Goal: Task Accomplishment & Management: Manage account settings

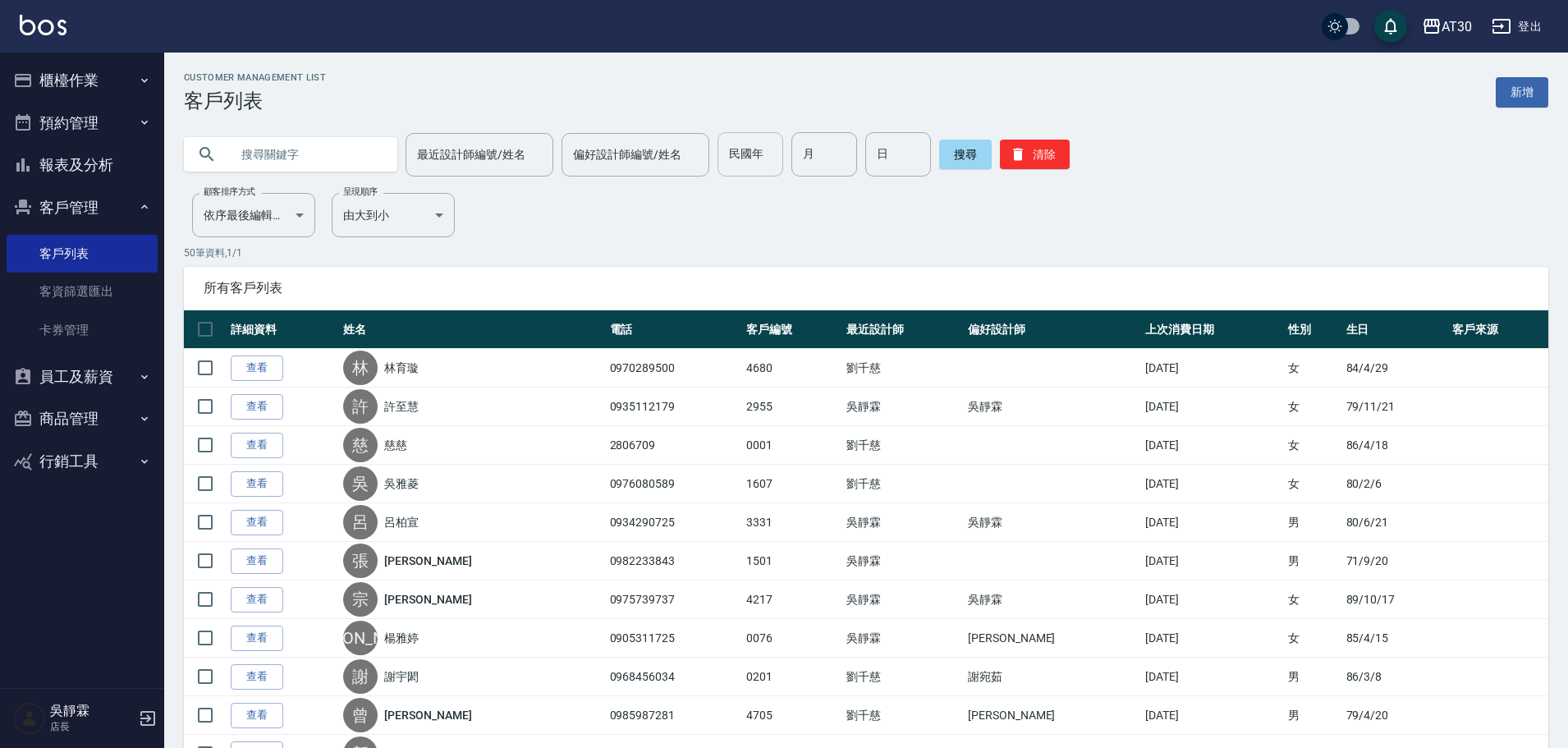
drag, startPoint x: 777, startPoint y: 153, endPoint x: 729, endPoint y: 143, distance: 49.0
click at [760, 142] on div "民國年 民國年 月 月 日 日" at bounding box center [824, 154] width 213 height 44
click at [729, 143] on div "民國年 民國年" at bounding box center [750, 154] width 65 height 44
type input "94"
type input "09"
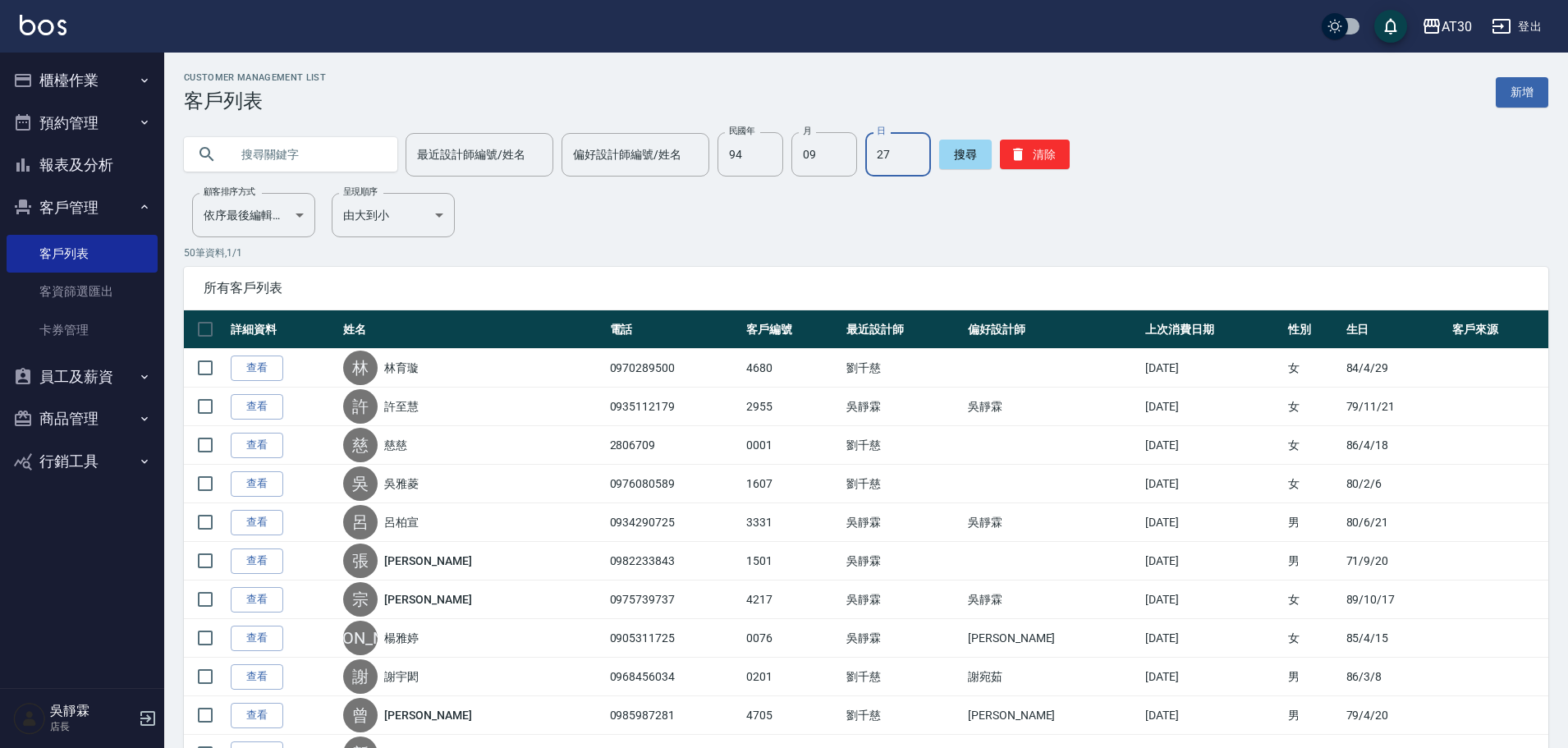
type input "27"
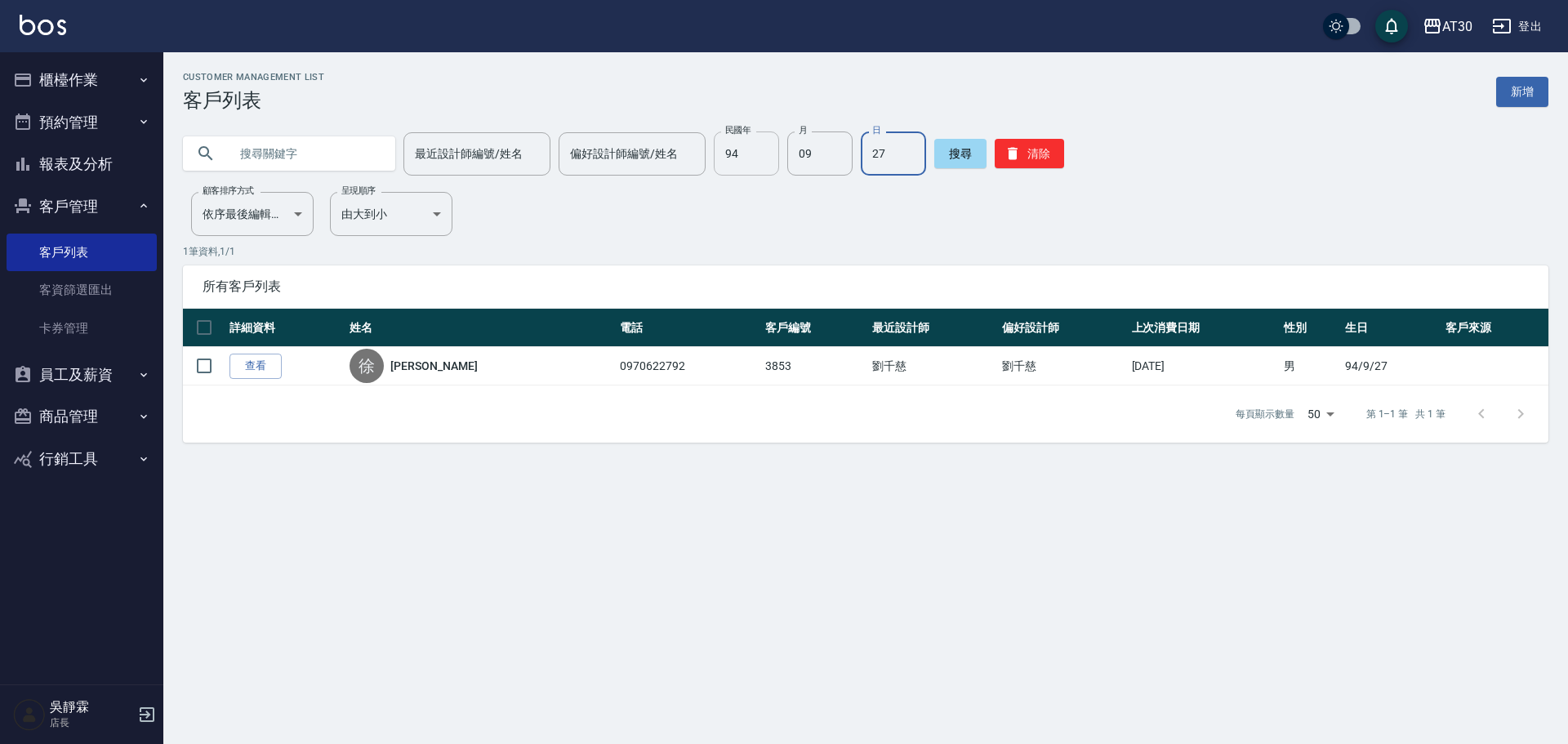
click at [763, 147] on input "94" at bounding box center [746, 153] width 65 height 44
type input "81+"
click at [802, 160] on input "0" at bounding box center [820, 153] width 65 height 44
type input "0"
click at [770, 148] on input "81+" at bounding box center [746, 153] width 65 height 44
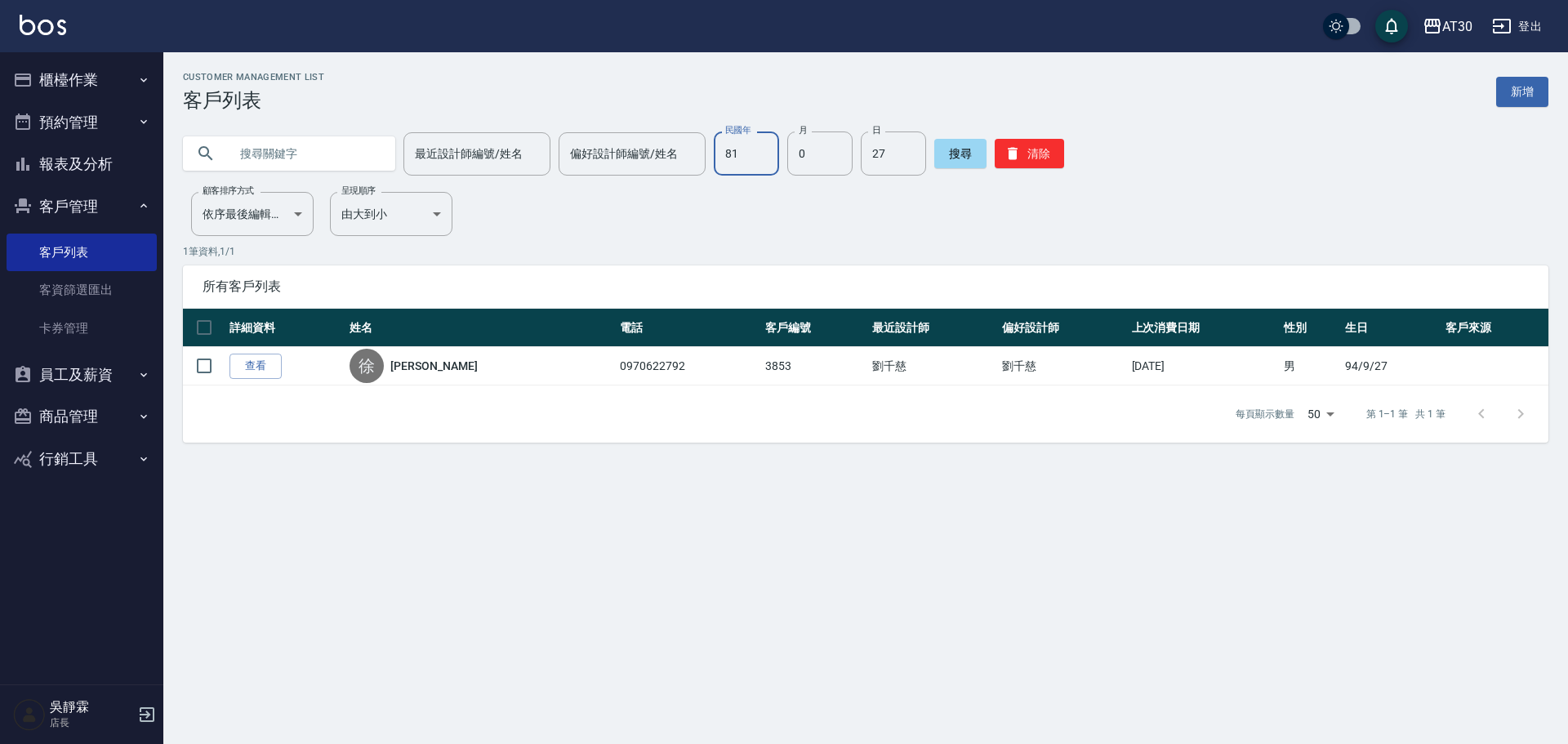
type input "81"
type input "08"
type input "16"
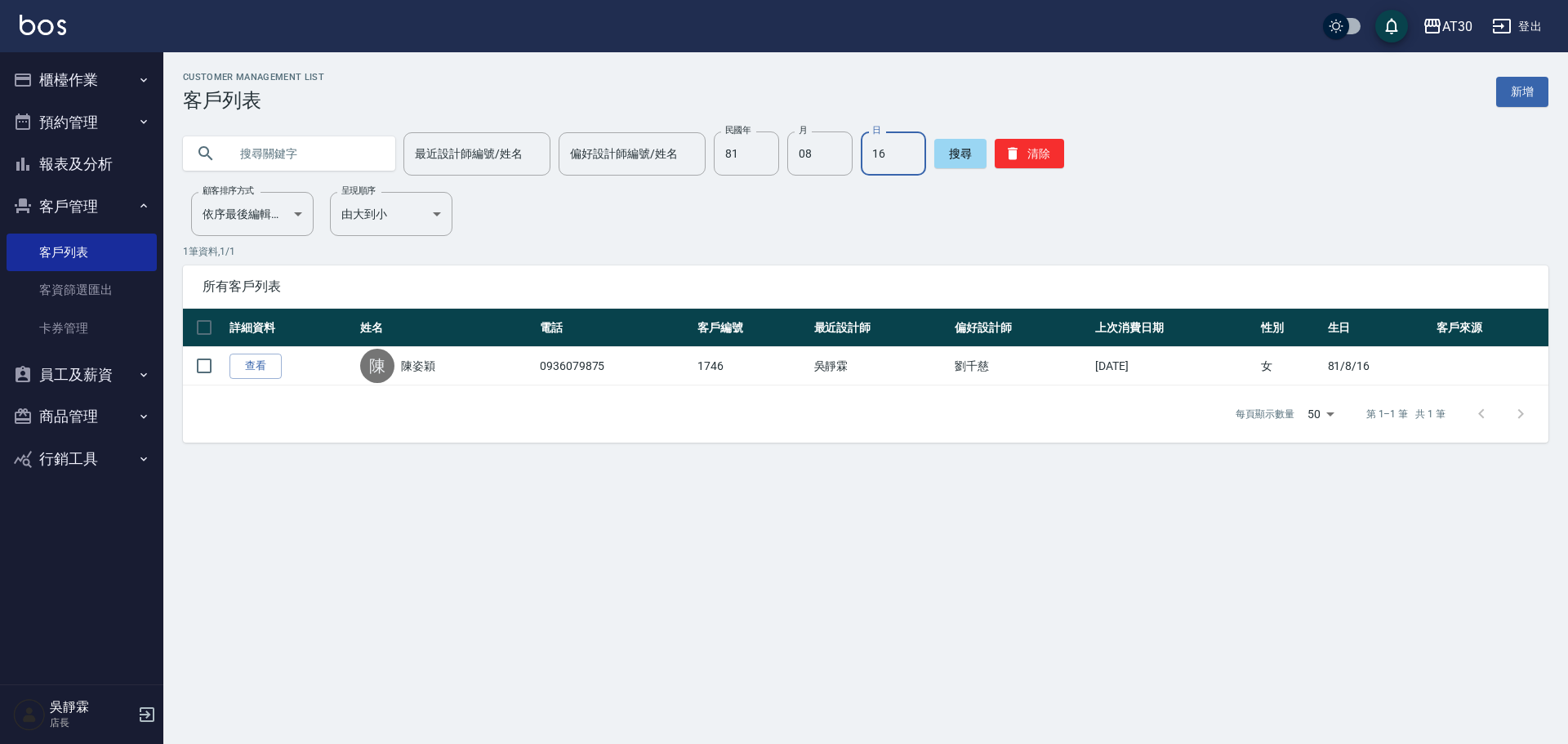
click at [98, 84] on button "櫃檯作業" at bounding box center [82, 80] width 151 height 43
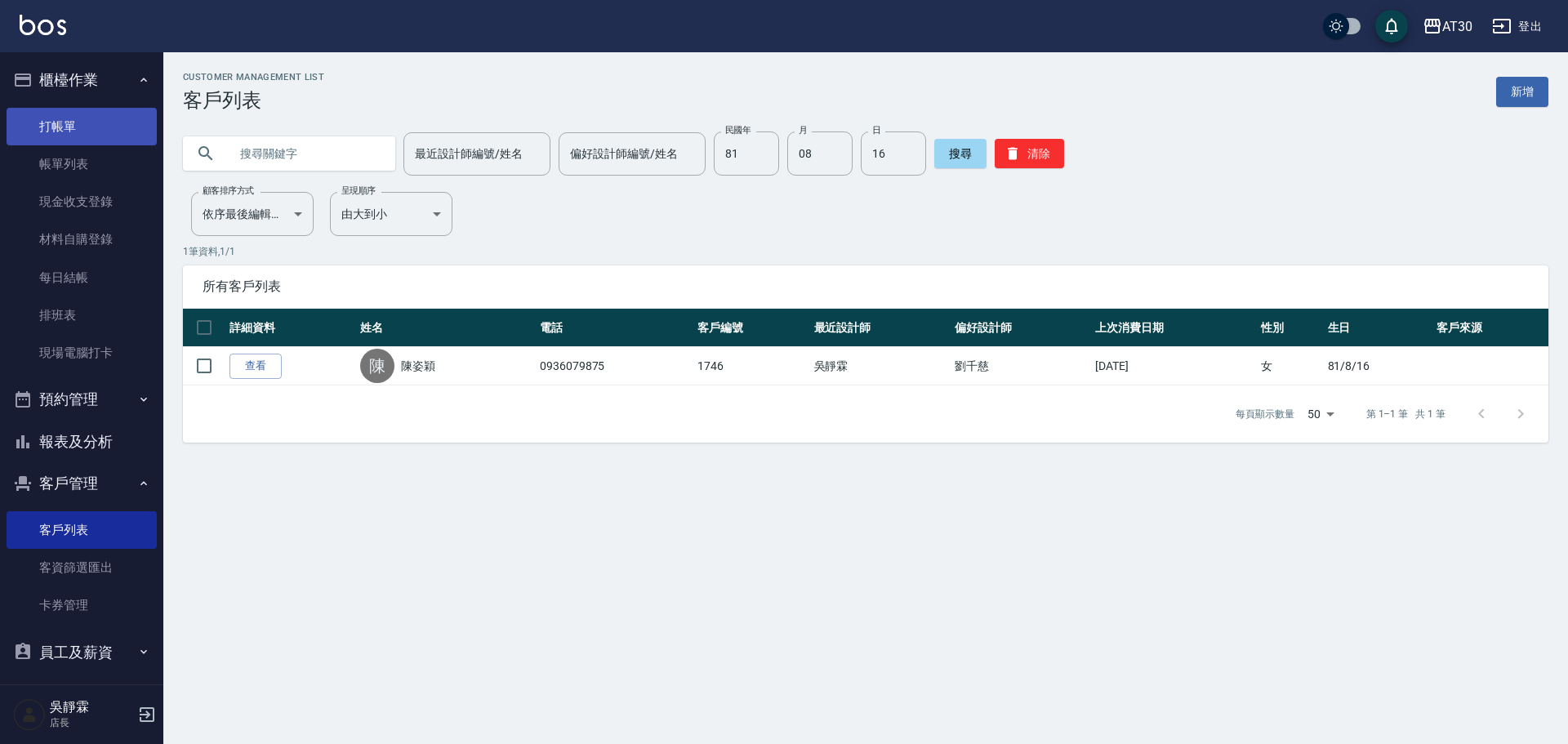
click at [89, 135] on link "打帳單" at bounding box center [82, 126] width 151 height 38
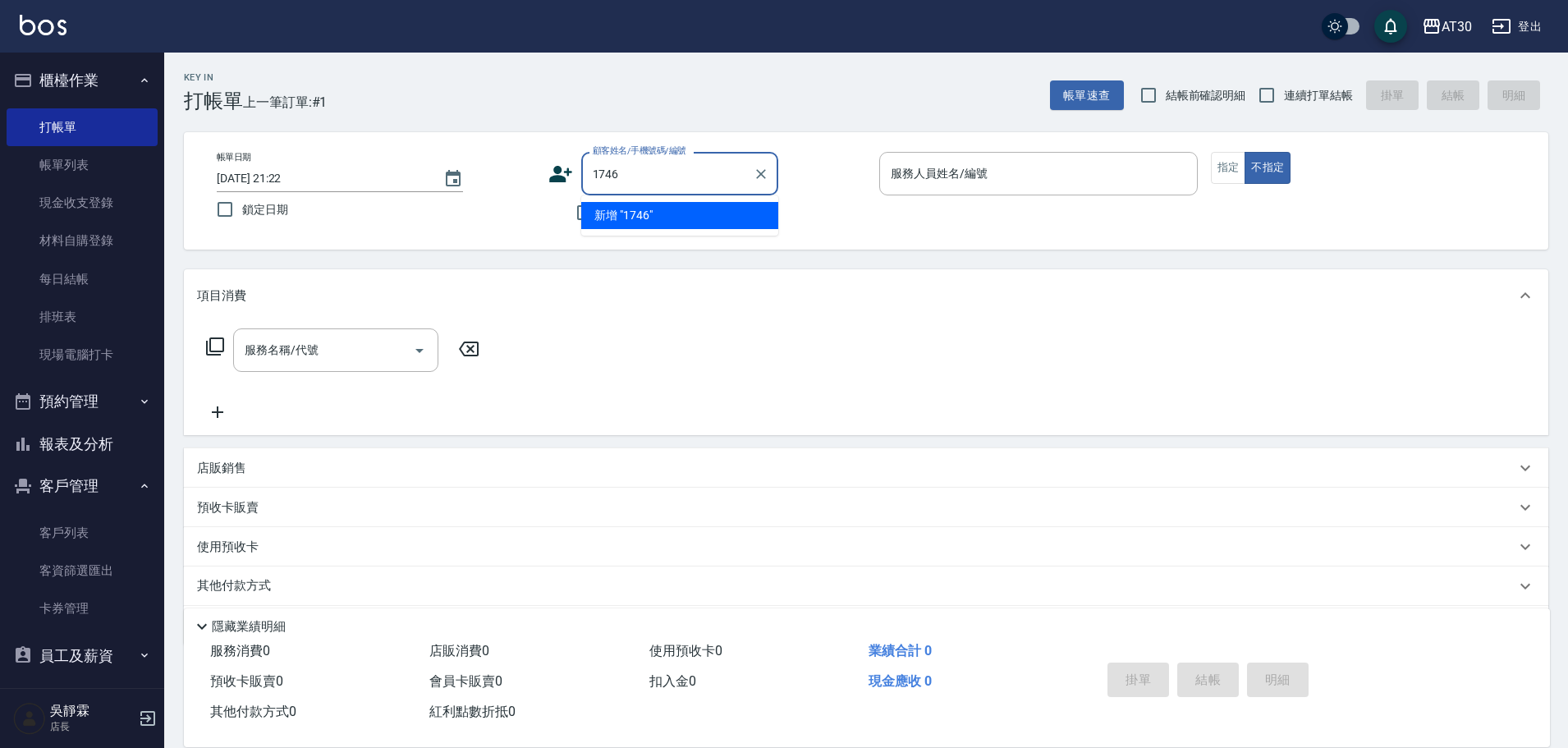
type input "1746"
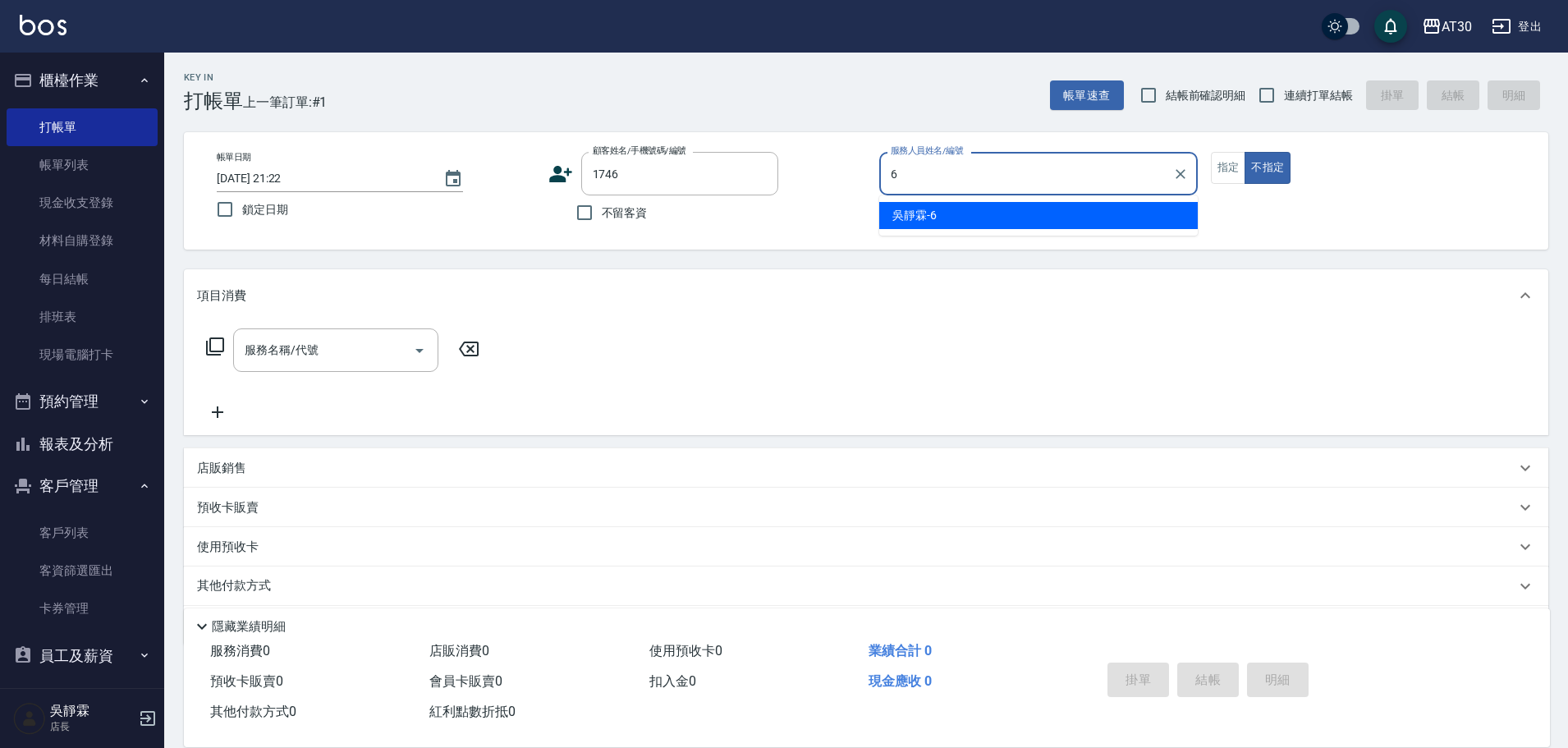
type input "[PERSON_NAME]-6"
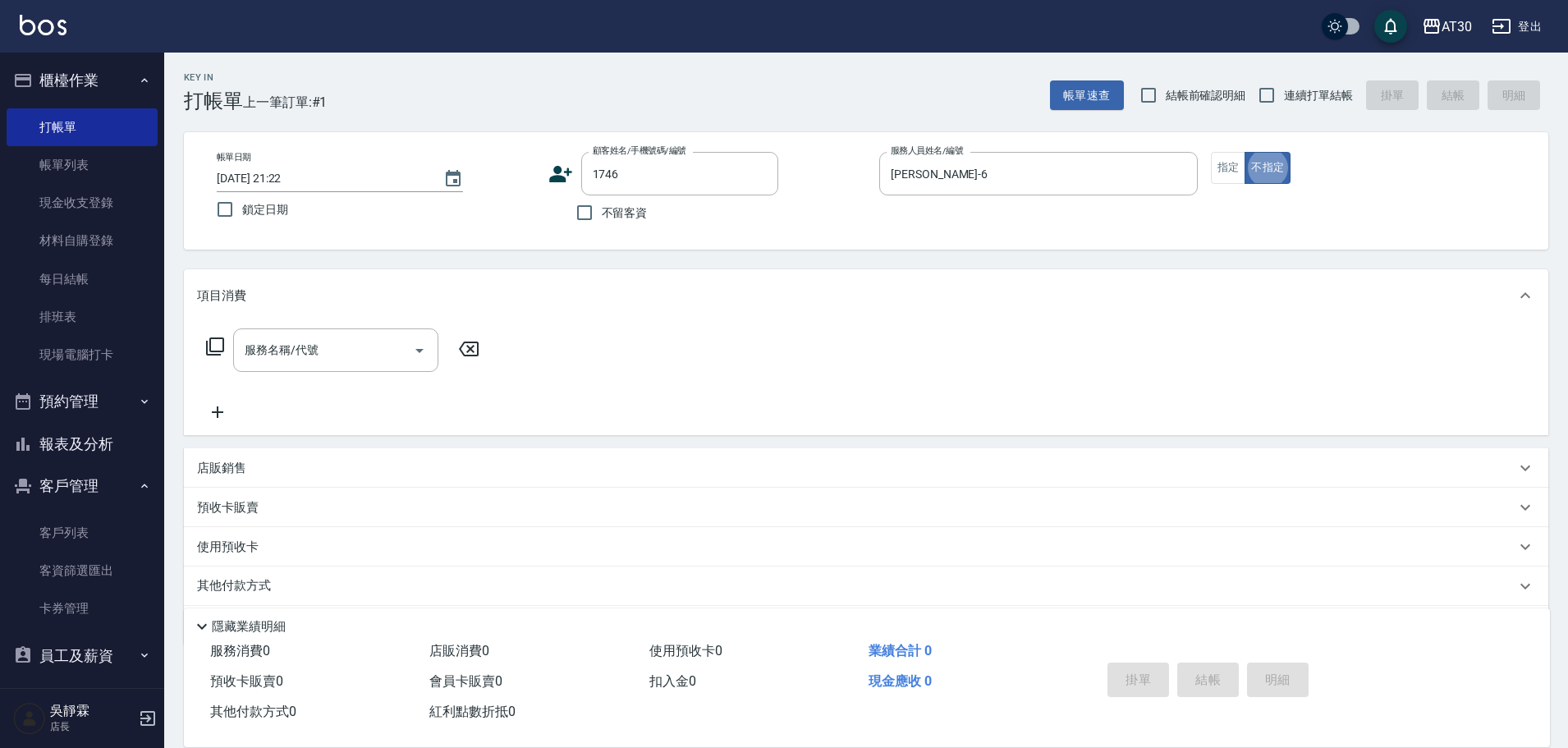
type button "false"
type input "陳姿穎/0936079875/1746"
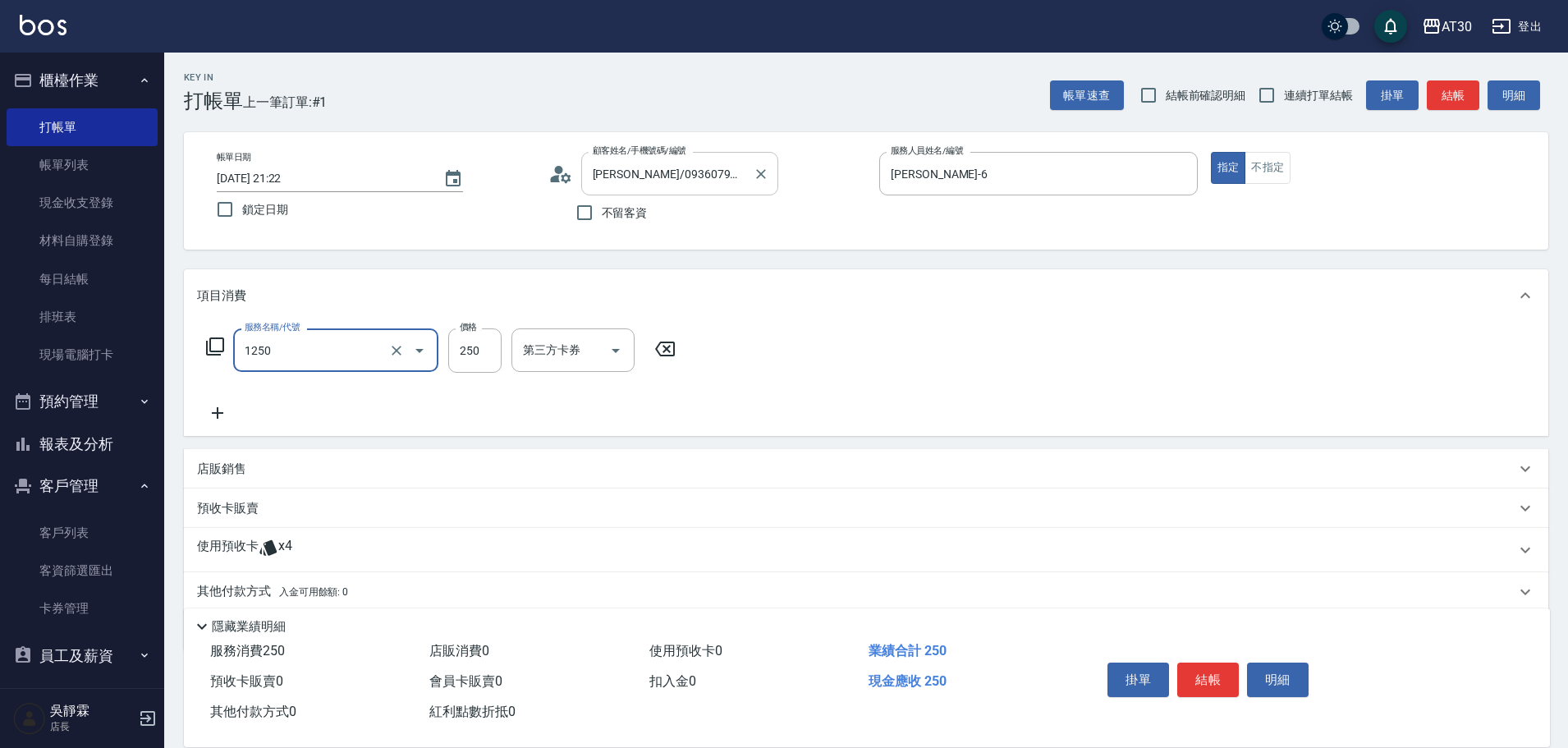
type input "洗髮250(1250)"
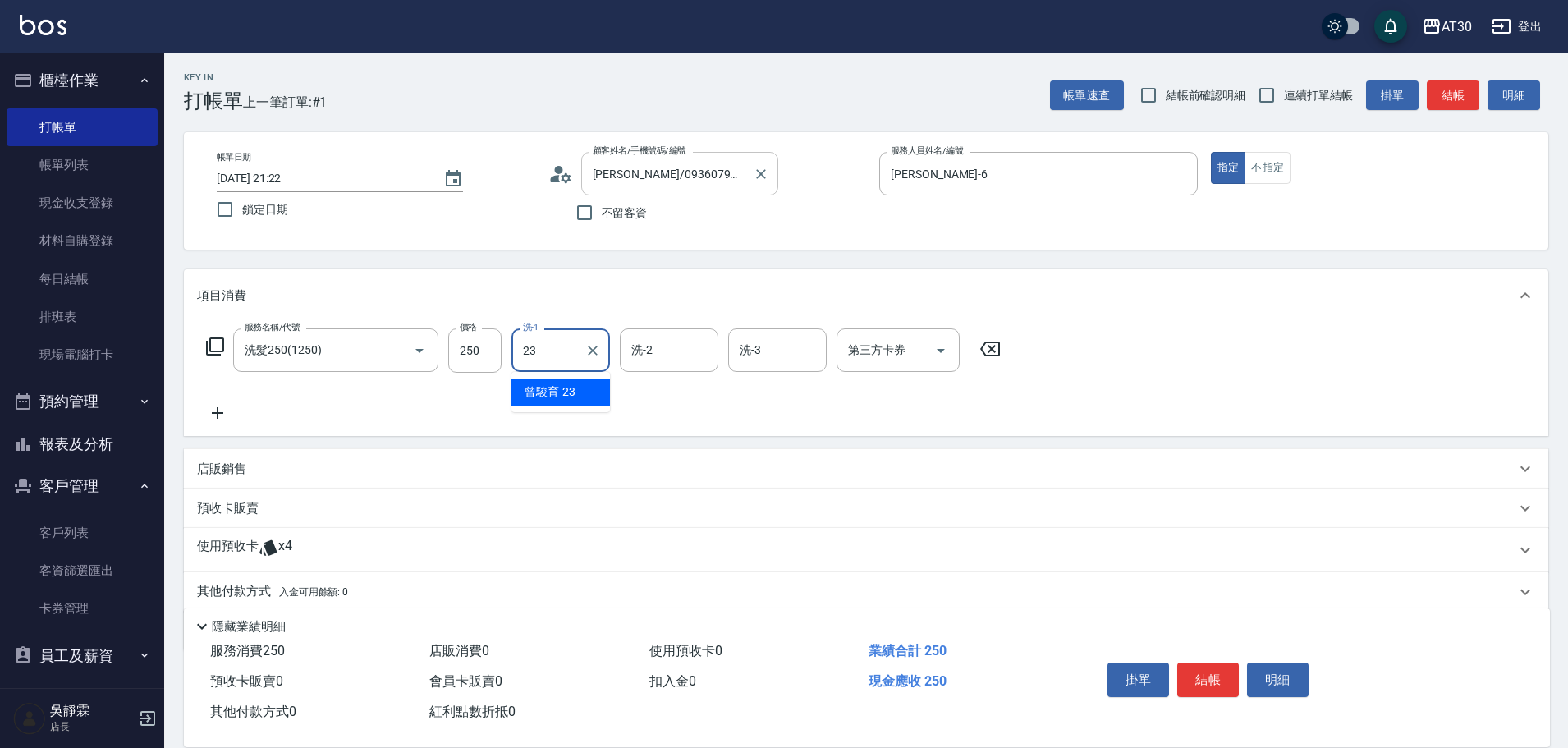
type input "[PERSON_NAME]育-23"
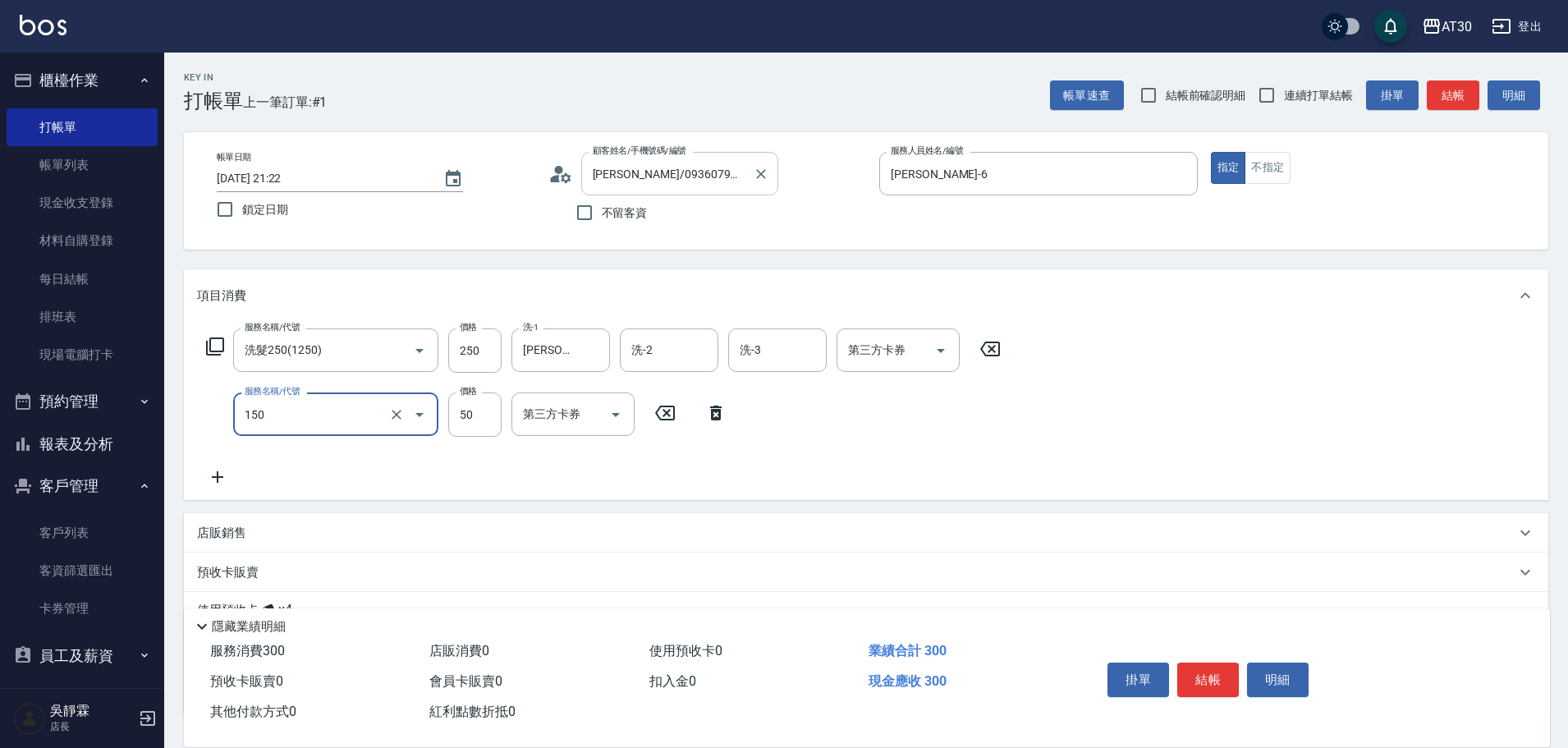
type input "精油(150)"
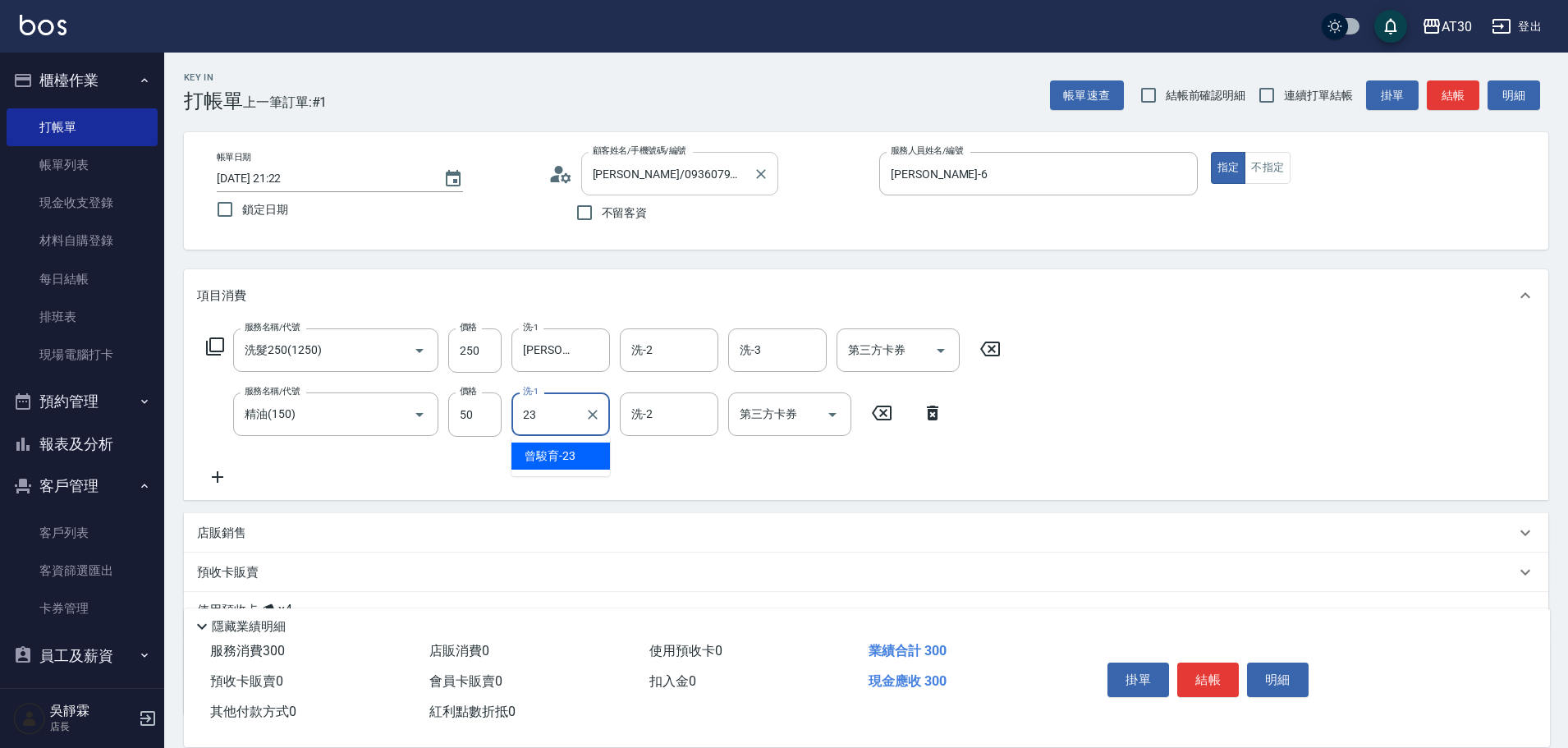
type input "曾駿育-23"
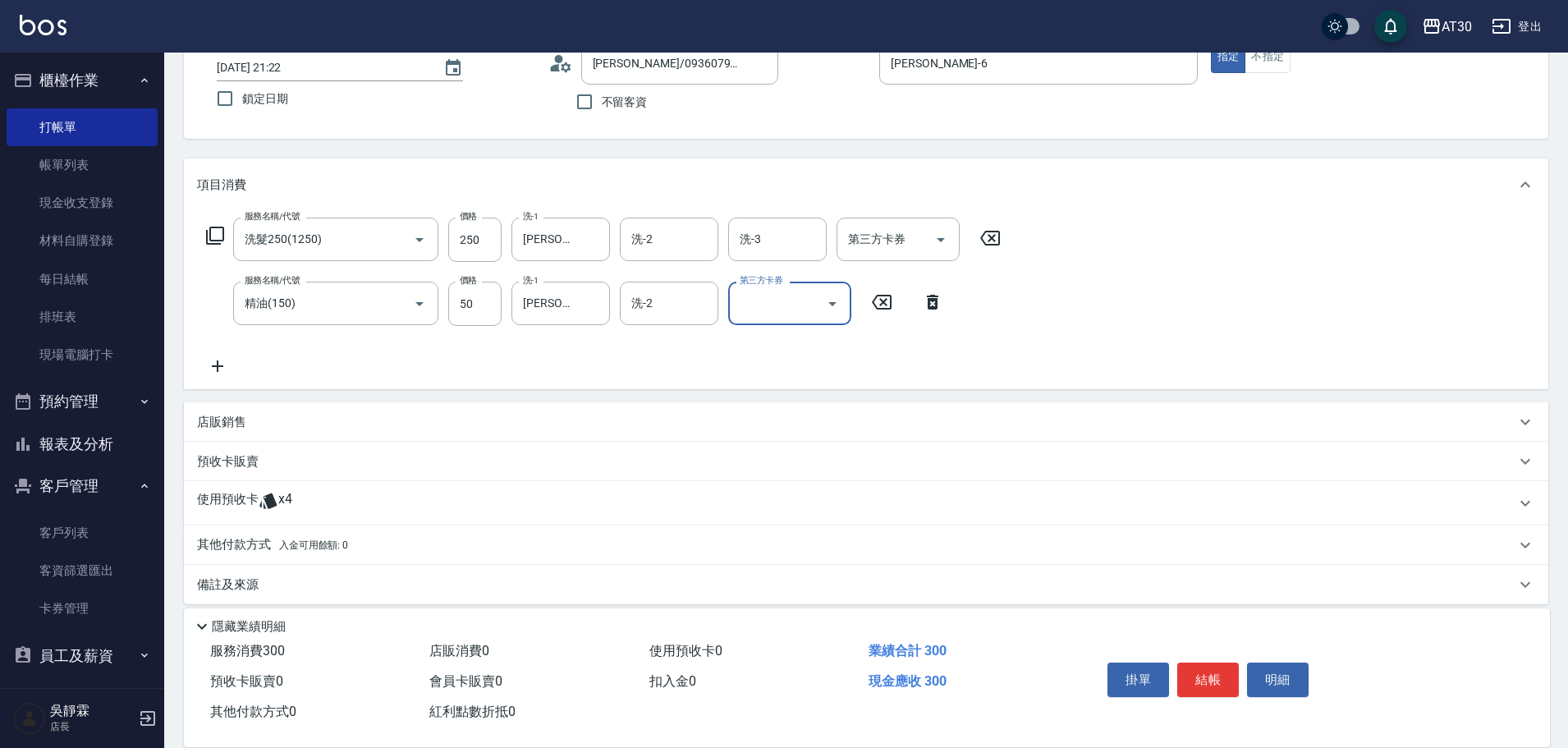
scroll to position [125, 0]
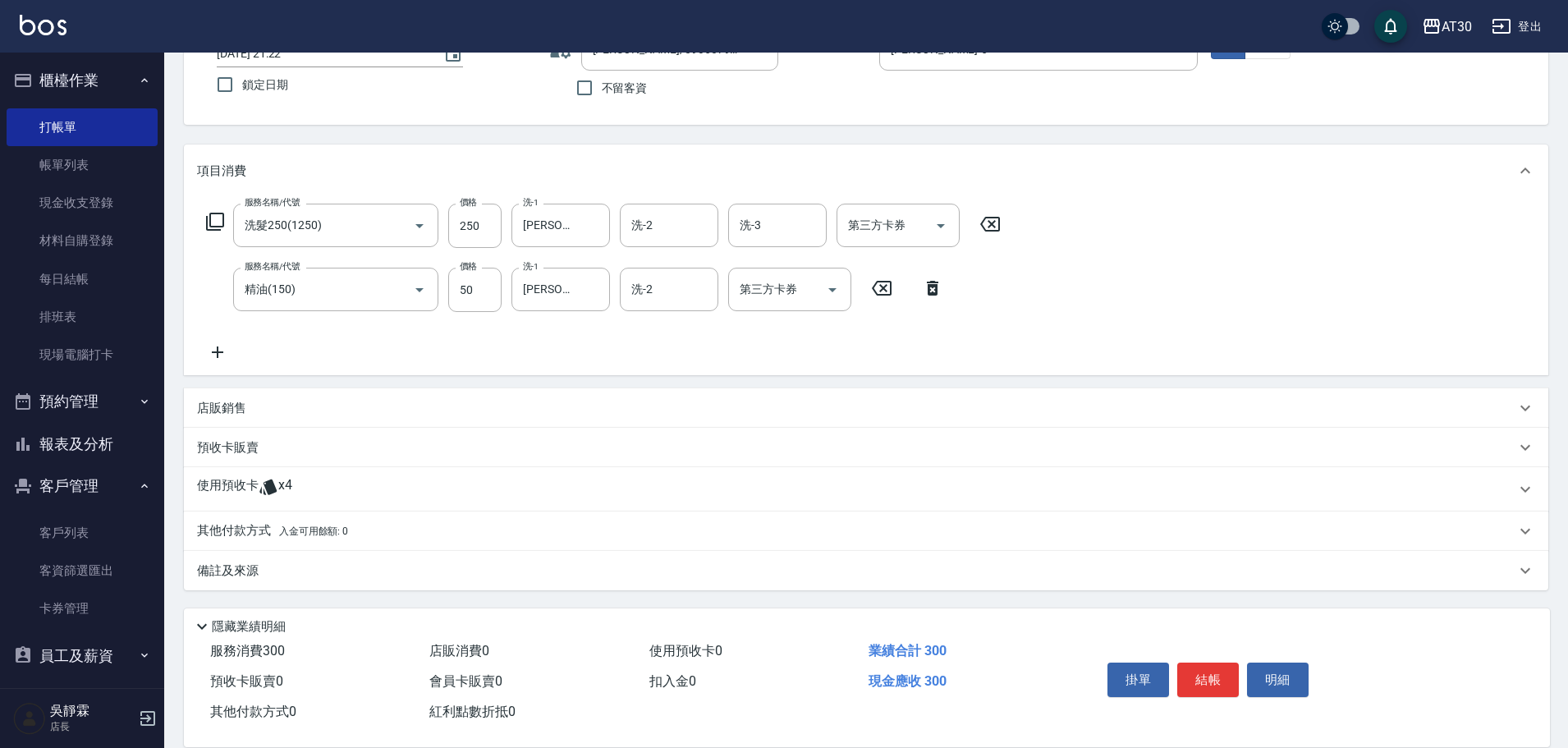
click at [281, 472] on div "使用預收卡 x4" at bounding box center [866, 489] width 1365 height 44
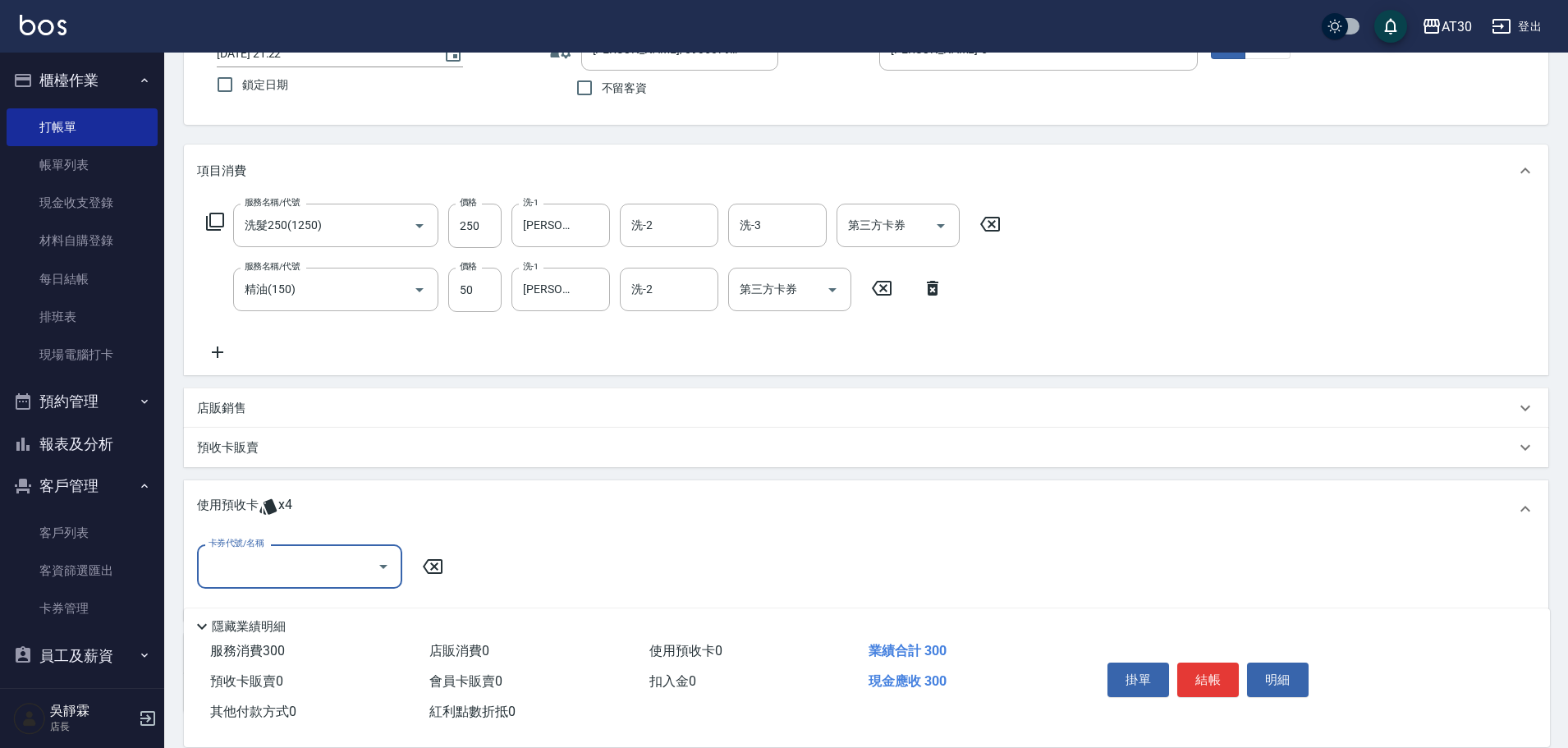
scroll to position [0, 0]
drag, startPoint x: 294, startPoint y: 558, endPoint x: 307, endPoint y: 563, distance: 13.9
click at [295, 558] on input "卡券代號/名稱" at bounding box center [287, 565] width 166 height 28
click at [347, 624] on div "包套卡送燙 剩餘1張" at bounding box center [300, 637] width 205 height 27
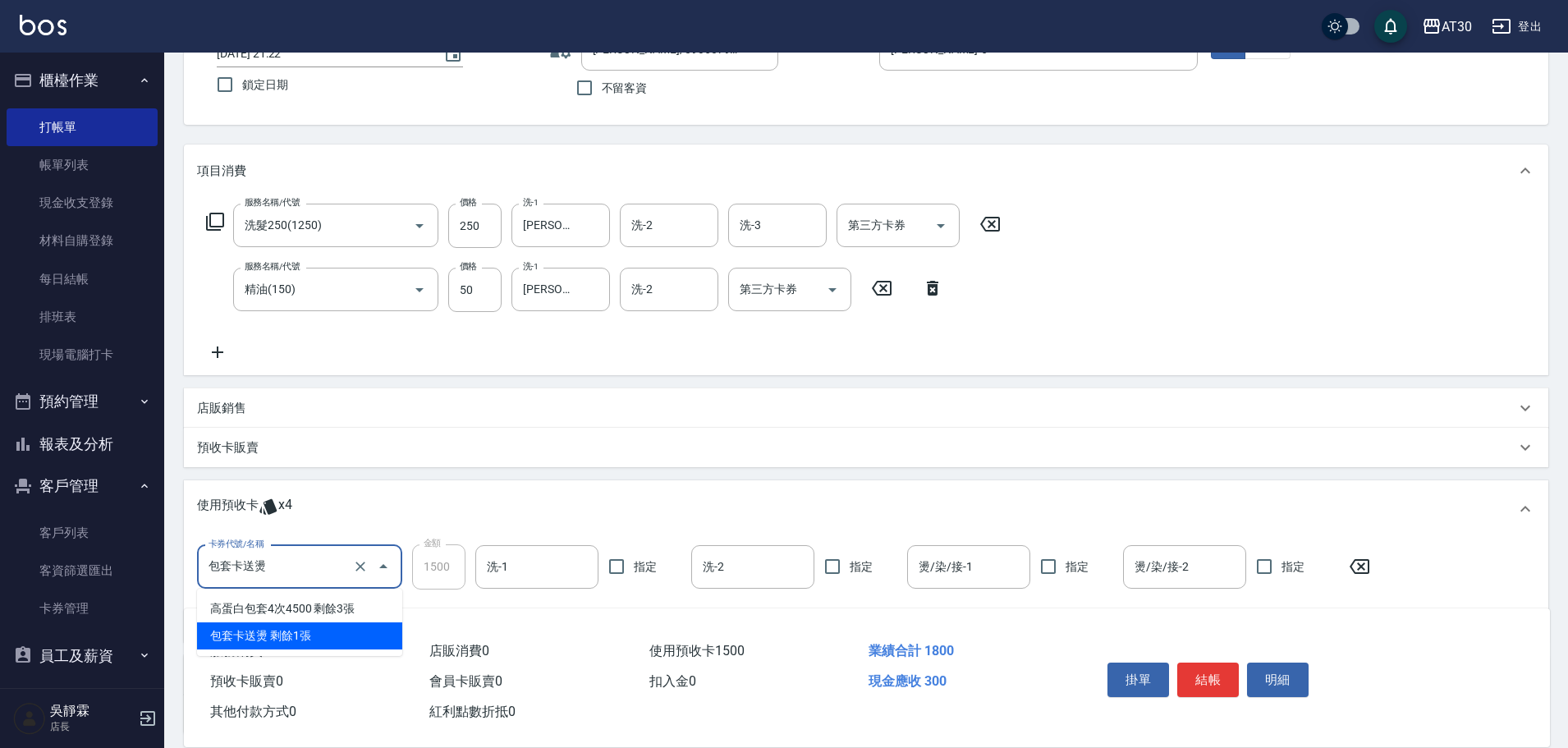
click at [338, 558] on input "包套卡送燙" at bounding box center [277, 566] width 145 height 28
click at [342, 607] on div "高蛋白包套4次4500 剩餘3張" at bounding box center [300, 609] width 205 height 27
type input "高蛋白包套4次4500"
type input "1125"
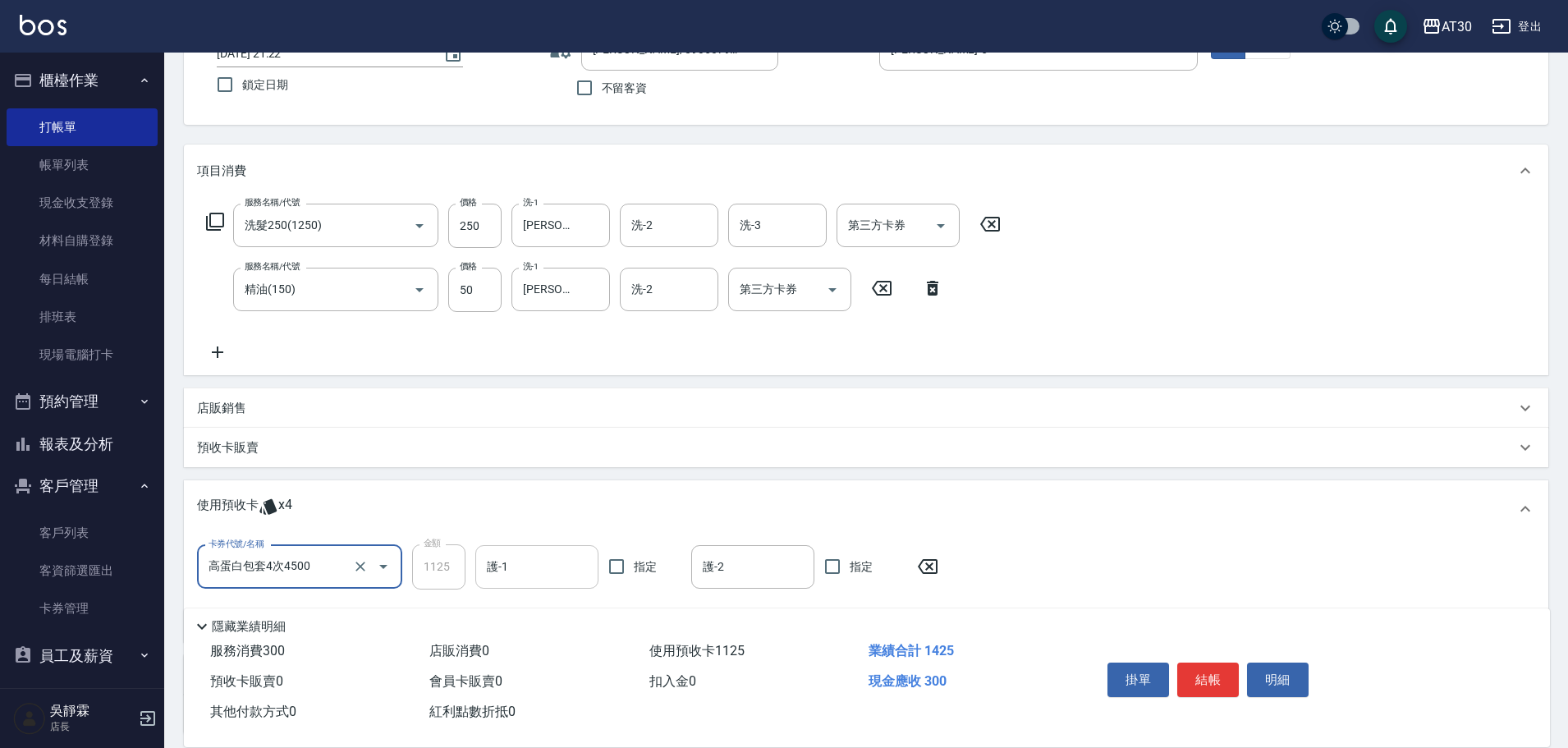
click at [534, 549] on div "護-1" at bounding box center [537, 567] width 123 height 44
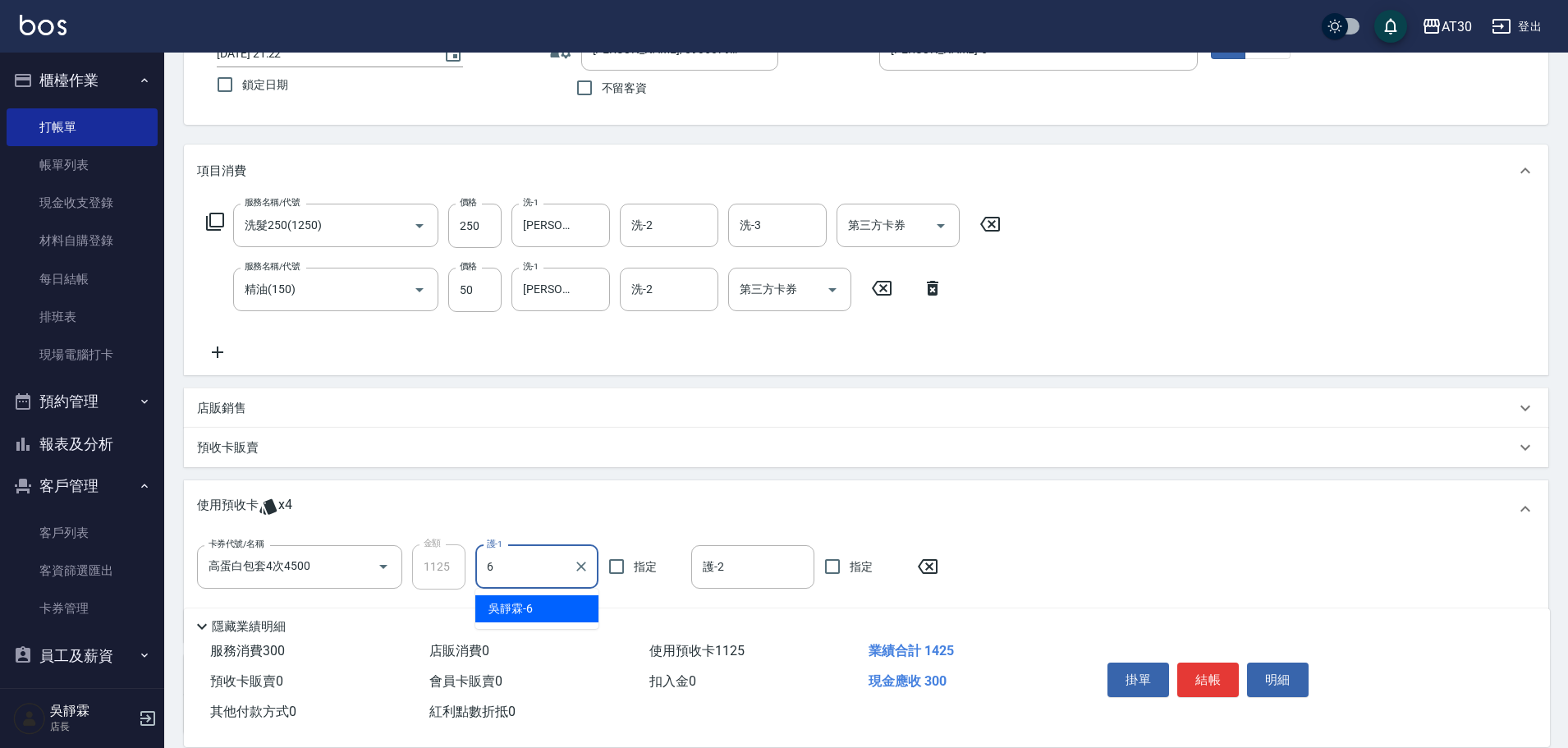
type input "吳靜霖-6"
drag, startPoint x: 1265, startPoint y: 522, endPoint x: 1227, endPoint y: 587, distance: 75.3
click at [1265, 523] on div "使用預收卡 x4" at bounding box center [866, 508] width 1365 height 58
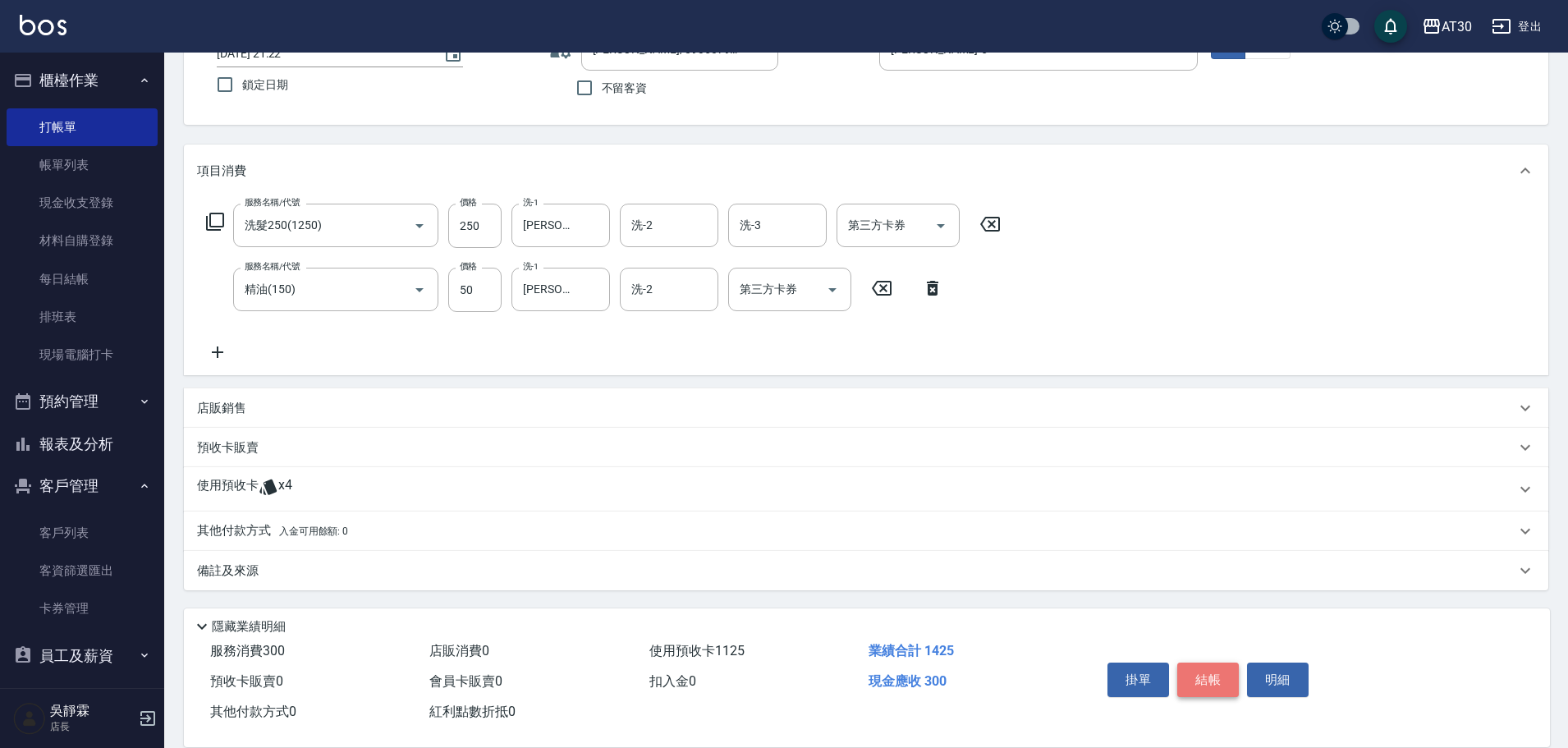
click at [1221, 668] on button "結帳" at bounding box center [1207, 680] width 62 height 34
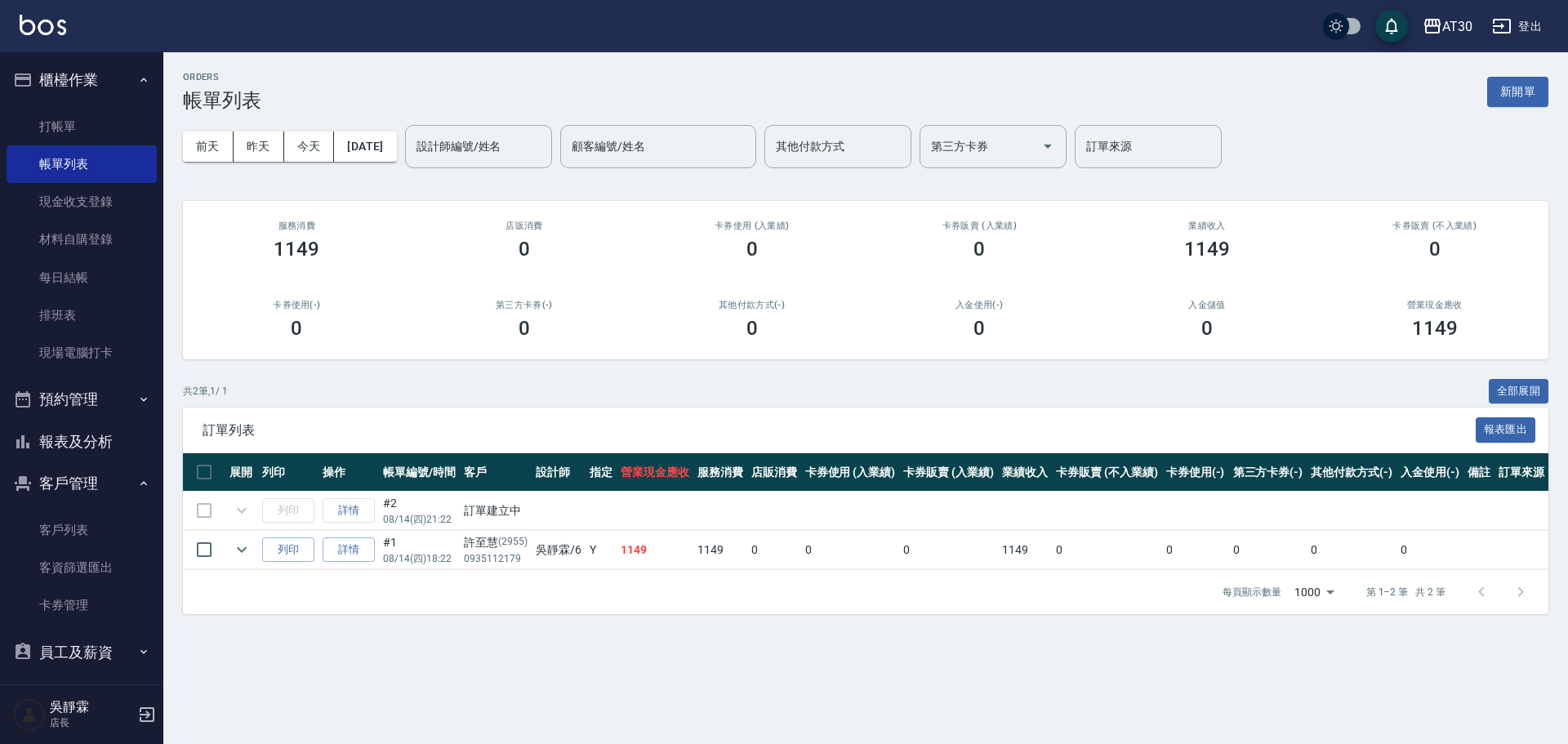
click at [53, 435] on button "報表及分析" at bounding box center [82, 443] width 151 height 43
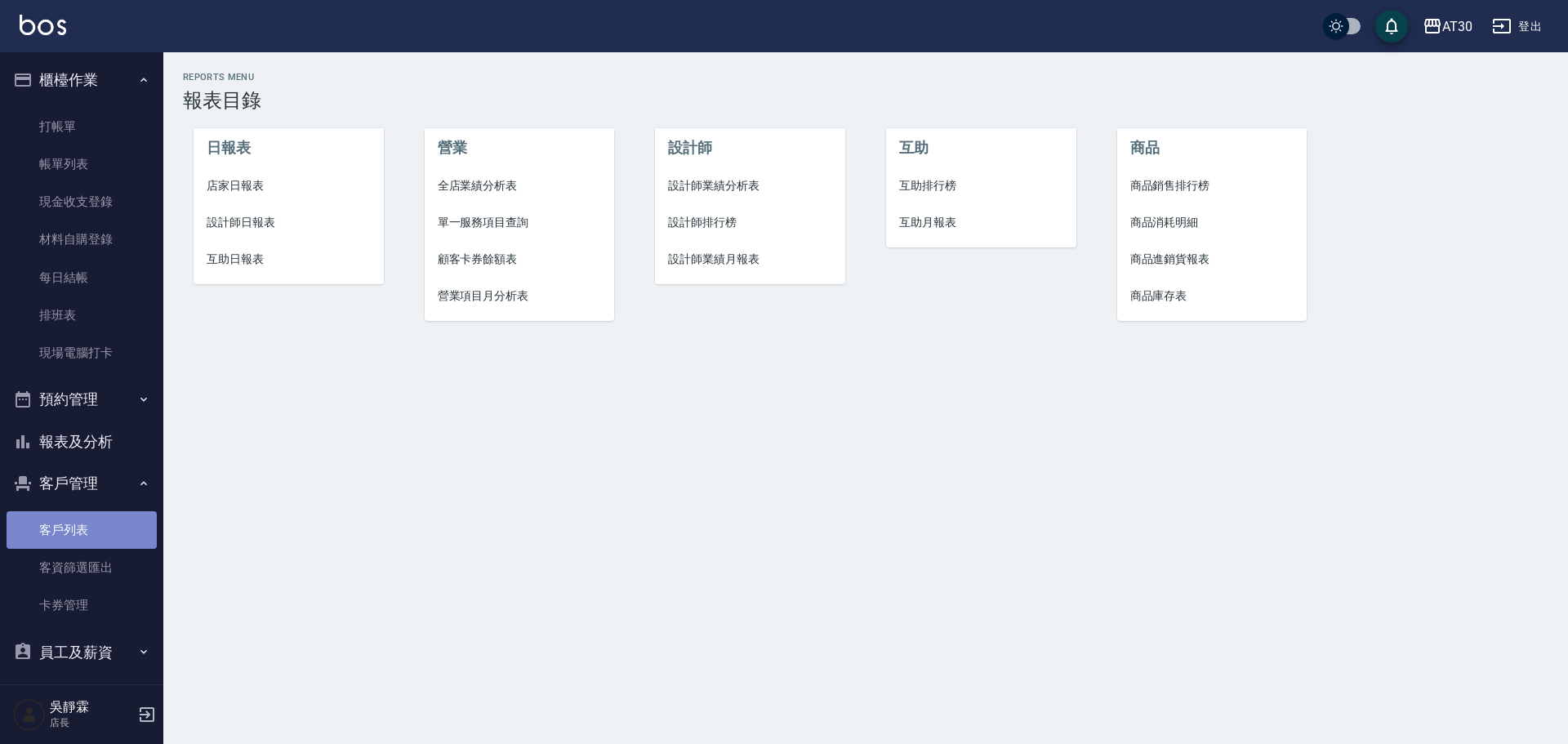
click at [89, 533] on link "客戶列表" at bounding box center [82, 530] width 151 height 38
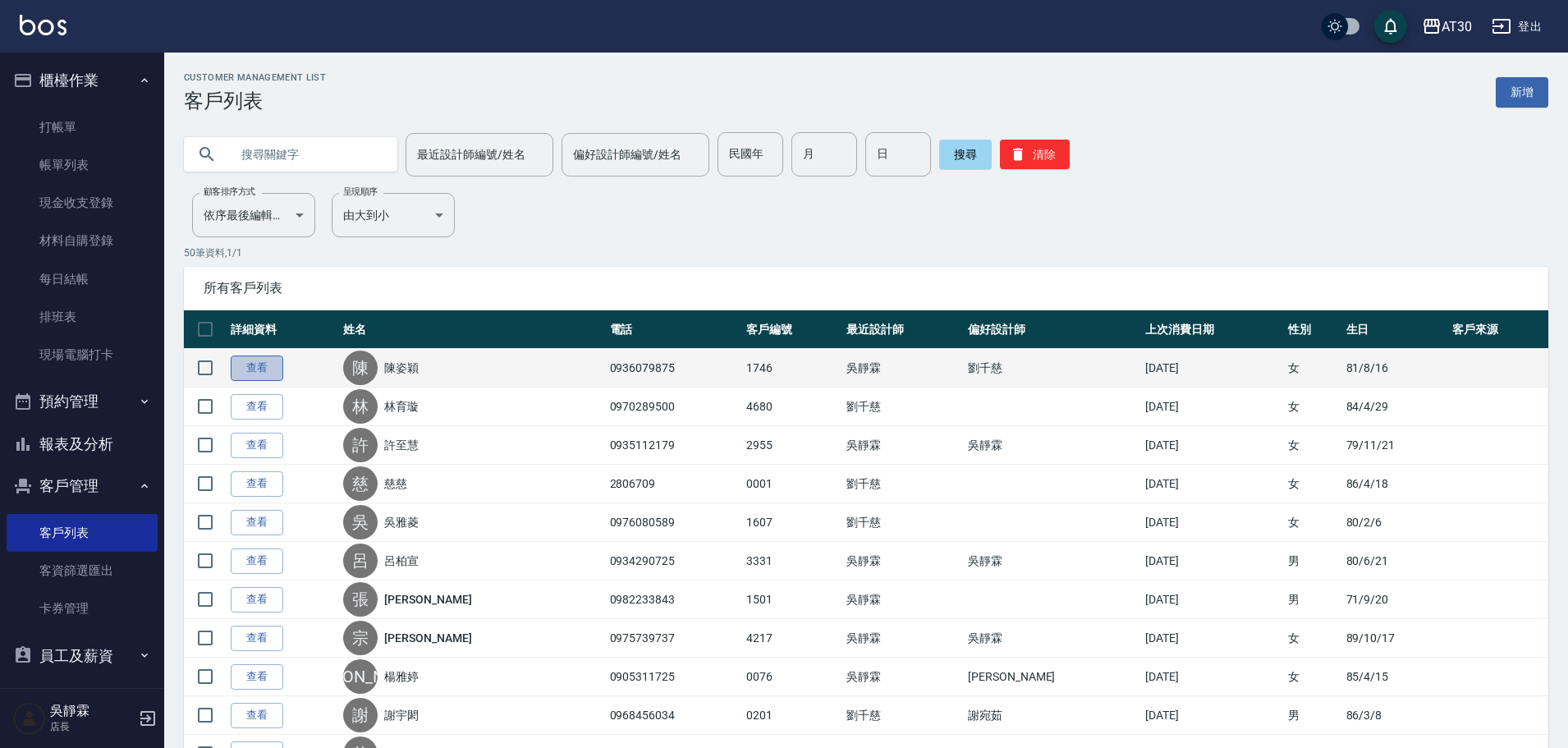
click at [271, 368] on link "查看" at bounding box center [257, 369] width 53 height 25
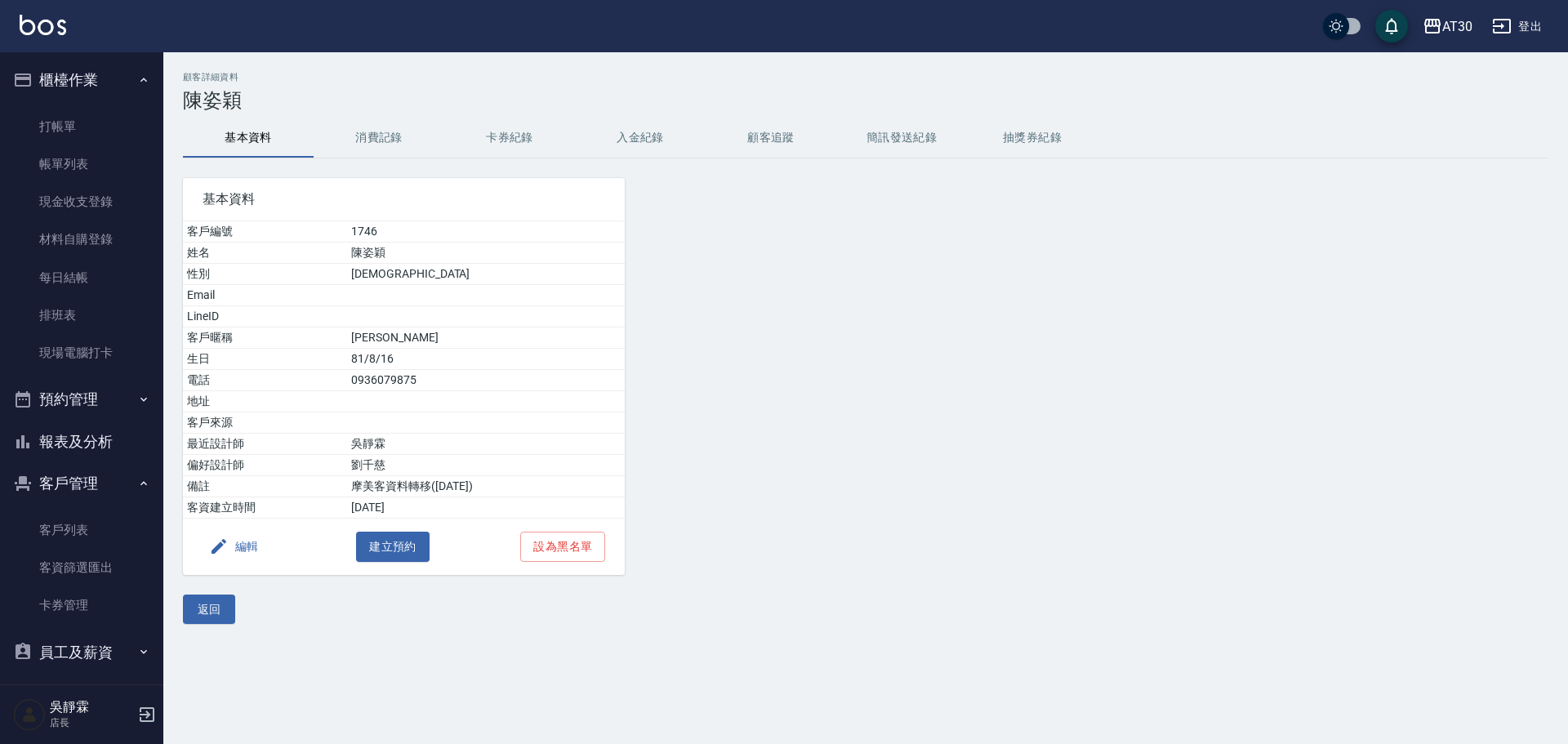
click at [397, 136] on button "消費記錄" at bounding box center [378, 138] width 130 height 39
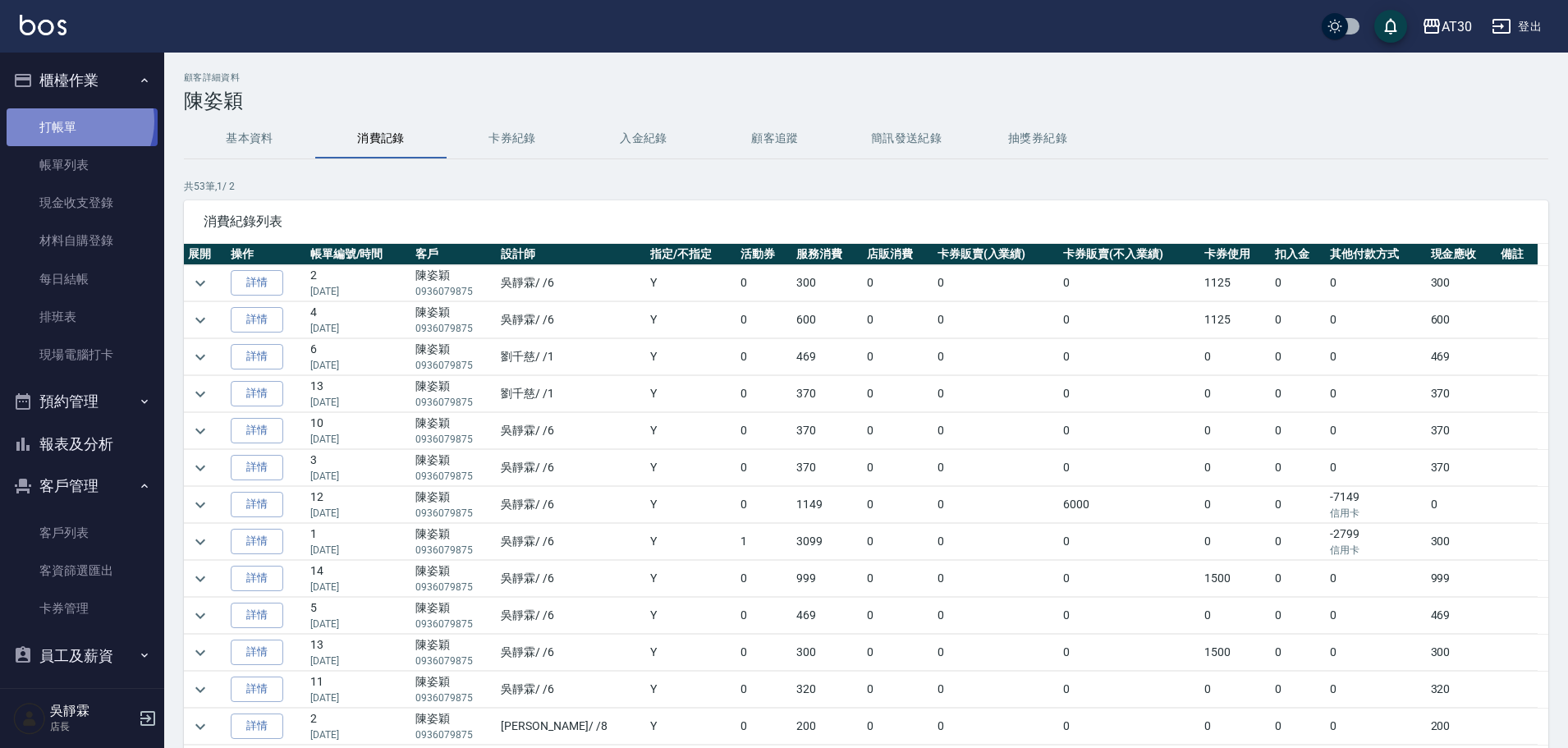
click at [76, 120] on link "打帳單" at bounding box center [82, 127] width 152 height 38
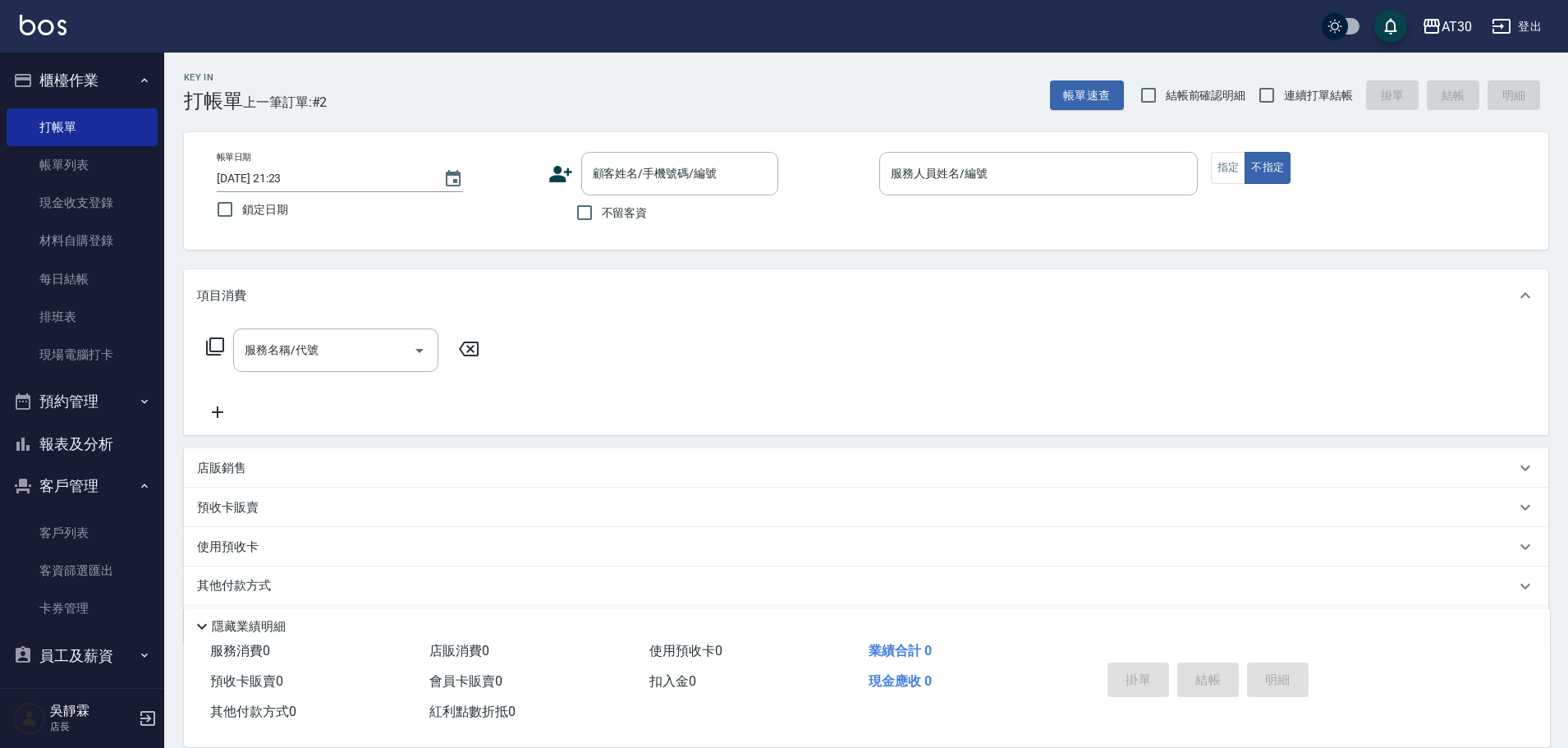
click at [238, 459] on div "店販銷售" at bounding box center [866, 468] width 1365 height 39
click at [730, 183] on input "顧客姓名/手機號碼/編號" at bounding box center [667, 173] width 157 height 28
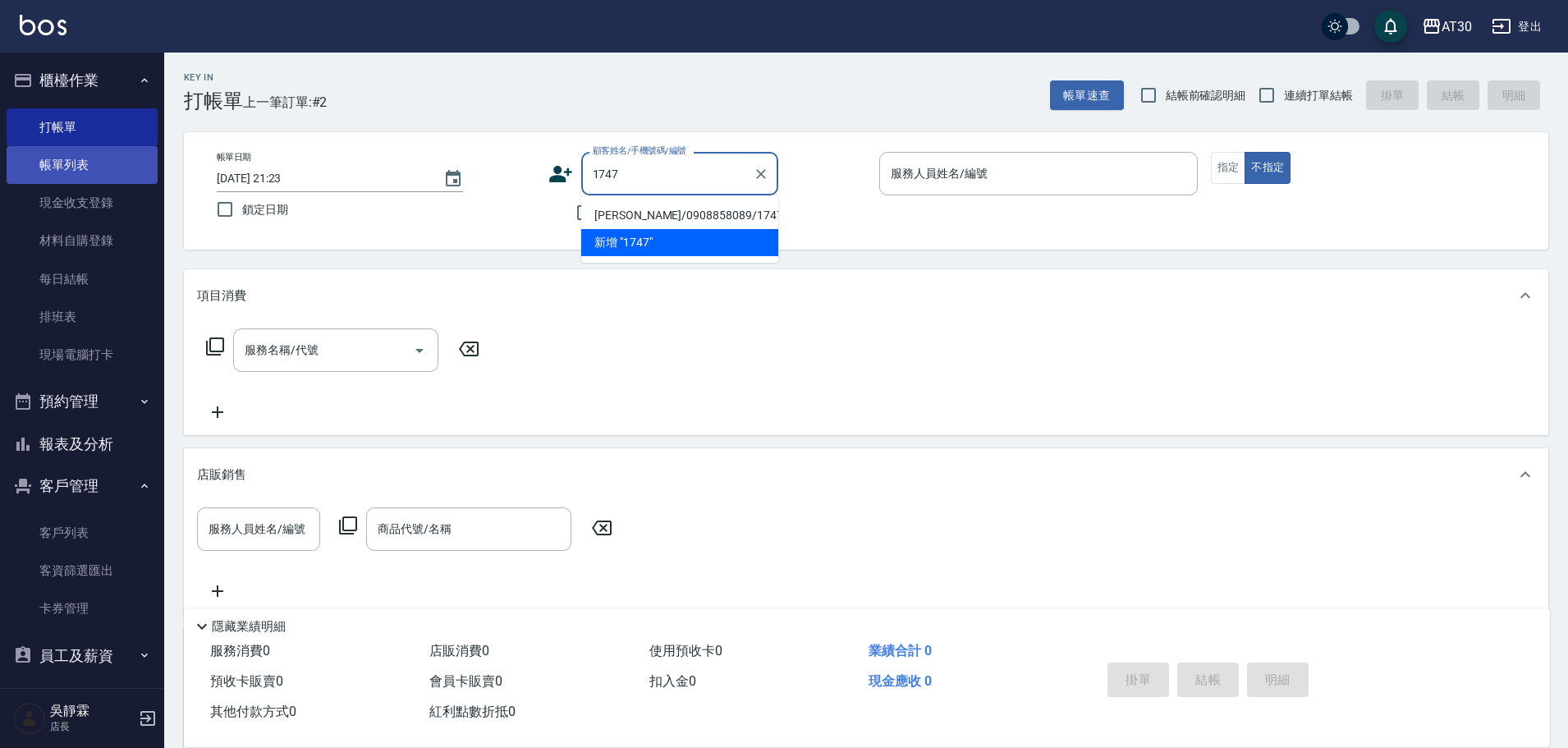
type input "1747"
click at [106, 172] on link "帳單列表" at bounding box center [82, 164] width 152 height 38
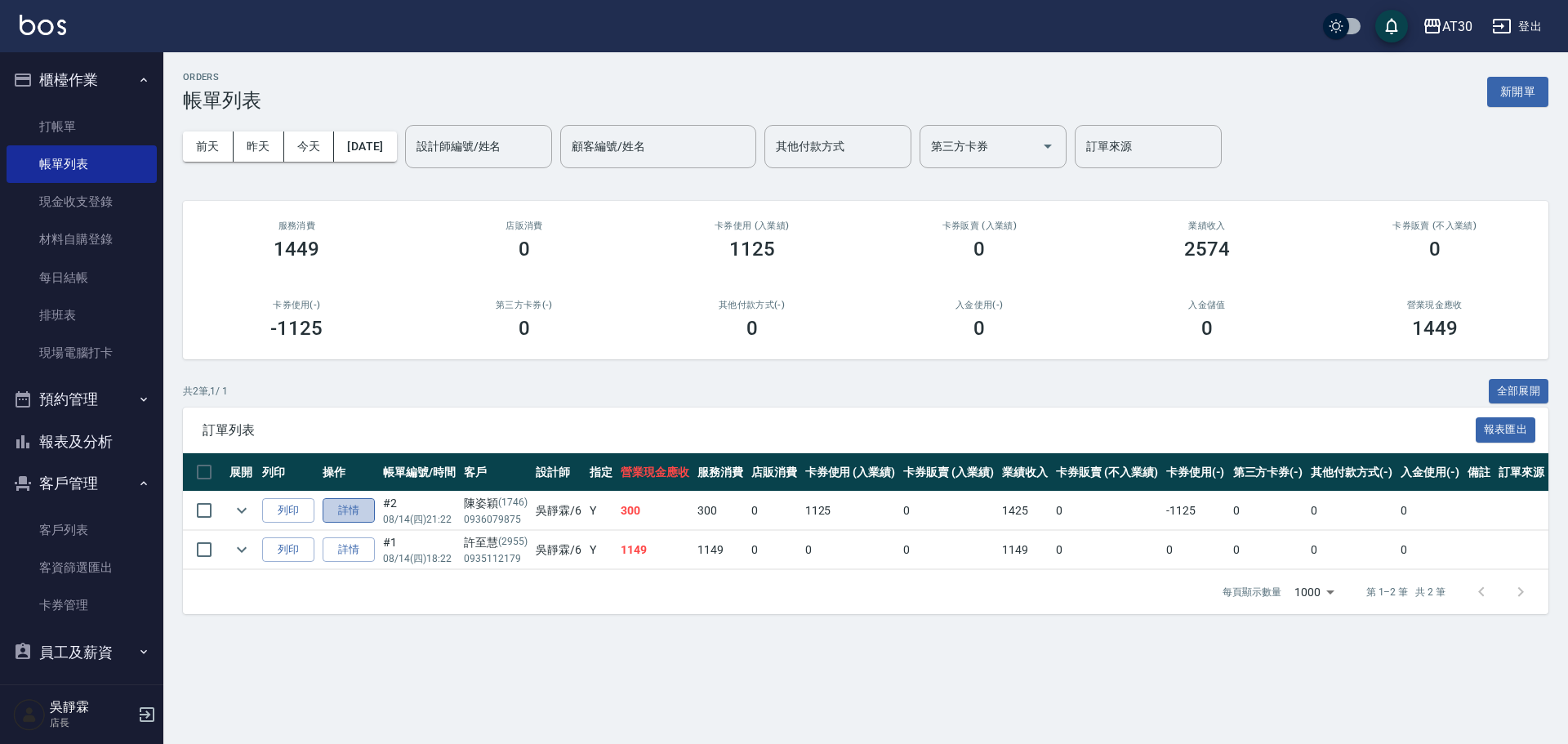
click at [344, 510] on link "詳情" at bounding box center [349, 511] width 53 height 25
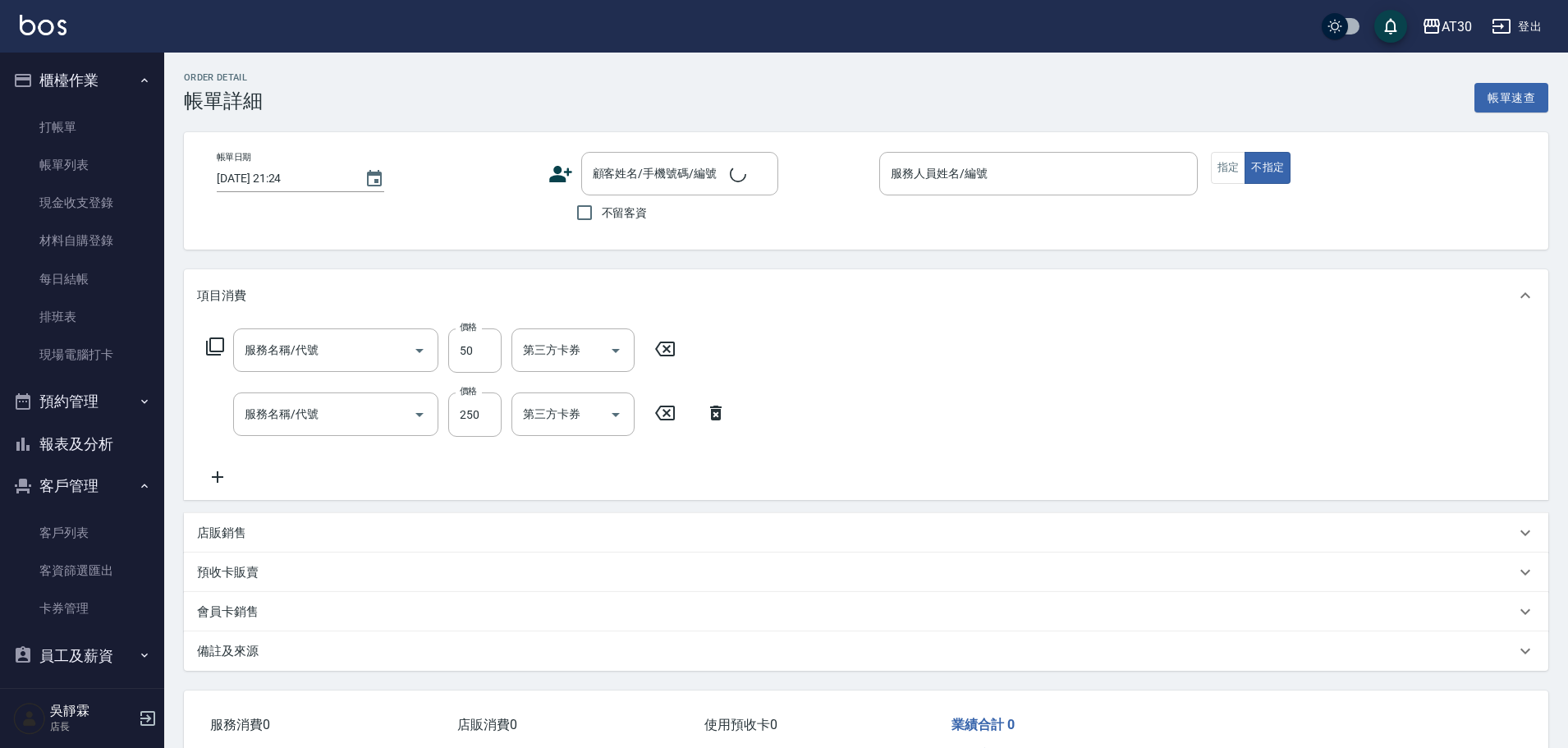
type input "2025/08/14 21:22"
type input "吳靜霖-6"
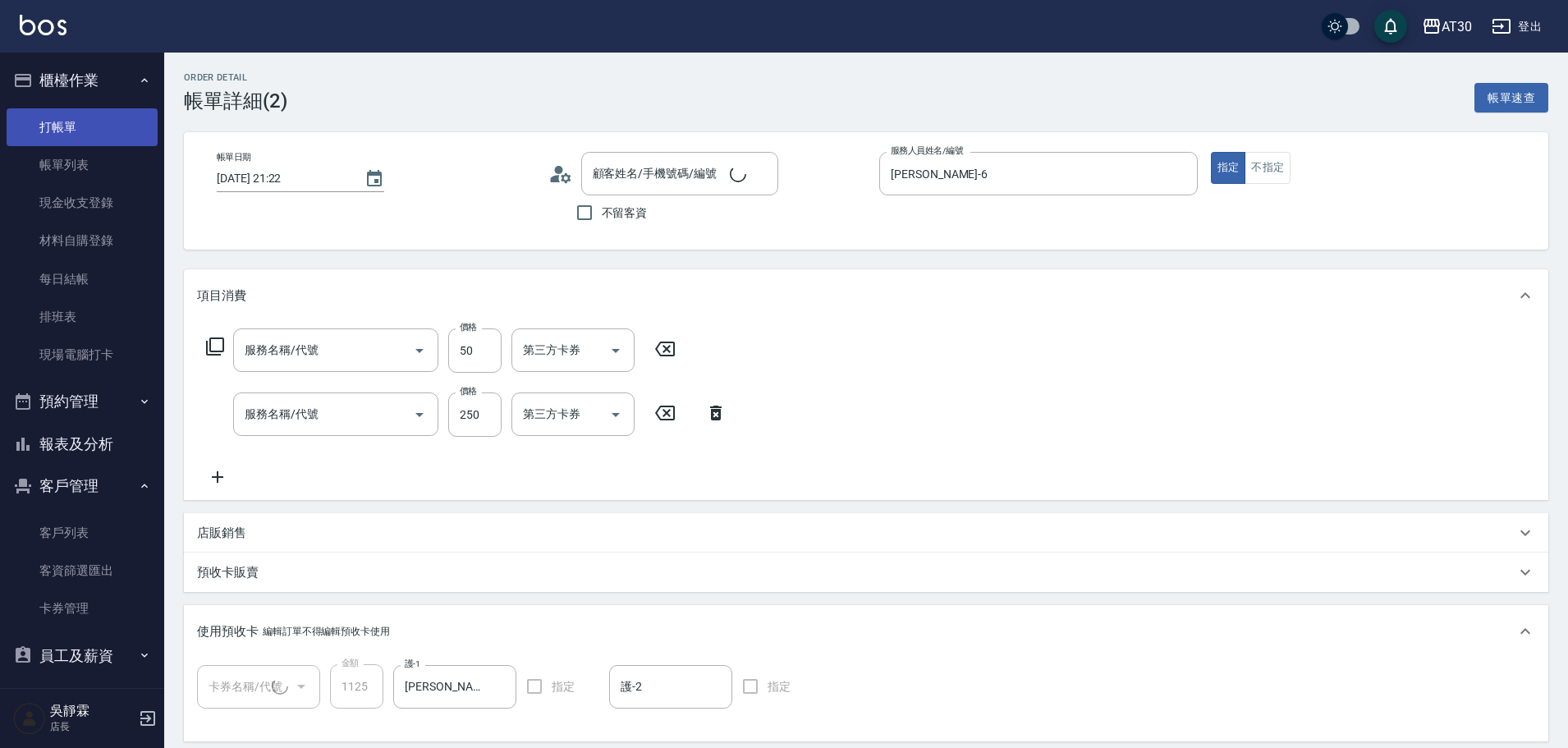
type input "精油(150)"
type input "洗髮250(1250)"
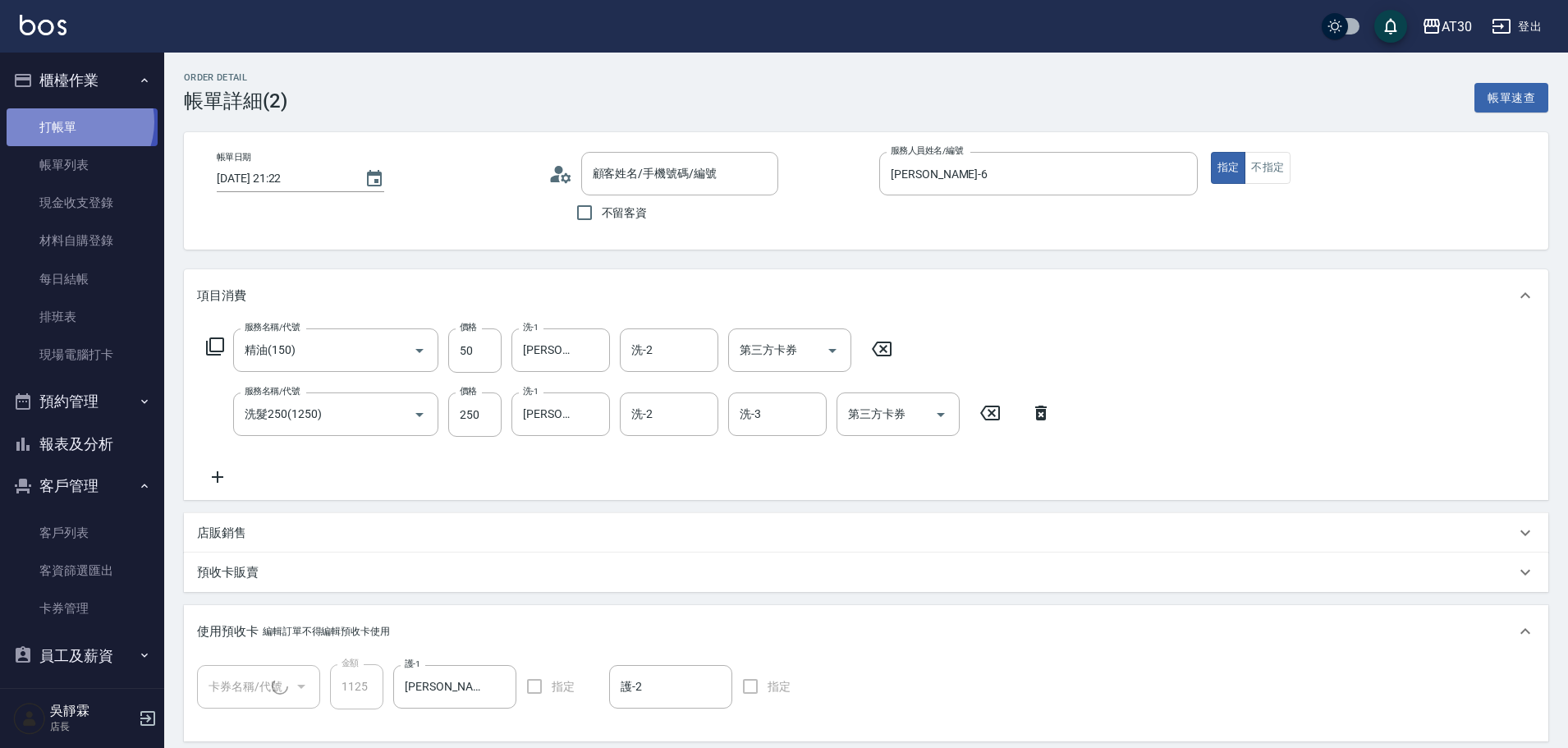
click at [74, 121] on link "打帳單" at bounding box center [82, 127] width 152 height 38
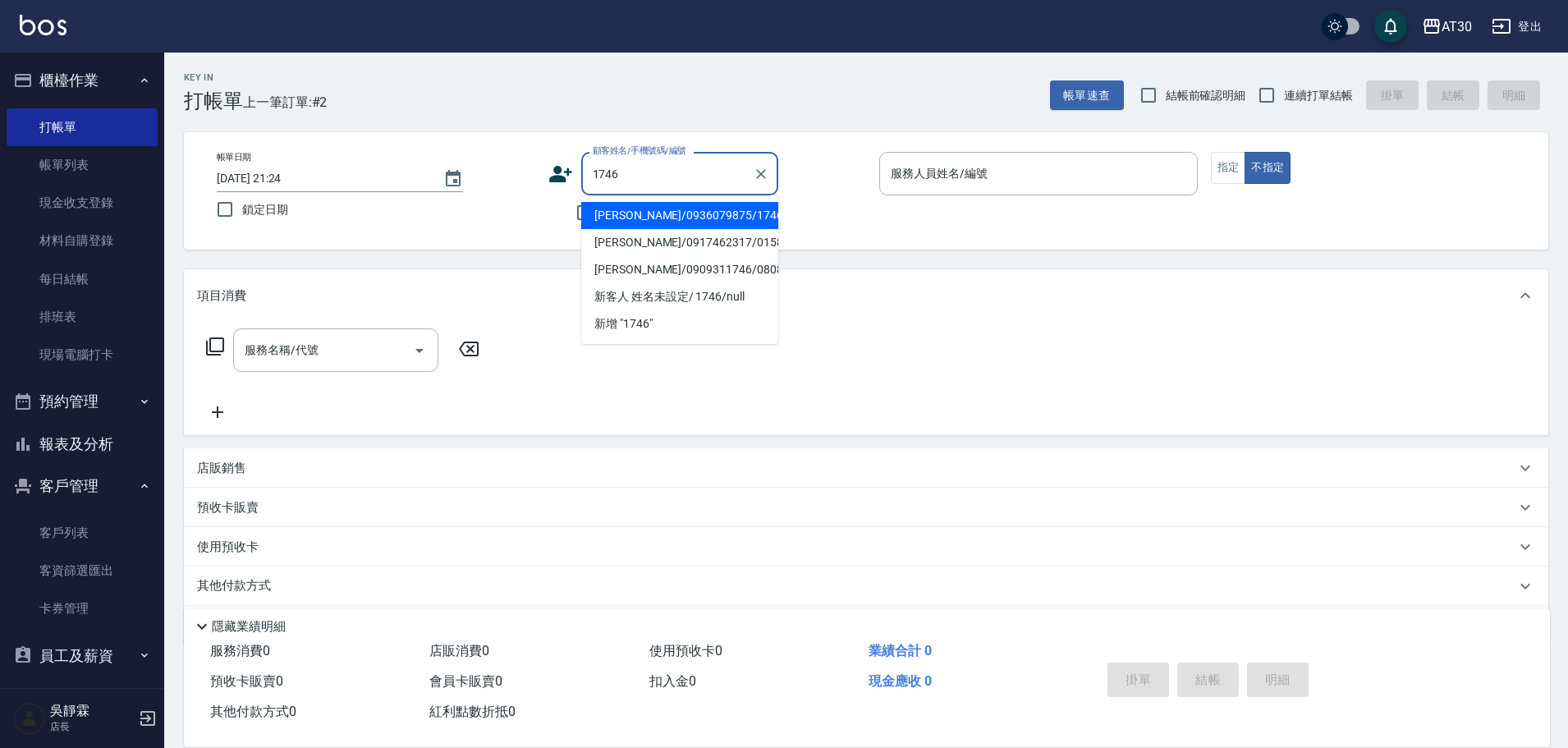
click at [656, 221] on li "陳姿穎/0936079875/1746" at bounding box center [680, 216] width 197 height 27
type input "陳姿穎/0936079875/1746"
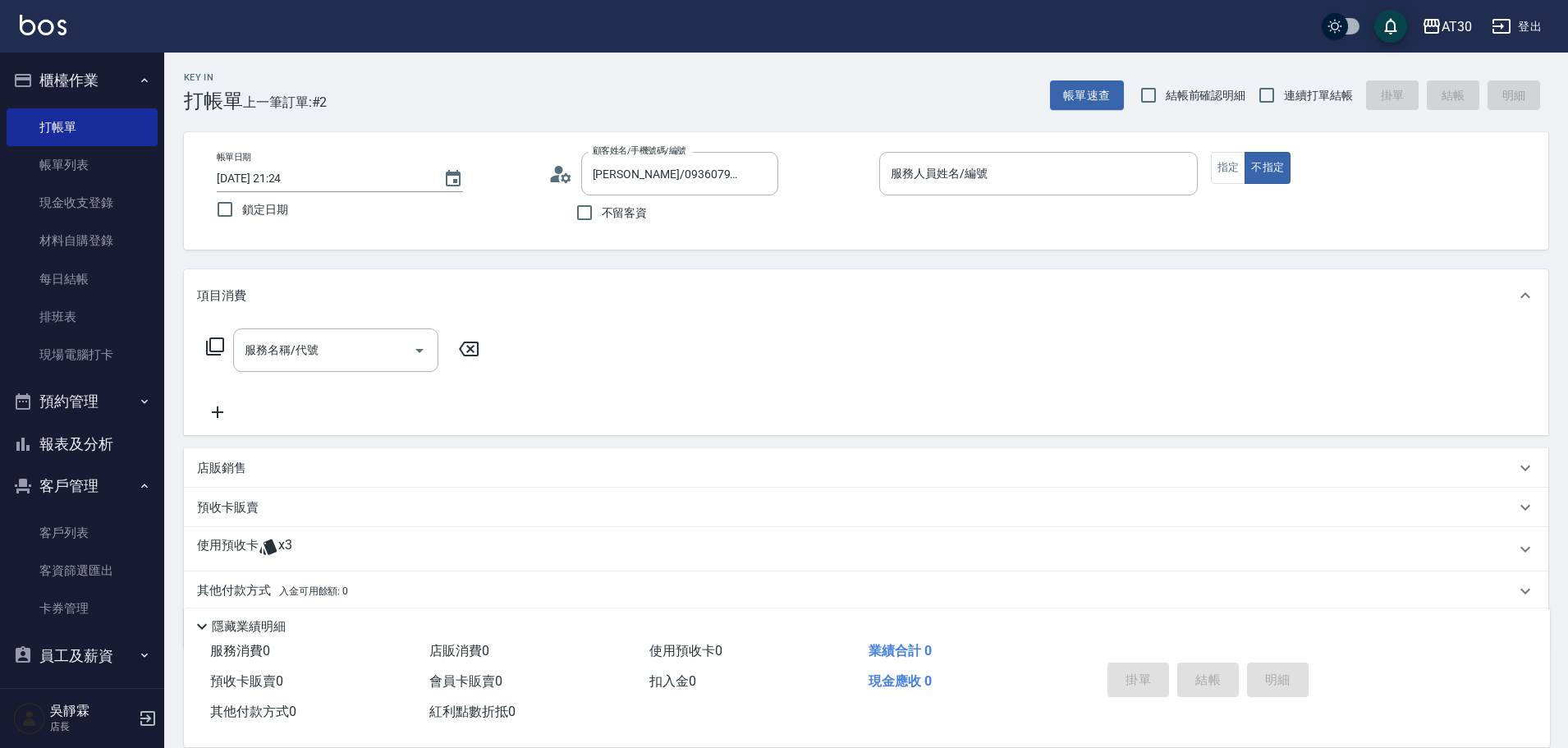
click at [269, 554] on icon at bounding box center [268, 548] width 18 height 16
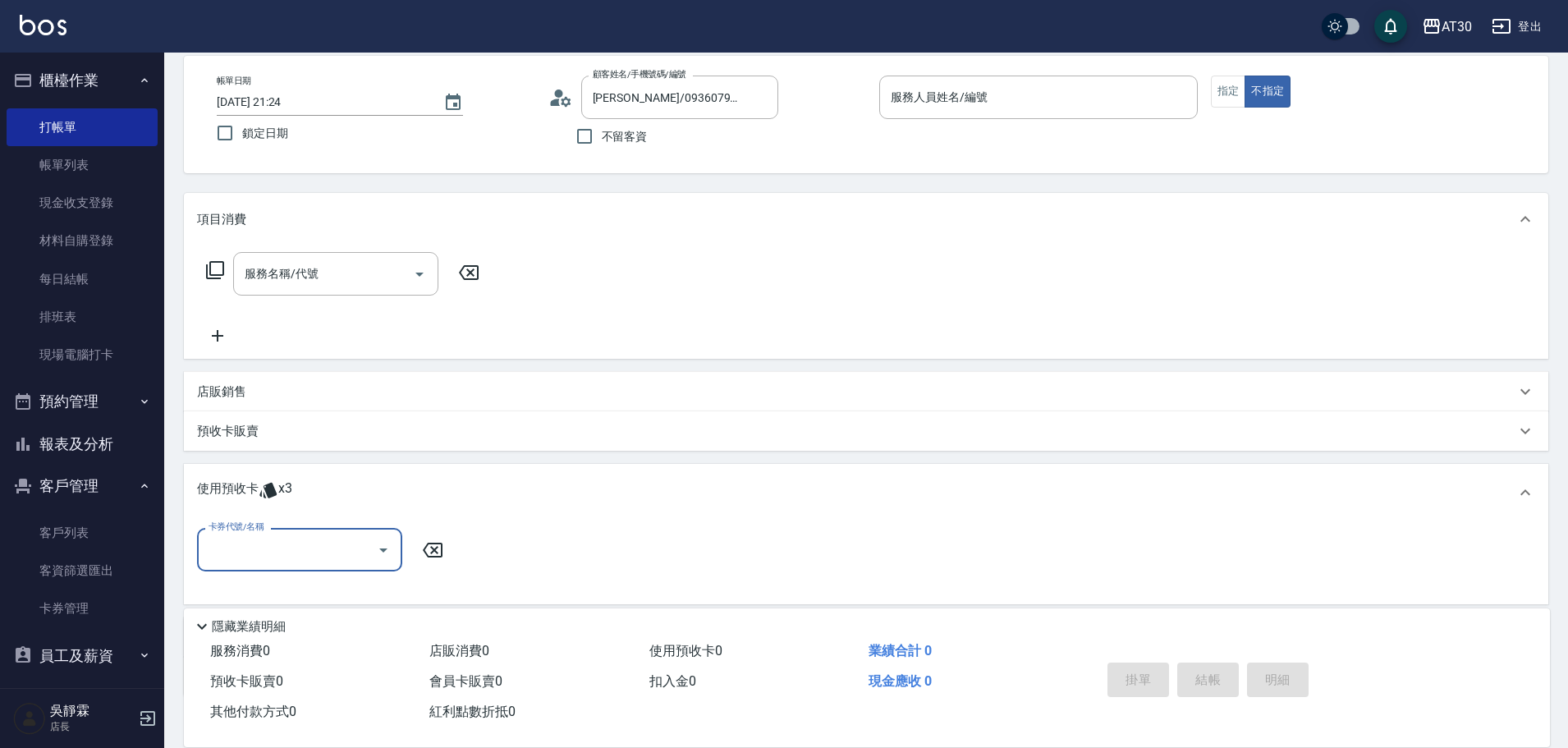
scroll to position [182, 0]
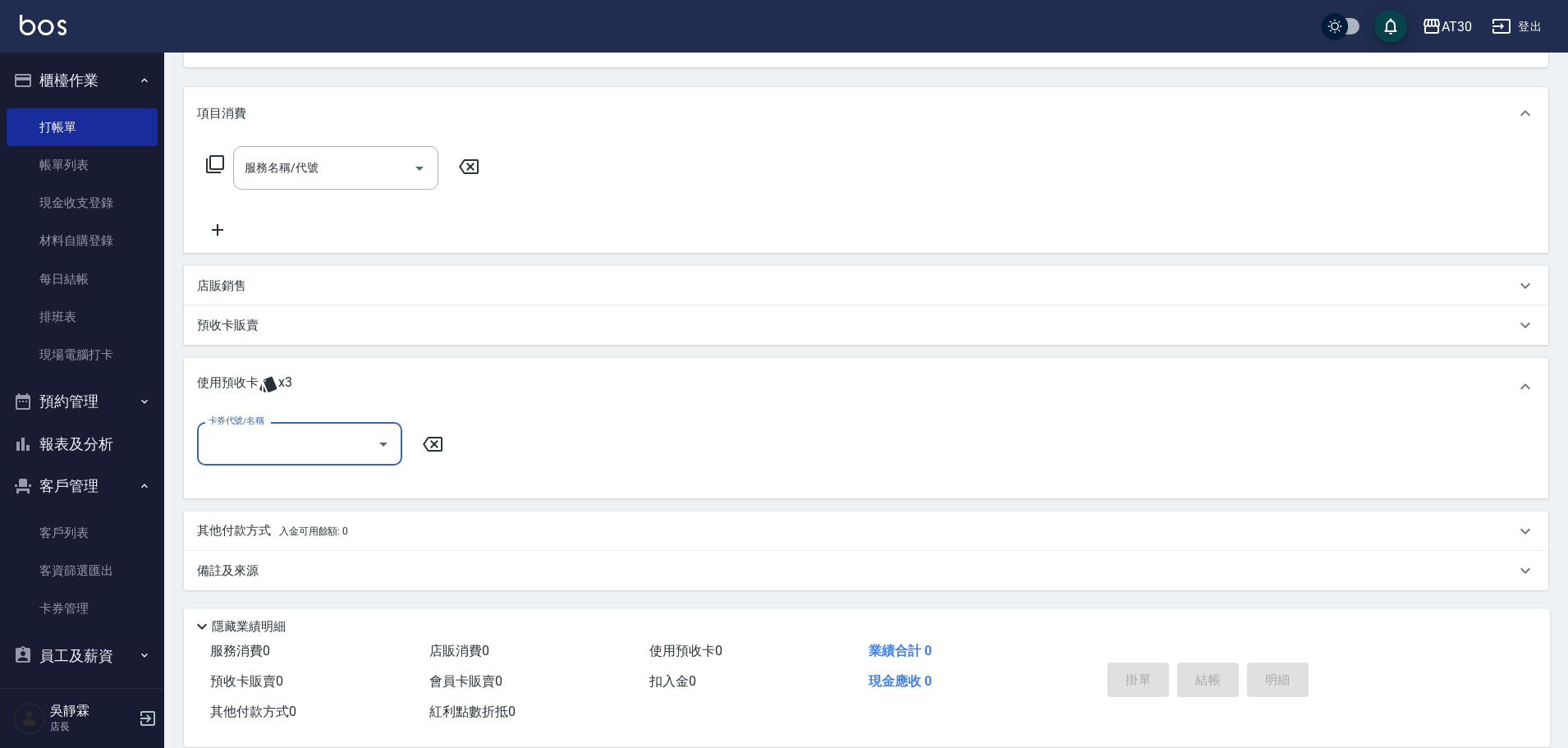
click at [312, 447] on input "卡券代號/名稱" at bounding box center [287, 443] width 166 height 28
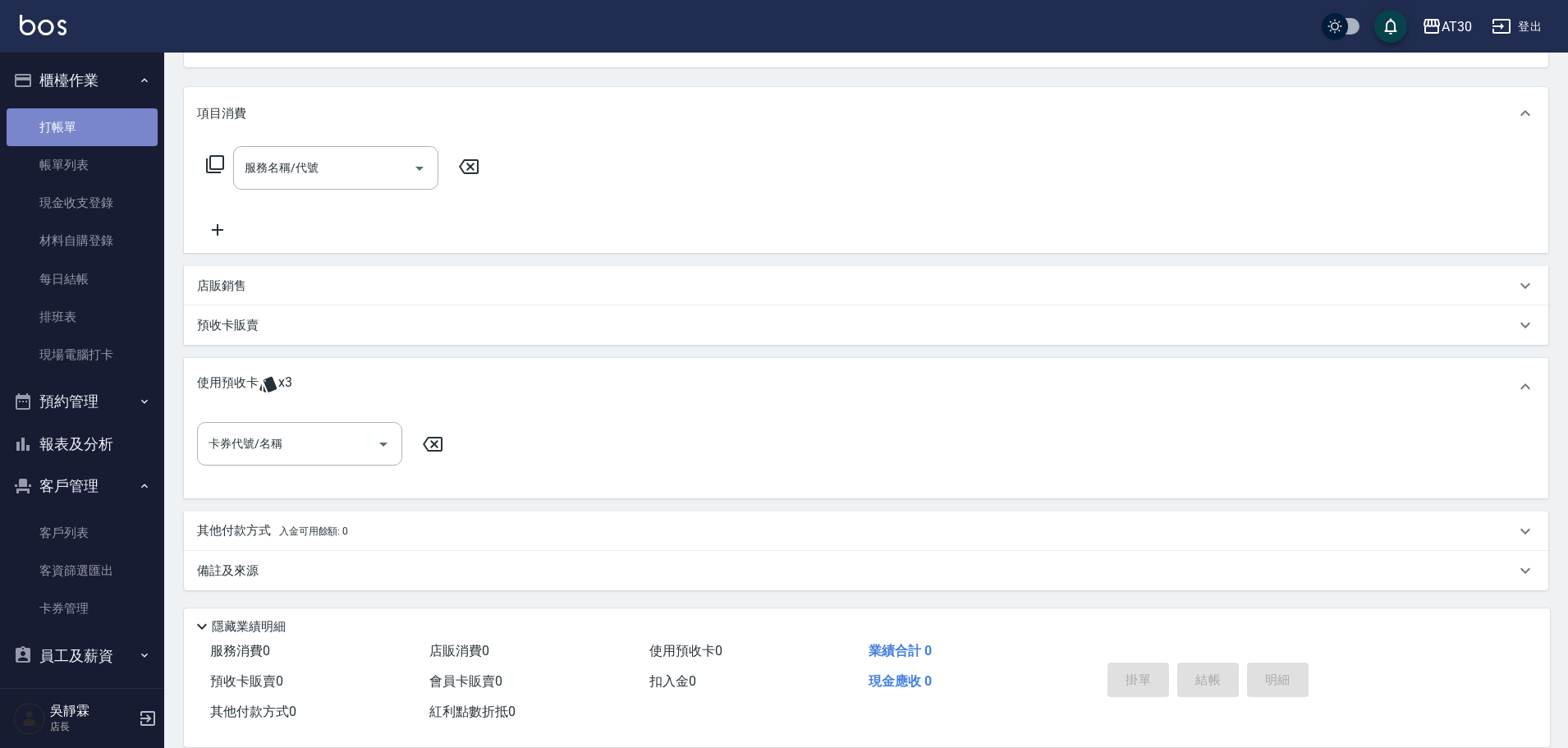
click at [81, 110] on link "打帳單" at bounding box center [82, 127] width 152 height 38
click at [85, 115] on link "打帳單" at bounding box center [82, 127] width 152 height 38
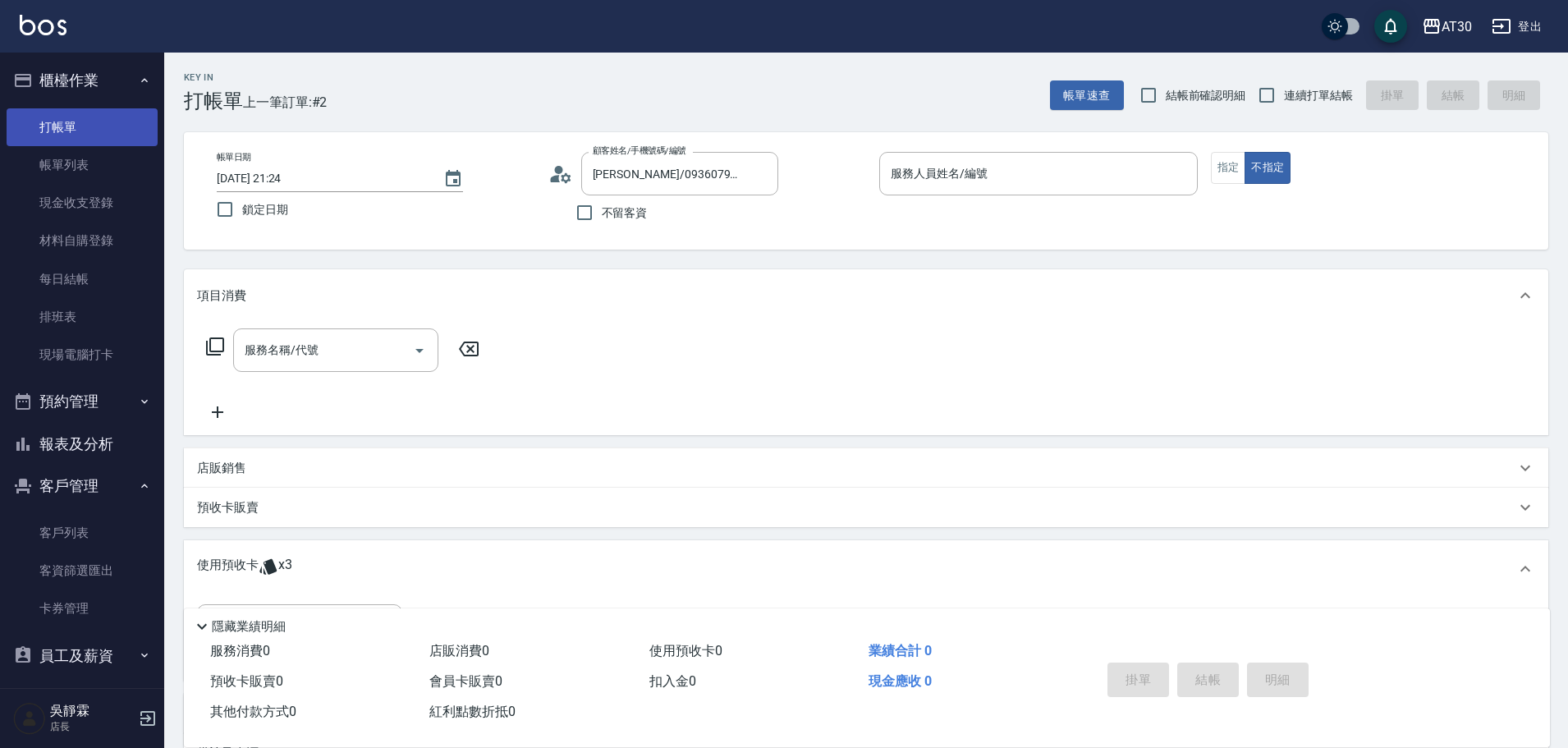
click at [76, 118] on link "打帳單" at bounding box center [82, 127] width 152 height 38
click at [92, 183] on link "帳單列表" at bounding box center [82, 164] width 152 height 38
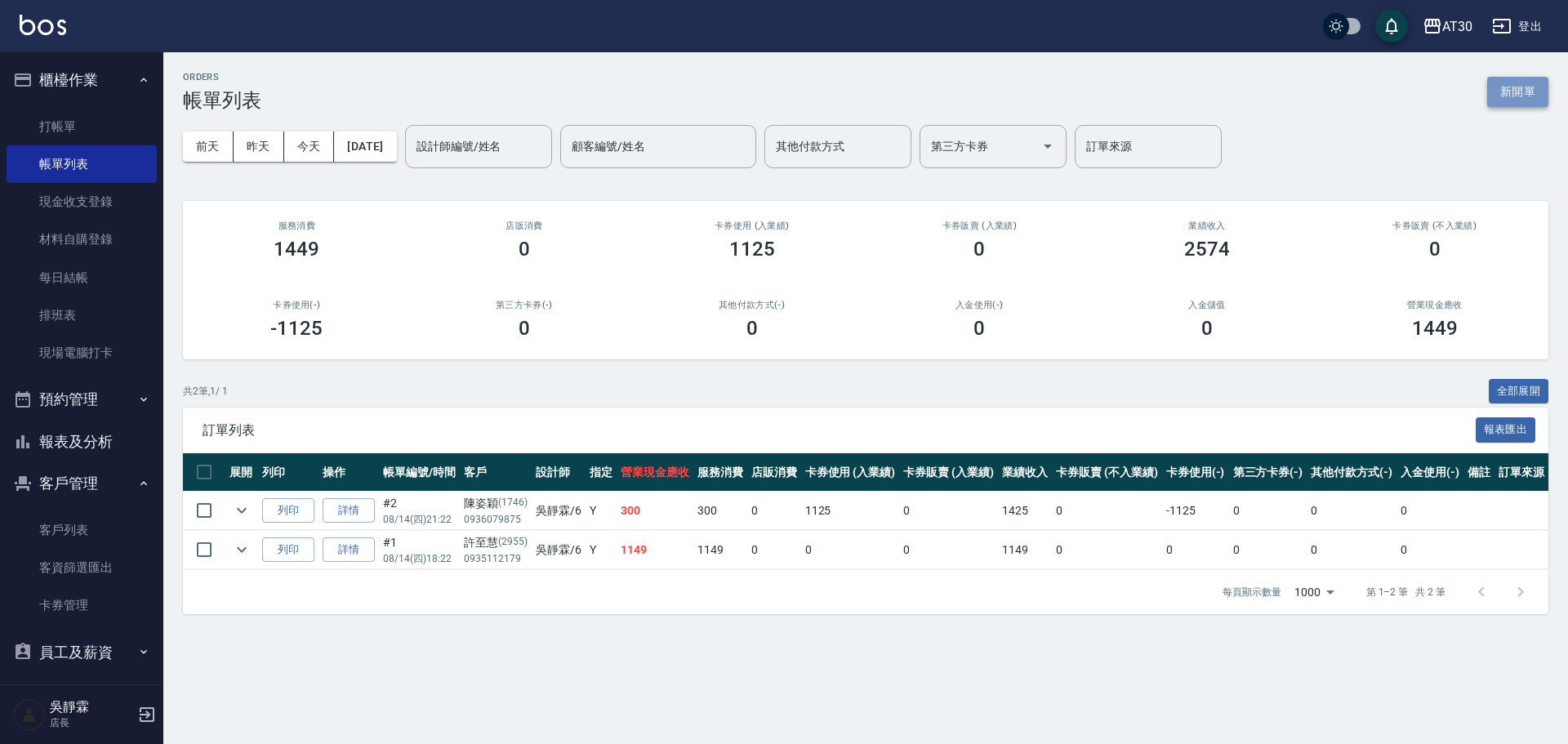
click at [1524, 86] on button "新開單" at bounding box center [1517, 91] width 61 height 30
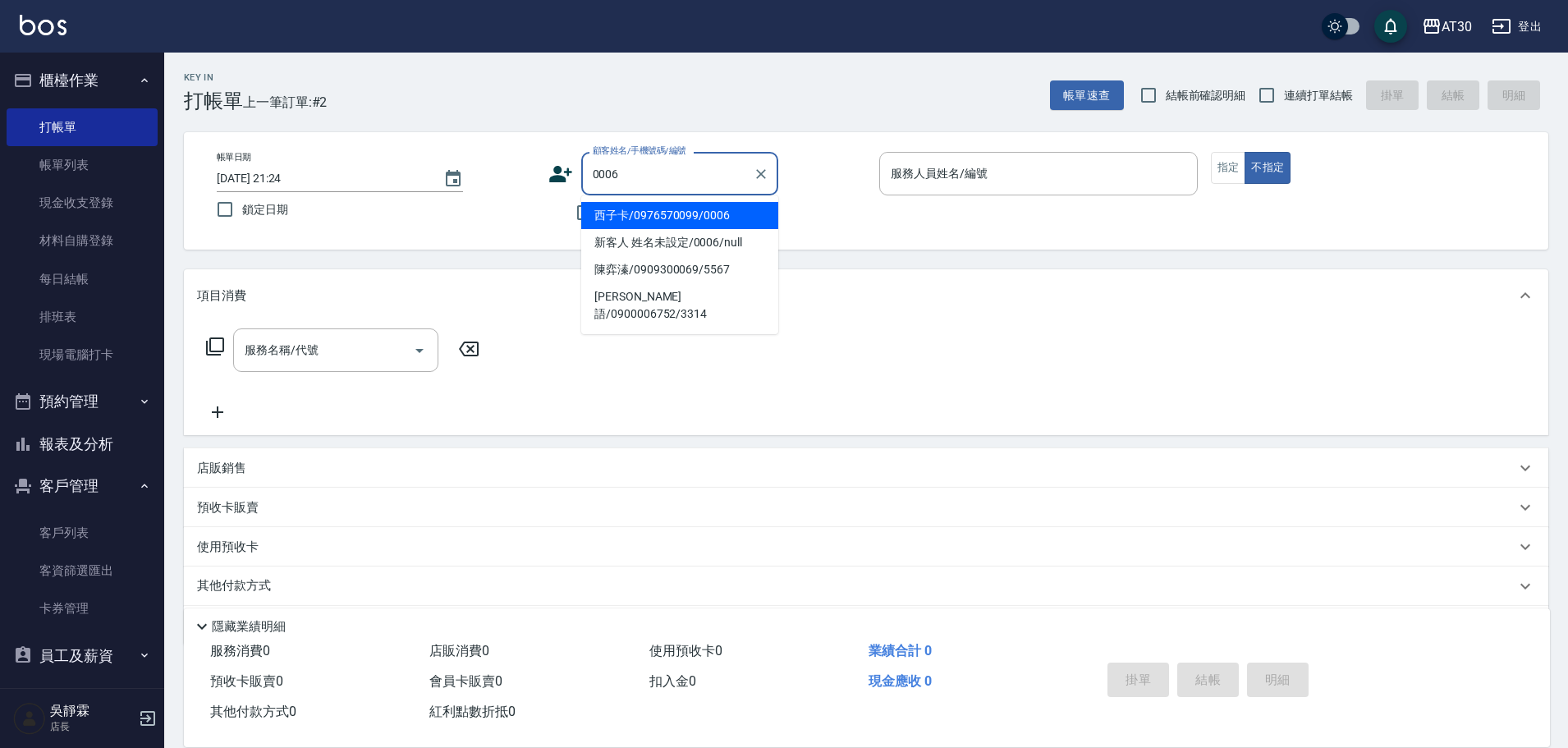
type input "西子卡/0976570099/0006"
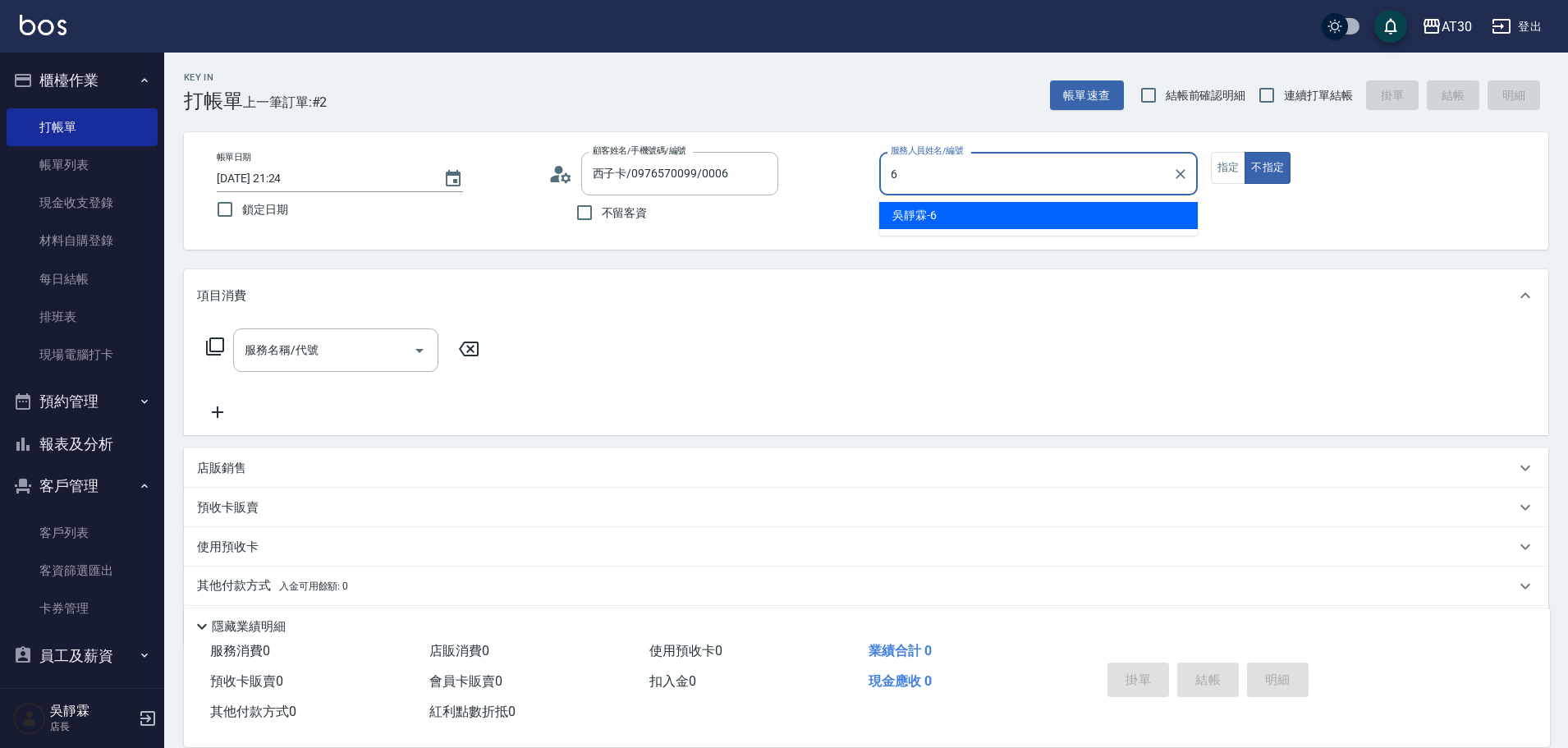
type input "吳靜霖-6"
type button "false"
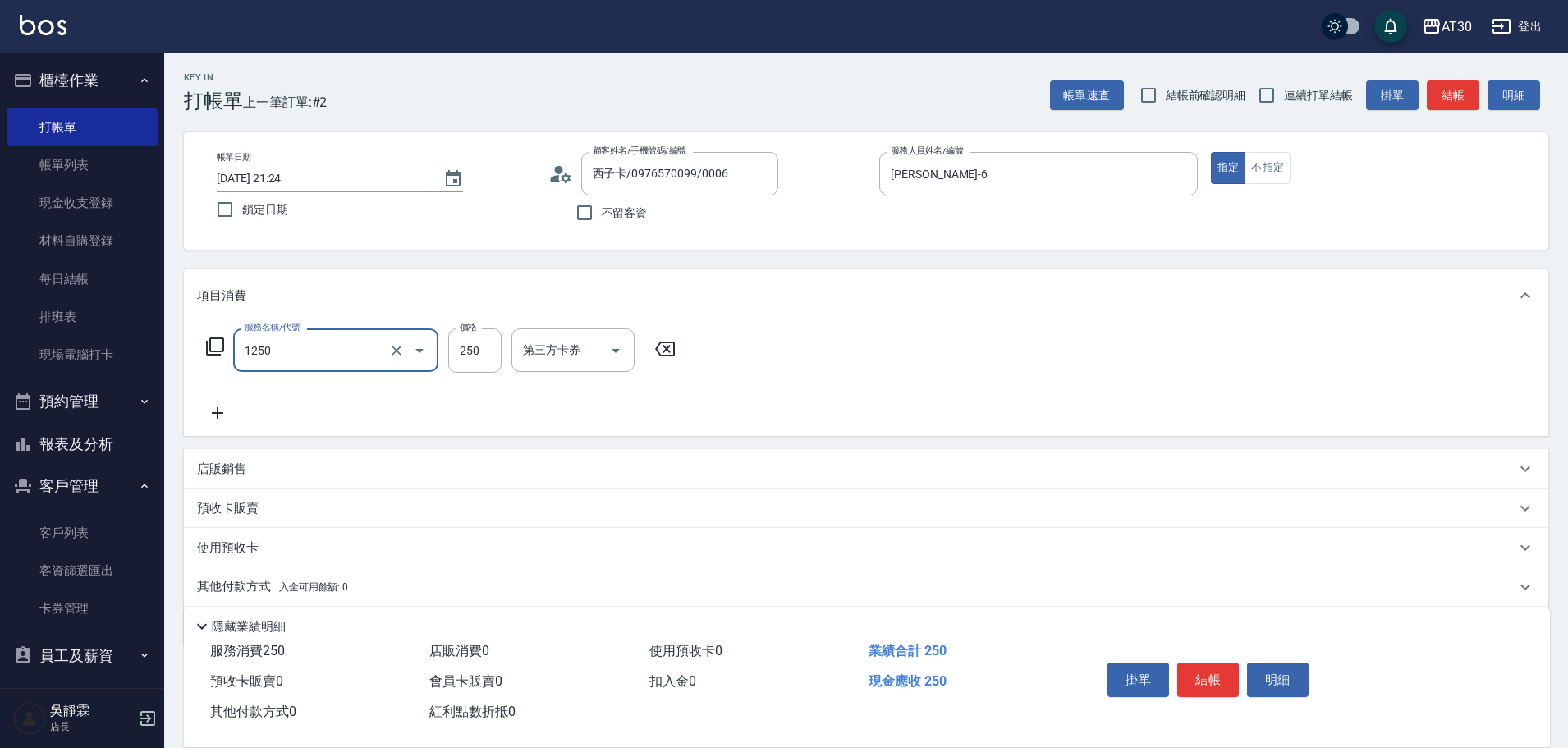
type input "洗髮250(1250)"
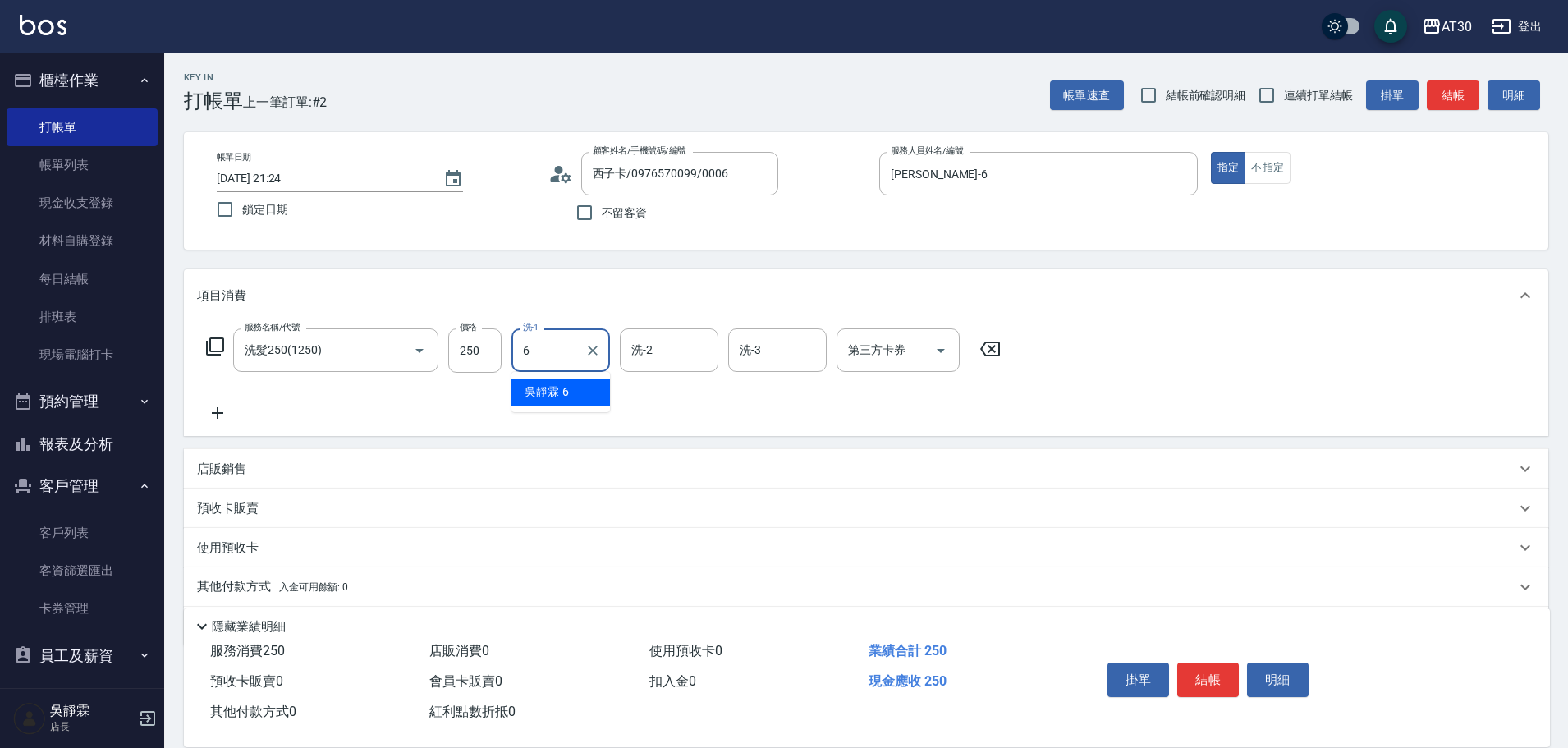
type input "吳靜霖-6"
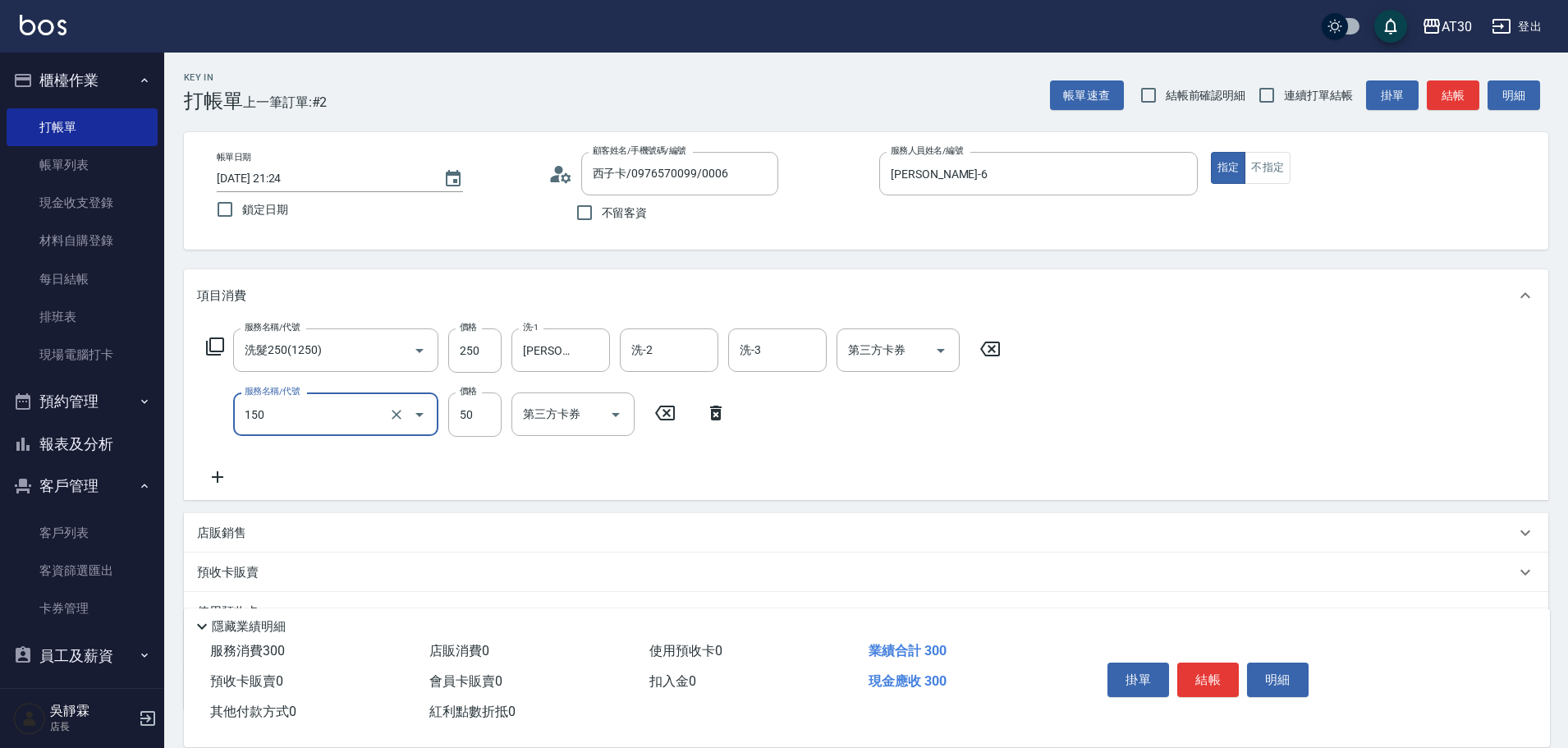
type input "精油(150)"
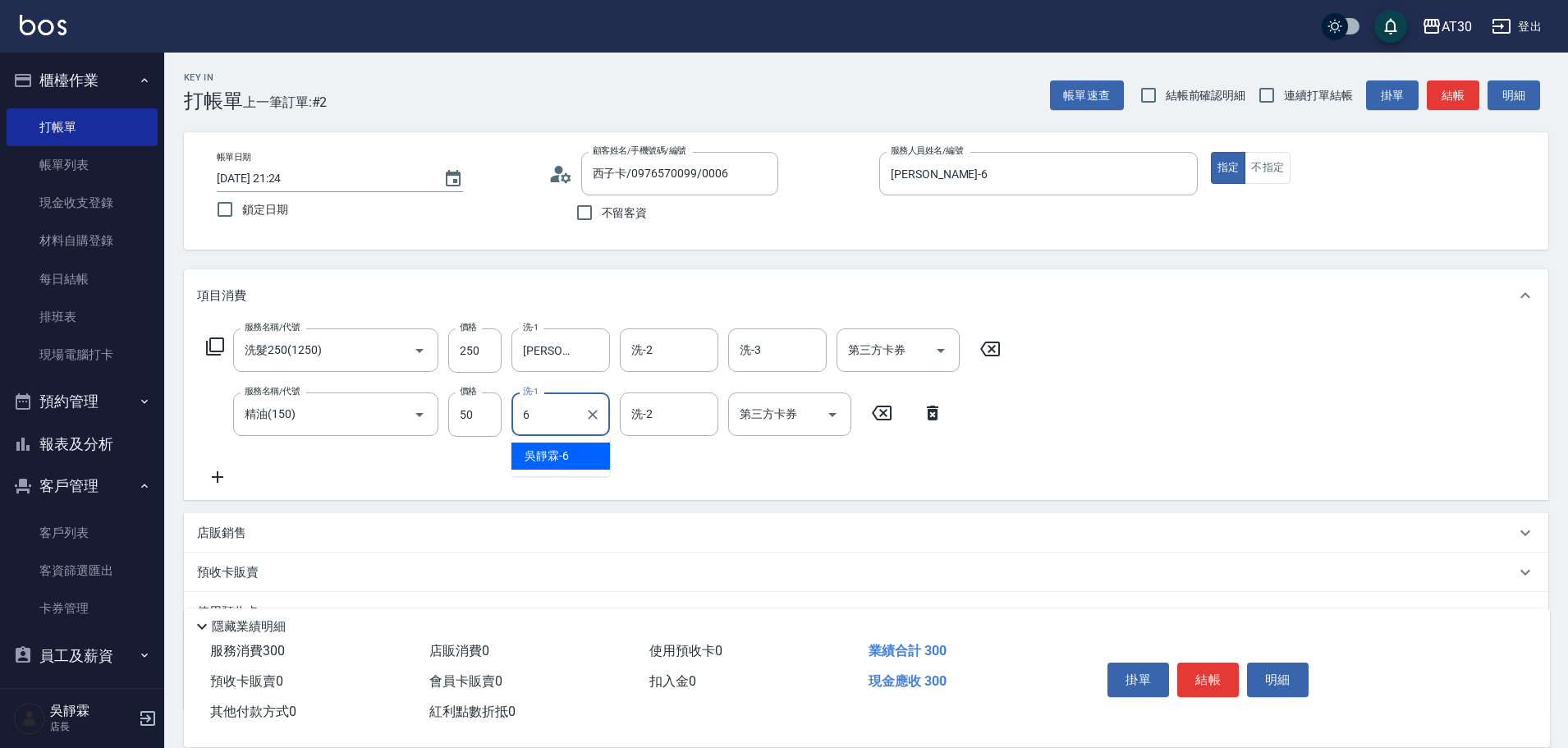
type input "吳靜霖-6"
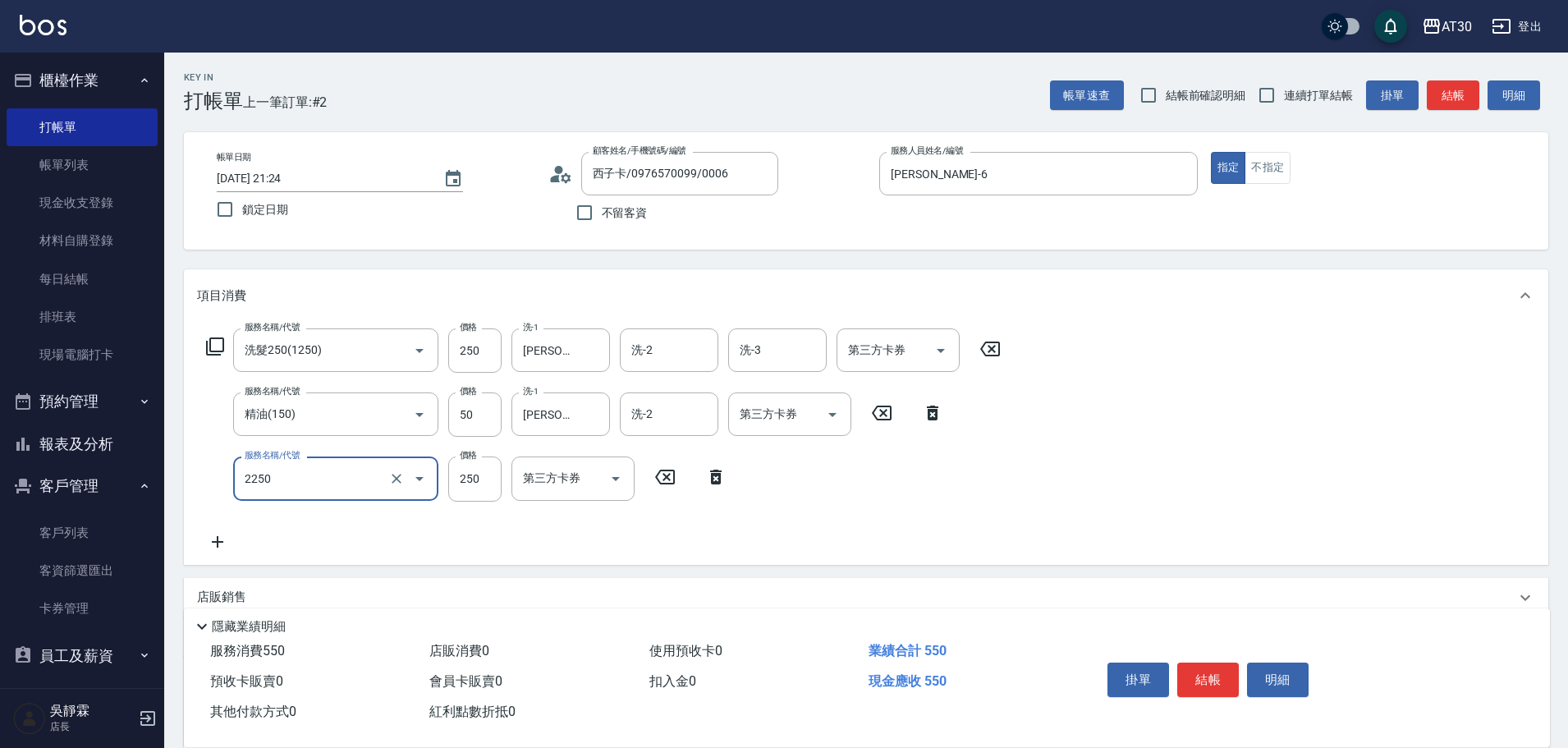
type input "剪髮(2250)"
type input "300"
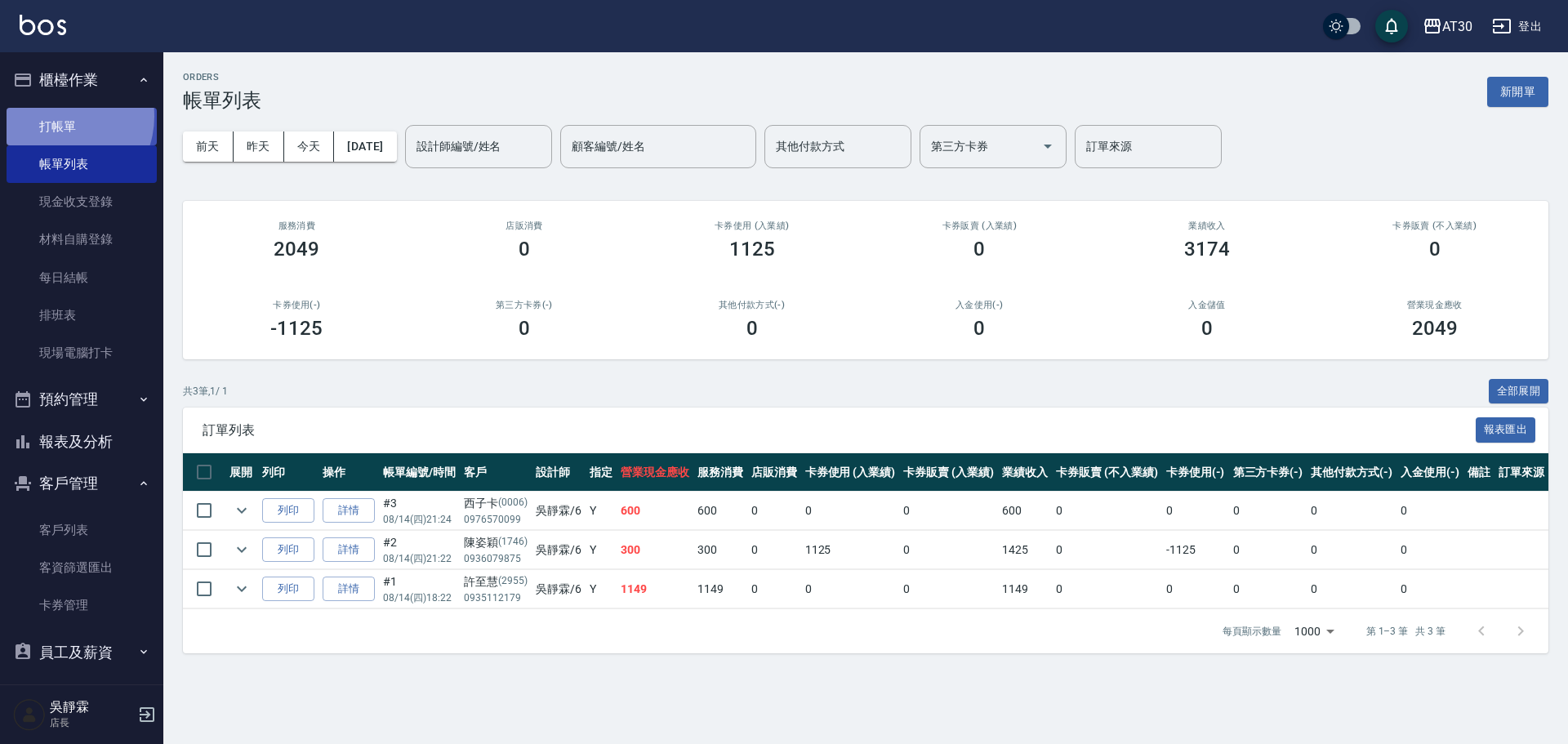
click at [56, 116] on link "打帳單" at bounding box center [82, 126] width 151 height 38
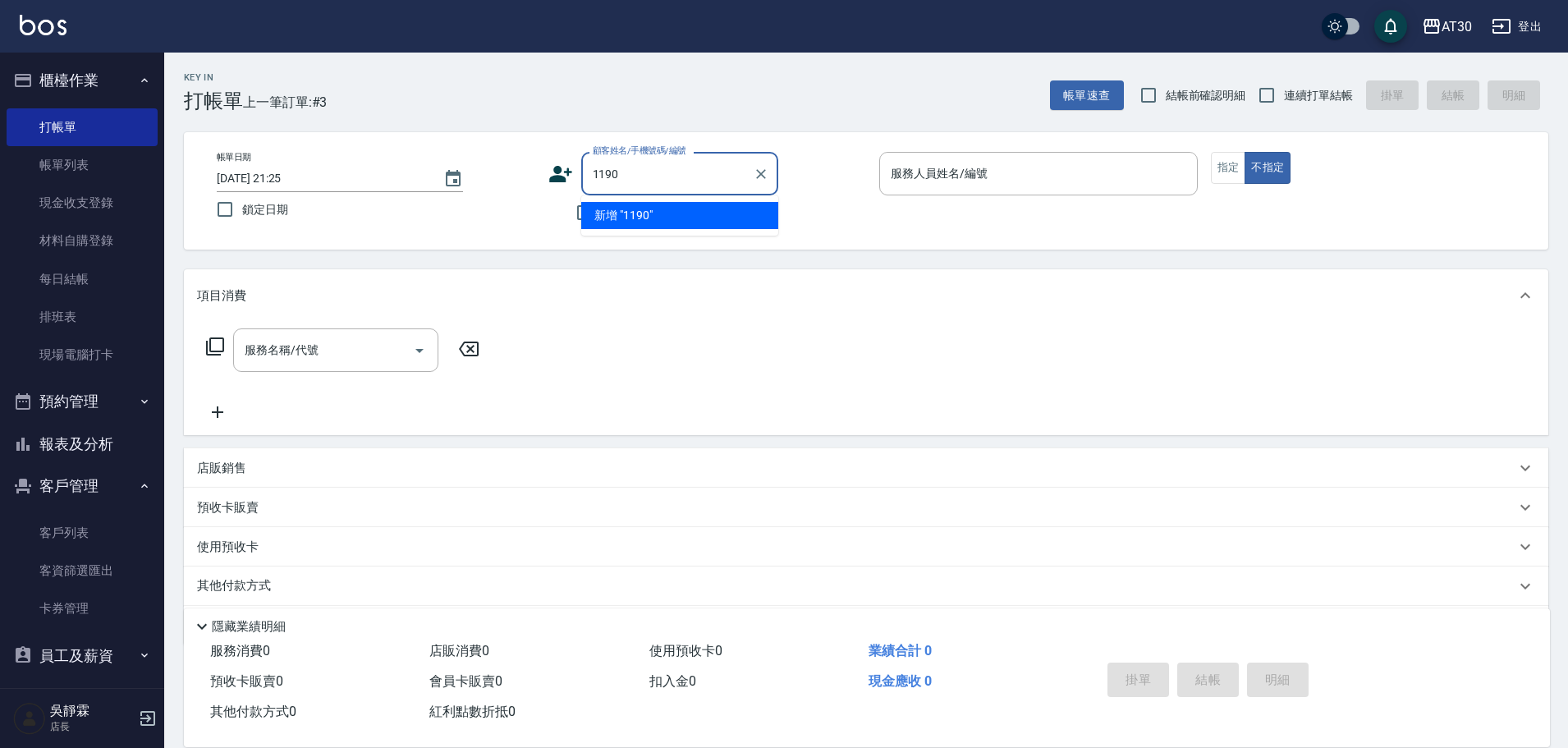
click at [159, 127] on nav "櫃檯作業 打帳單 帳單列表 現金收支登錄 材料自購登錄 每日結帳 排班表 現場電腦打卡 預約管理 預約管理 單日預約紀錄 單週預約紀錄 報表及分析 報表目錄 …" at bounding box center [82, 371] width 164 height 636
type input "李子龍/0932908860/1190"
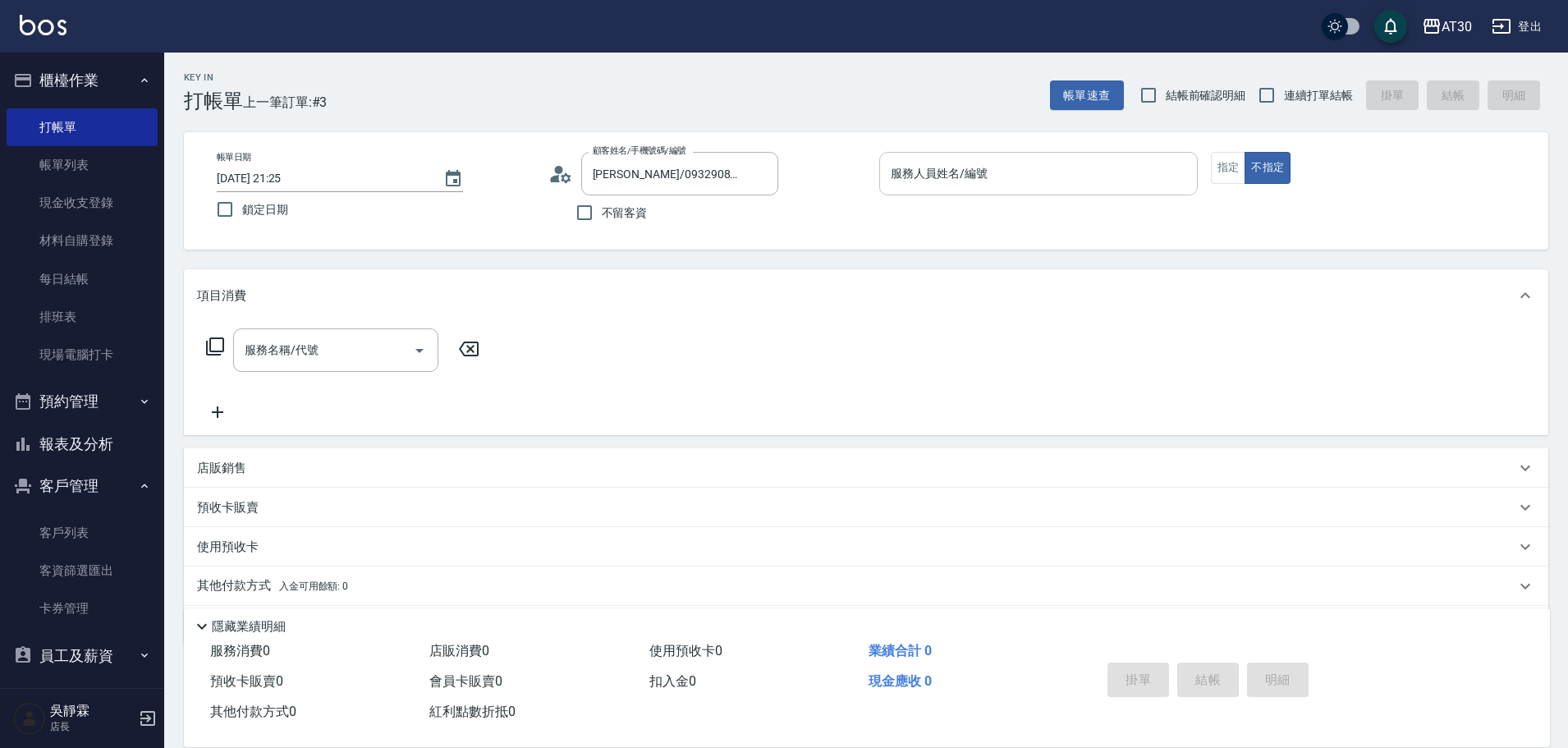
drag, startPoint x: 973, startPoint y: 195, endPoint x: 969, endPoint y: 186, distance: 9.8
click at [969, 186] on div "服務人員姓名/編號" at bounding box center [1038, 173] width 319 height 44
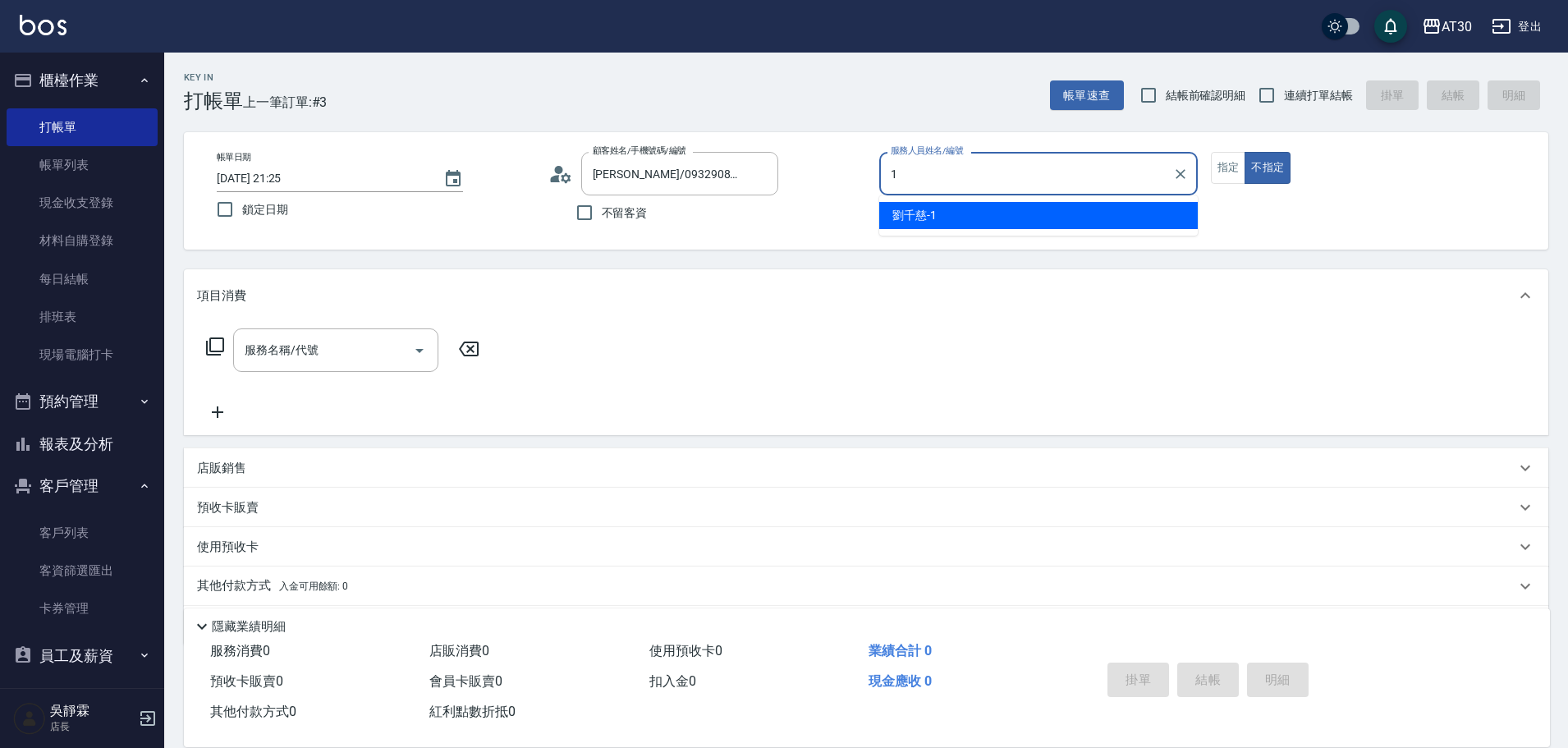
type input "劉千慈-1"
type button "false"
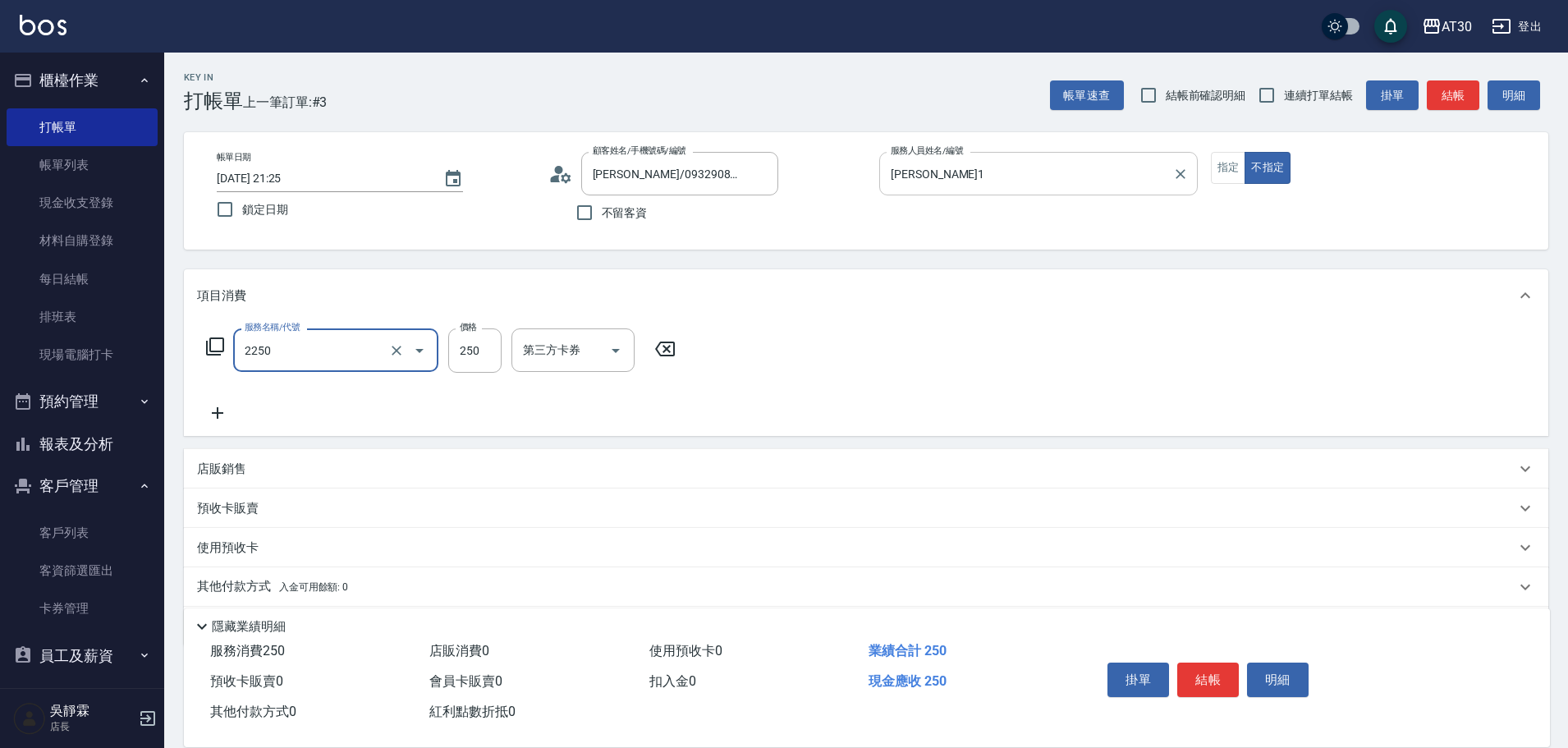
type input "剪髮(2250)"
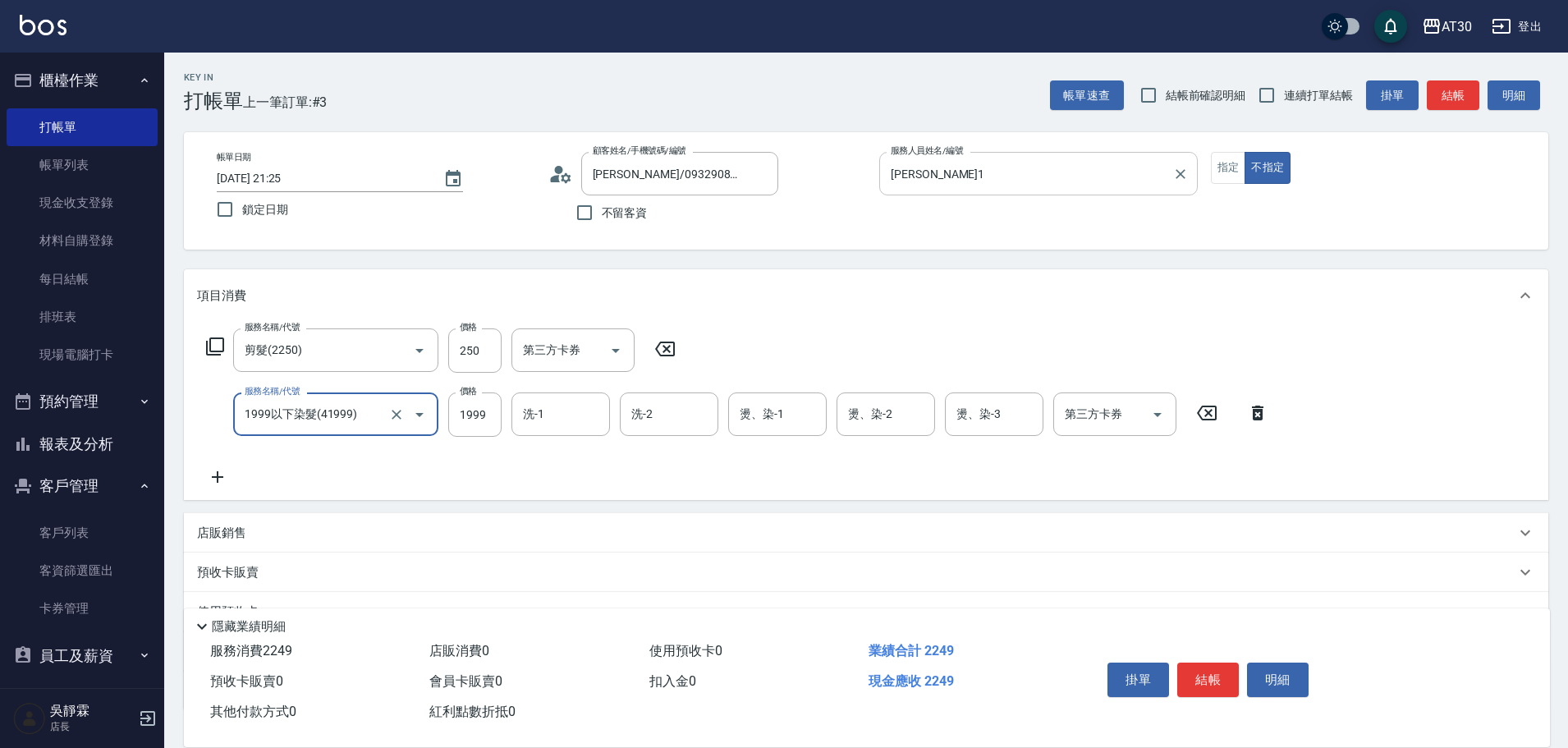
type input "1999以下染髮(41999)"
type input "1099"
type input "劉千慈-1"
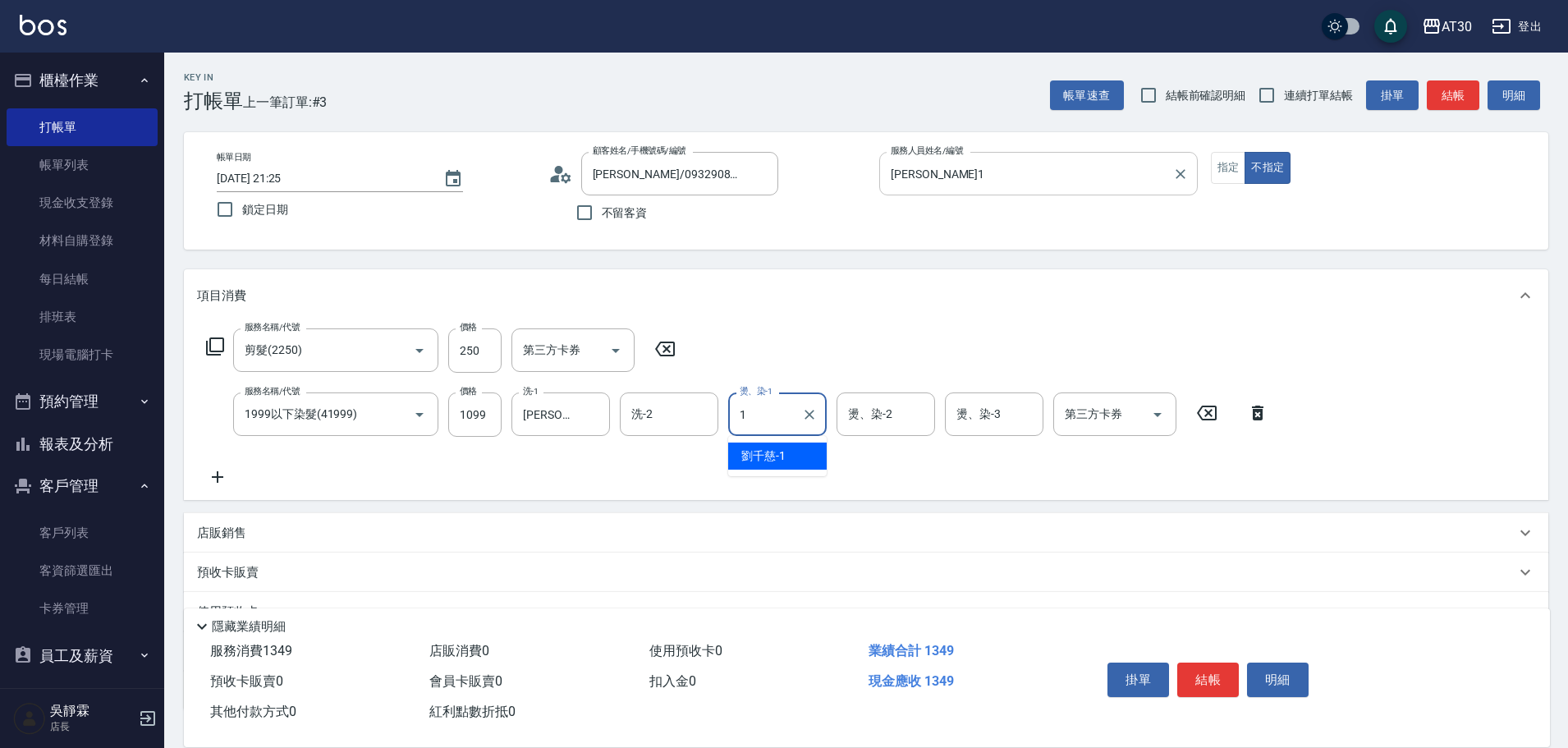
type input "劉千慈-1"
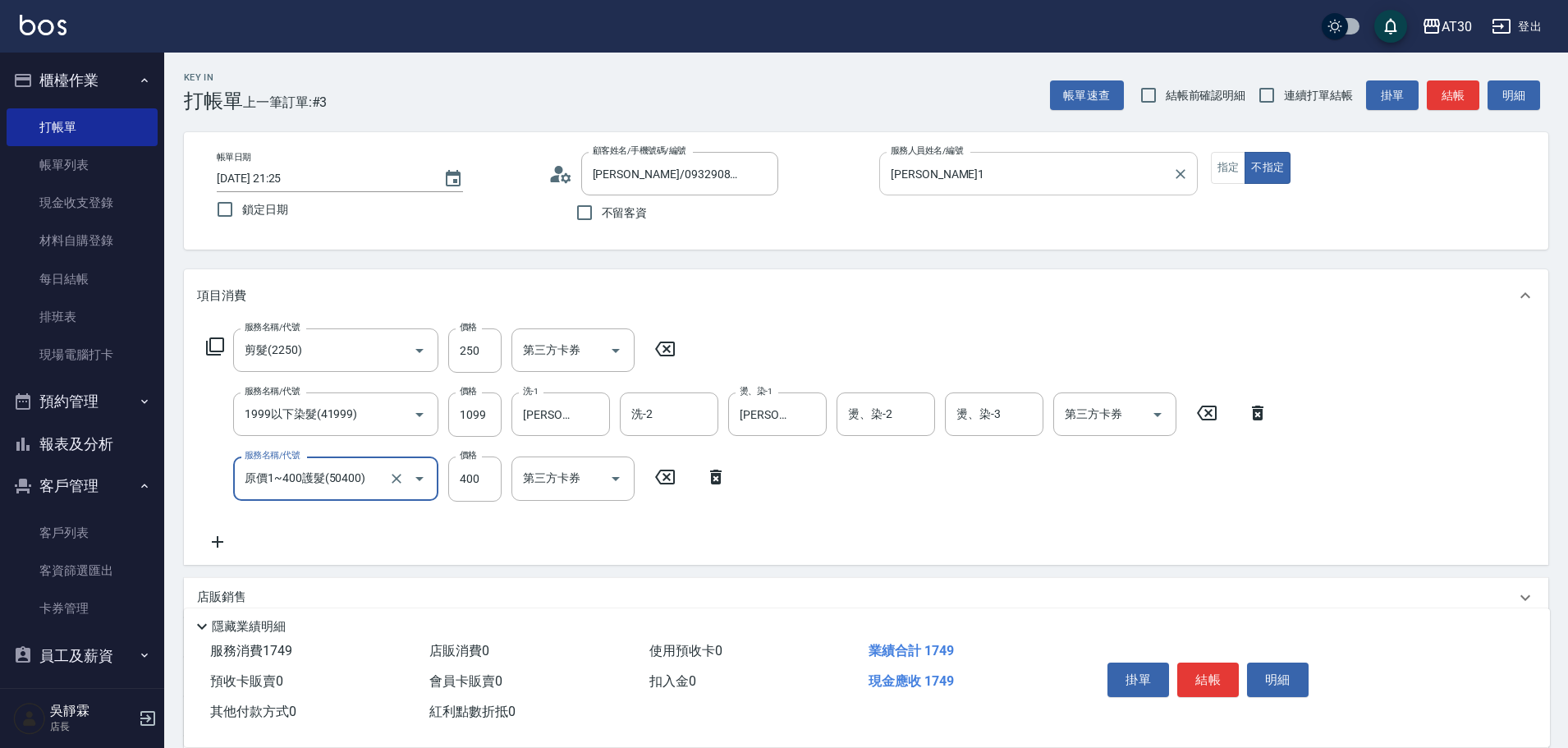
type input "原價1~400護髮(50400)"
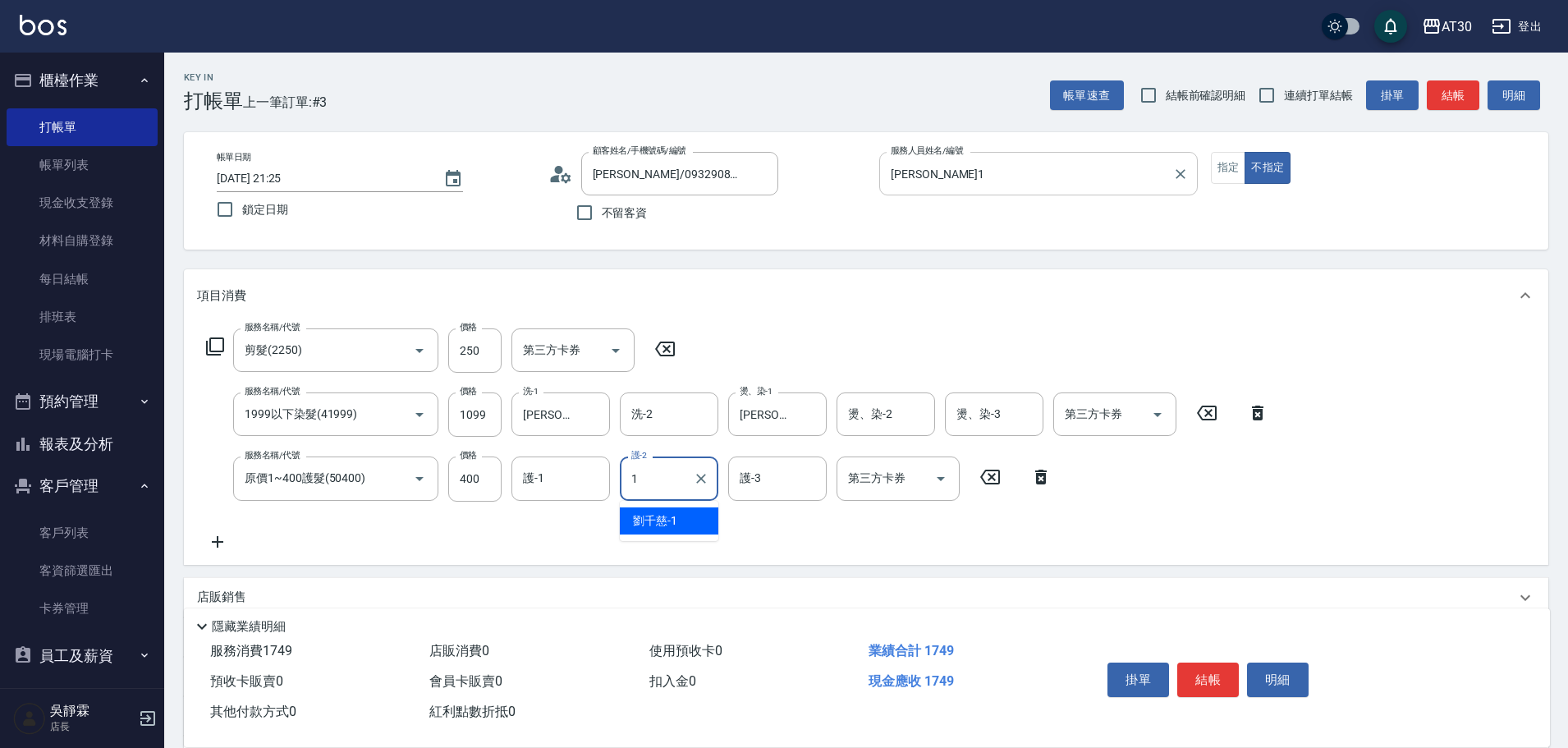
type input "劉千慈-1"
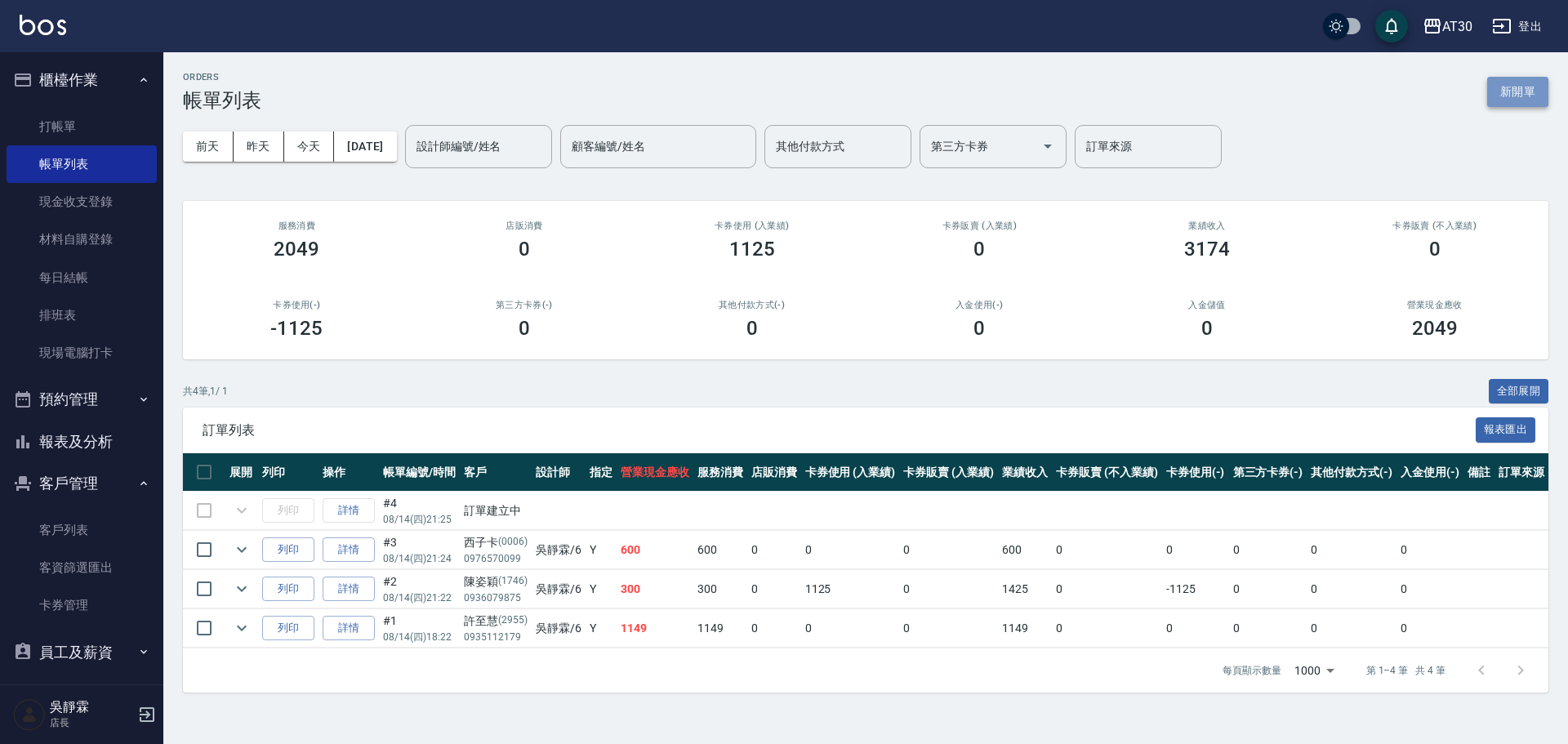
click at [1528, 92] on button "新開單" at bounding box center [1517, 91] width 61 height 30
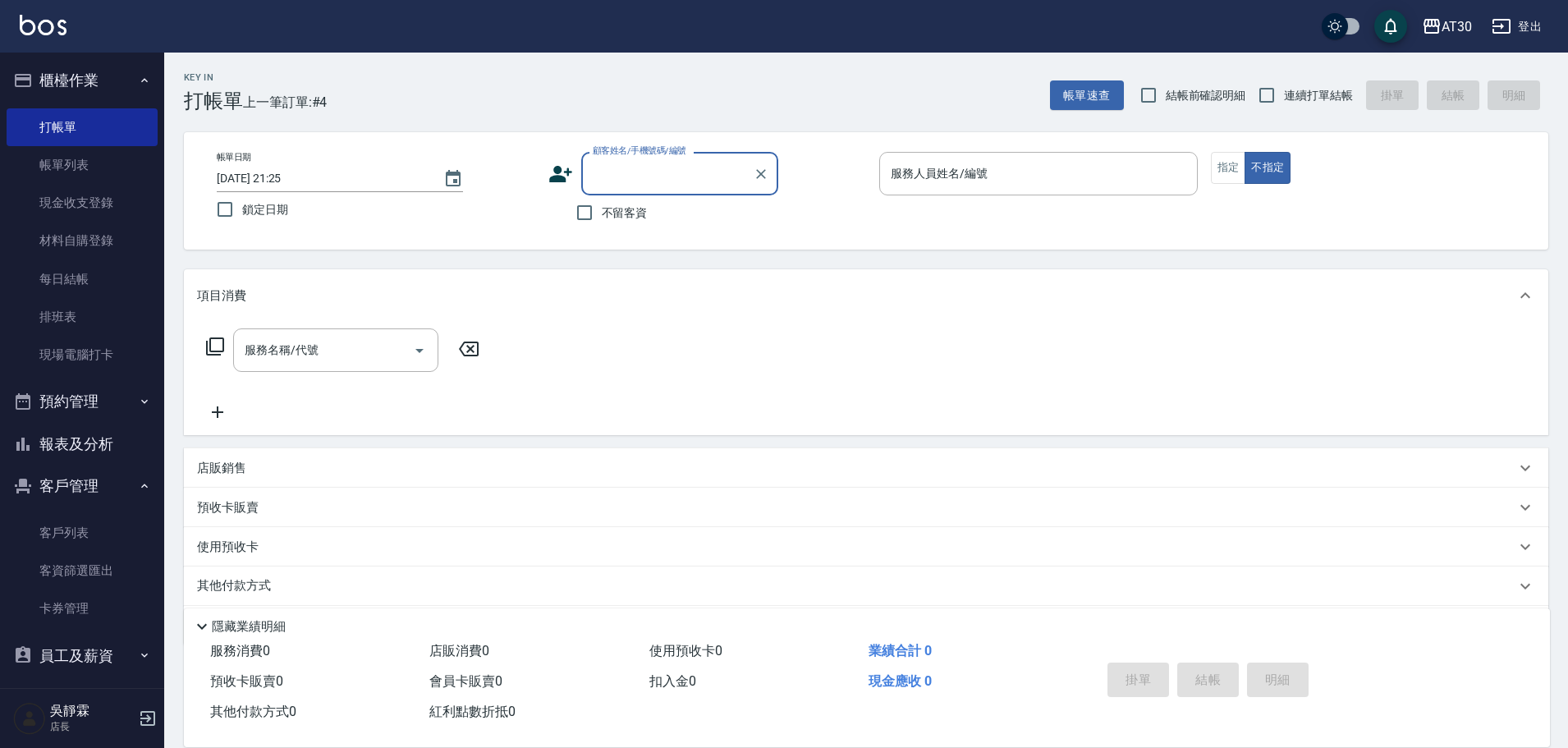
type input "1"
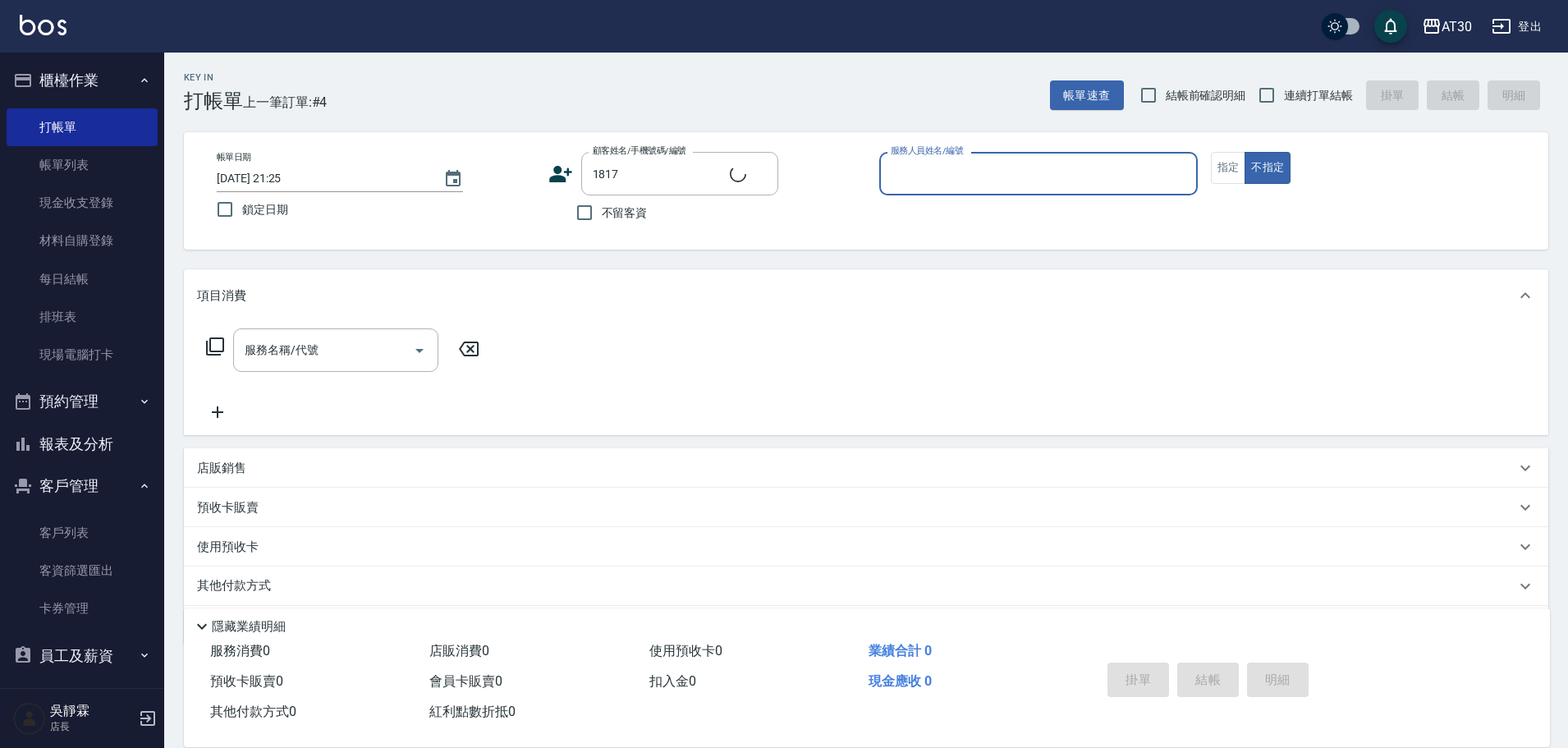
type input "游佩娟/0915077321/1817"
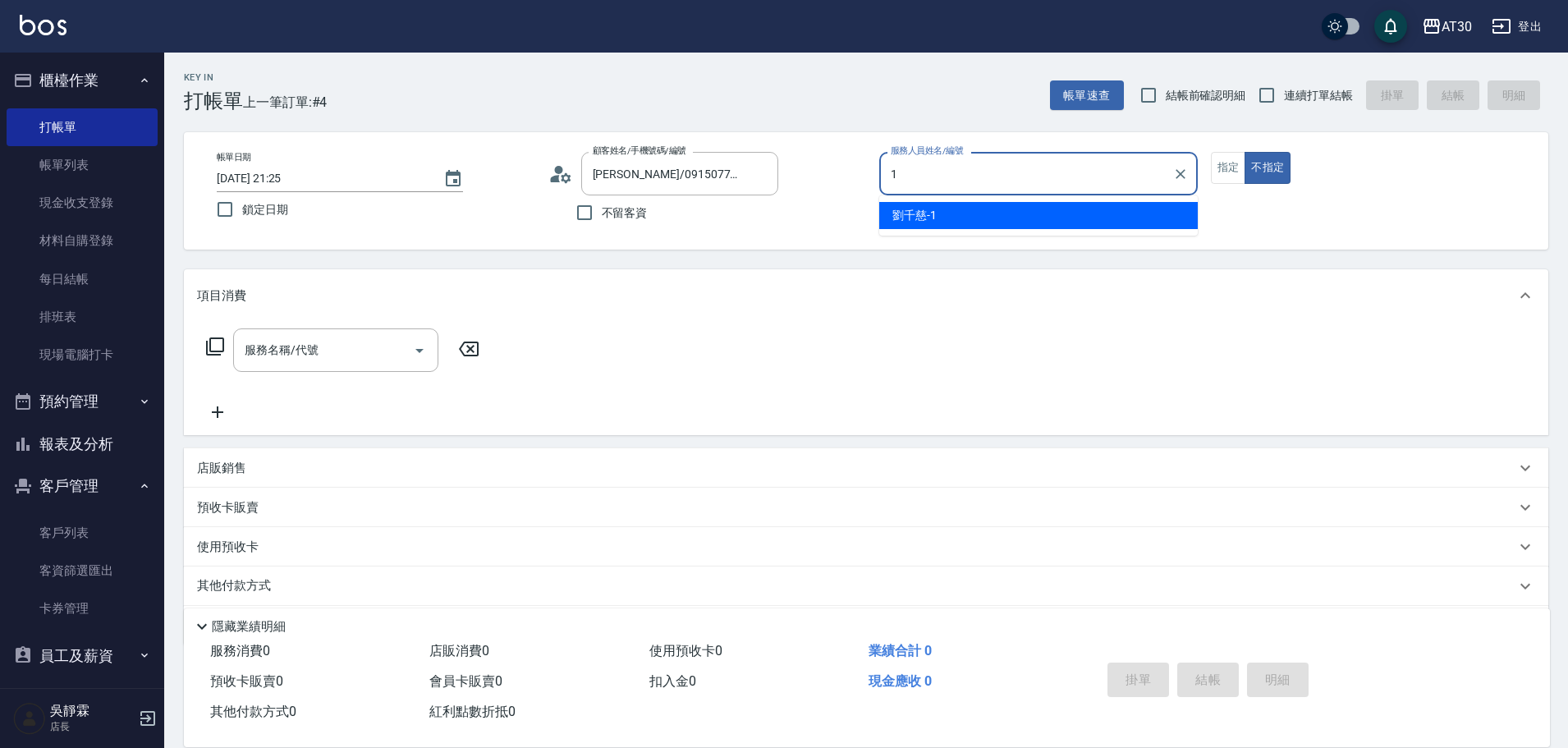
type input "劉千慈-1"
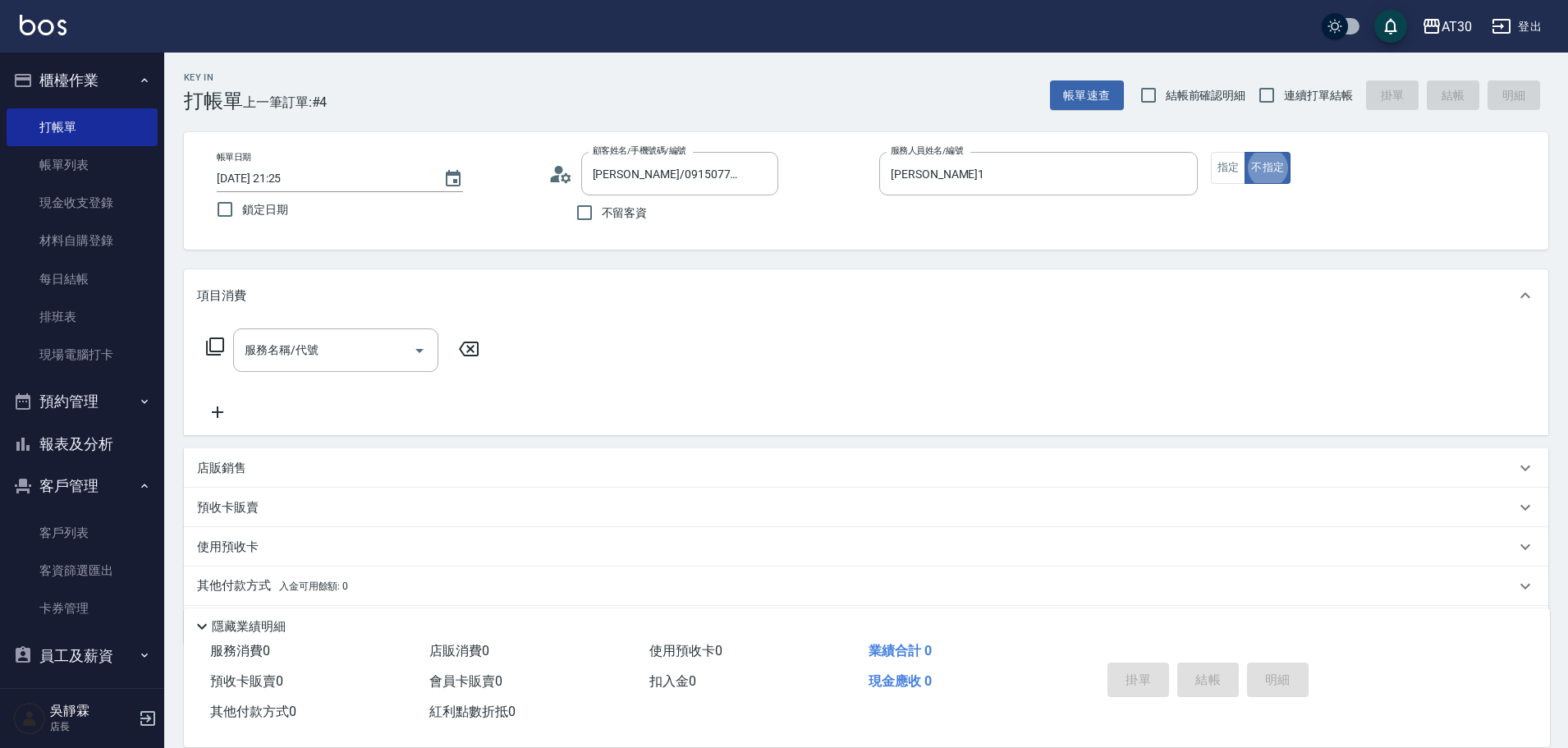
type button "false"
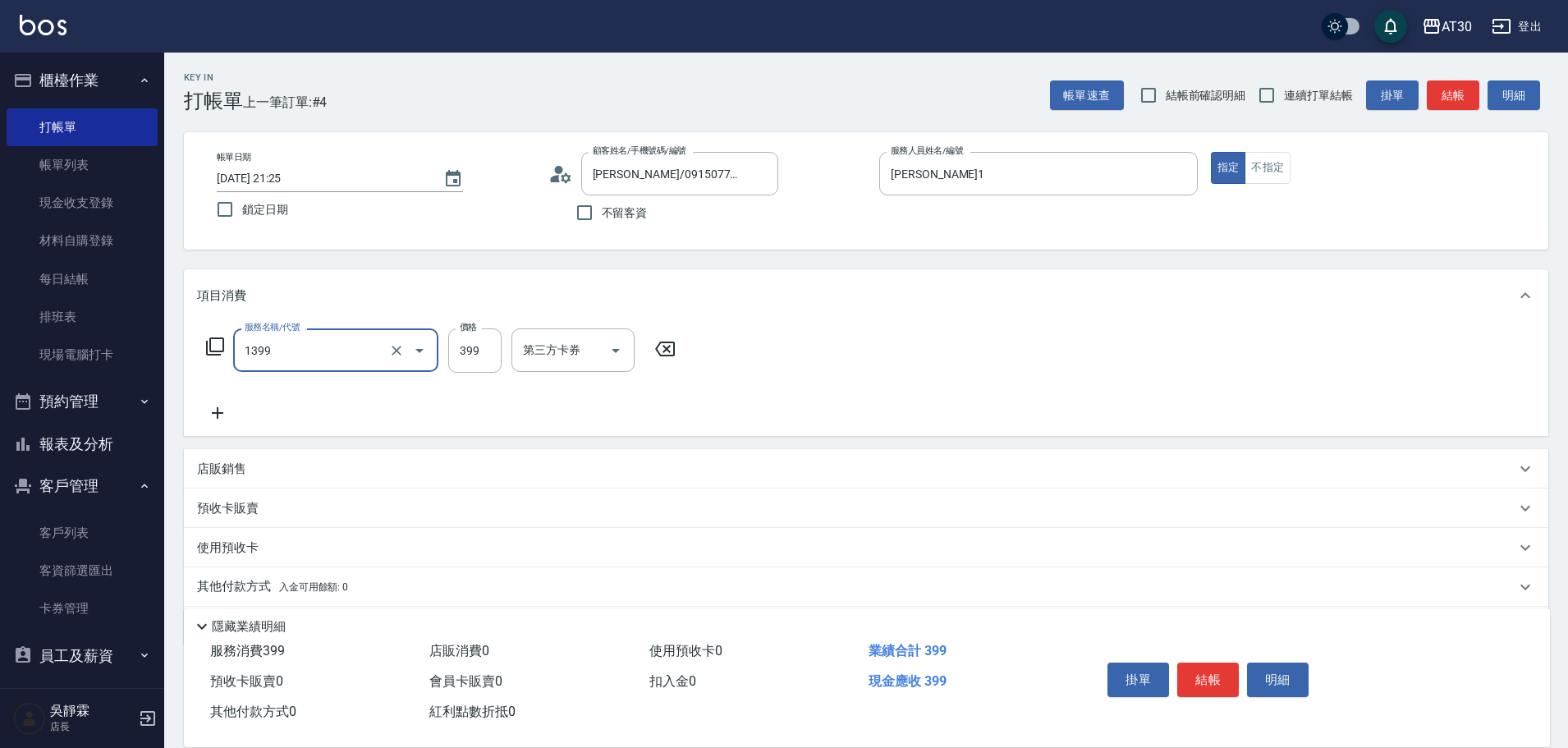
type input "健康洗髮(1399)"
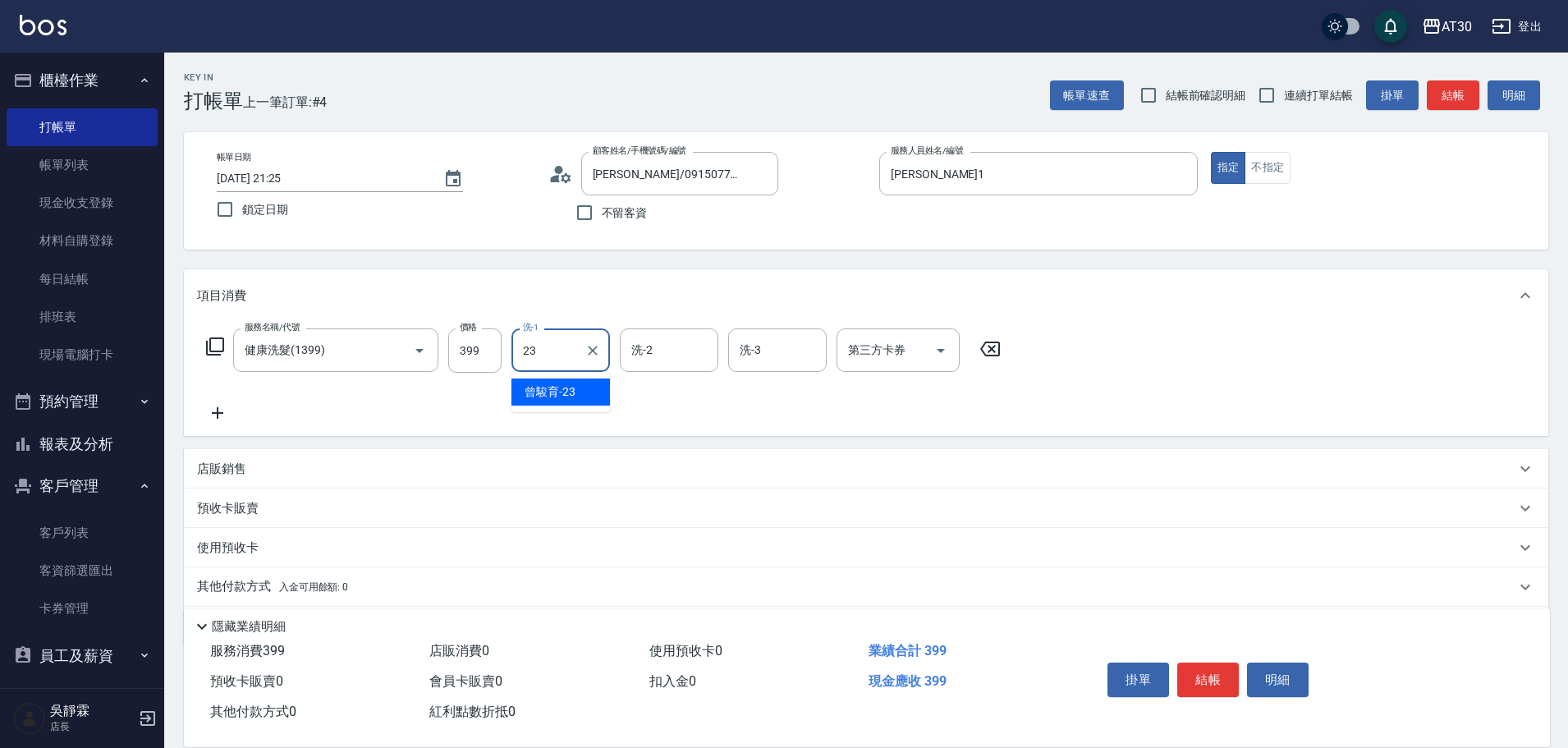
type input "曾駿育-23"
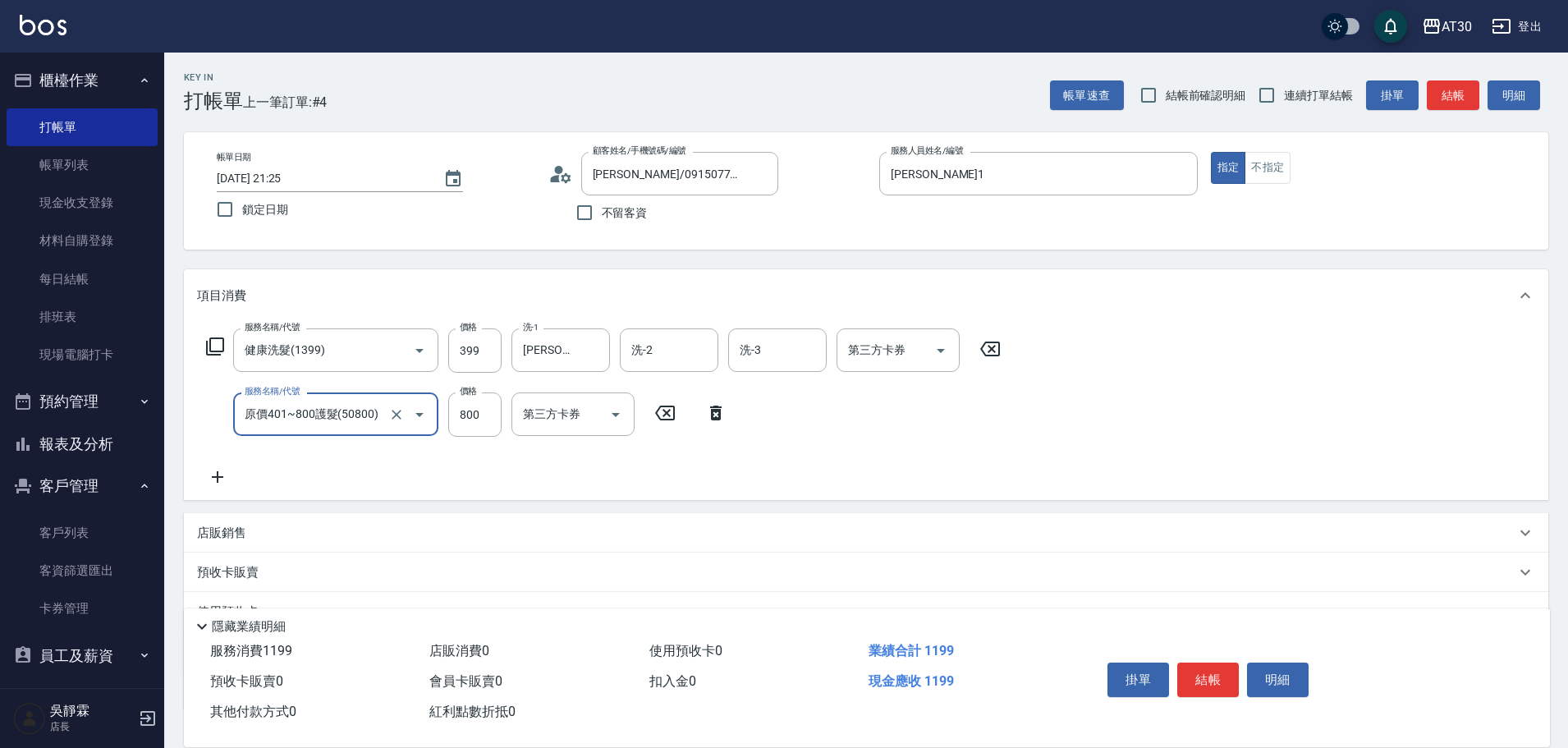
type input "原價401~800護髮(50800)"
type input "400"
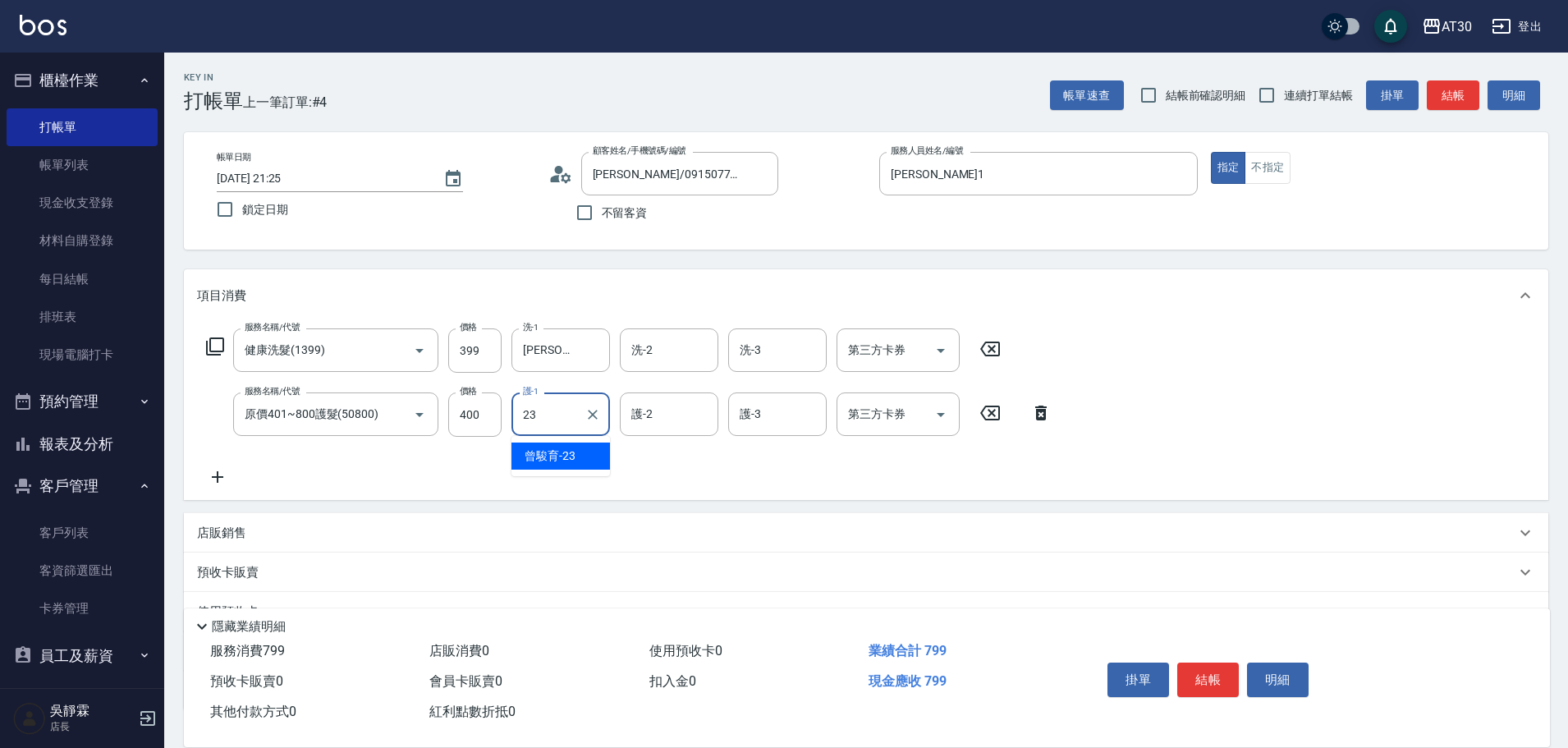
type input "曾駿育-23"
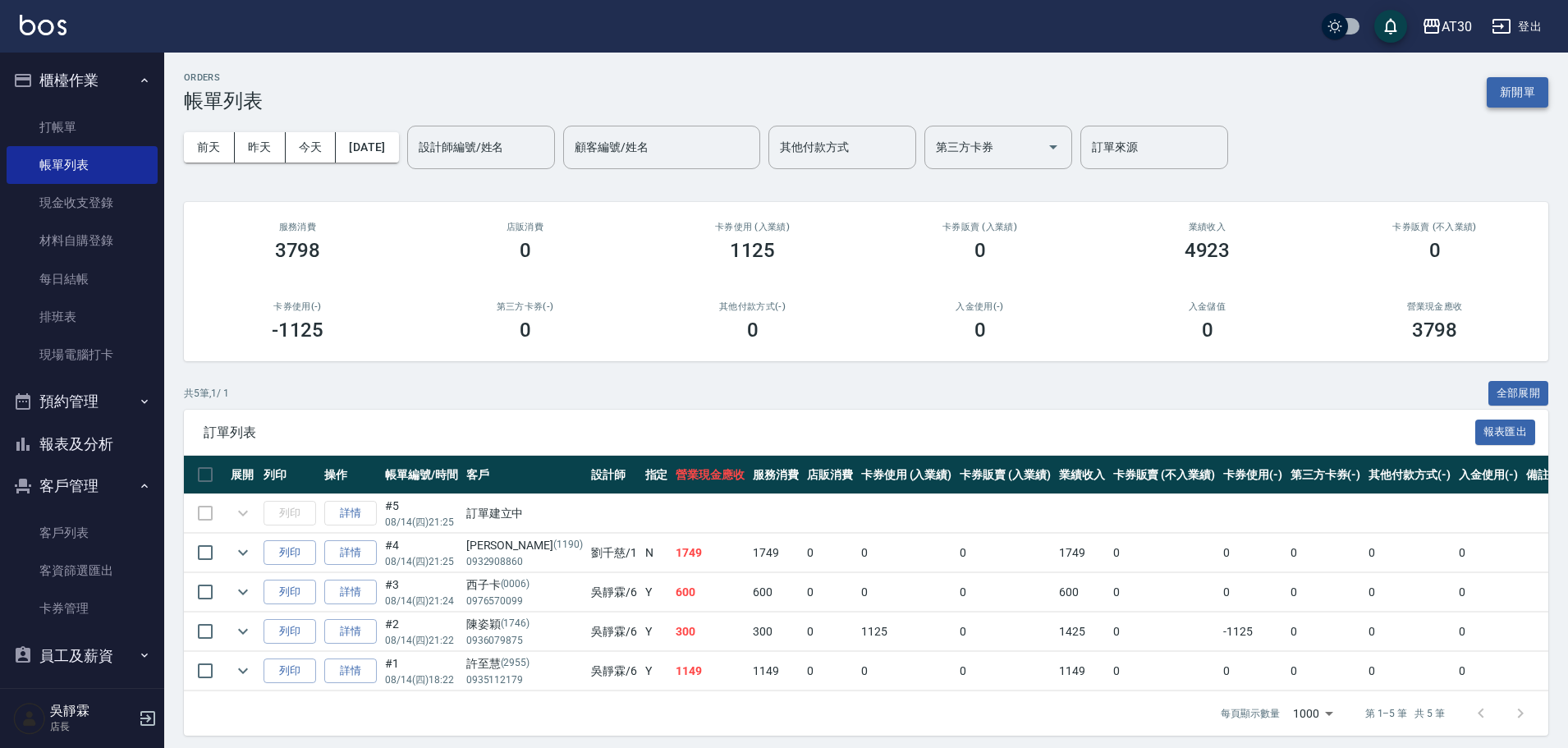
click at [1519, 92] on button "新開單" at bounding box center [1517, 92] width 62 height 30
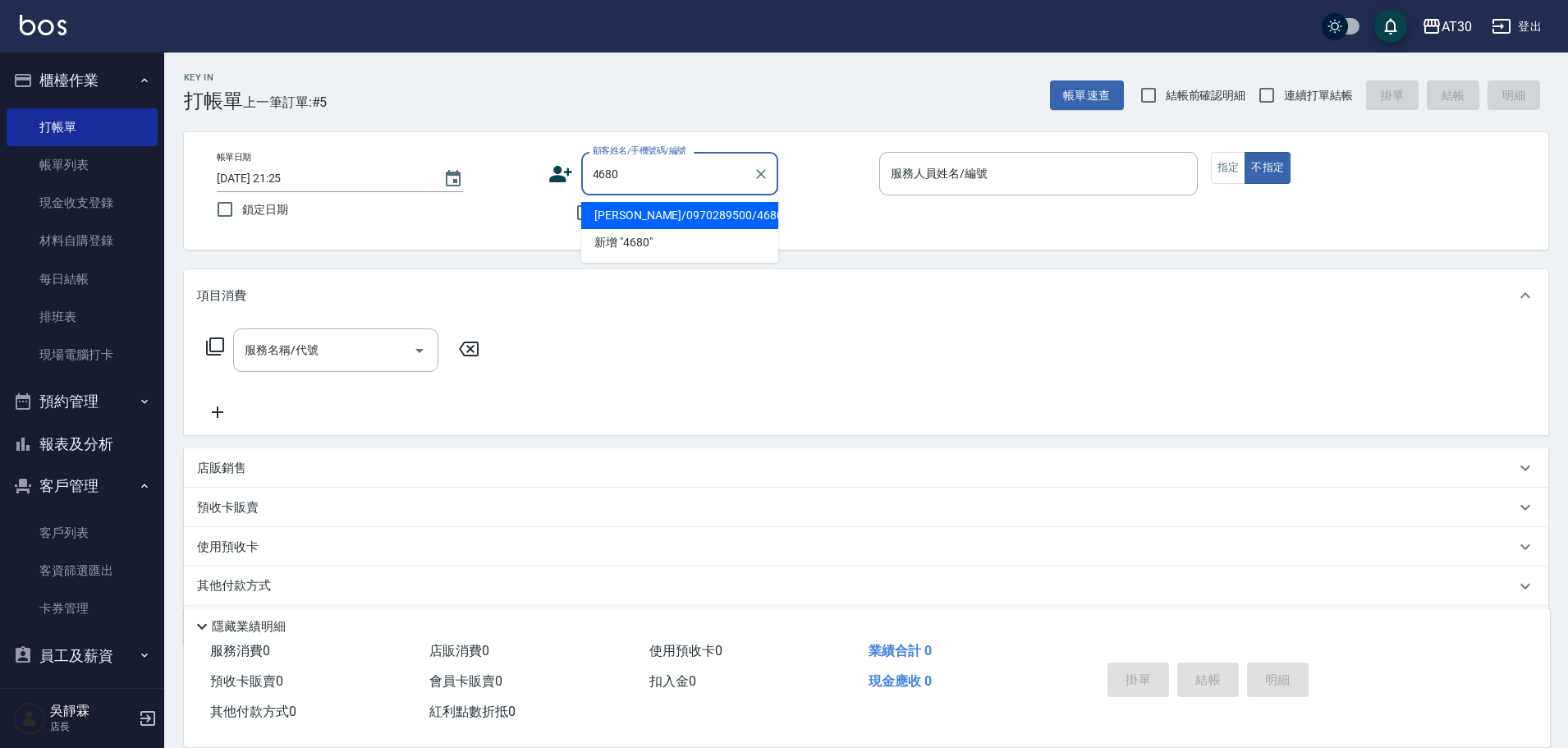
type input "林育璇/0970289500/4680"
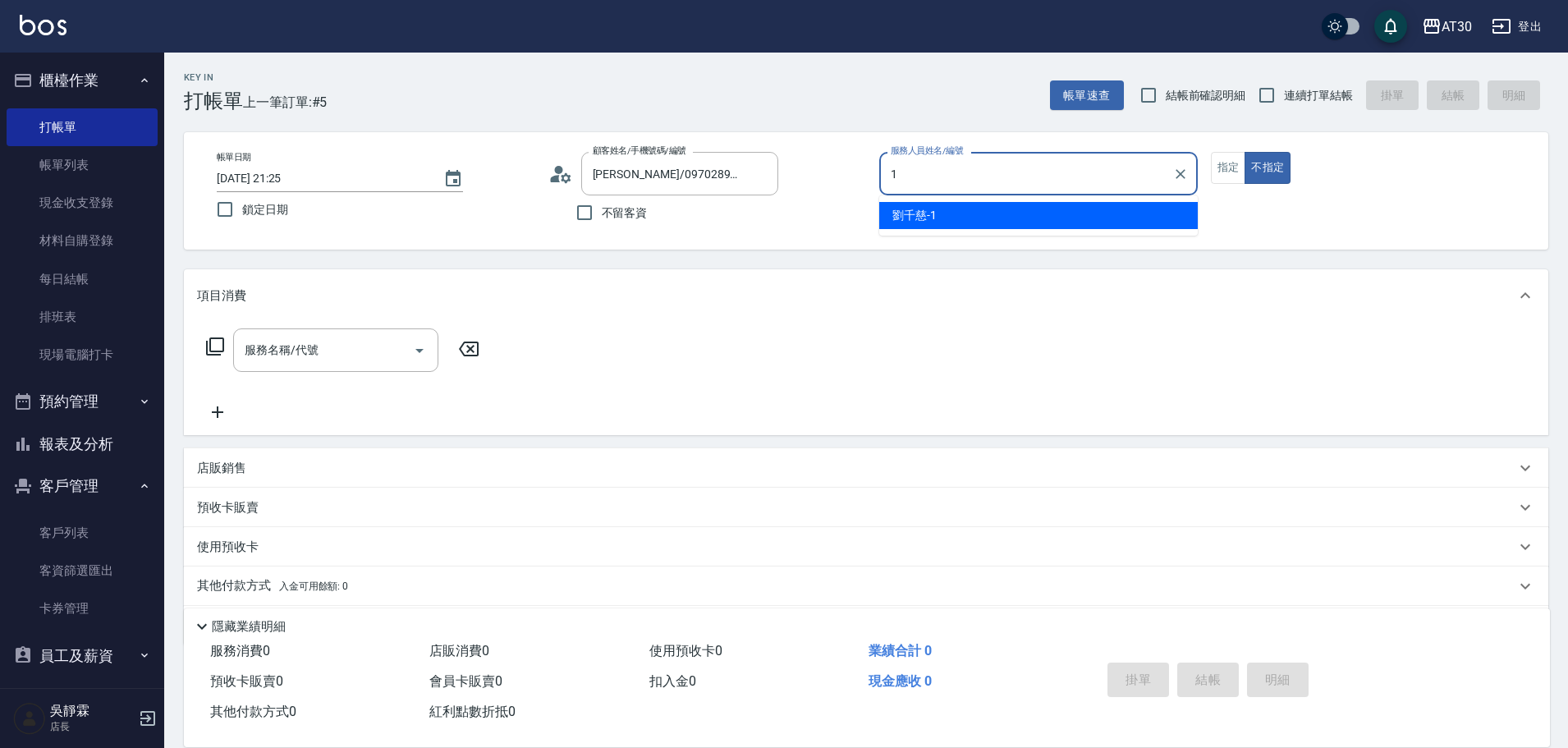
type input "劉千慈-1"
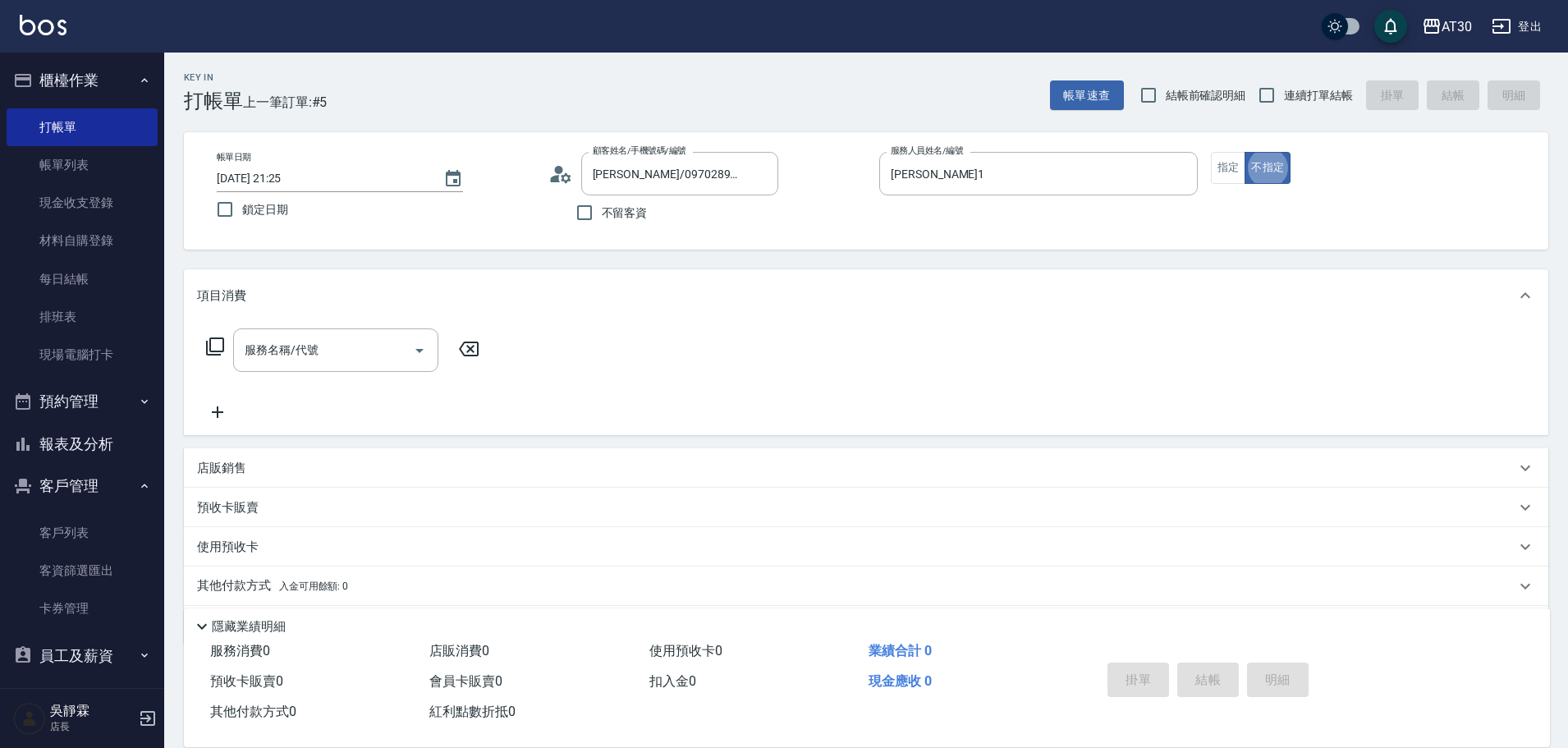
type button "false"
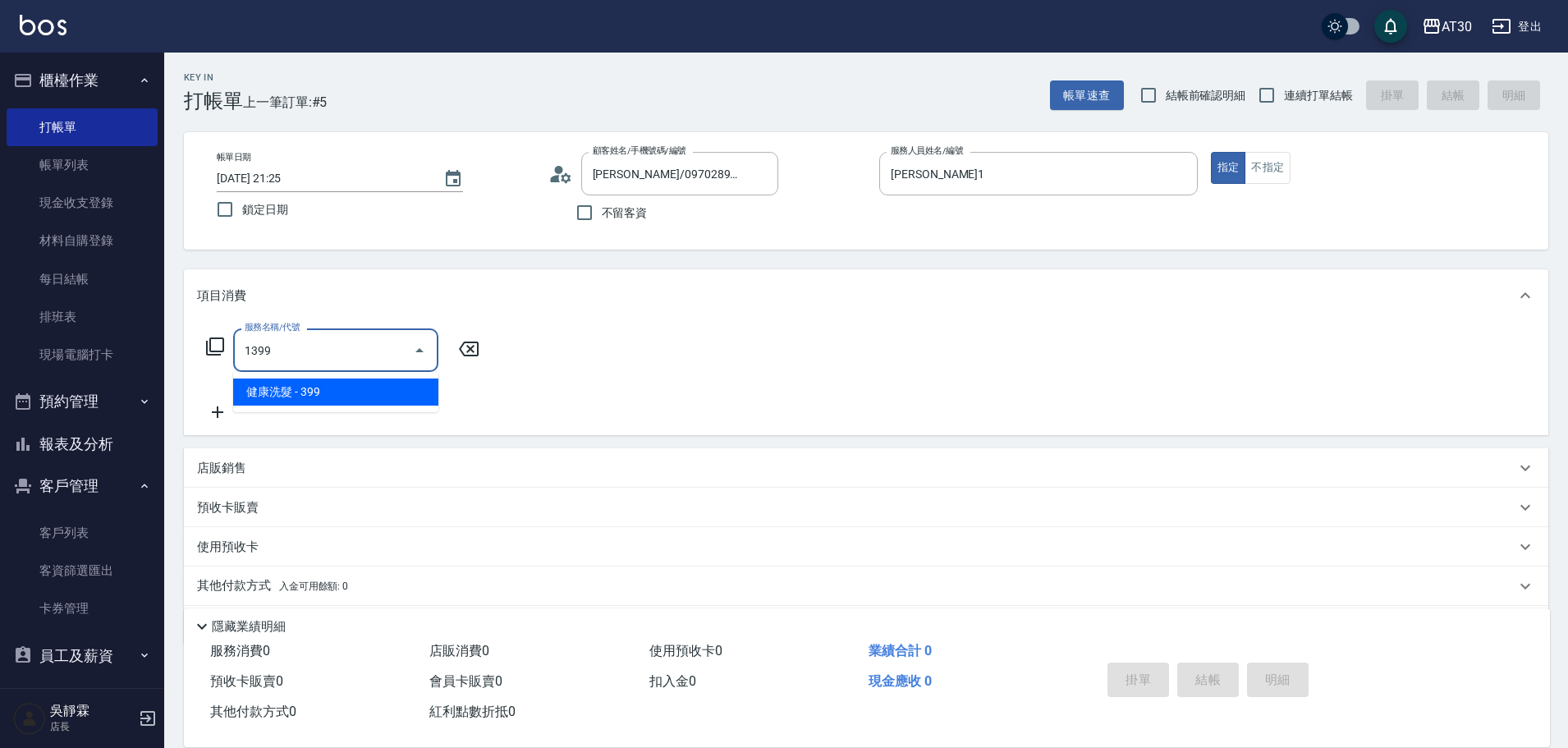
type input "健康洗髮(1399)"
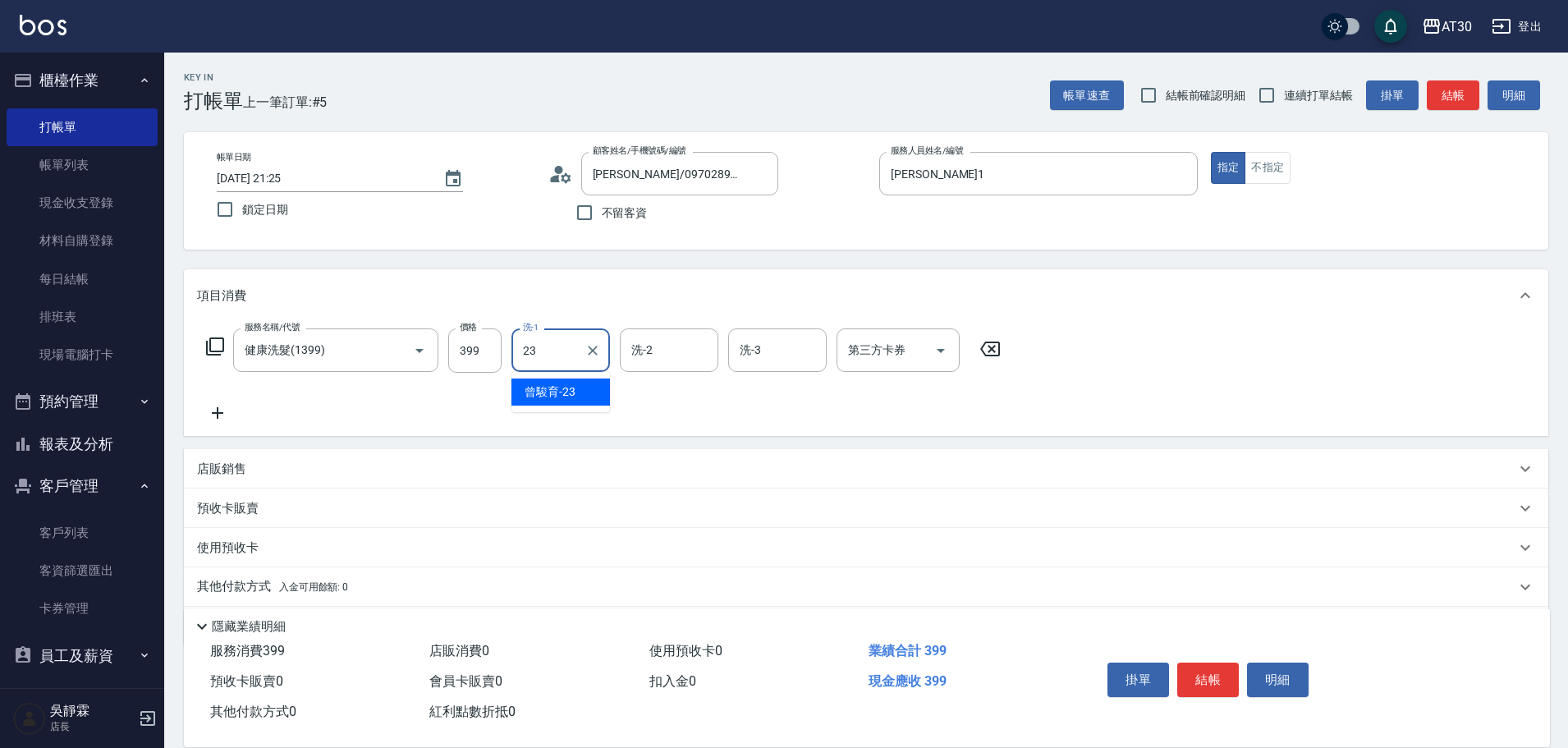
type input "曾駿育-23"
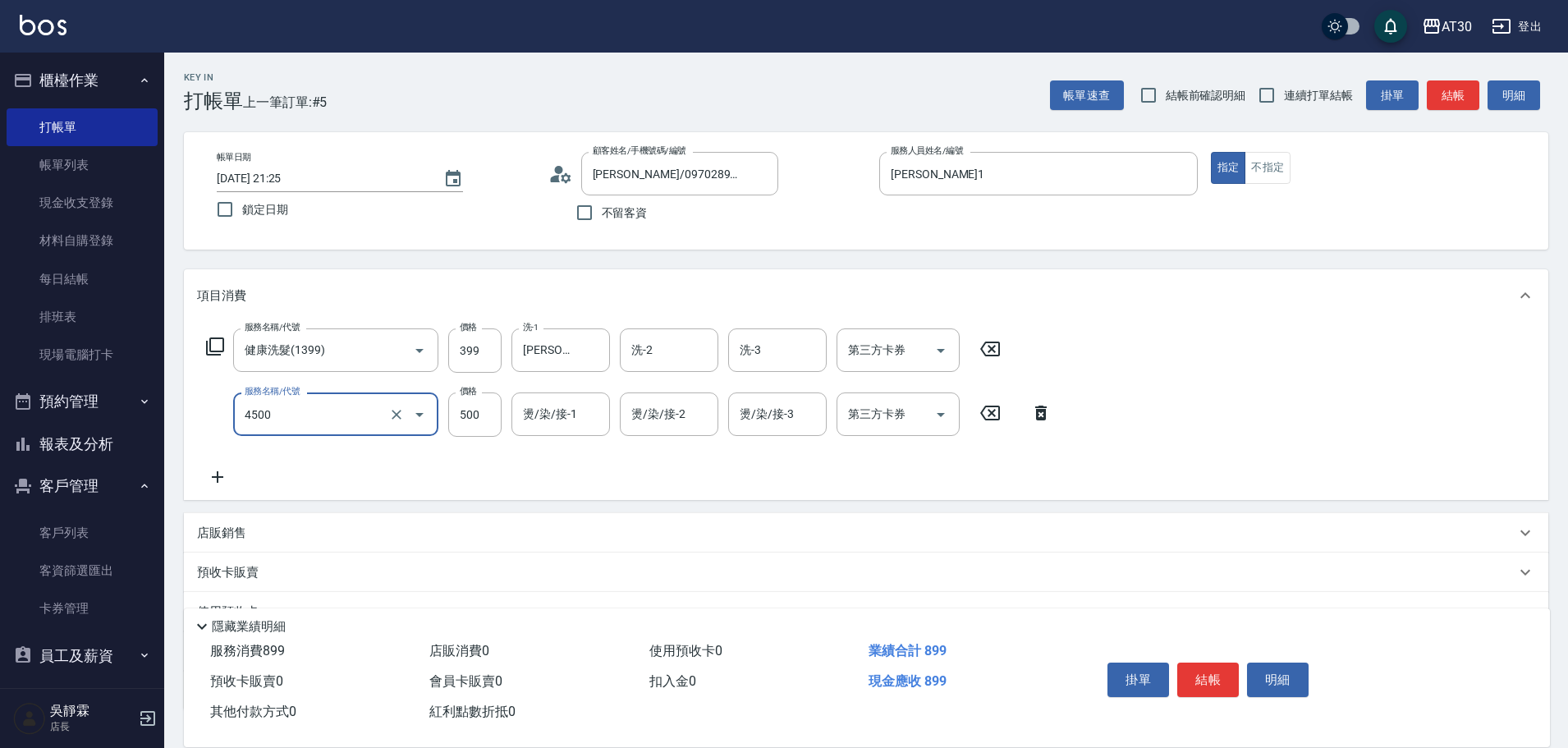
type input "補染(4500)"
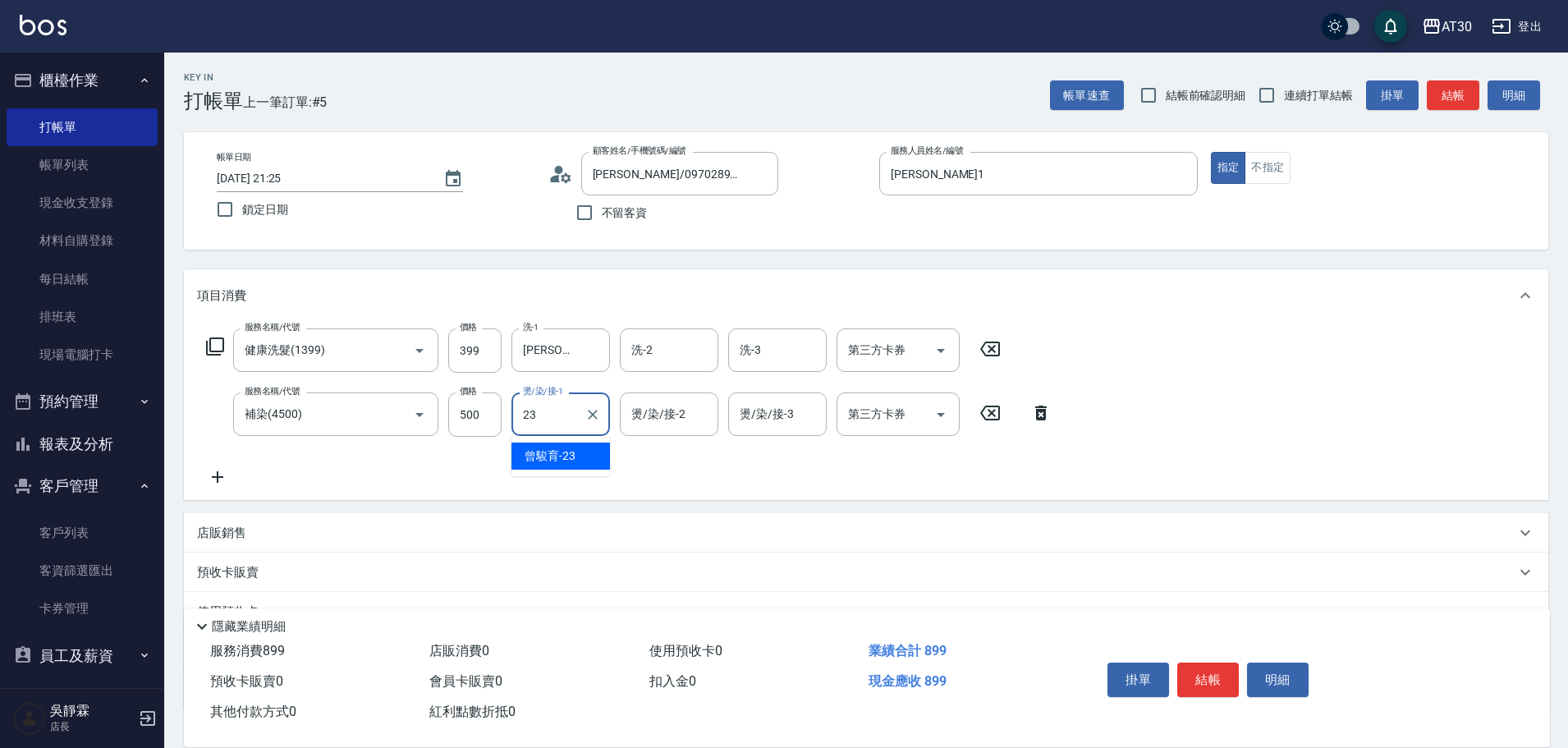
type input "曾駿育-23"
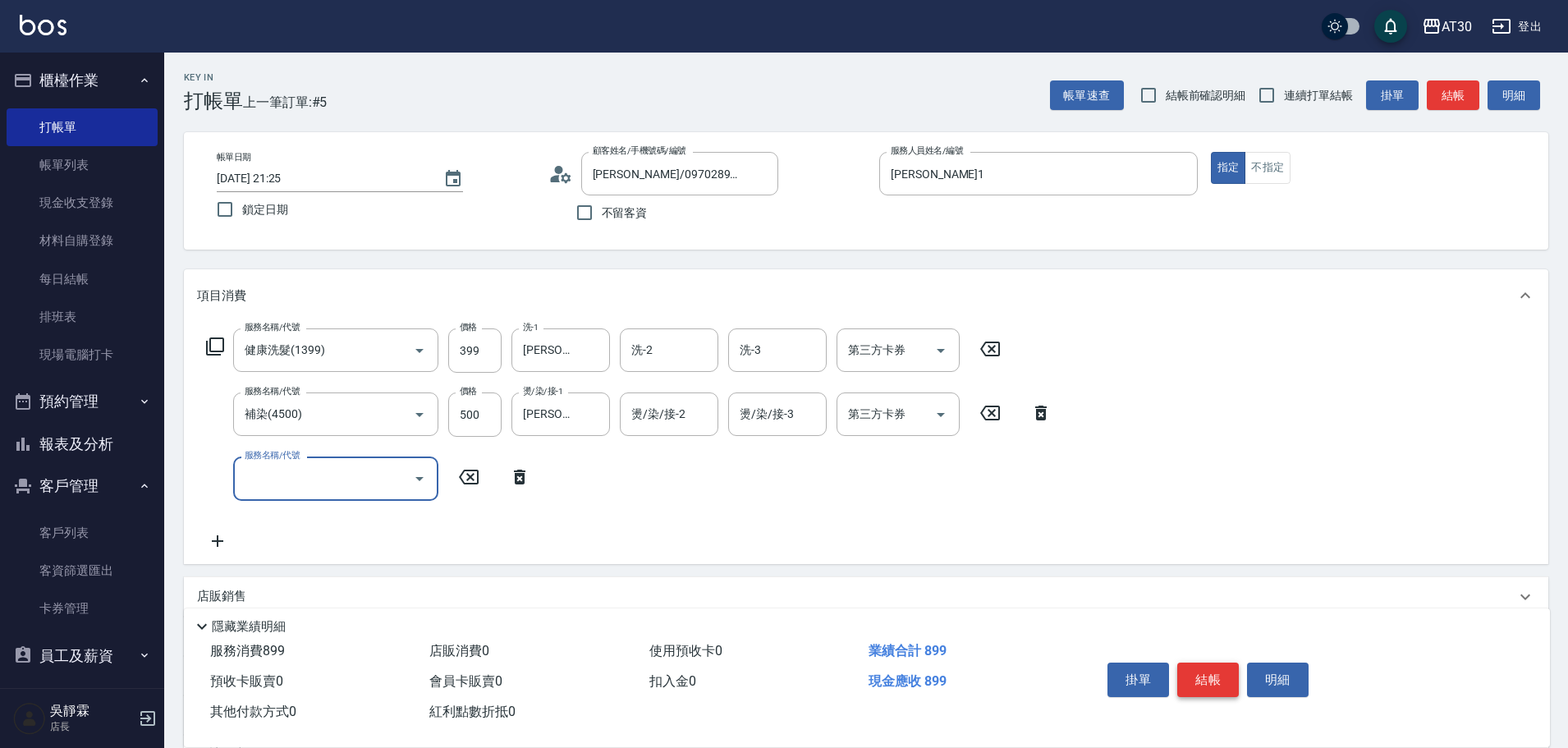
click at [1209, 679] on button "結帳" at bounding box center [1207, 680] width 62 height 34
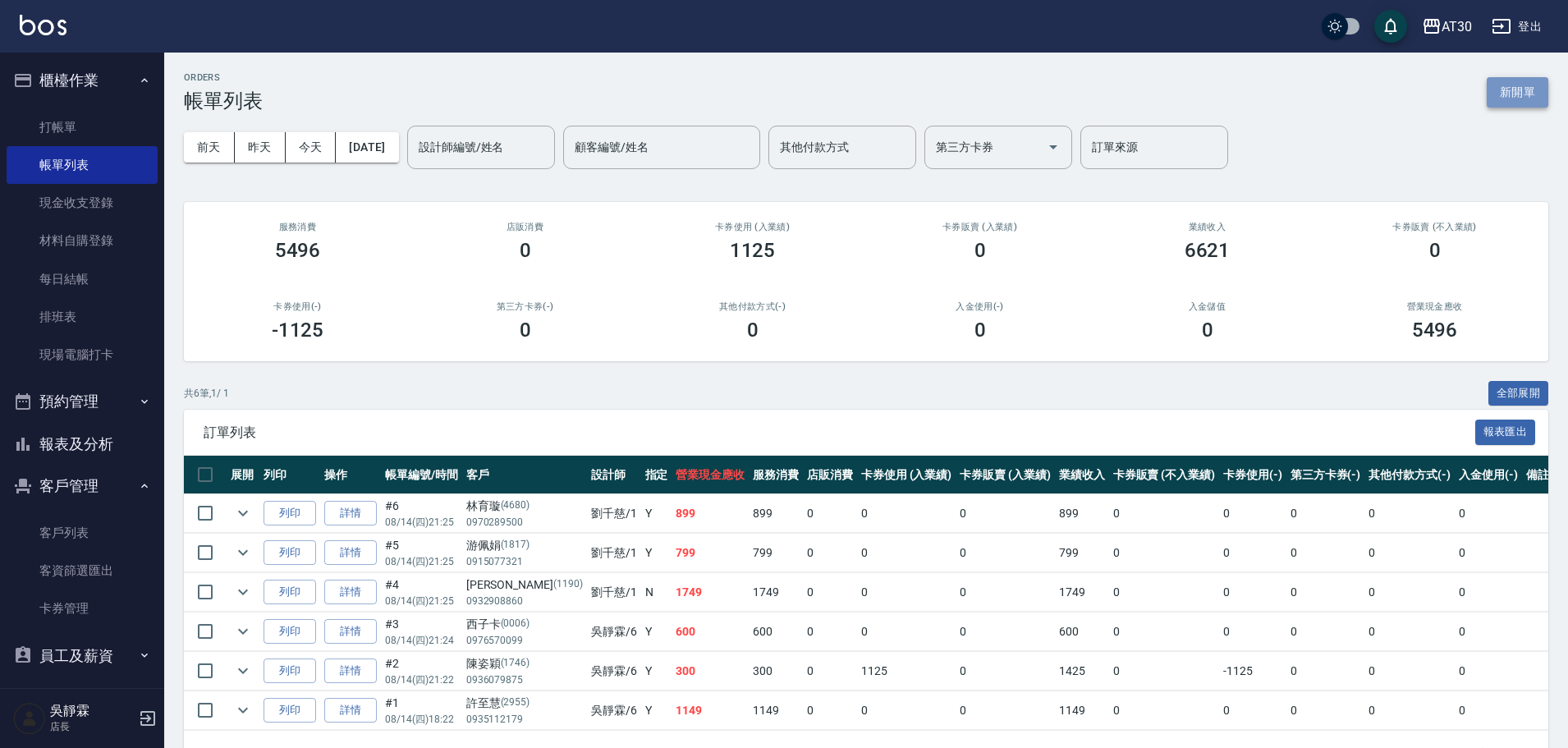
click at [1520, 92] on button "新開單" at bounding box center [1517, 92] width 62 height 30
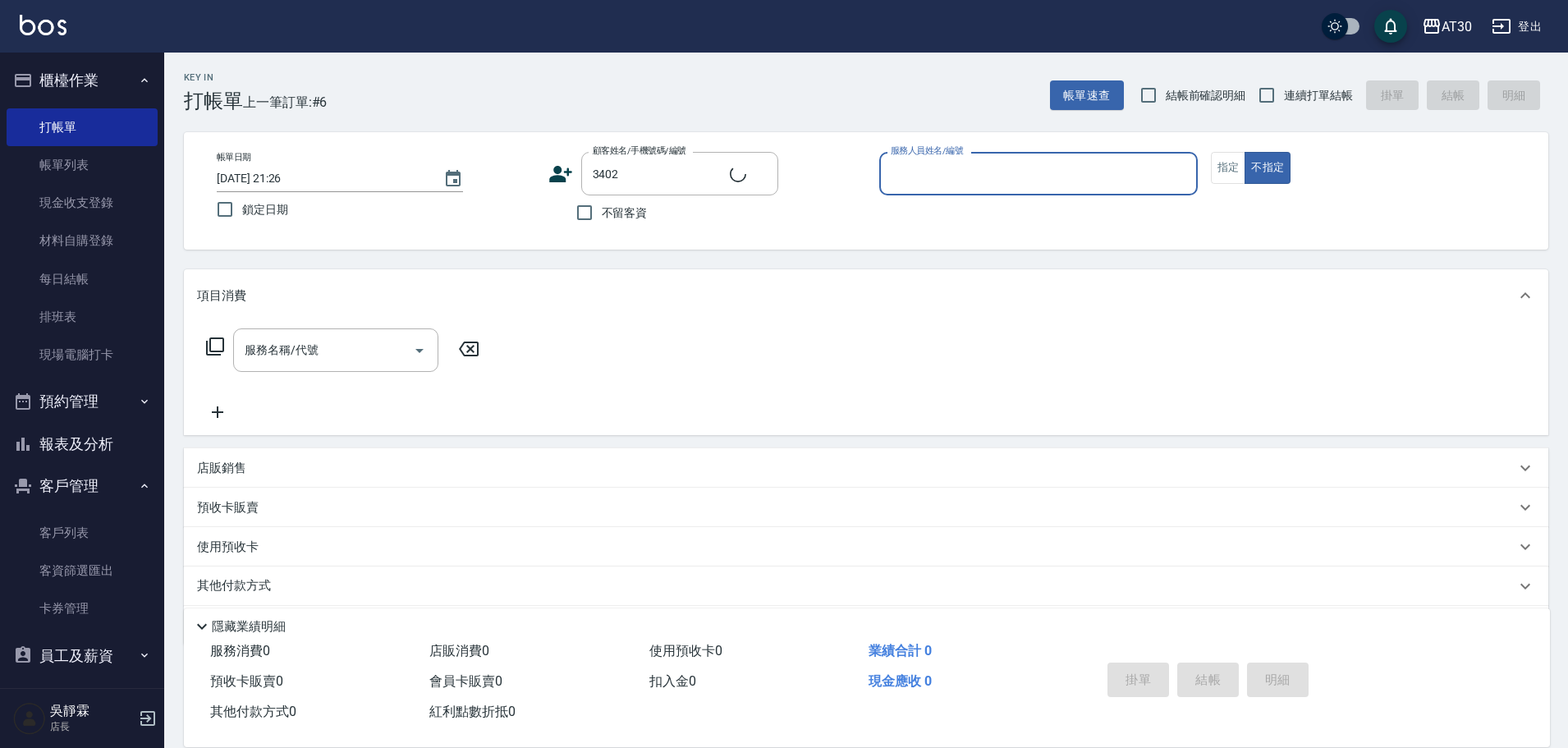
type input "曾麗貞/0938320013/3402"
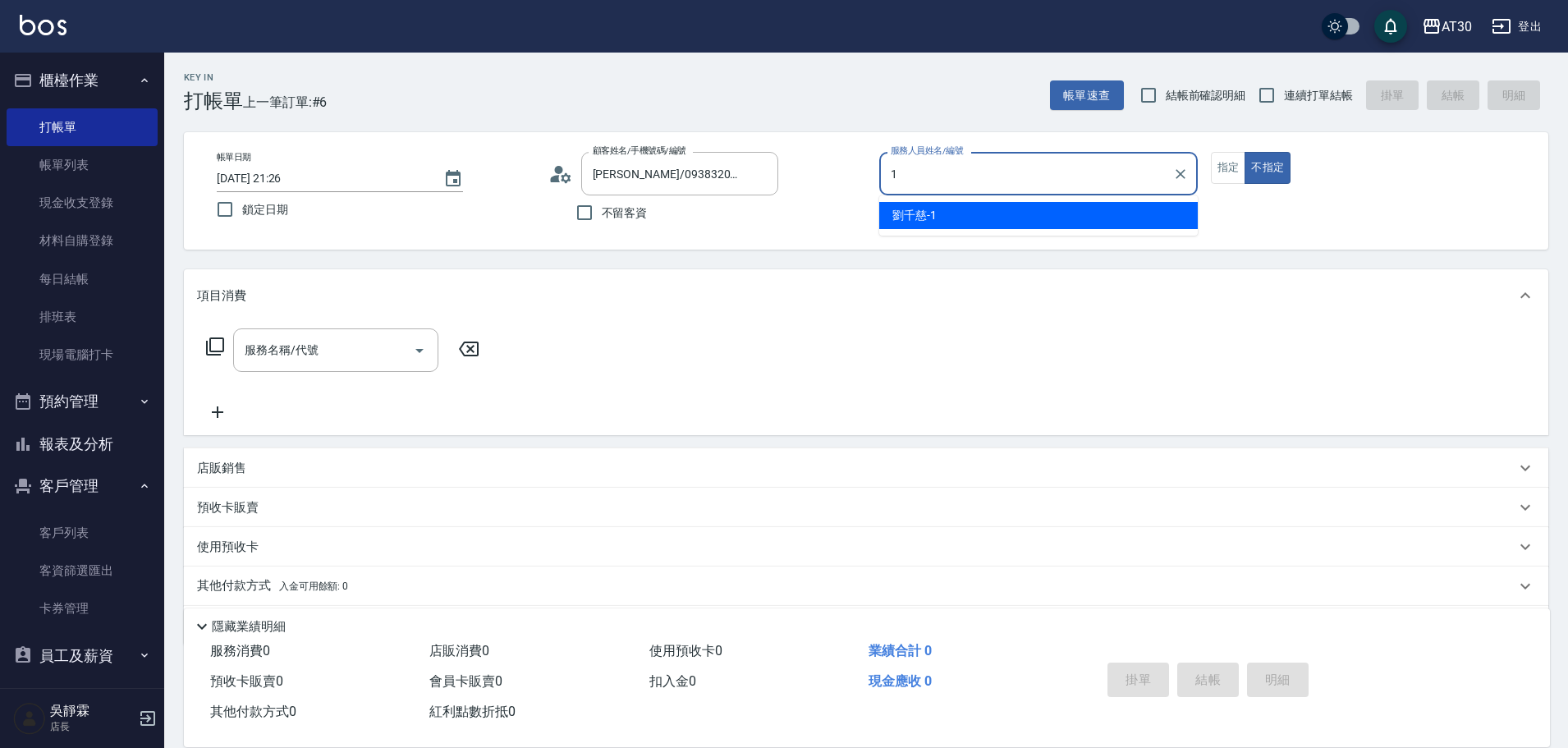
type input "劉千慈-1"
type button "false"
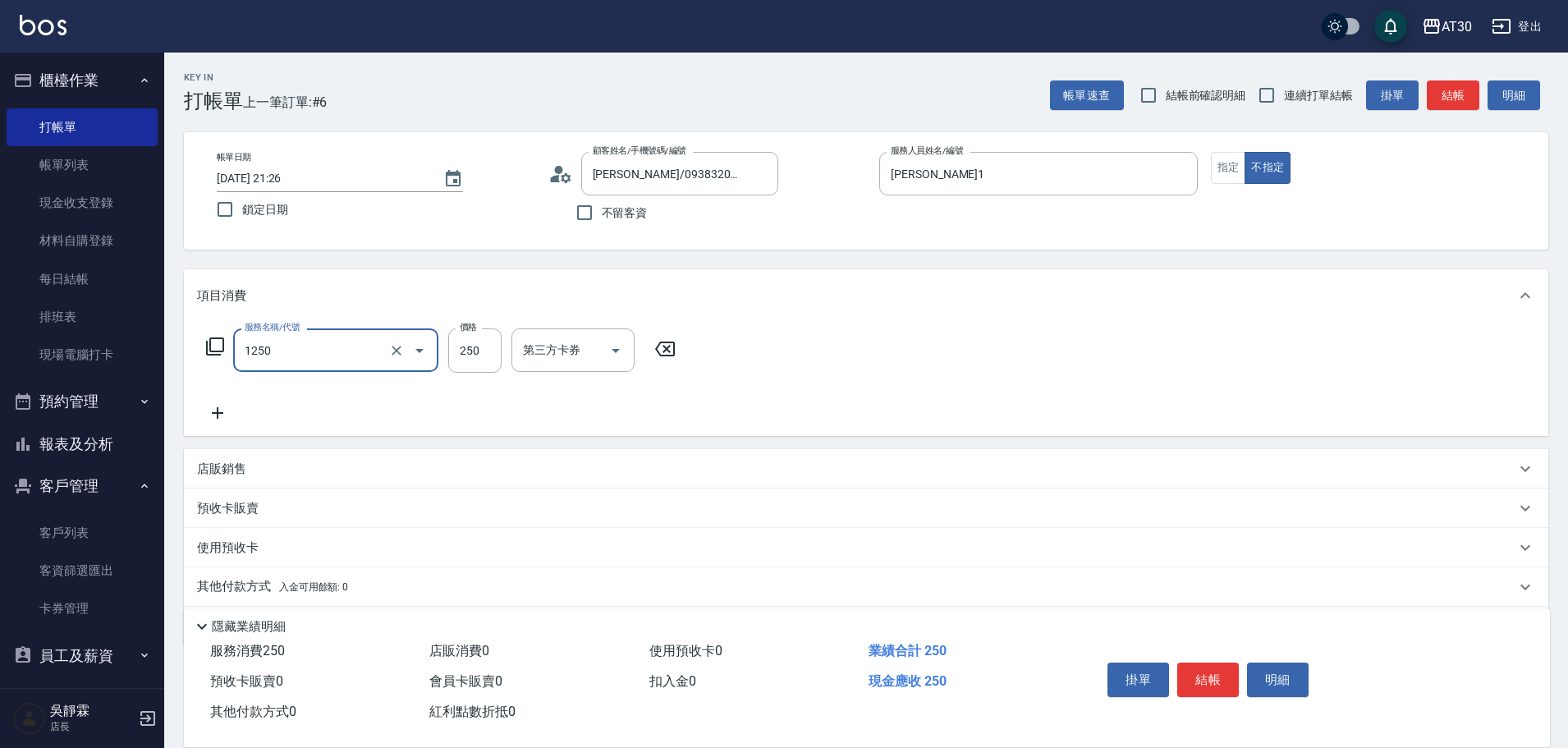
type input "洗髮250(1250)"
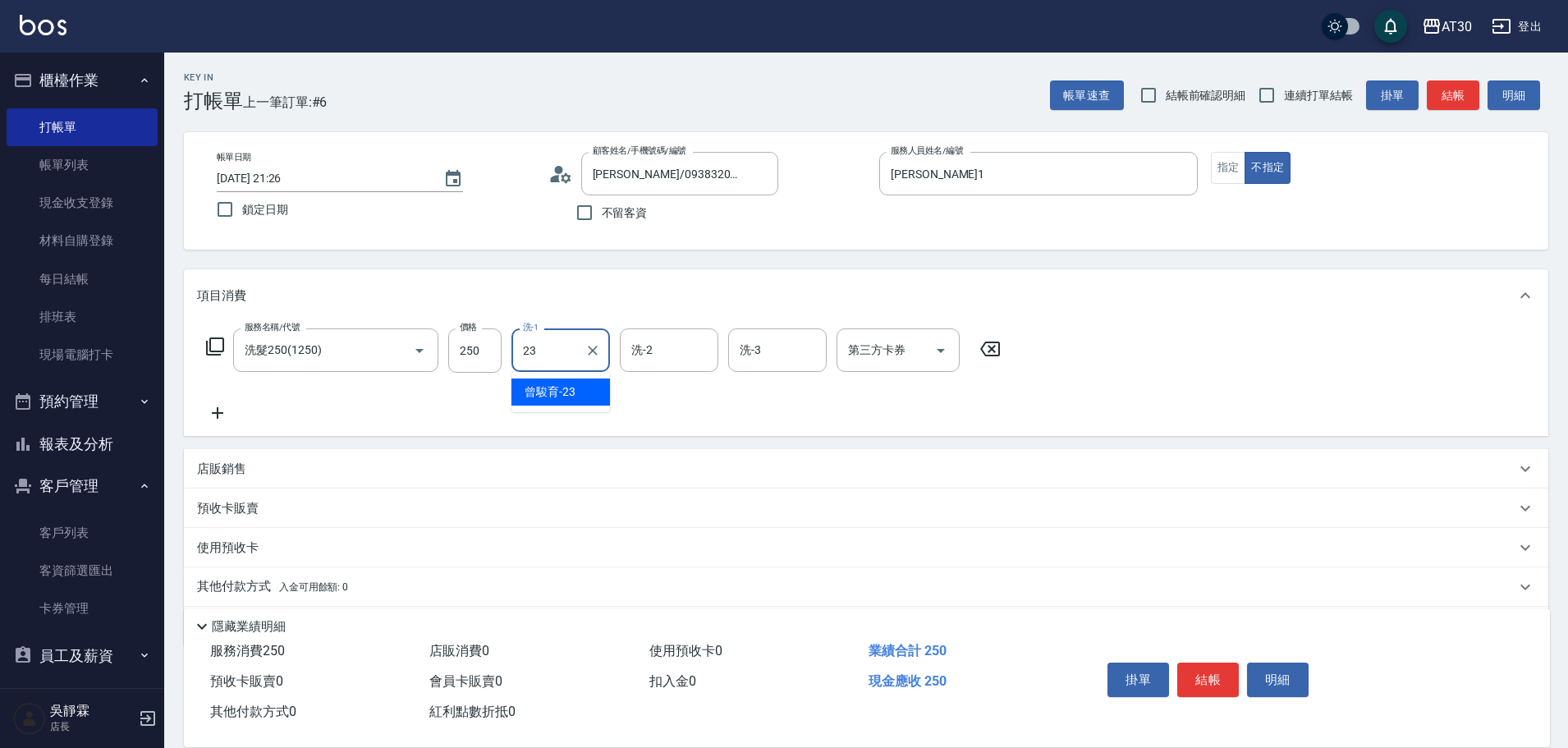
type input "曾駿育-23"
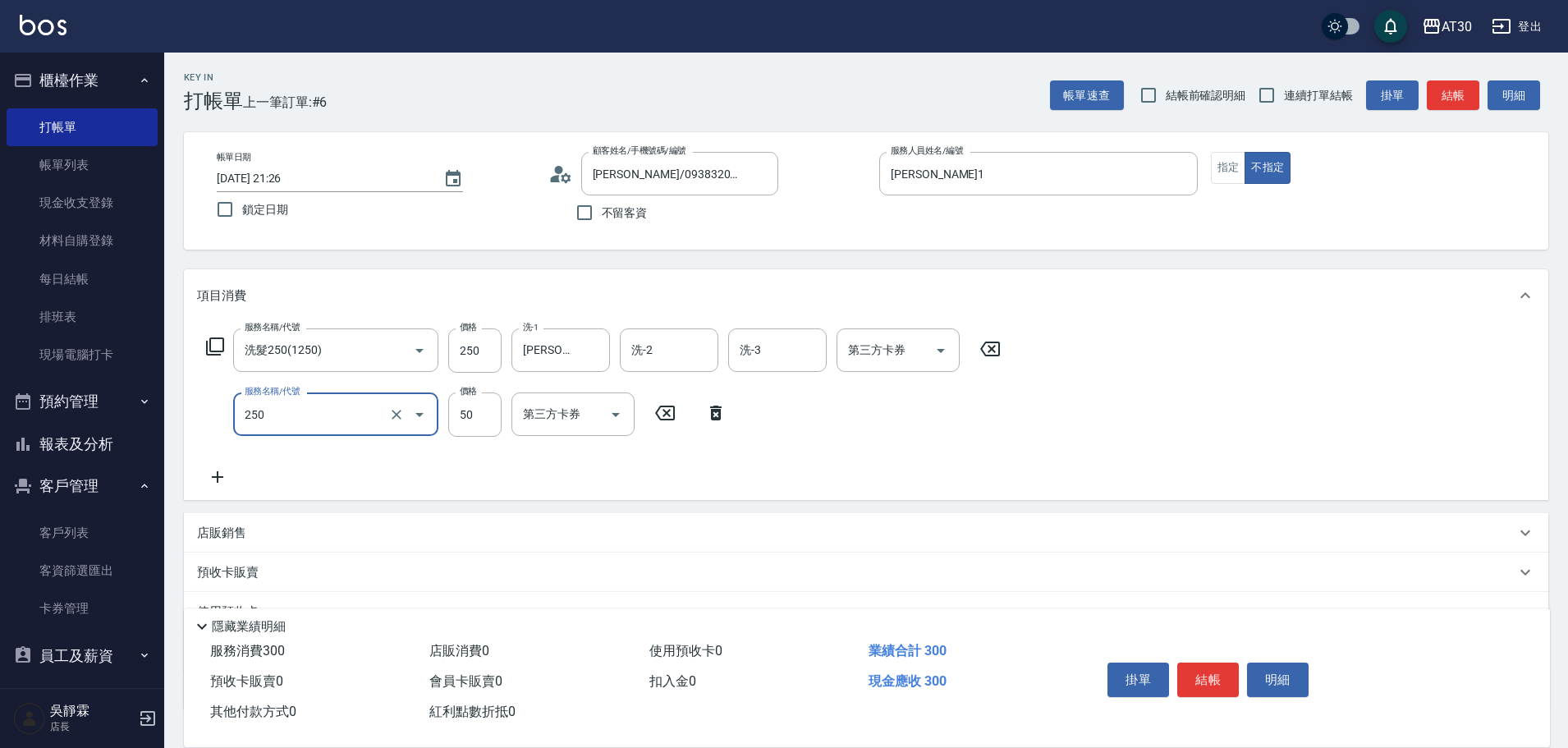
type input "剪瀏海(250)"
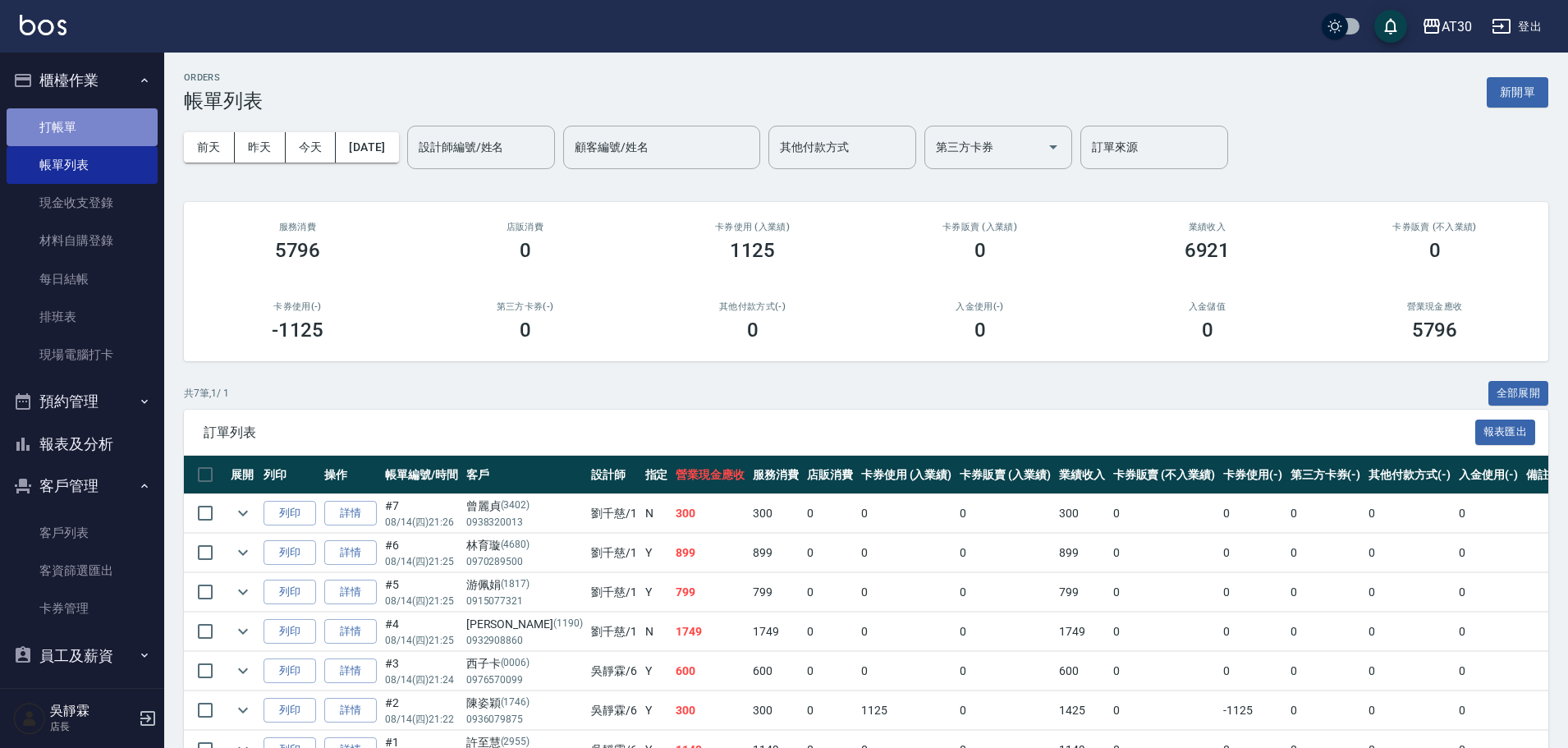
click at [84, 118] on link "打帳單" at bounding box center [82, 127] width 152 height 38
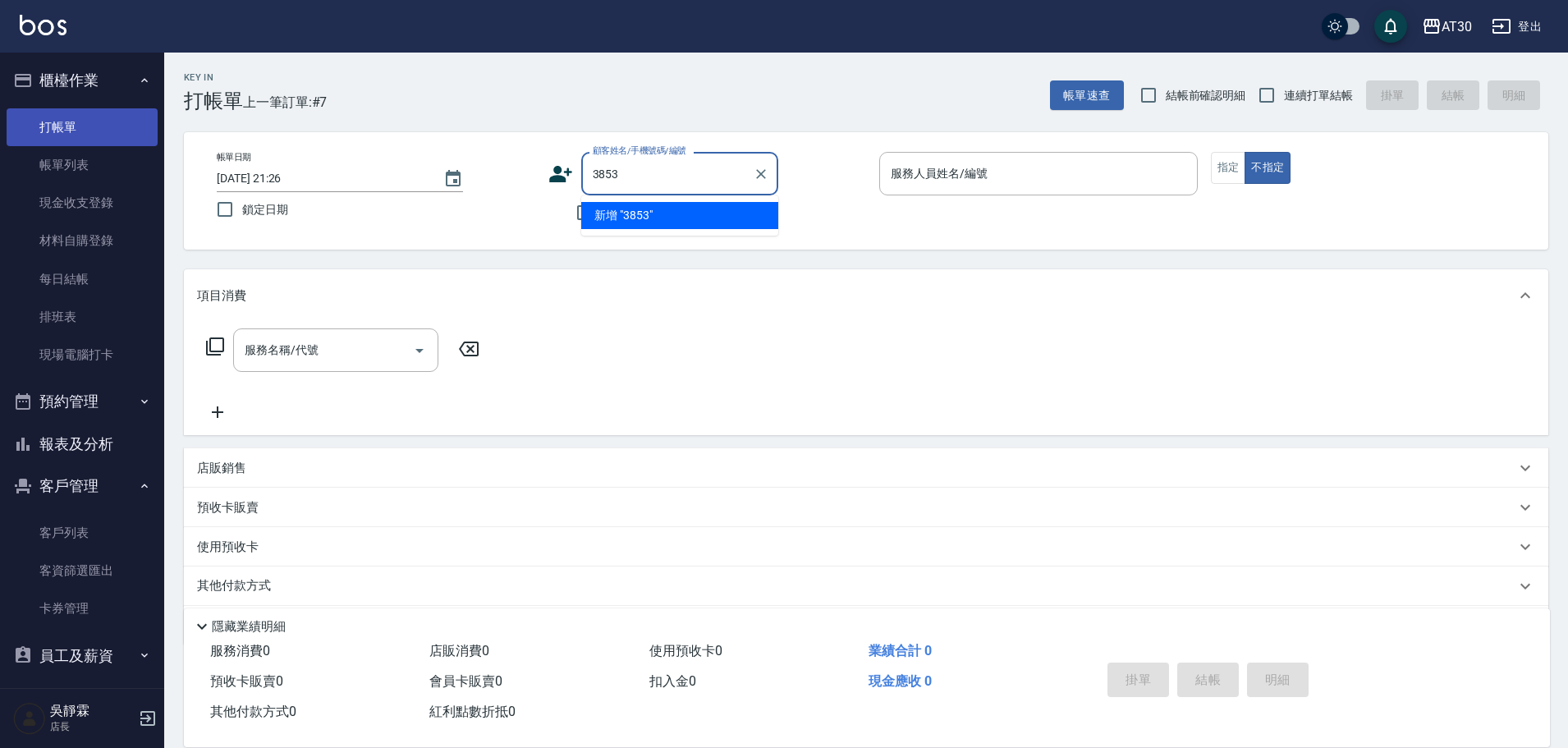
type input "3853"
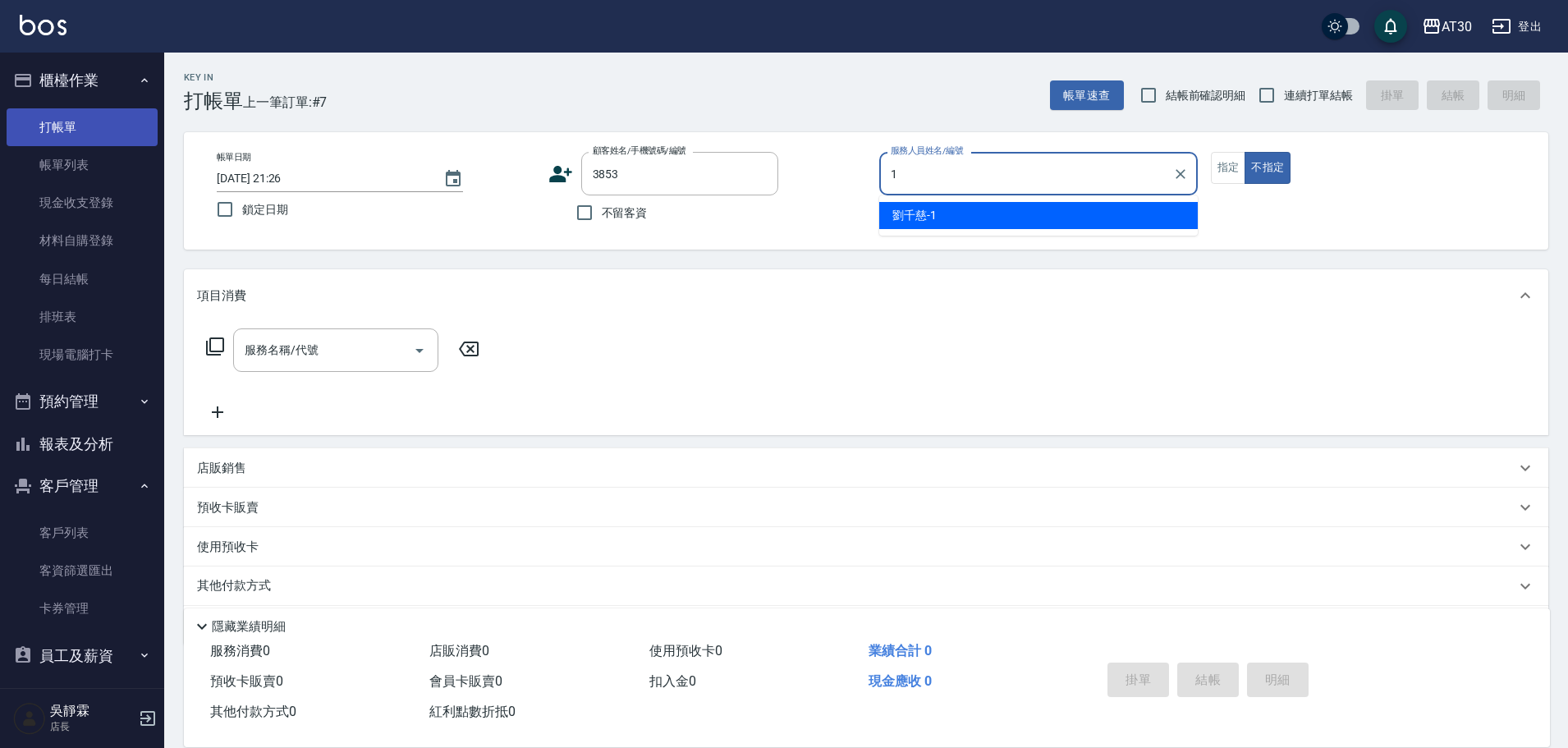
type input "劉千慈-1"
type button "false"
type input "徐偉俊/0970622792/3853"
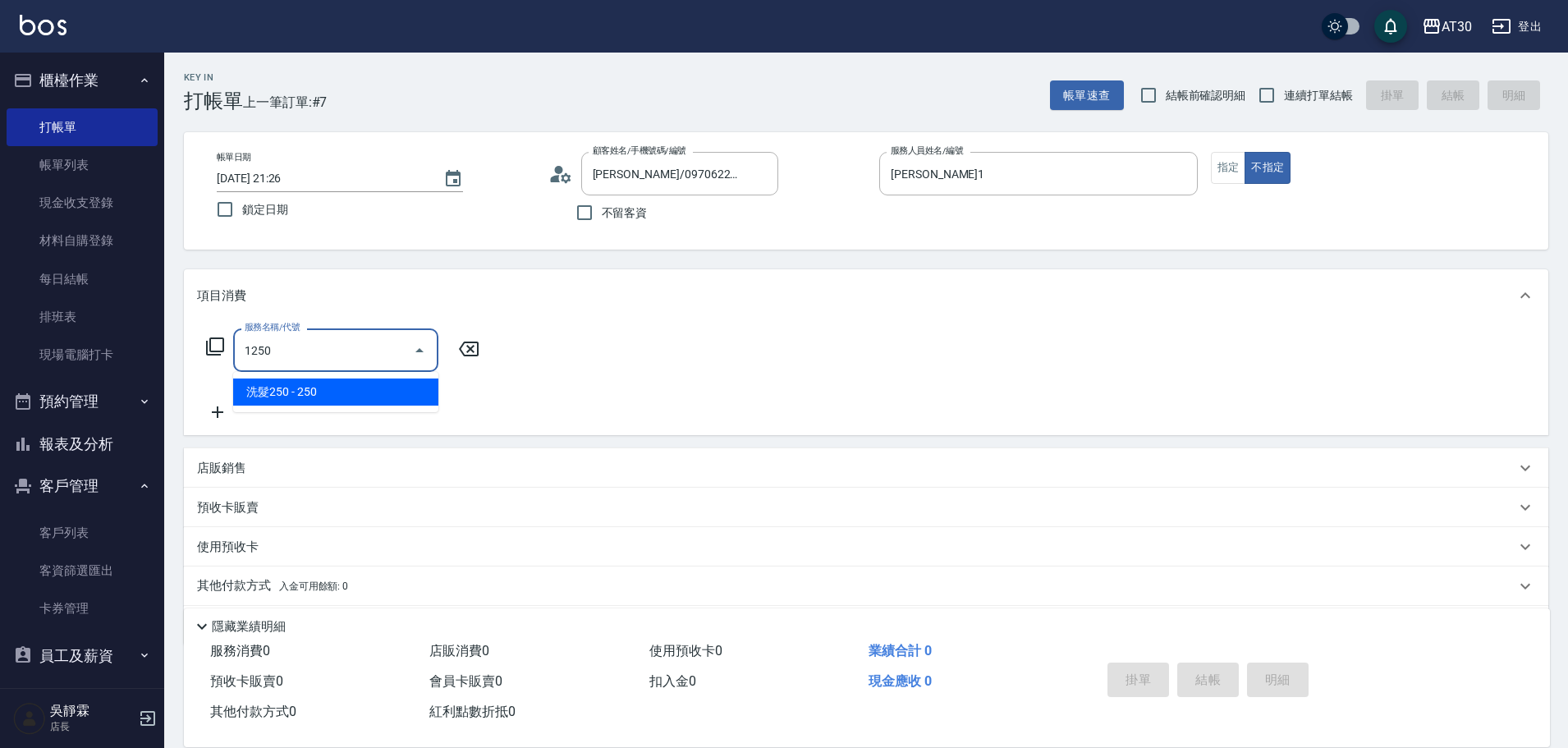
type input "洗髮250(1250)"
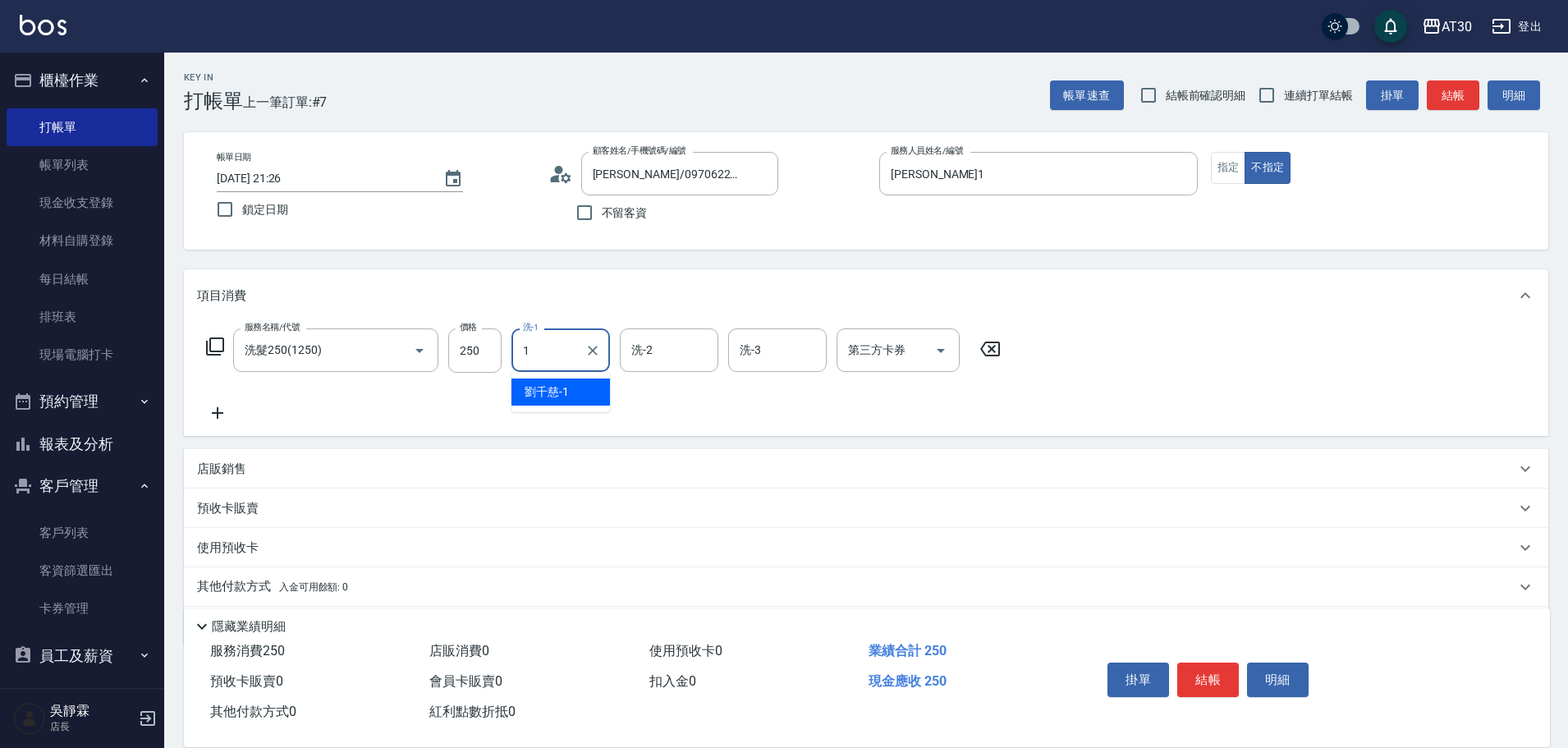
type input "劉千慈-1"
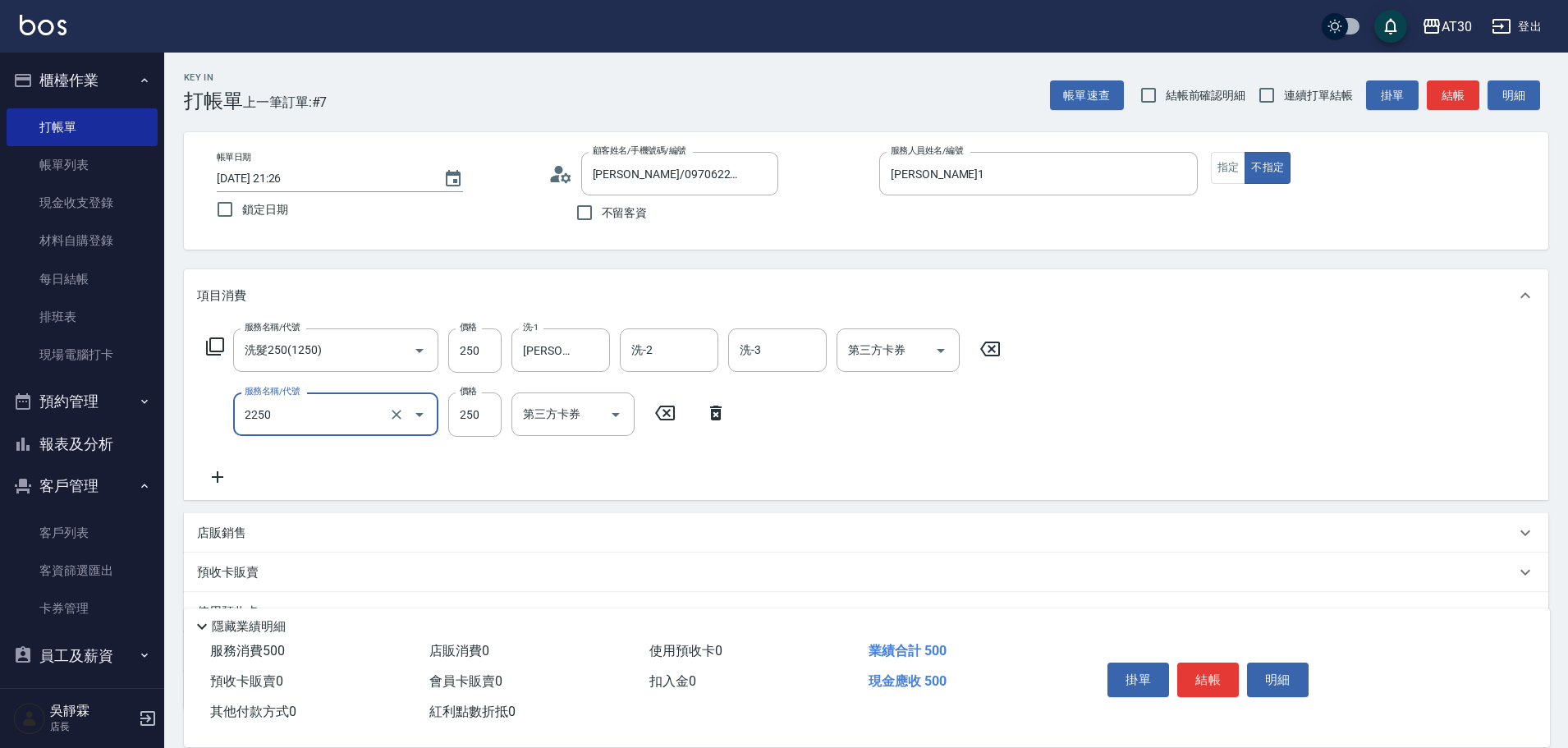
type input "剪髮(2250)"
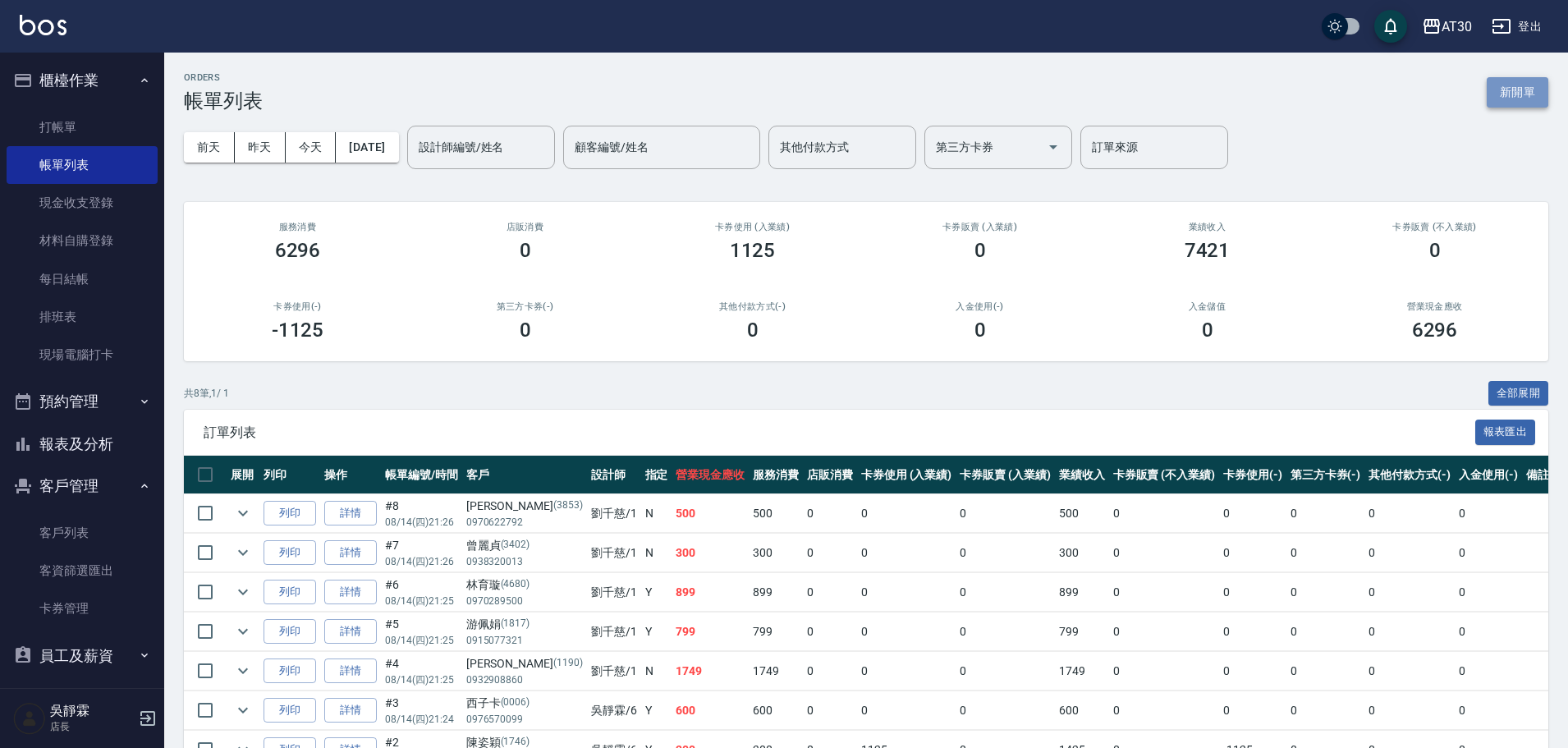
click at [1523, 86] on button "新開單" at bounding box center [1517, 92] width 62 height 30
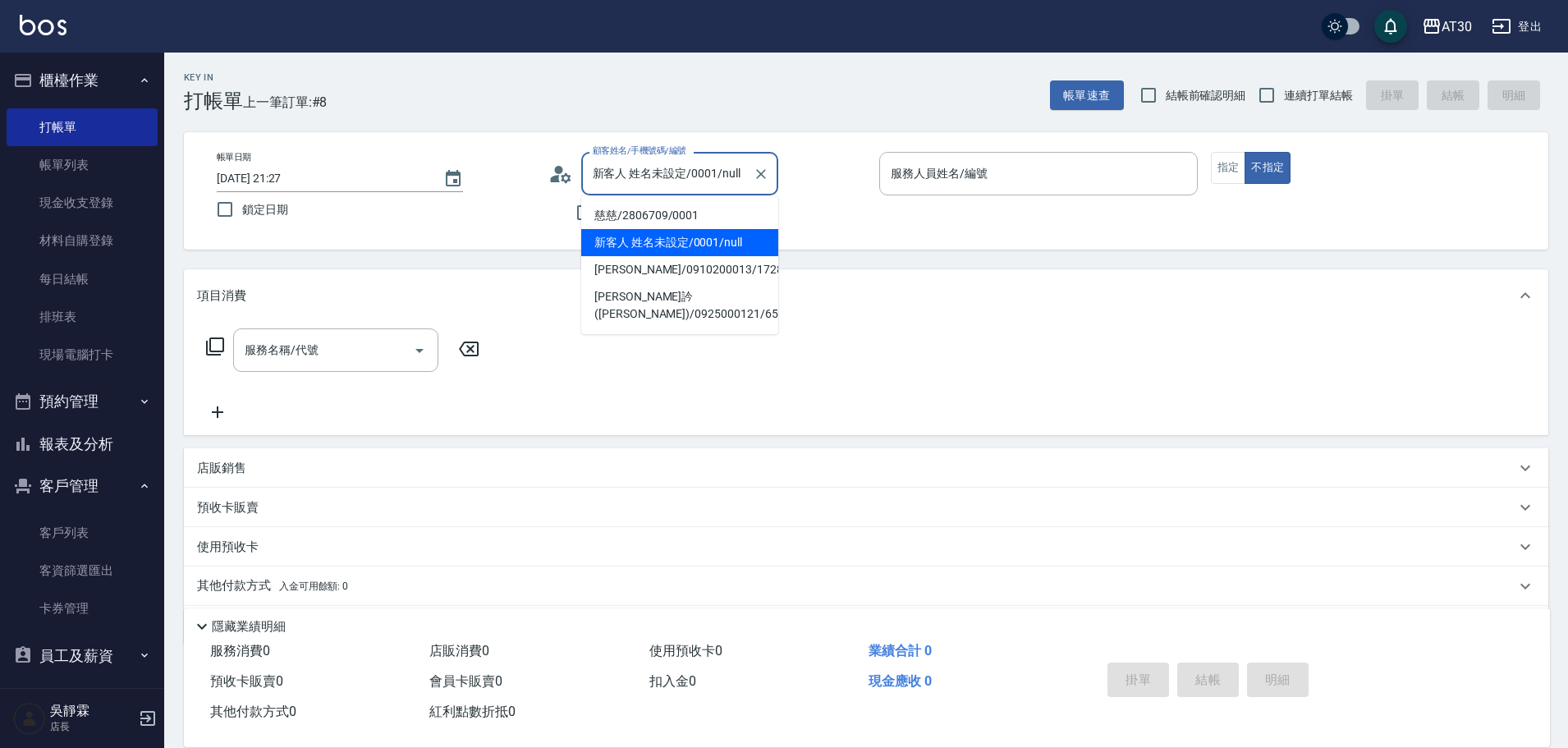
click at [682, 181] on input "新客人 姓名未設定/0001/null" at bounding box center [667, 173] width 157 height 28
click at [679, 213] on li "慈慈/2806709/0001" at bounding box center [680, 216] width 197 height 27
type input "慈慈/2806709/0001"
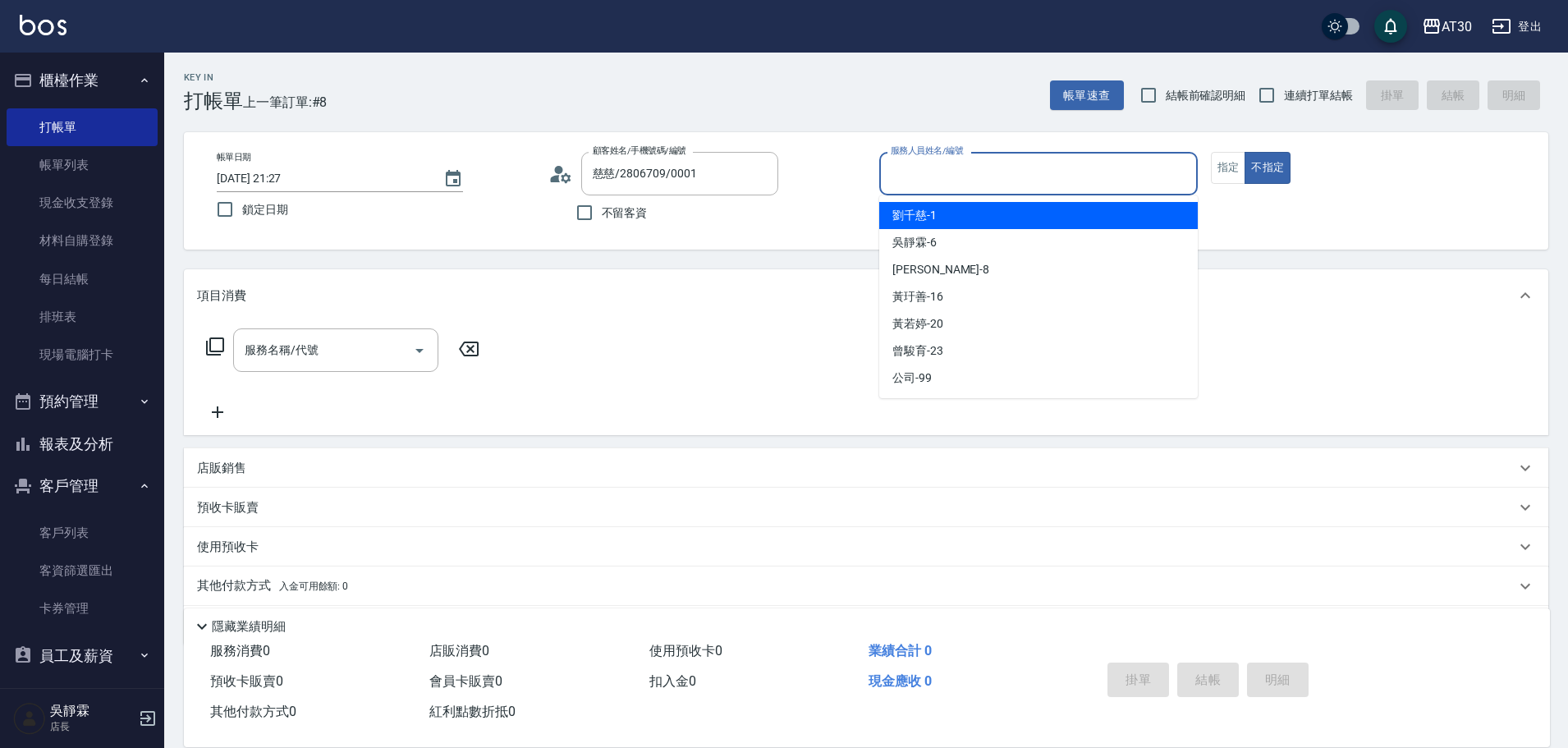
click at [915, 174] on input "服務人員姓名/編號" at bounding box center [1038, 173] width 304 height 28
type input "劉千慈-1"
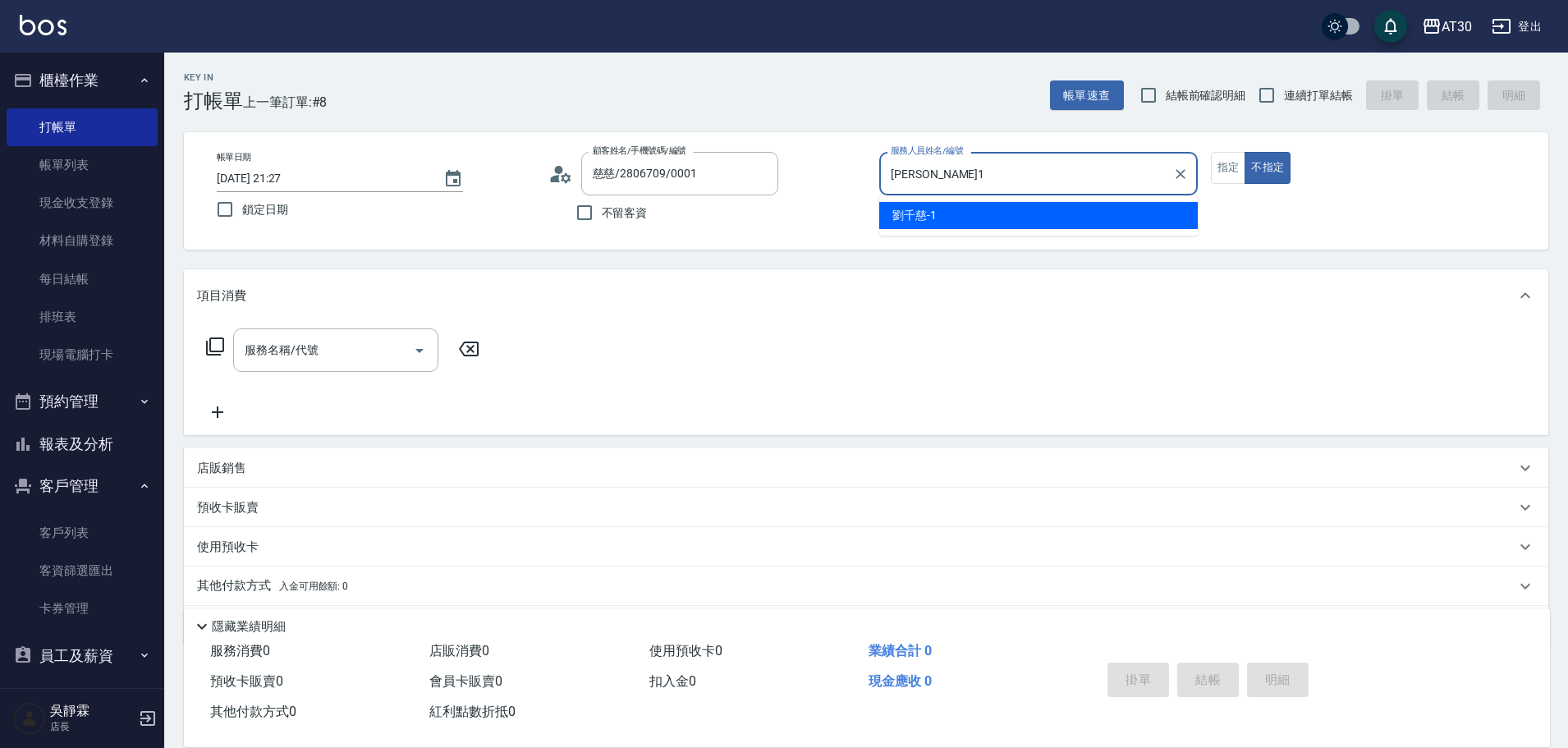
type button "false"
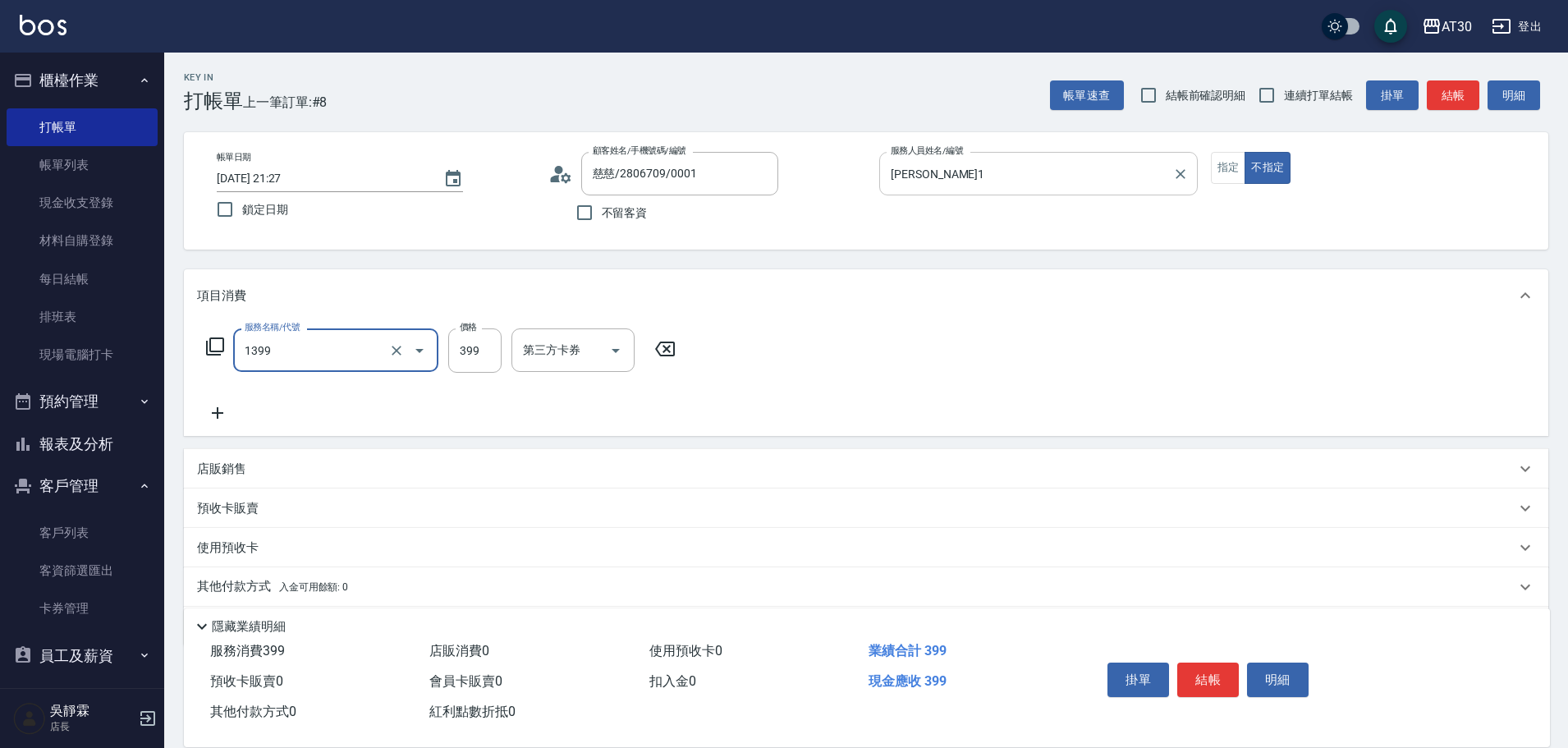
type input "健康洗髮(1399)"
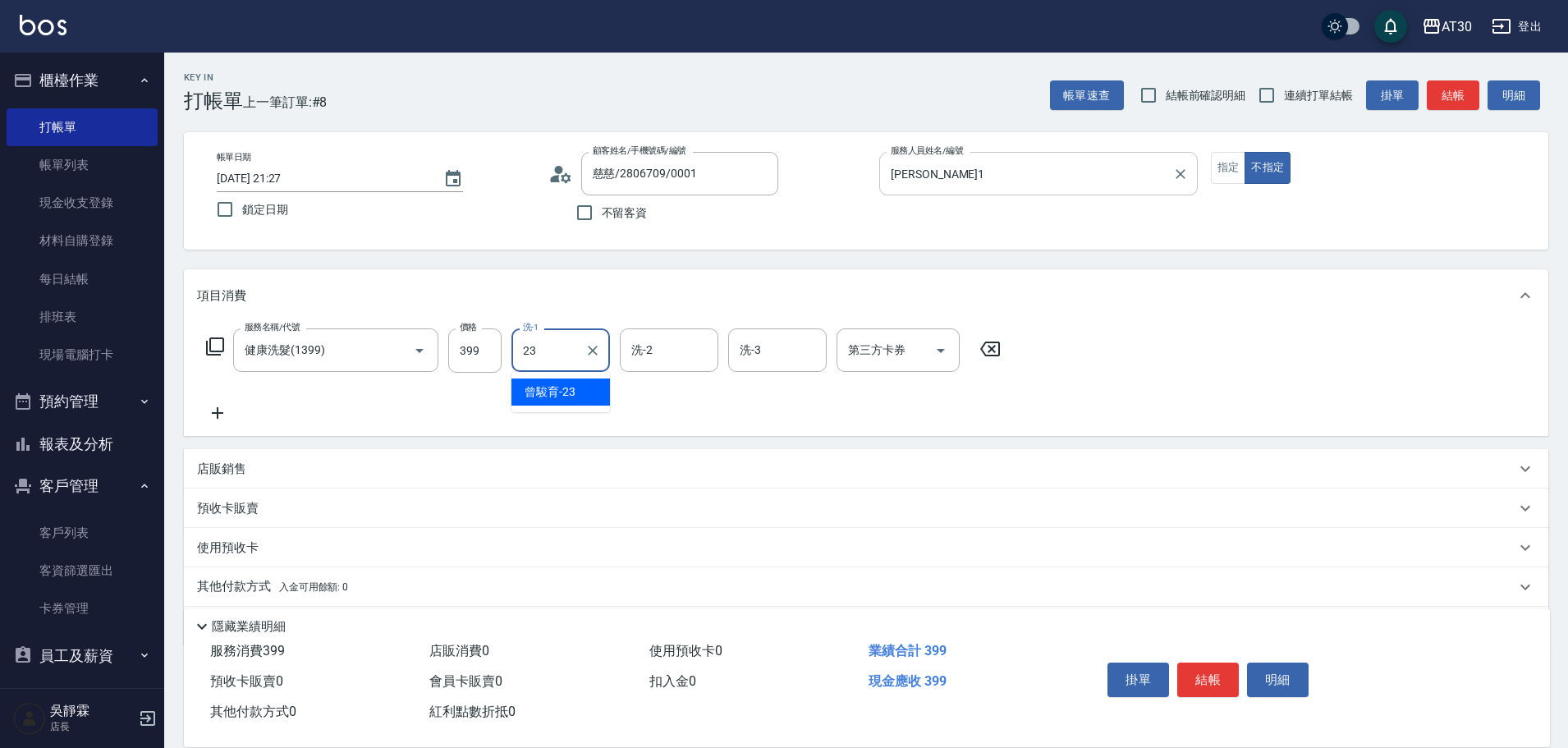
type input "曾駿育-23"
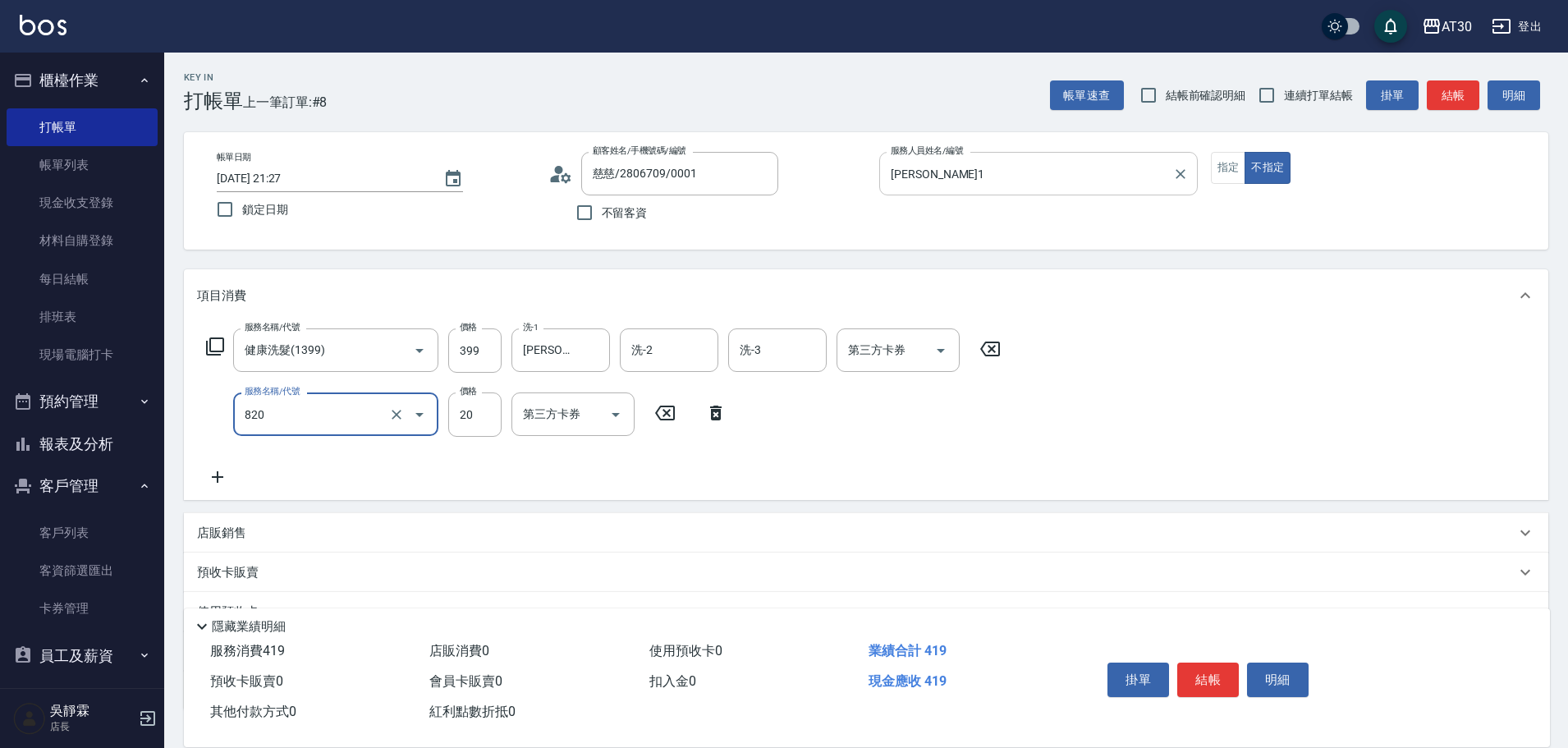
type input "潤絲(820)"
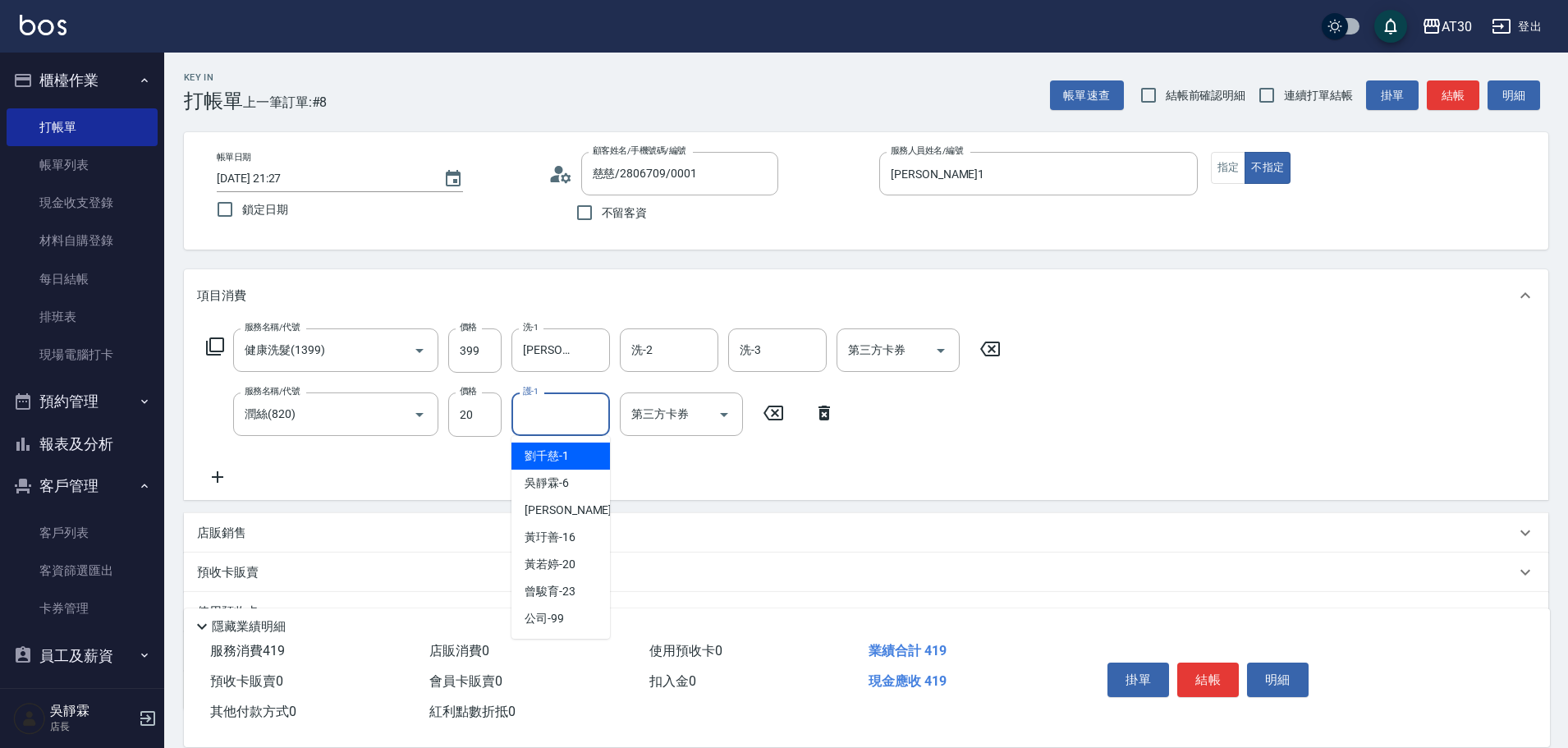
drag, startPoint x: 563, startPoint y: 409, endPoint x: 564, endPoint y: 378, distance: 31.0
click at [563, 408] on input "護-1" at bounding box center [561, 414] width 84 height 28
type input "曾駿育-23"
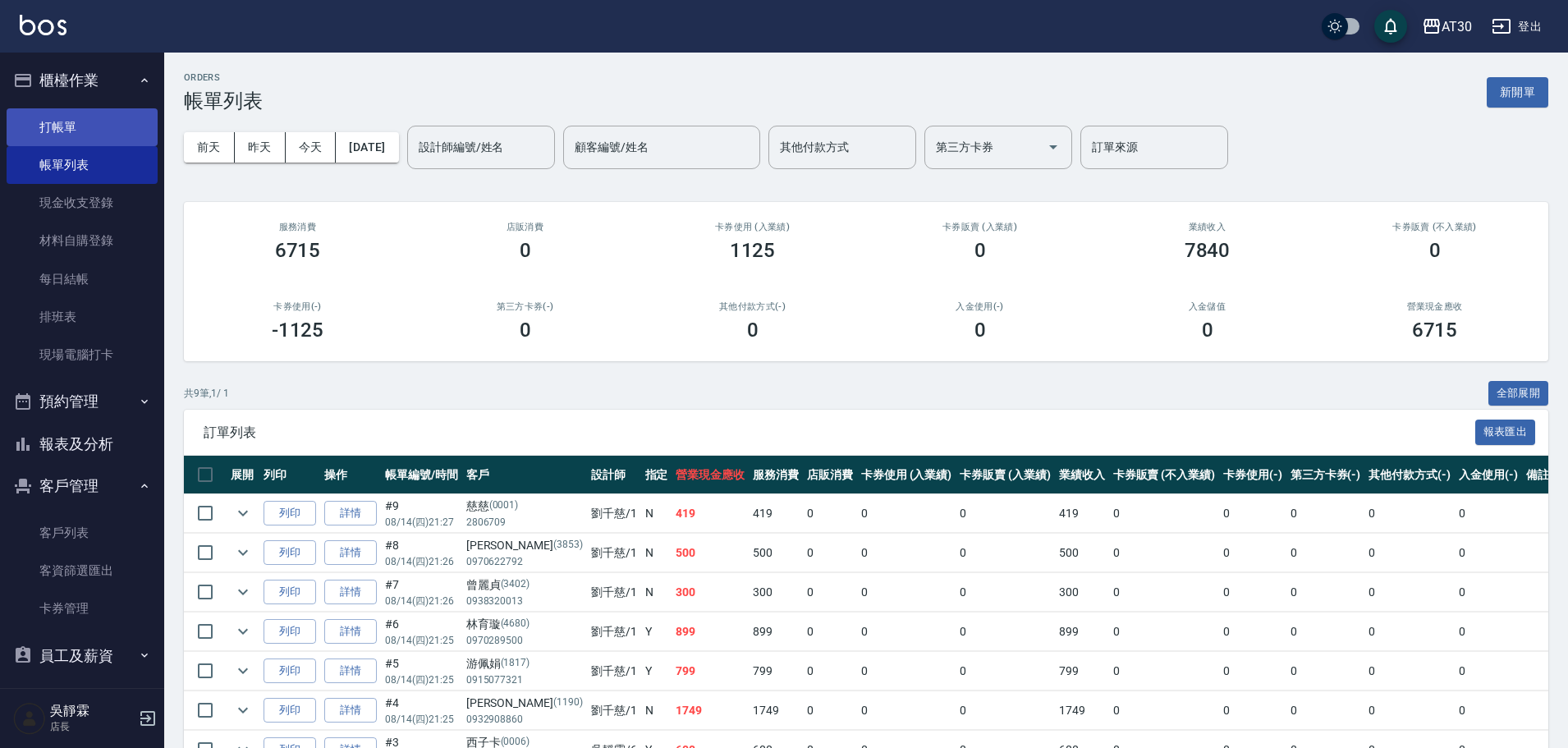
click at [65, 110] on link "打帳單" at bounding box center [82, 127] width 152 height 38
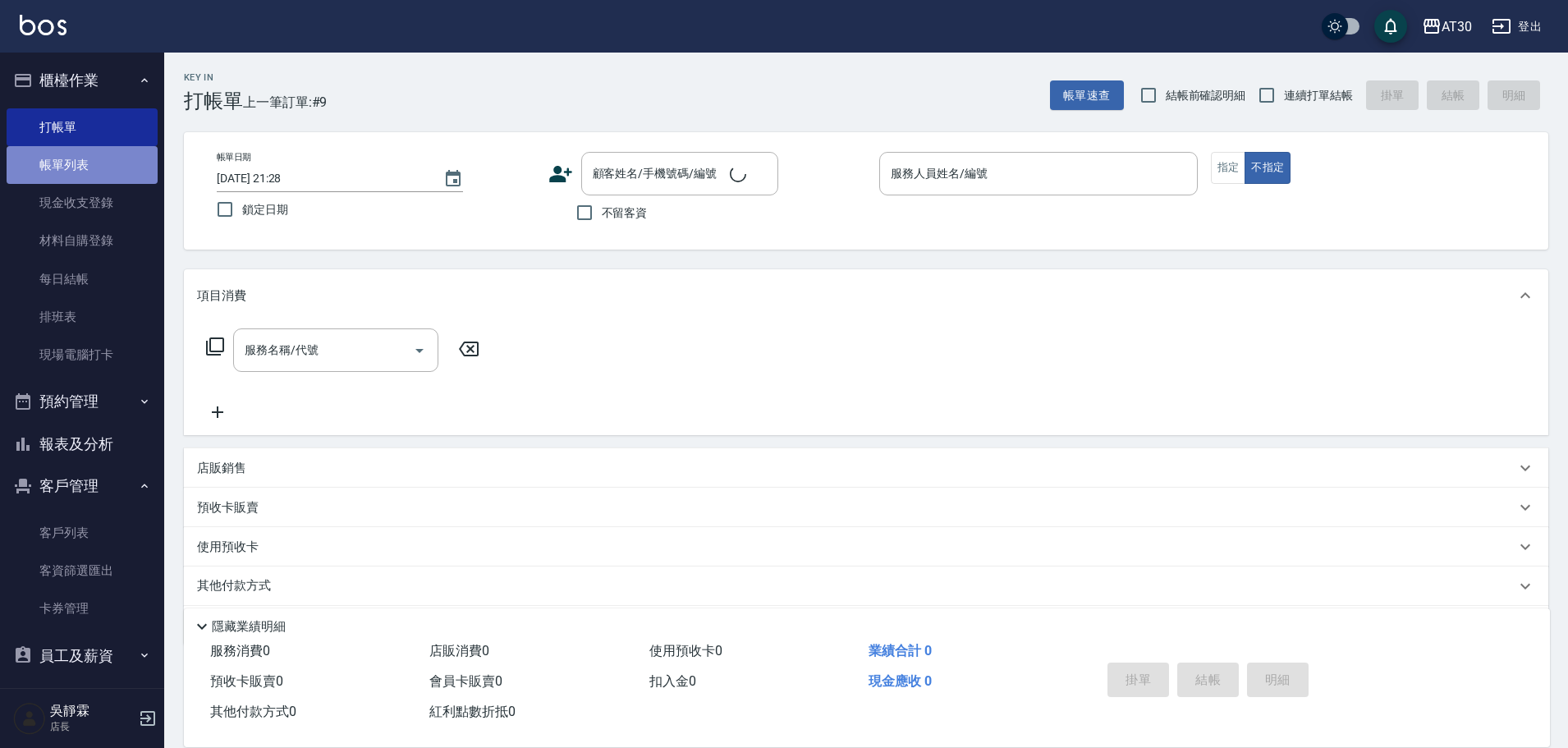
click at [90, 174] on link "帳單列表" at bounding box center [82, 164] width 152 height 38
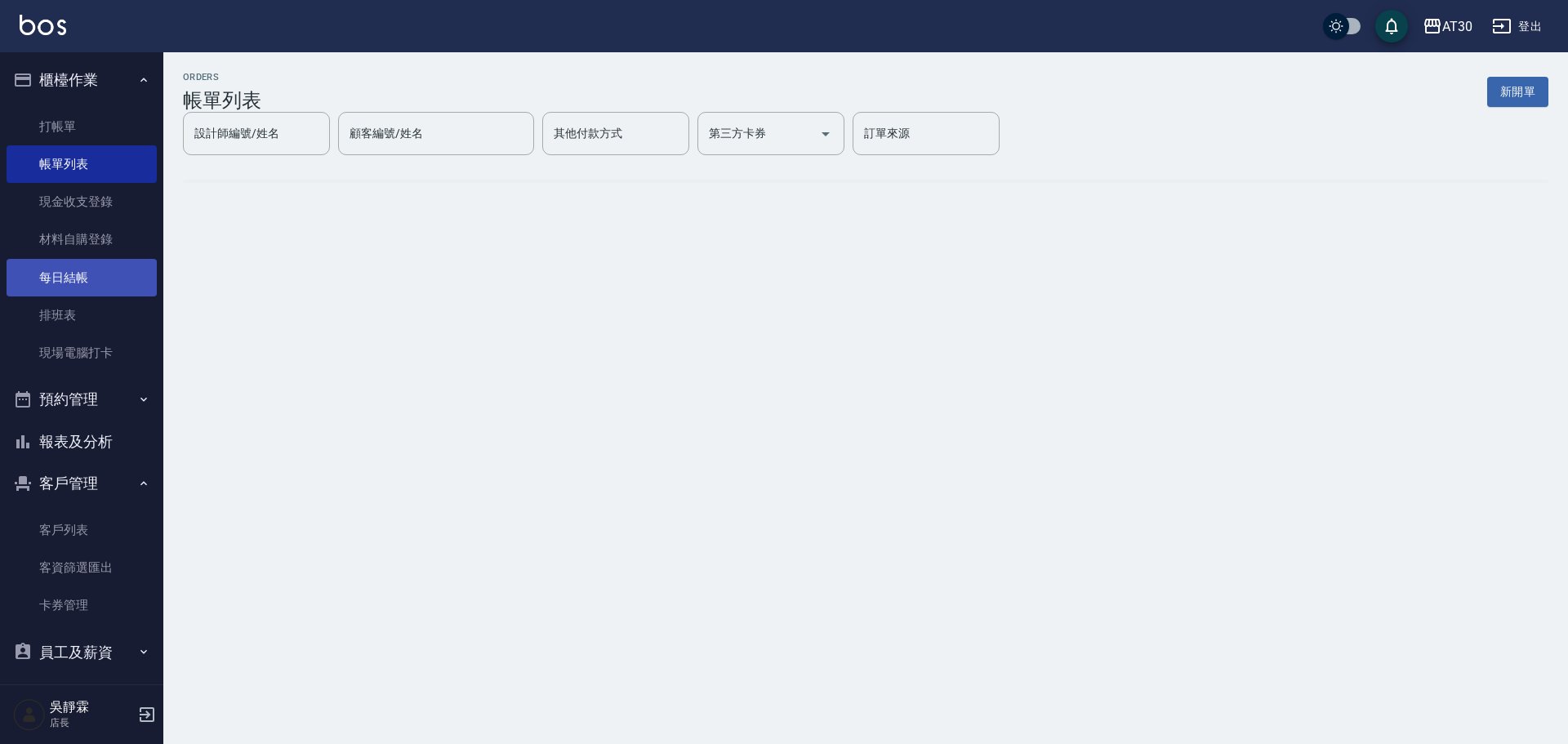
click at [102, 269] on link "每日結帳" at bounding box center [82, 277] width 151 height 38
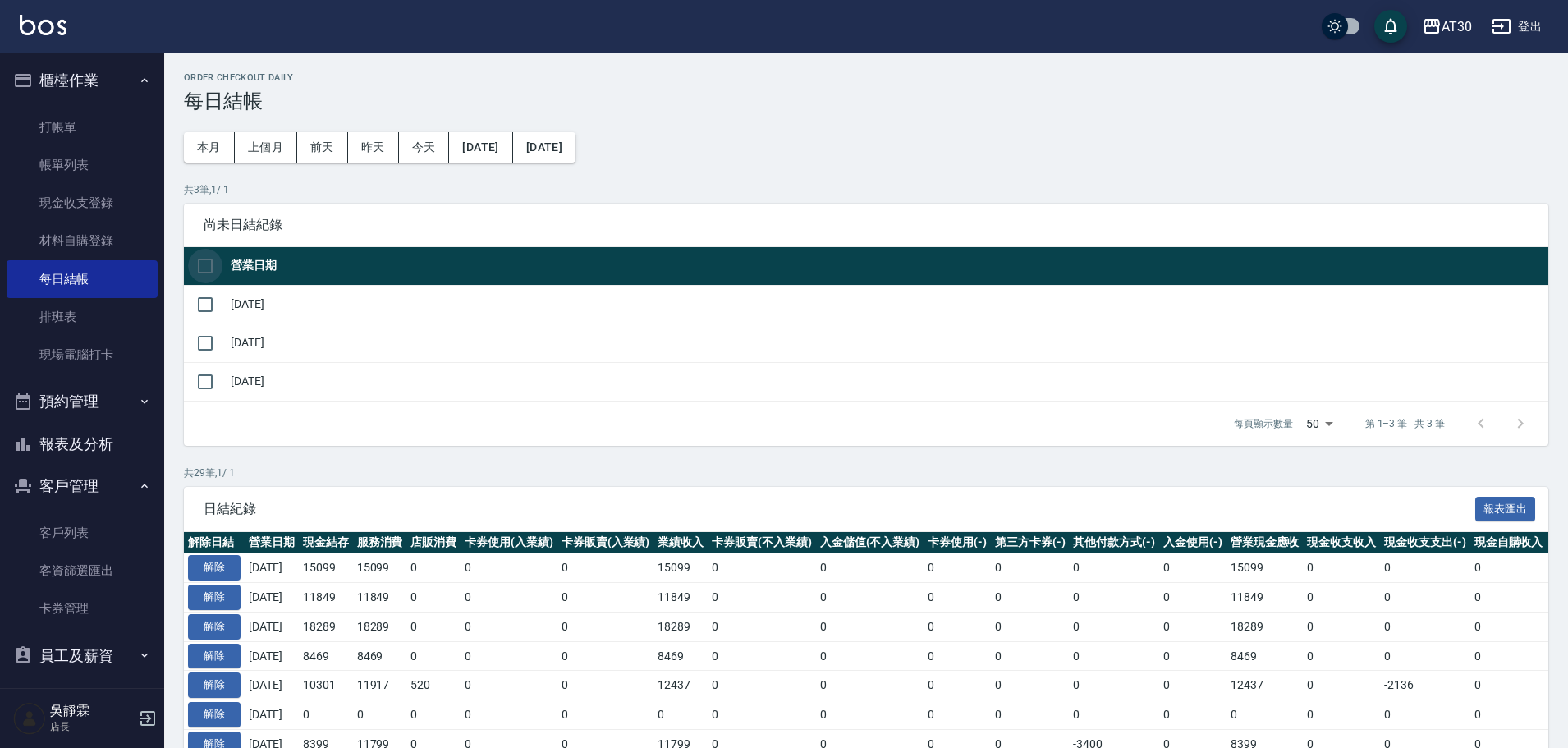
click at [213, 267] on input "checkbox" at bounding box center [204, 265] width 34 height 34
checkbox input "true"
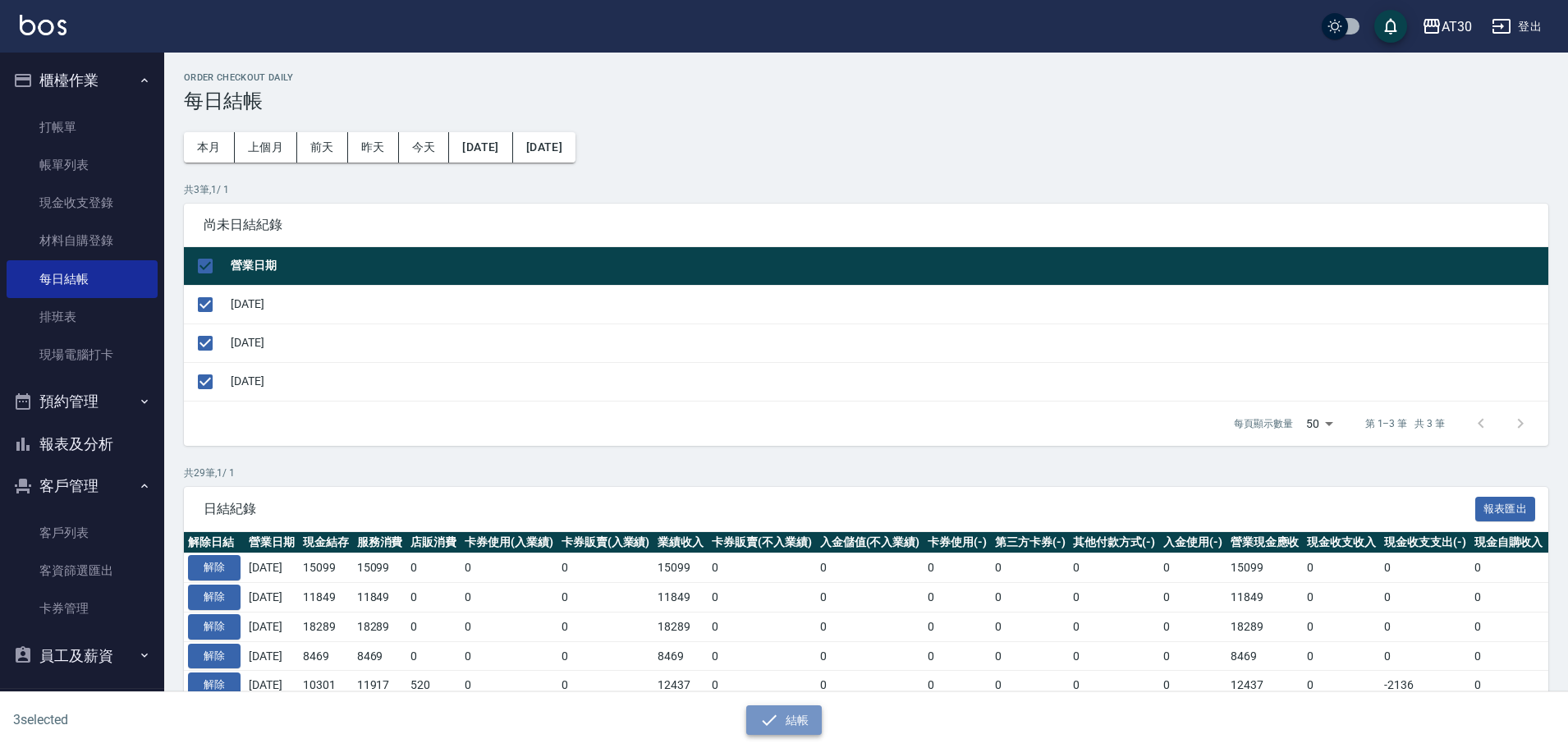
click at [778, 723] on icon "button" at bounding box center [769, 720] width 20 height 20
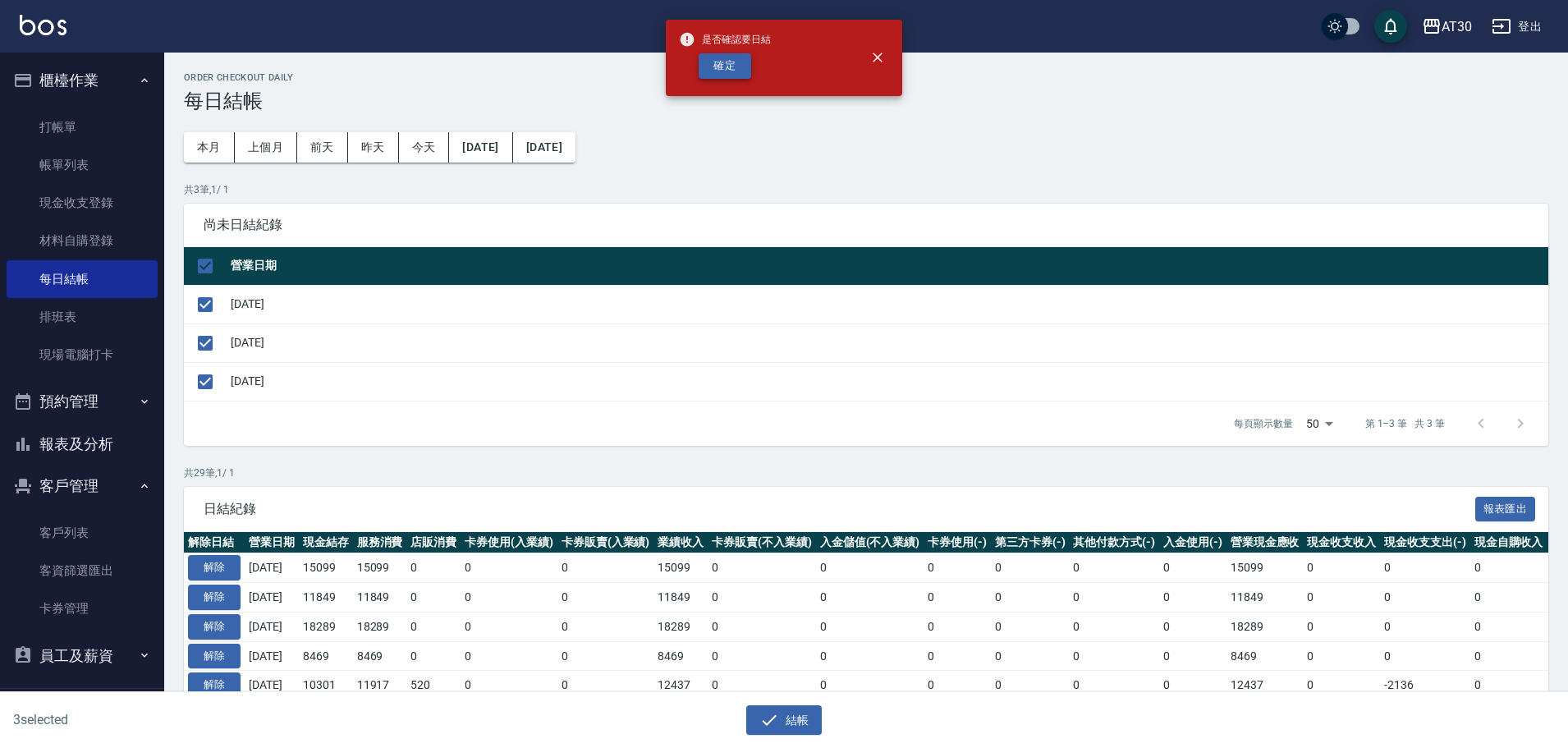
click at [726, 74] on button "確定" at bounding box center [725, 66] width 53 height 25
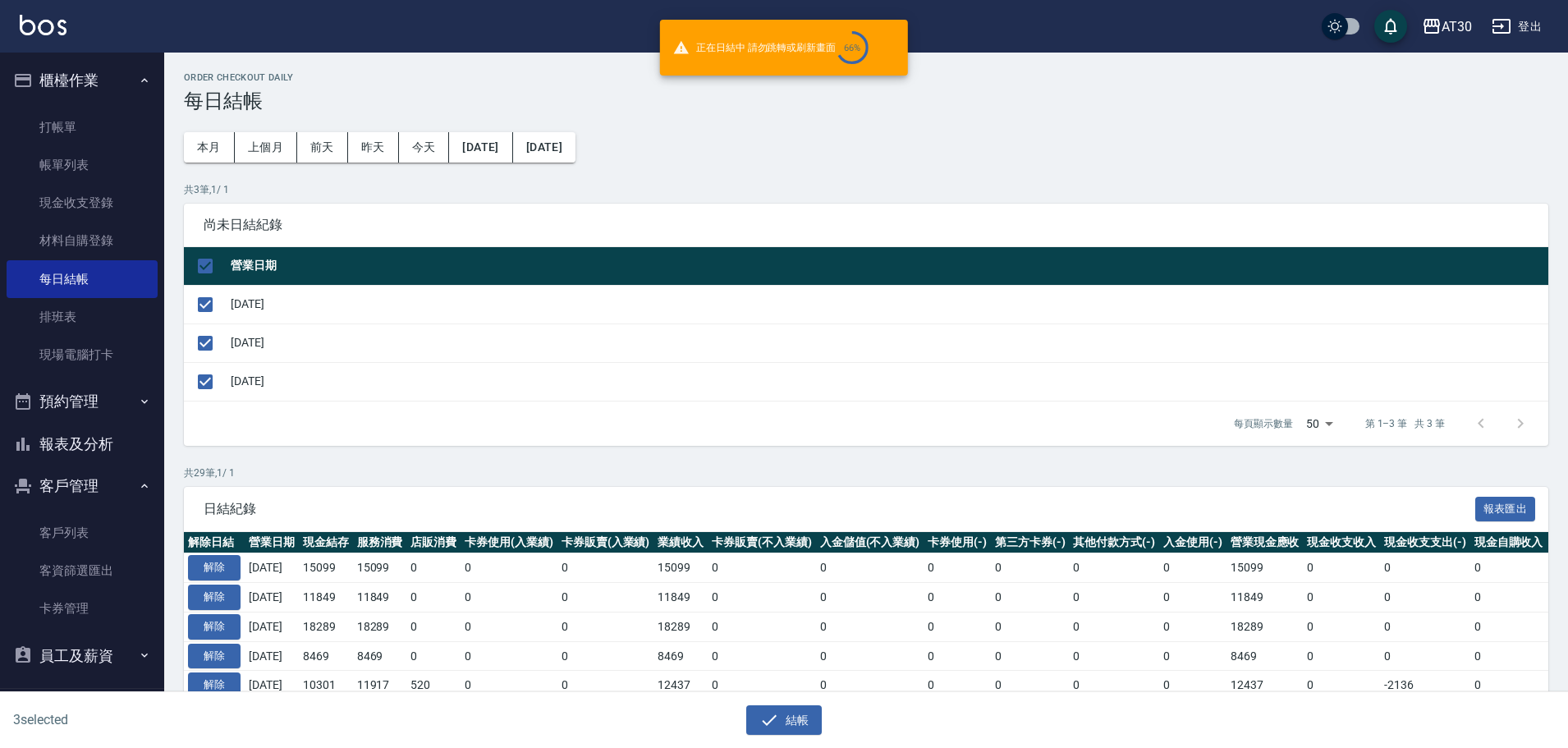
checkbox input "false"
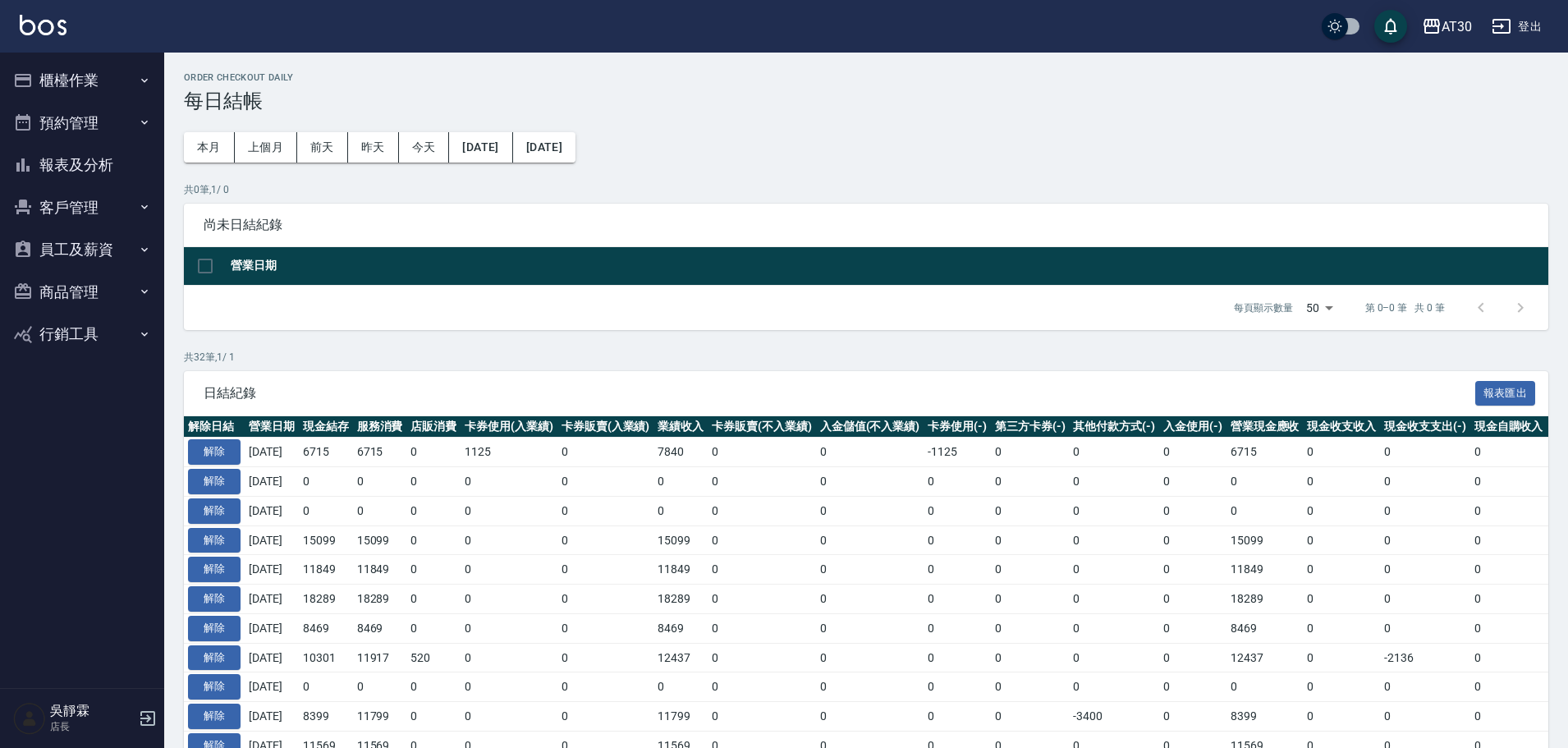
click at [77, 69] on button "櫃檯作業" at bounding box center [82, 80] width 152 height 43
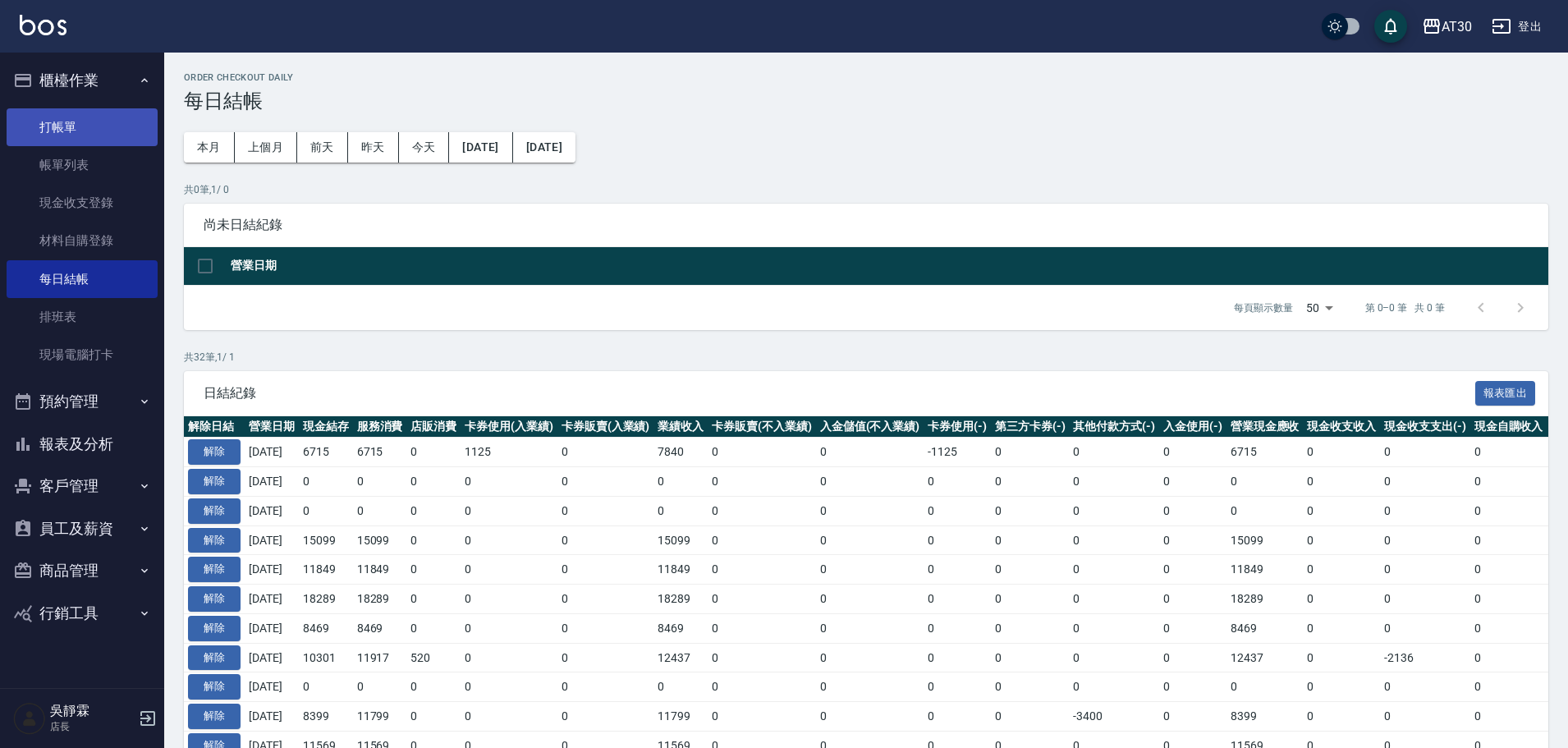
click at [75, 140] on link "打帳單" at bounding box center [82, 127] width 152 height 38
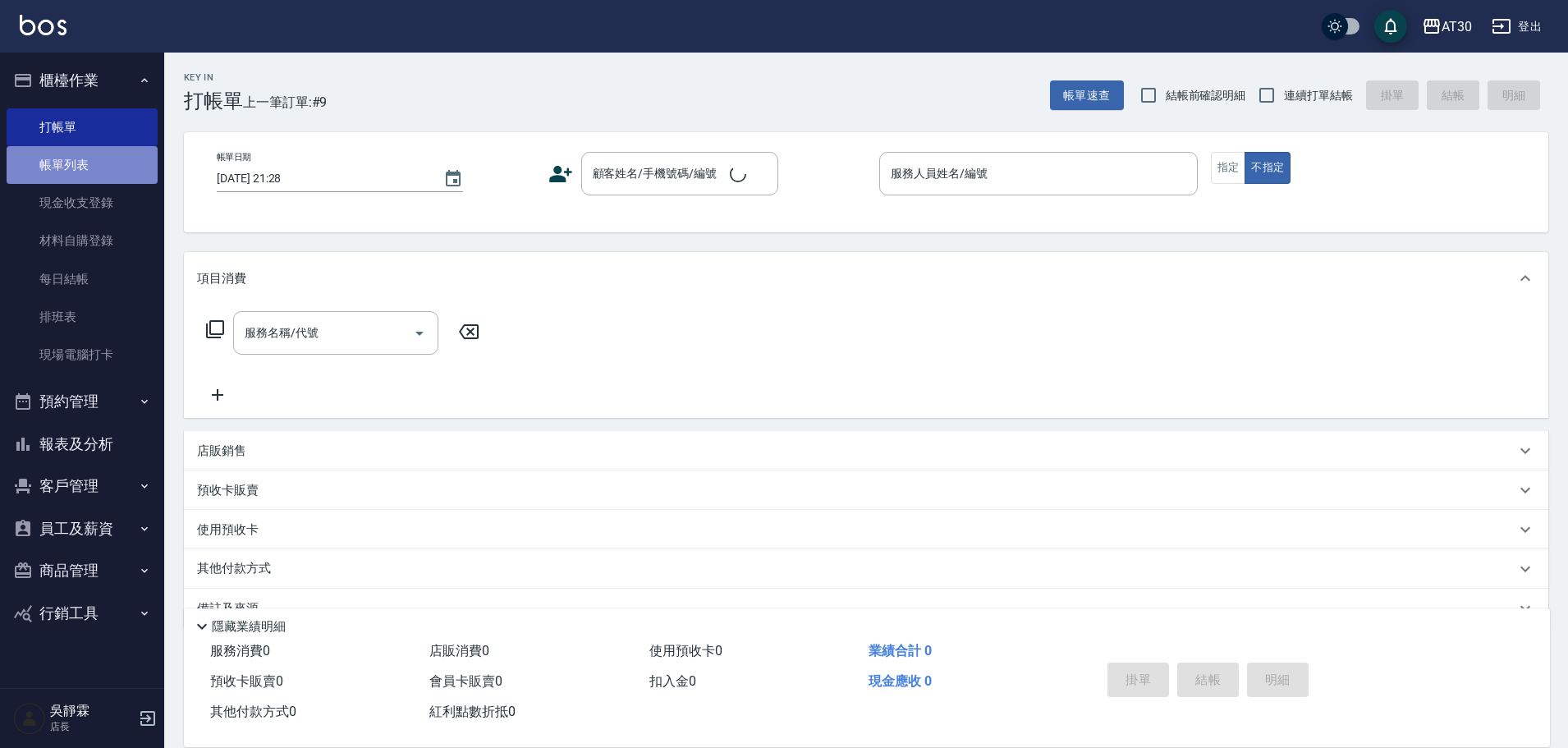
click at [87, 172] on link "帳單列表" at bounding box center [82, 164] width 152 height 38
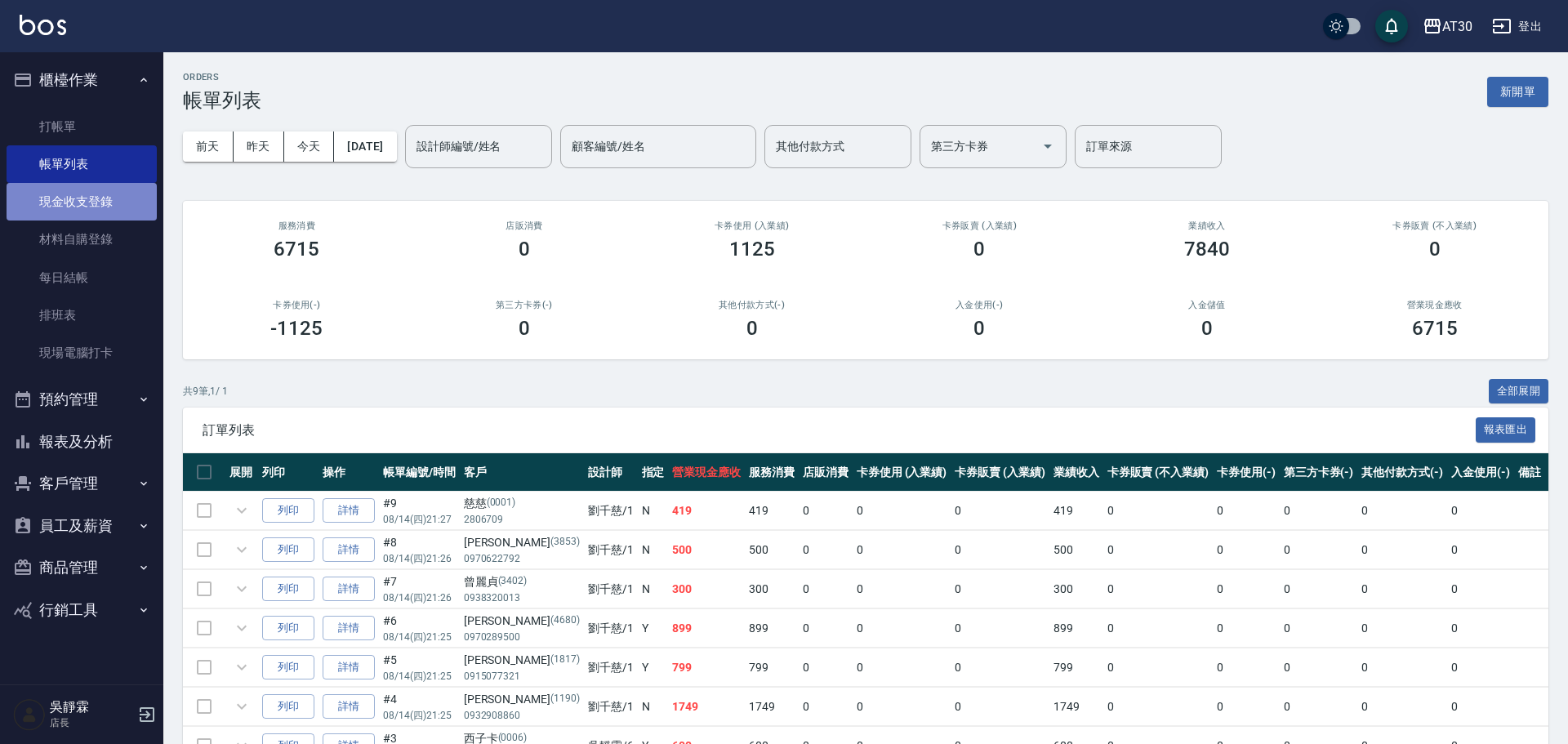
click at [99, 207] on link "現金收支登錄" at bounding box center [82, 201] width 151 height 38
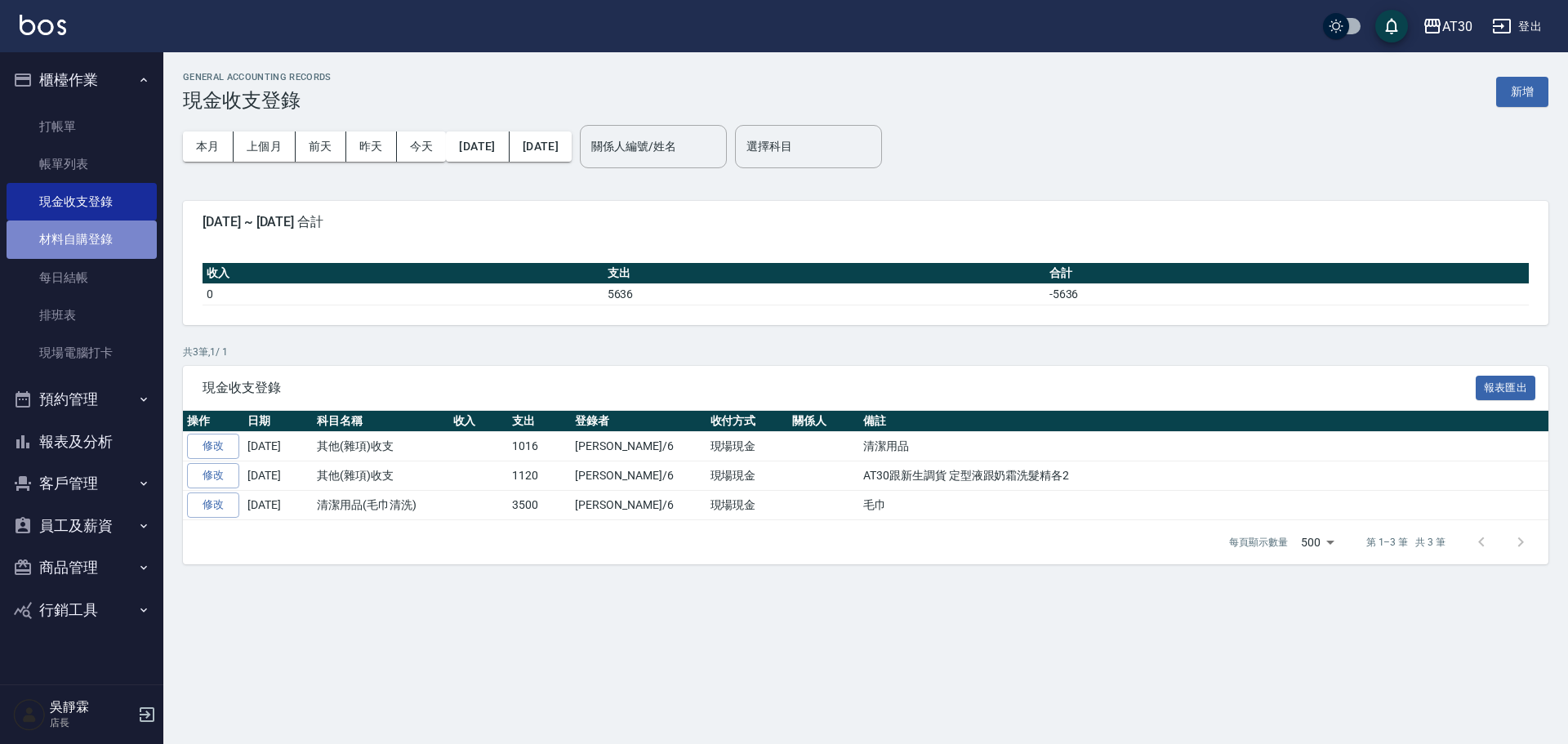
click at [126, 245] on link "材料自購登錄" at bounding box center [82, 239] width 151 height 38
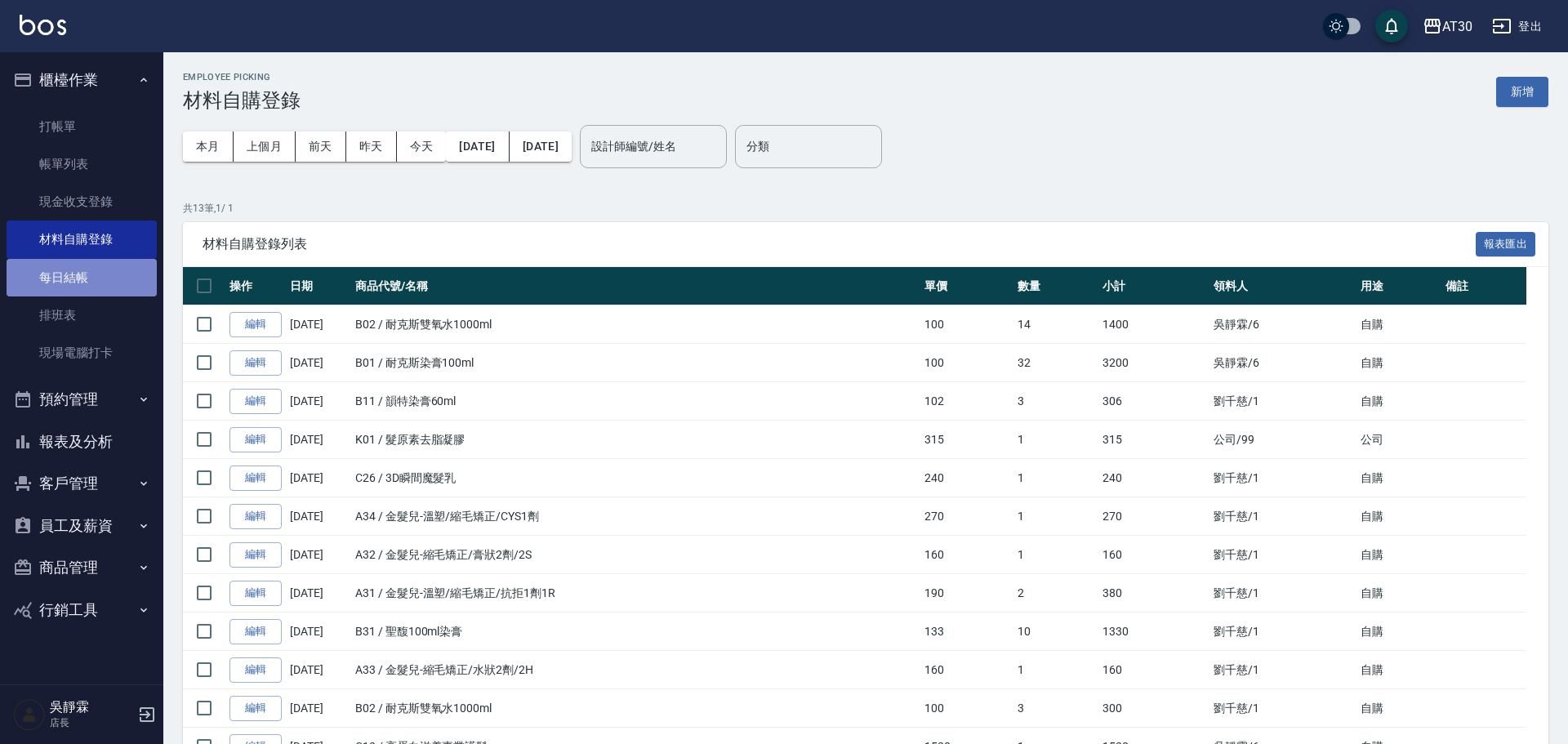
click at [125, 267] on link "每日結帳" at bounding box center [82, 277] width 151 height 38
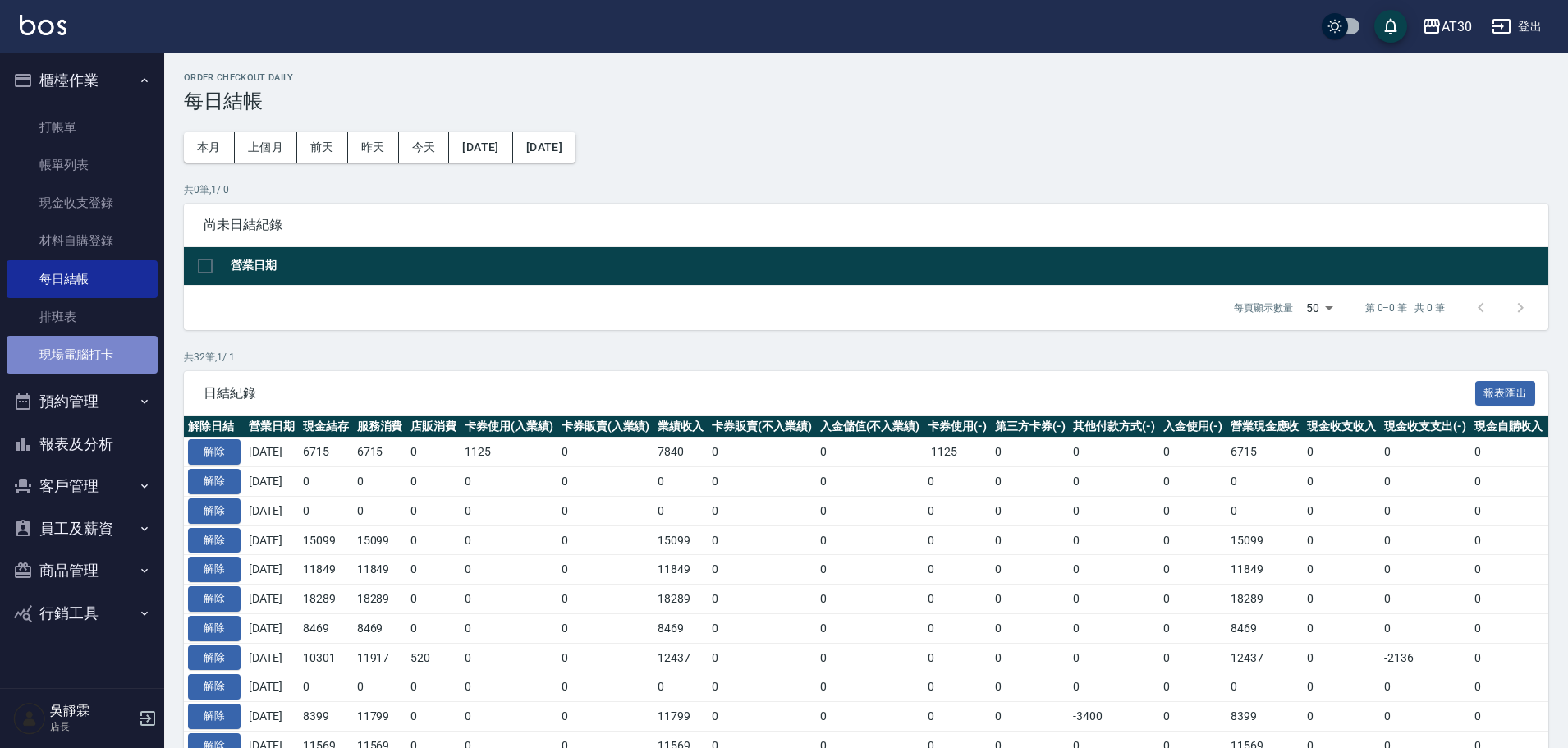
click at [102, 346] on link "現場電腦打卡" at bounding box center [82, 354] width 152 height 38
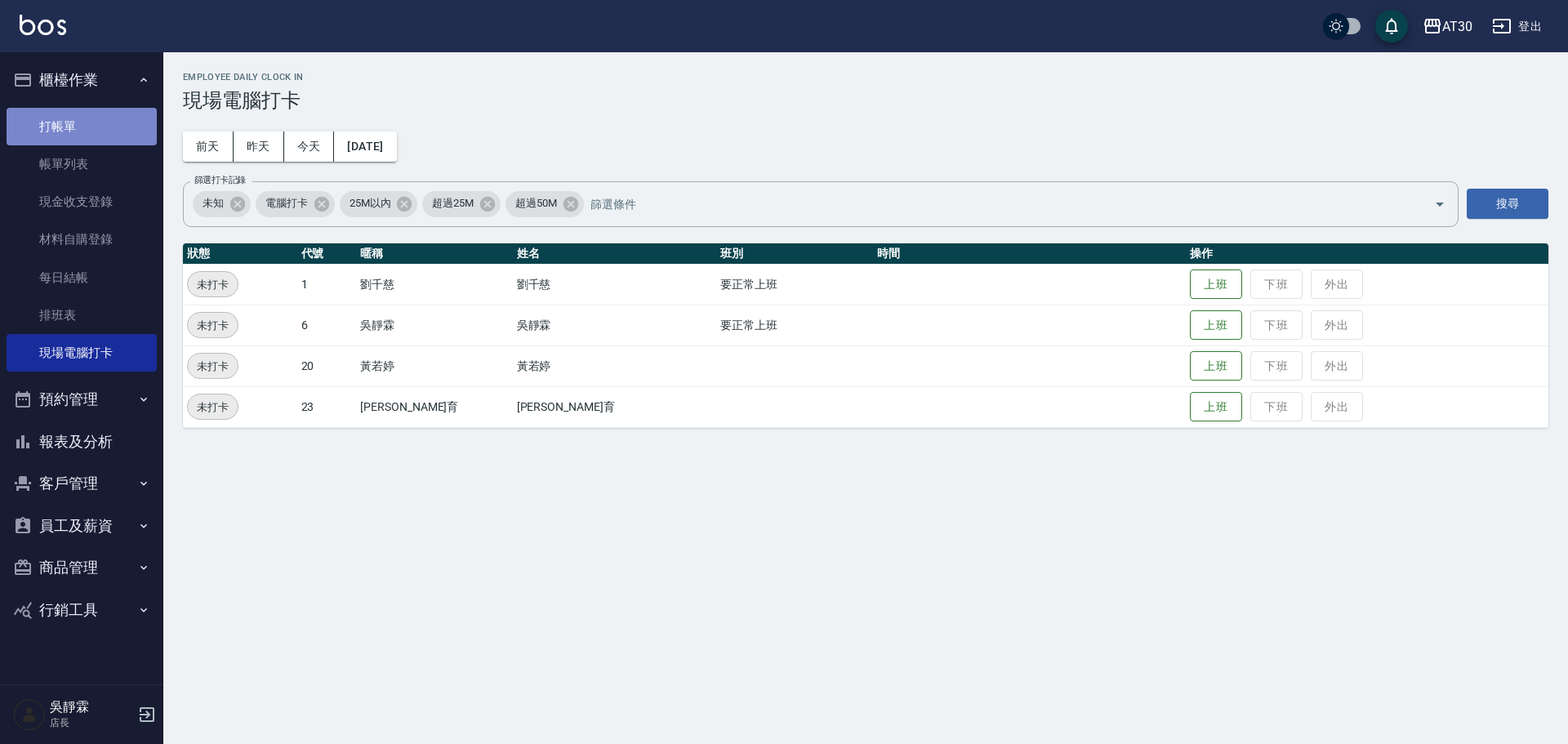
click at [94, 126] on link "打帳單" at bounding box center [82, 126] width 151 height 38
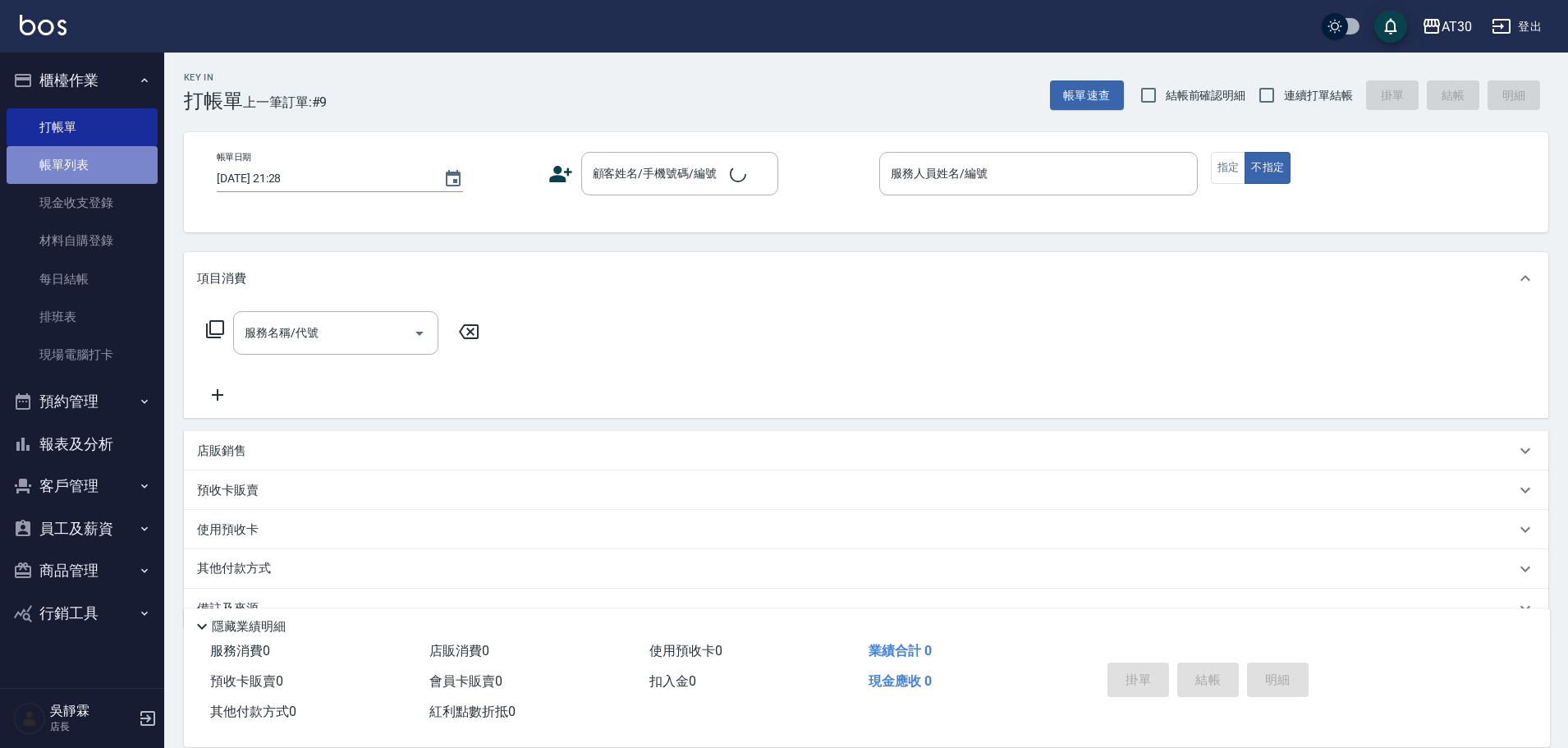
click at [101, 148] on link "帳單列表" at bounding box center [82, 164] width 152 height 38
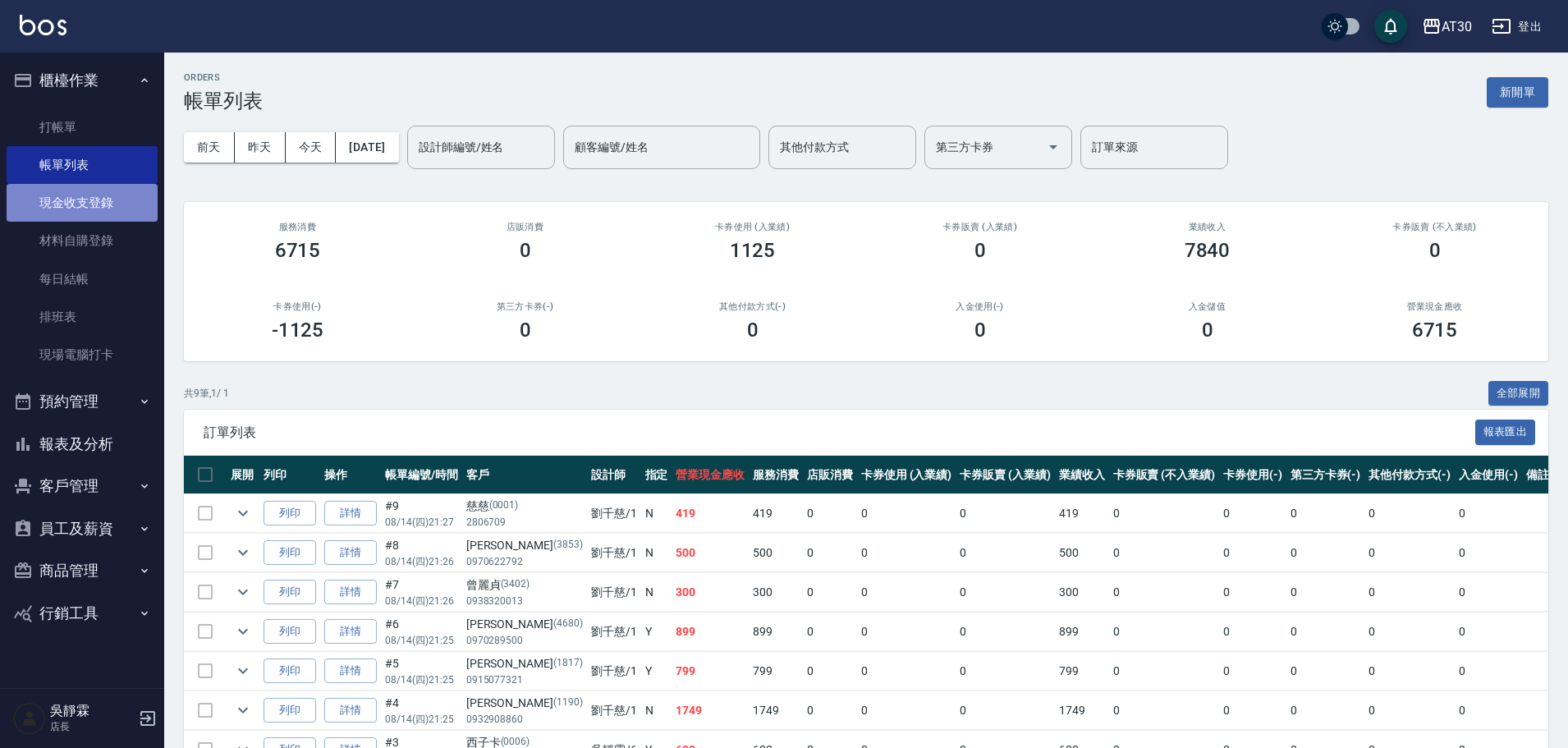
click at [119, 185] on link "現金收支登錄" at bounding box center [82, 202] width 152 height 38
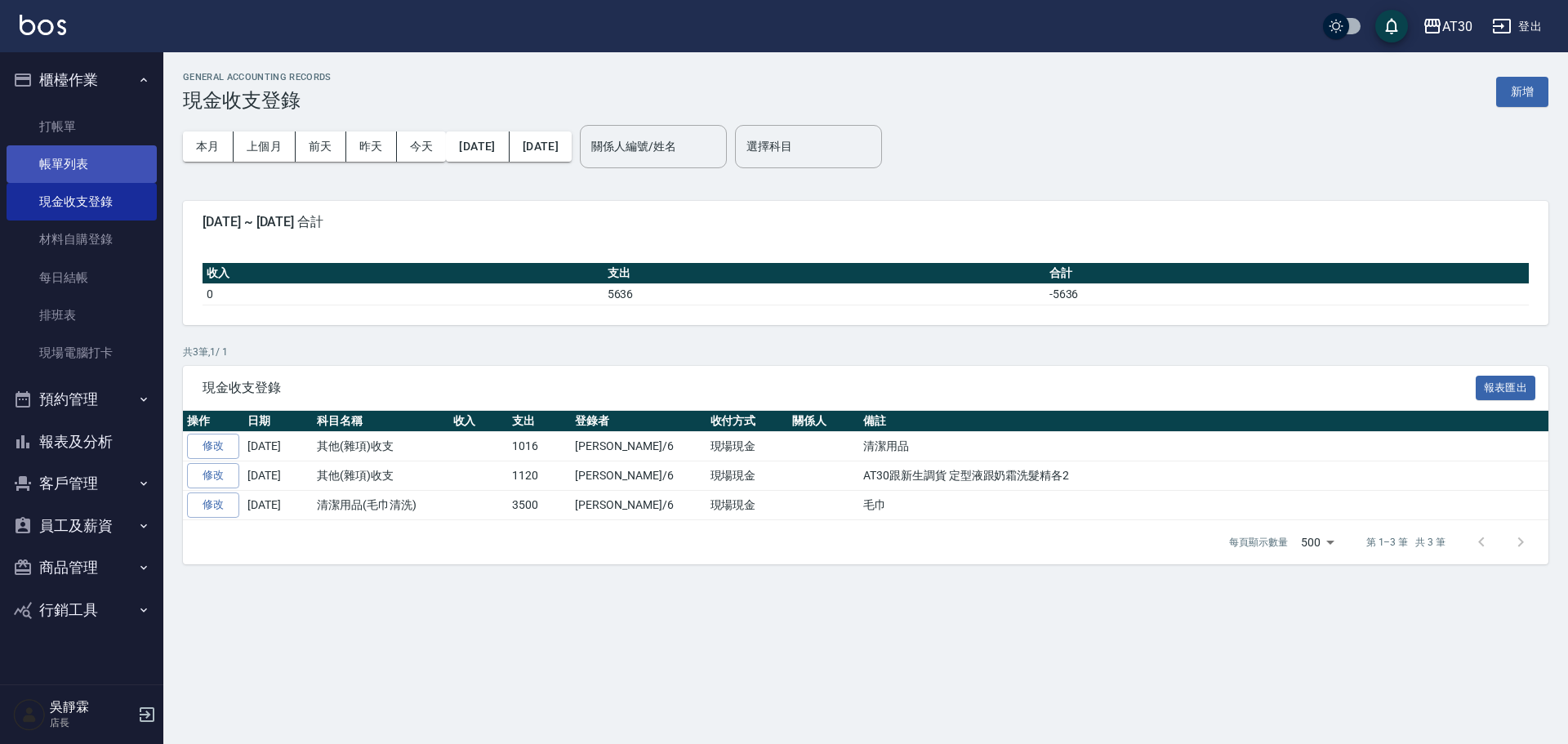
click at [114, 148] on link "帳單列表" at bounding box center [82, 163] width 151 height 38
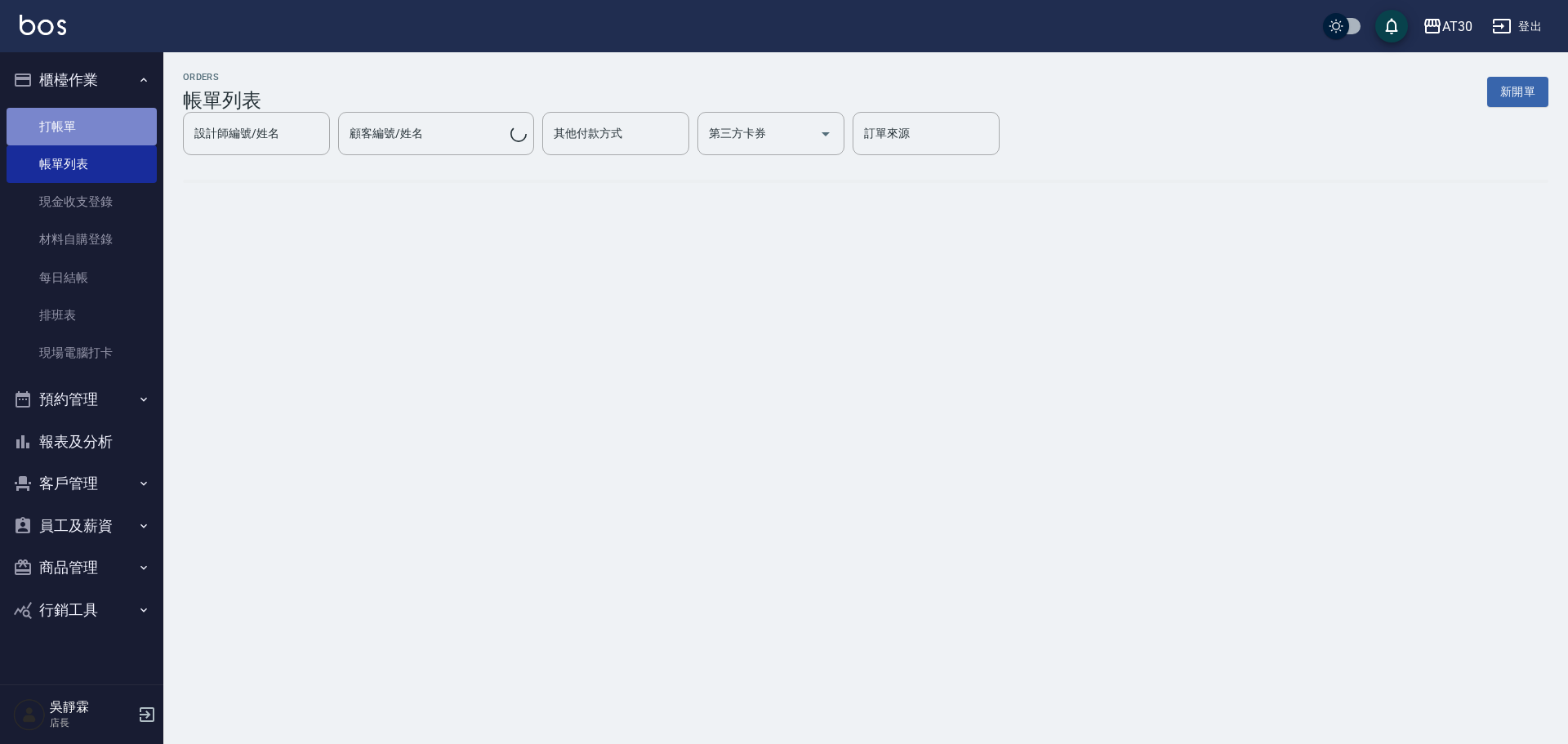
click at [106, 112] on link "打帳單" at bounding box center [82, 126] width 151 height 38
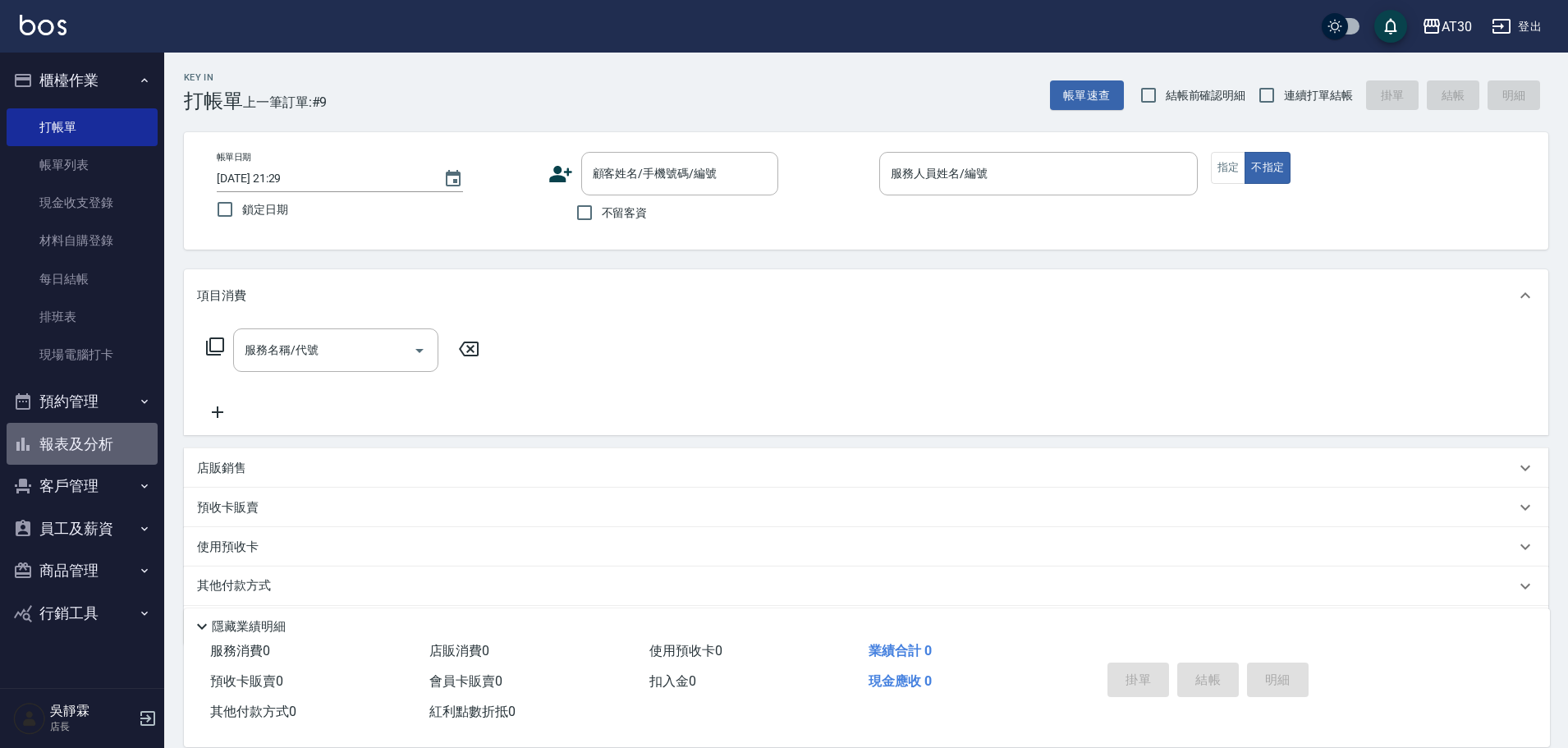
drag, startPoint x: 105, startPoint y: 445, endPoint x: 115, endPoint y: 444, distance: 10.0
click at [105, 446] on button "報表及分析" at bounding box center [82, 445] width 152 height 43
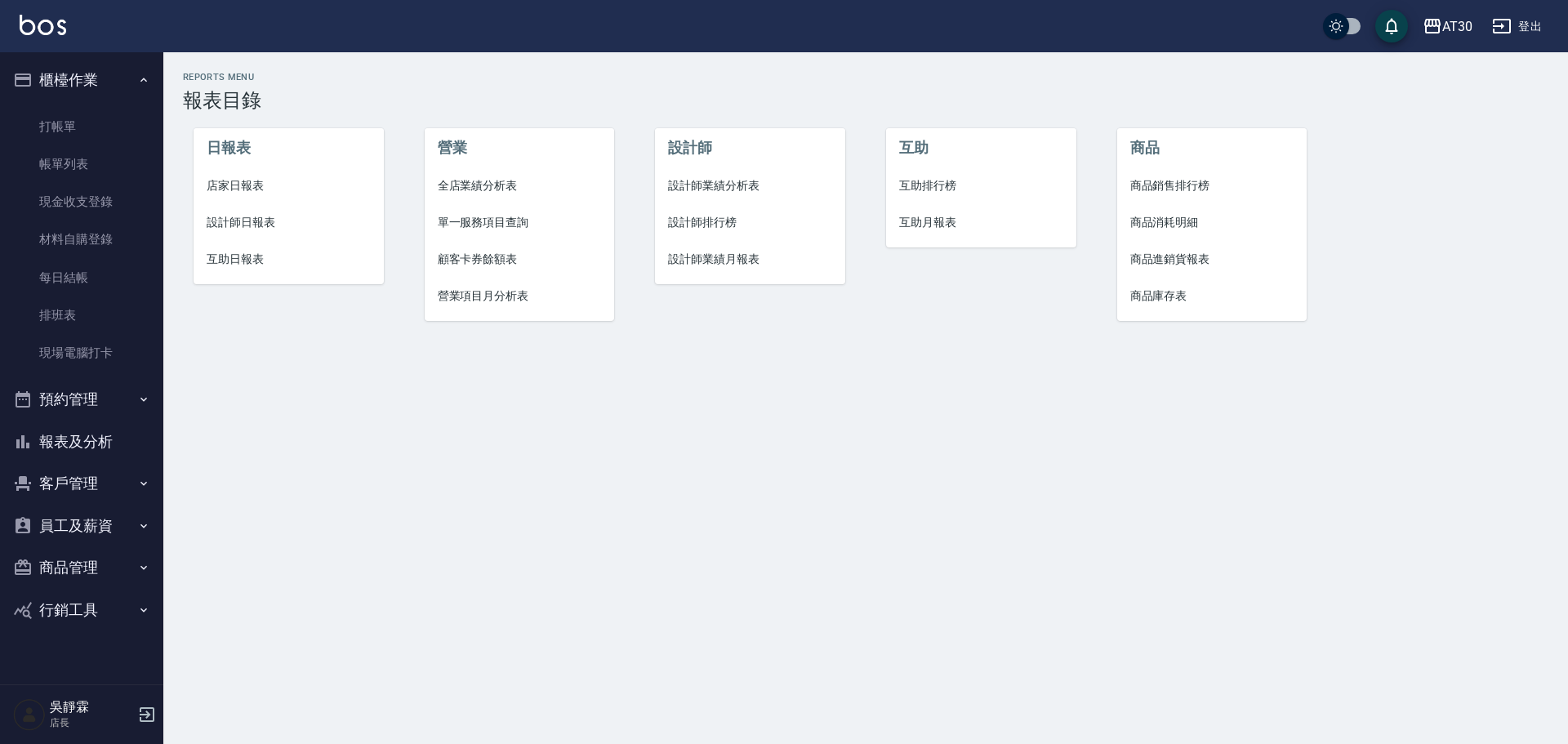
click at [258, 188] on span "店家日報表" at bounding box center [288, 186] width 164 height 18
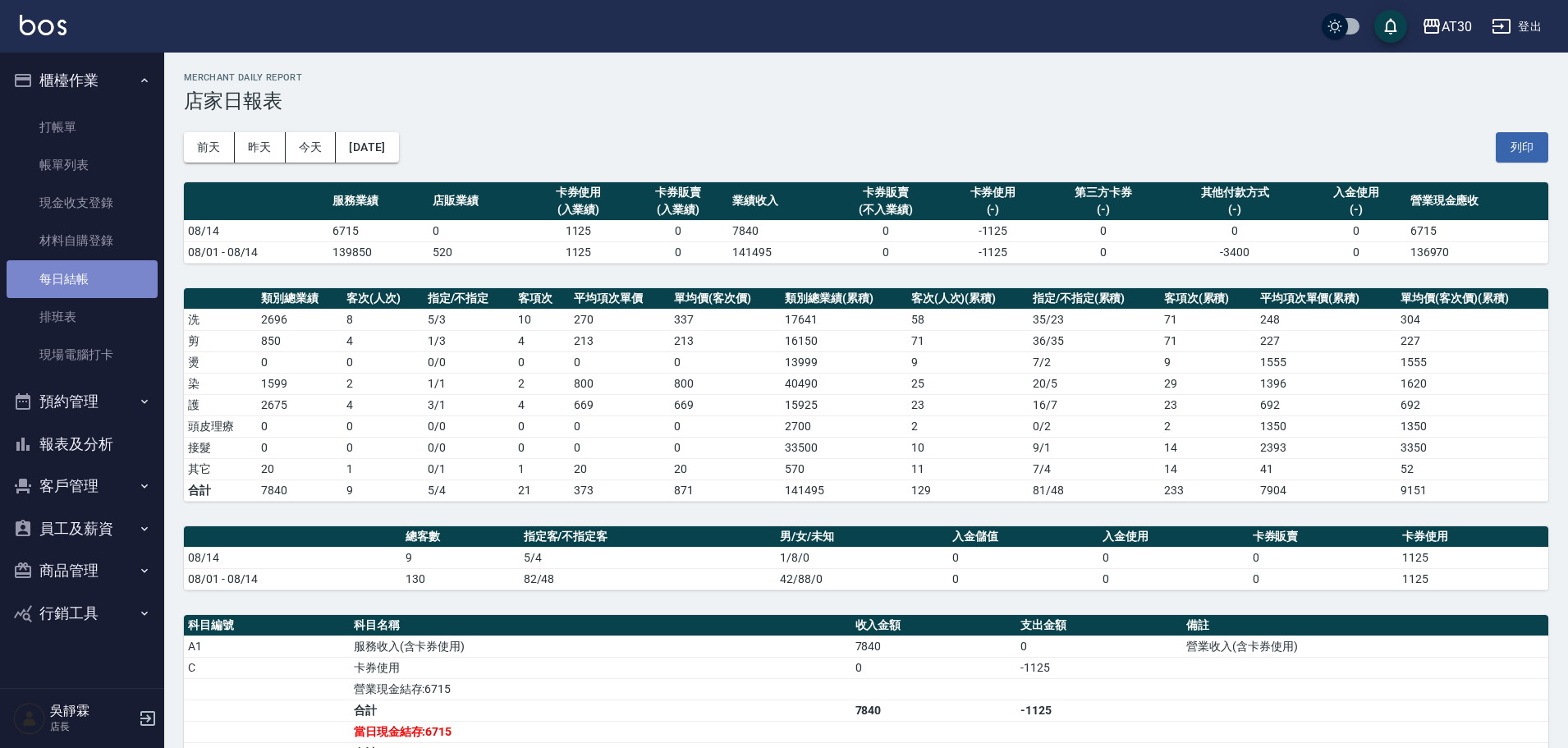
click at [101, 265] on link "每日結帳" at bounding box center [82, 279] width 152 height 38
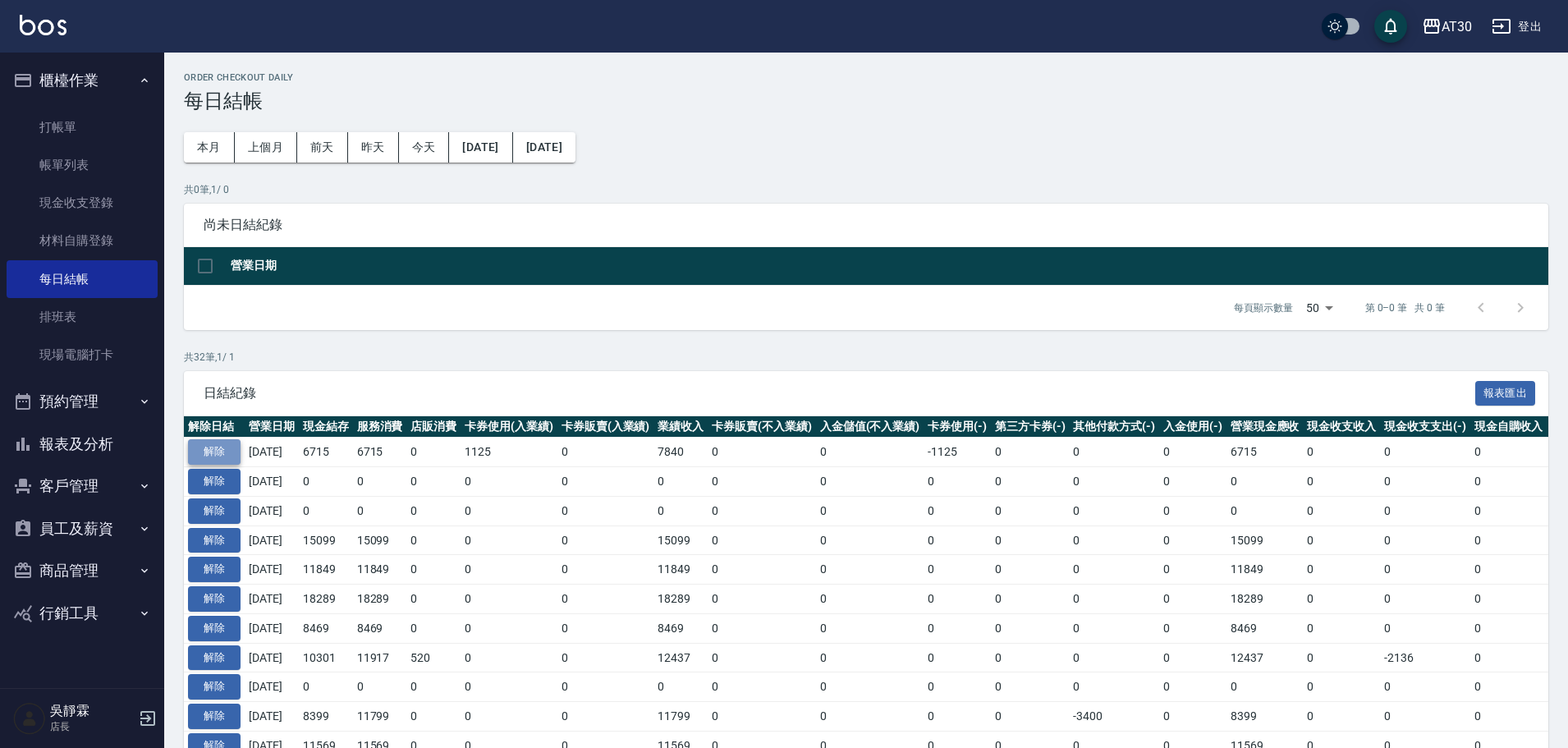
click at [232, 453] on button "解除" at bounding box center [214, 452] width 53 height 25
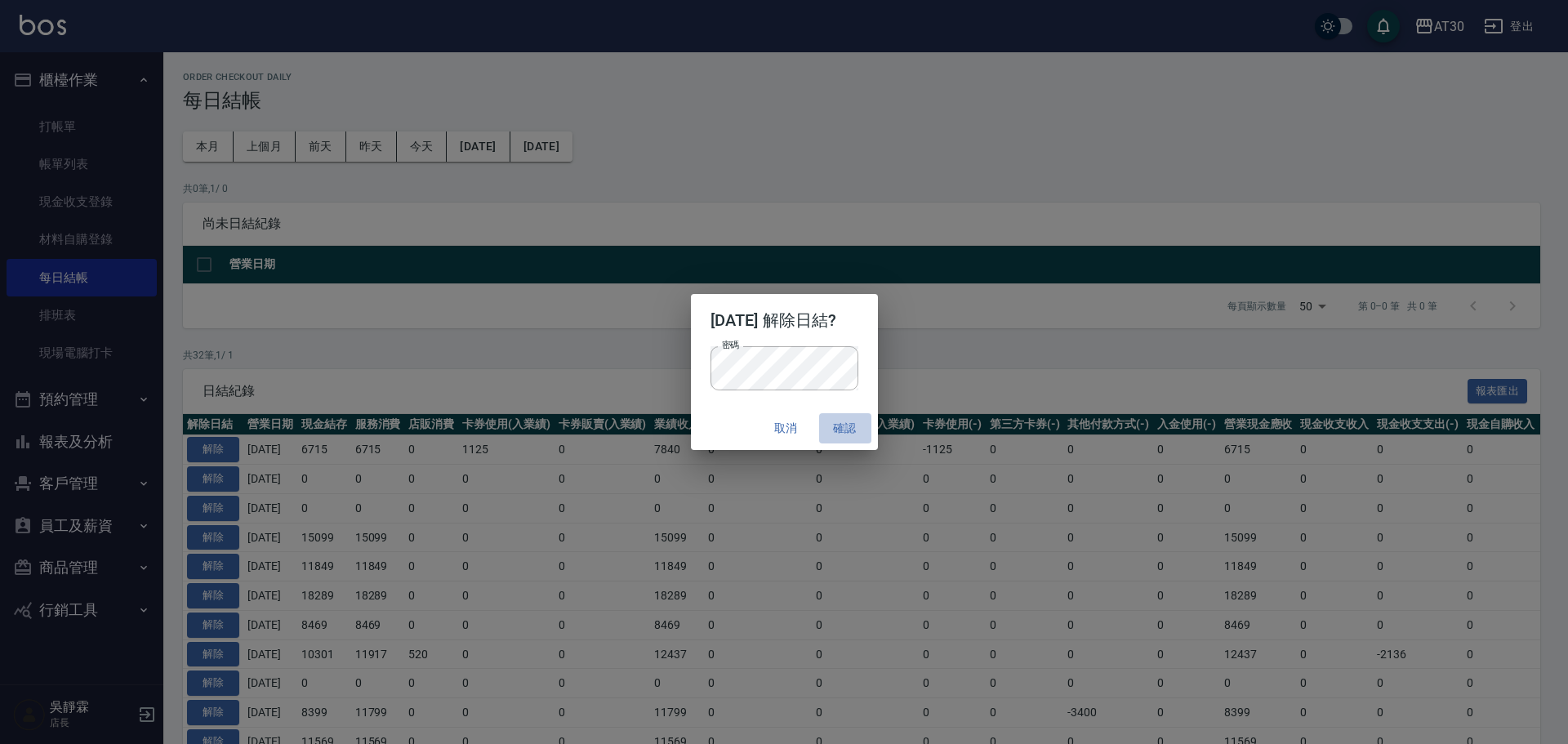
click at [848, 418] on button "確認" at bounding box center [845, 428] width 53 height 30
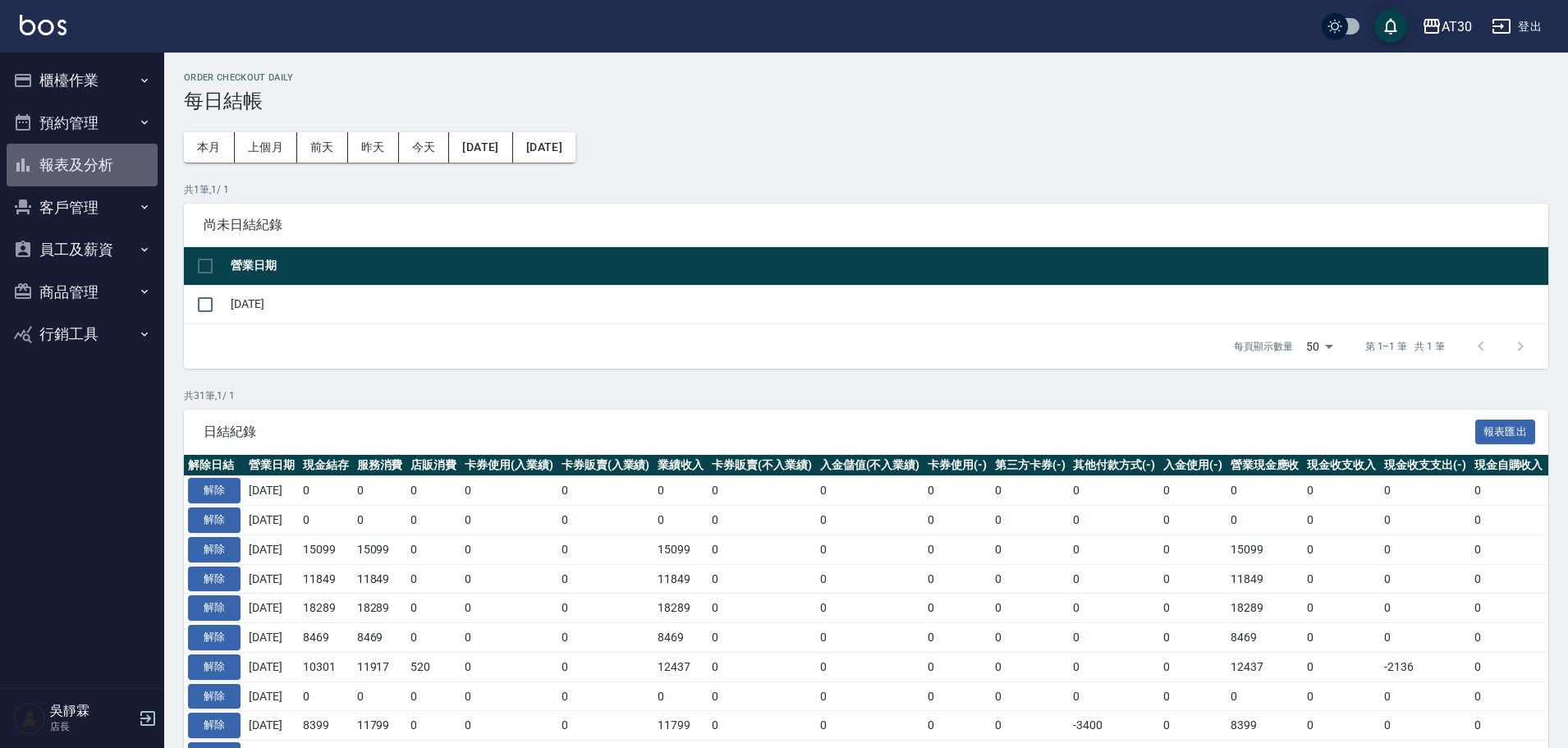
click at [96, 164] on button "報表及分析" at bounding box center [82, 165] width 152 height 43
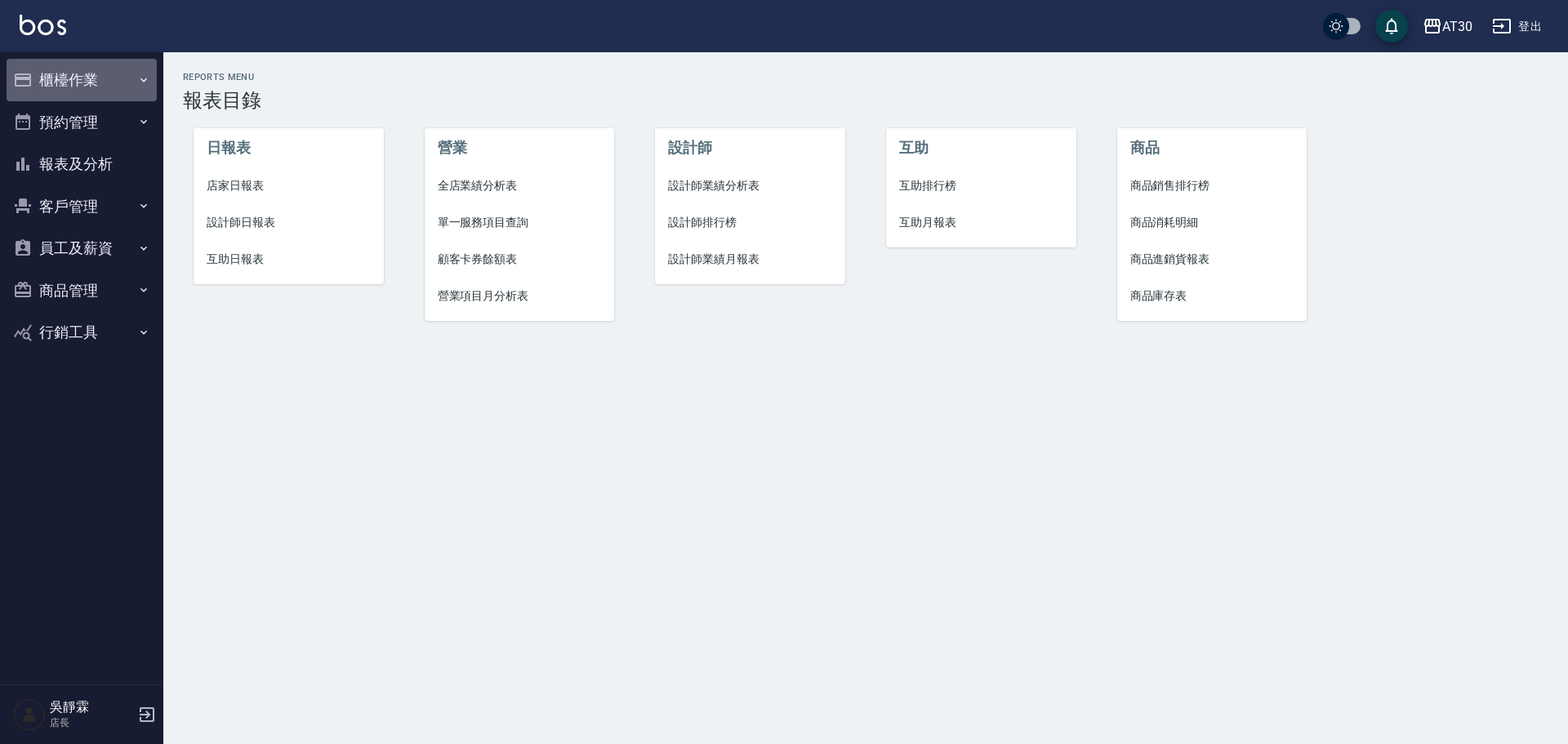
click at [84, 78] on button "櫃檯作業" at bounding box center [82, 80] width 151 height 43
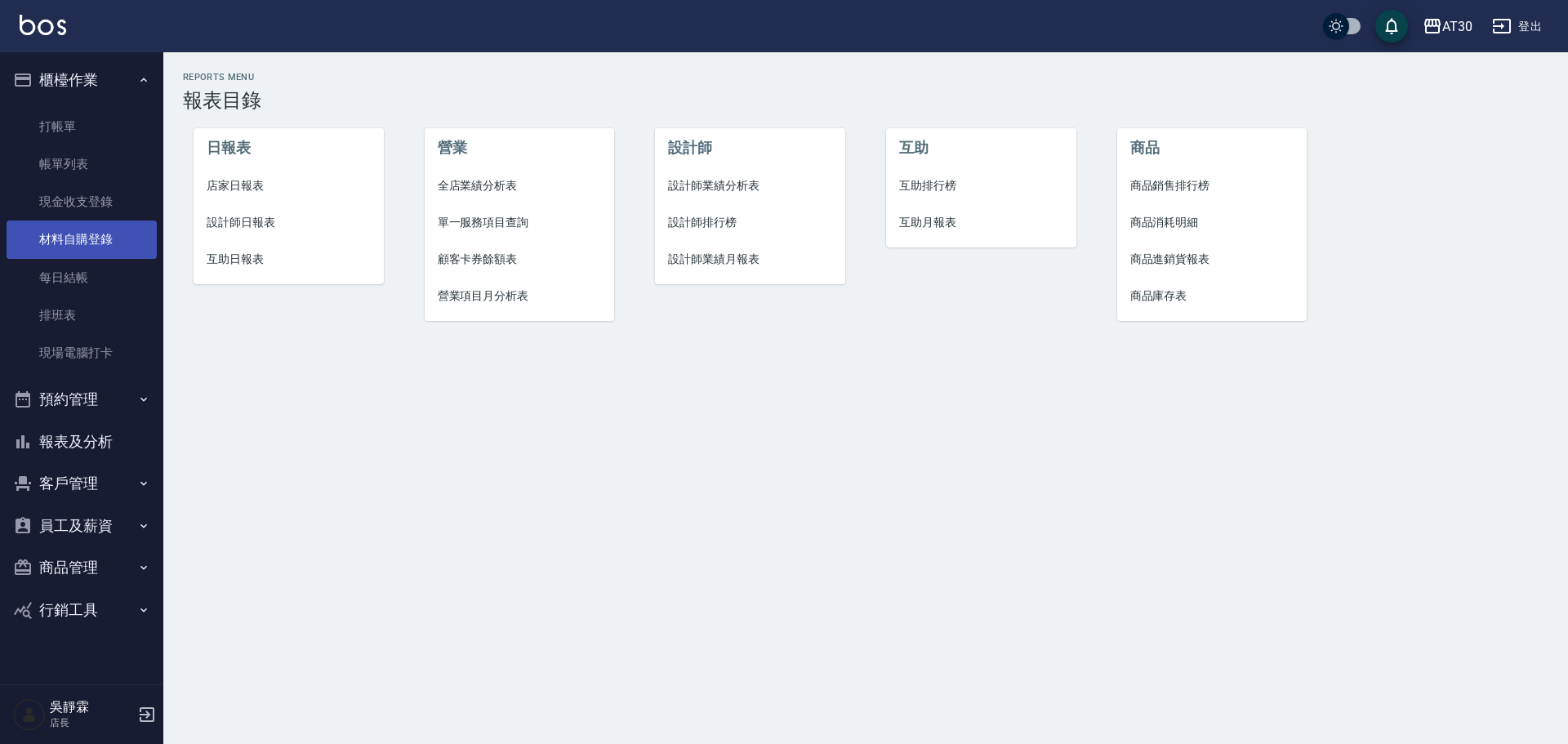
click at [99, 236] on link "材料自購登錄" at bounding box center [82, 239] width 151 height 38
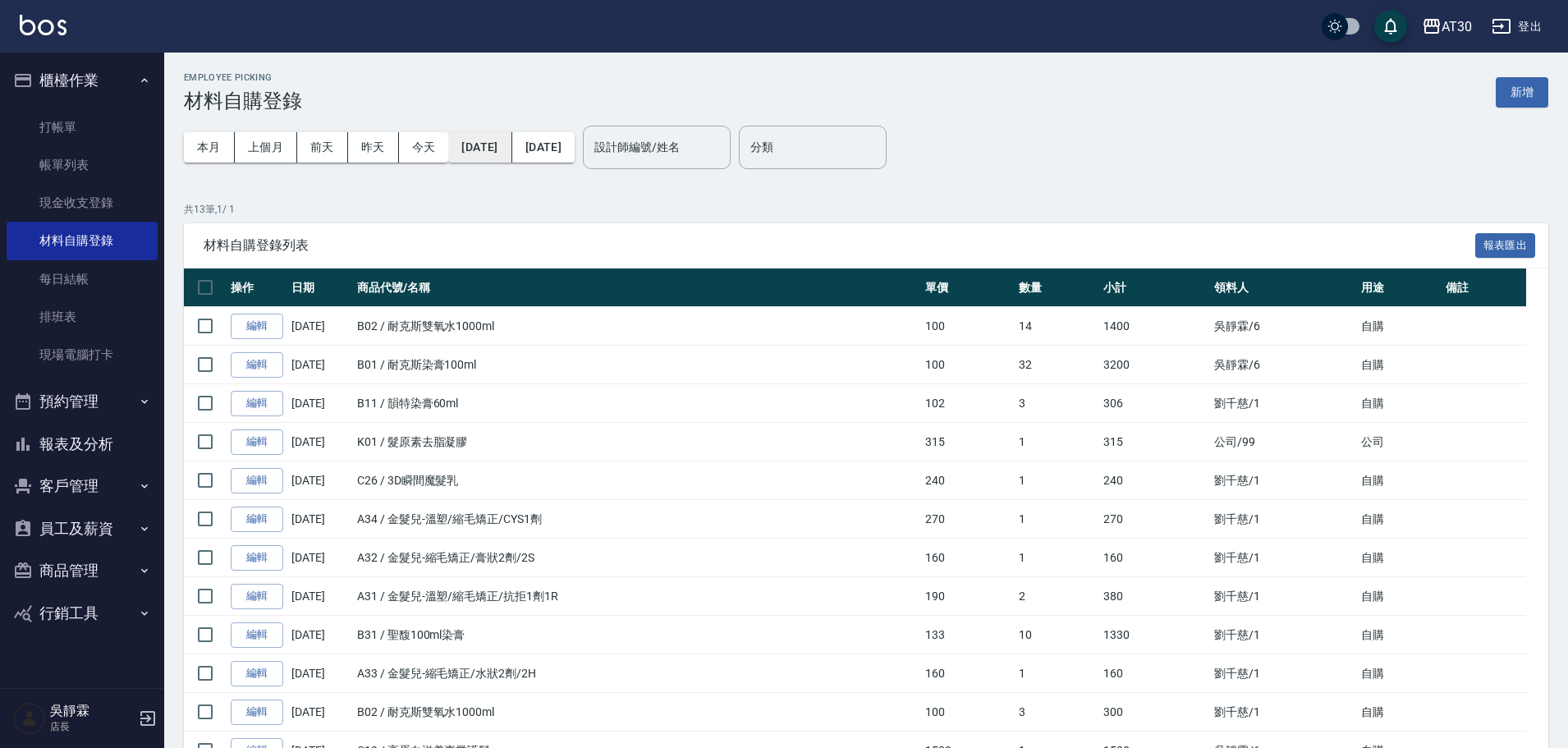
click at [491, 146] on button "2025/08/01" at bounding box center [480, 147] width 64 height 30
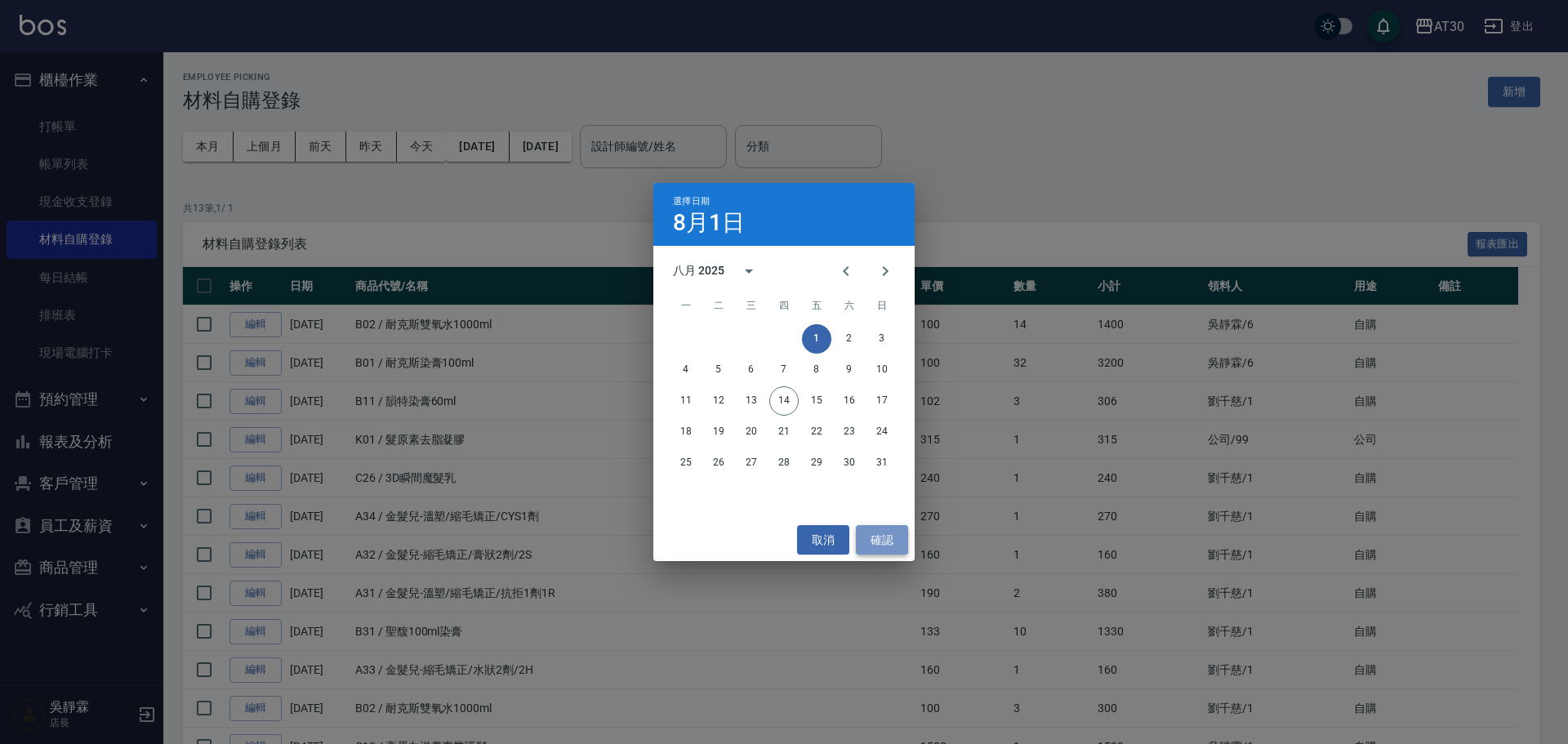
click at [888, 542] on button "確認" at bounding box center [882, 540] width 53 height 30
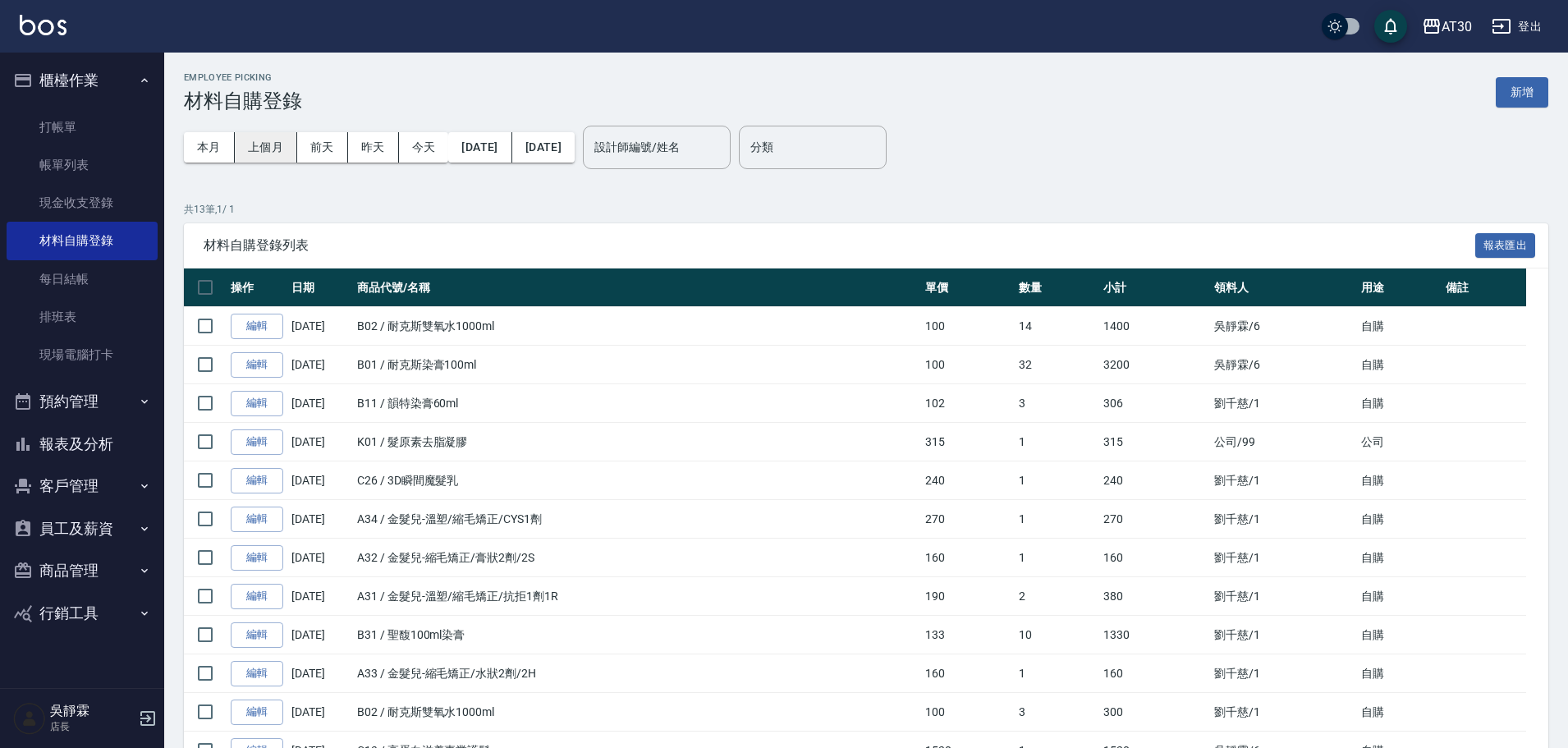
click at [267, 139] on button "上個月" at bounding box center [266, 147] width 63 height 30
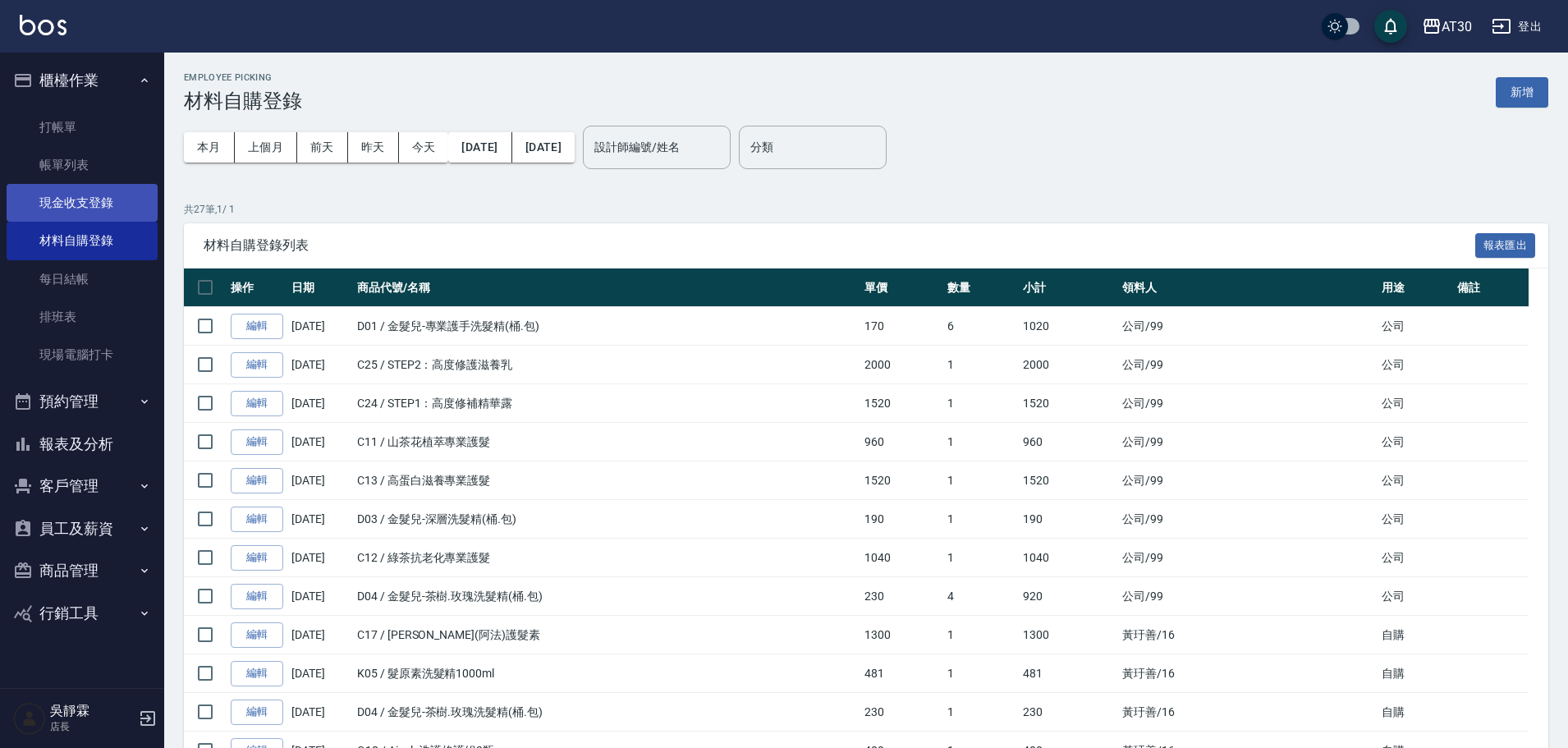
click at [65, 202] on link "現金收支登錄" at bounding box center [82, 202] width 152 height 38
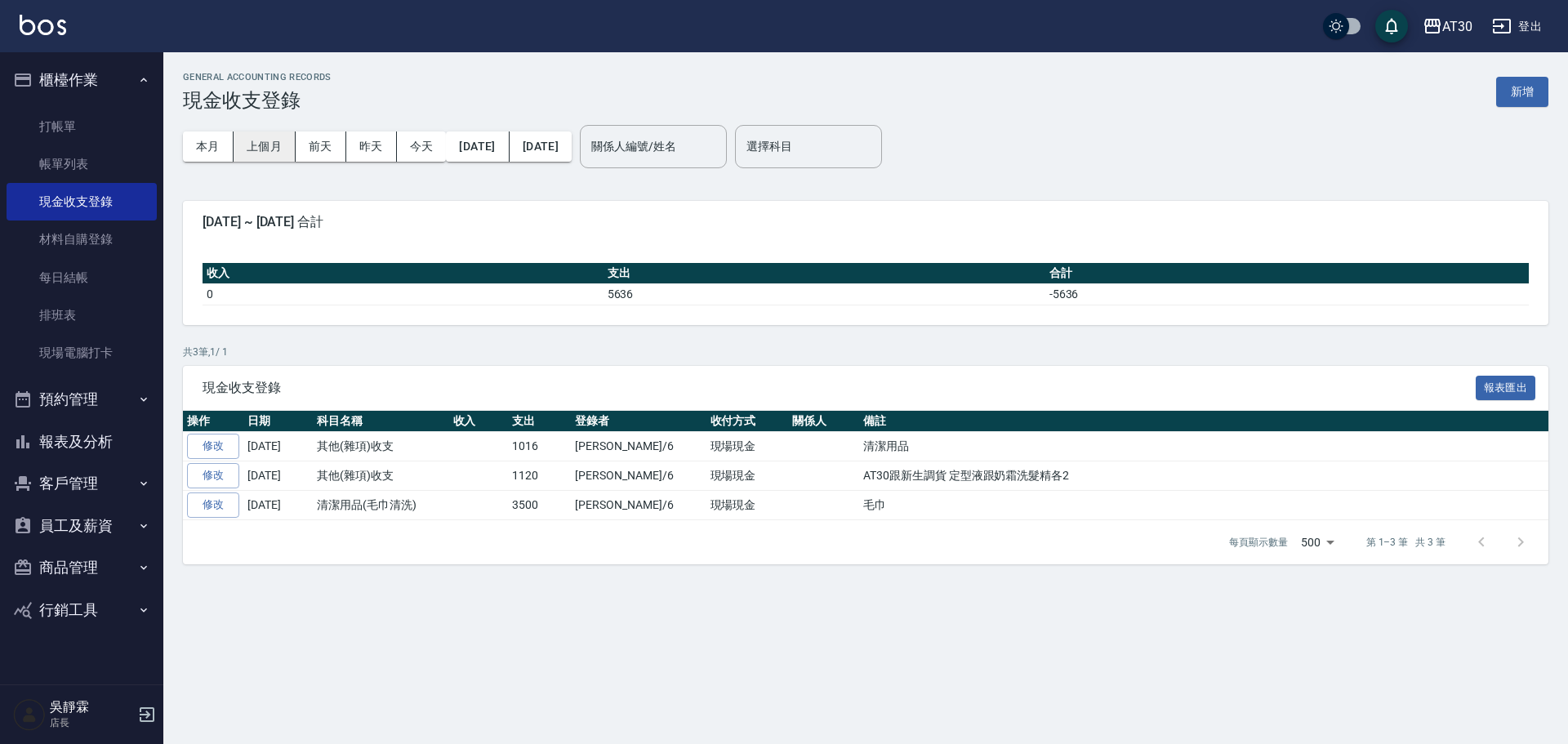
click at [257, 143] on button "上個月" at bounding box center [265, 146] width 62 height 30
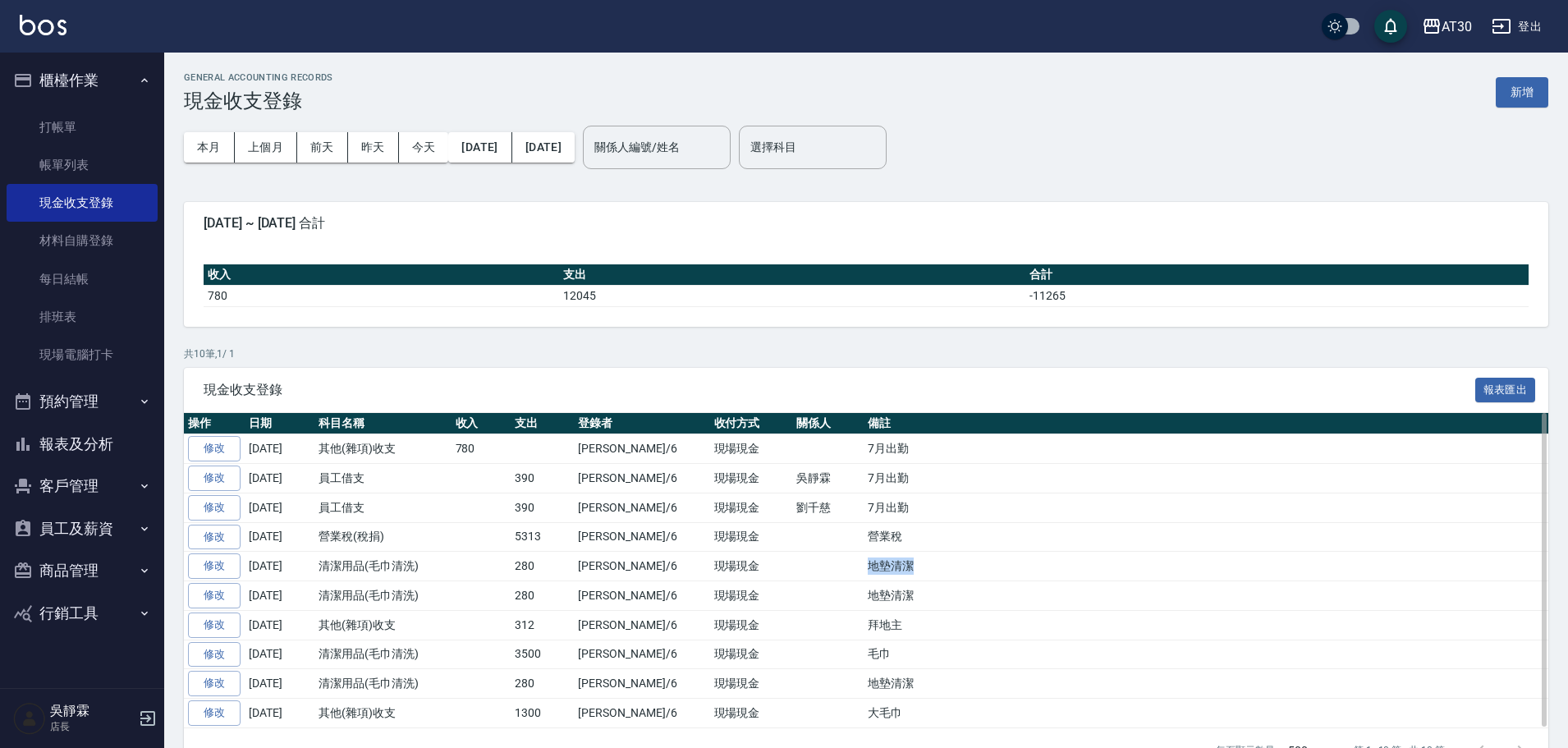
drag, startPoint x: 869, startPoint y: 563, endPoint x: 803, endPoint y: 561, distance: 66.0
click at [803, 561] on tr "修改 2025-07-31 清潔用品(毛巾清洗) 280 吳靜霖/6 現場現金 地墊清潔" at bounding box center [866, 566] width 1365 height 29
copy tr "地墊清潔"
click at [1543, 81] on button "新增" at bounding box center [1522, 92] width 53 height 30
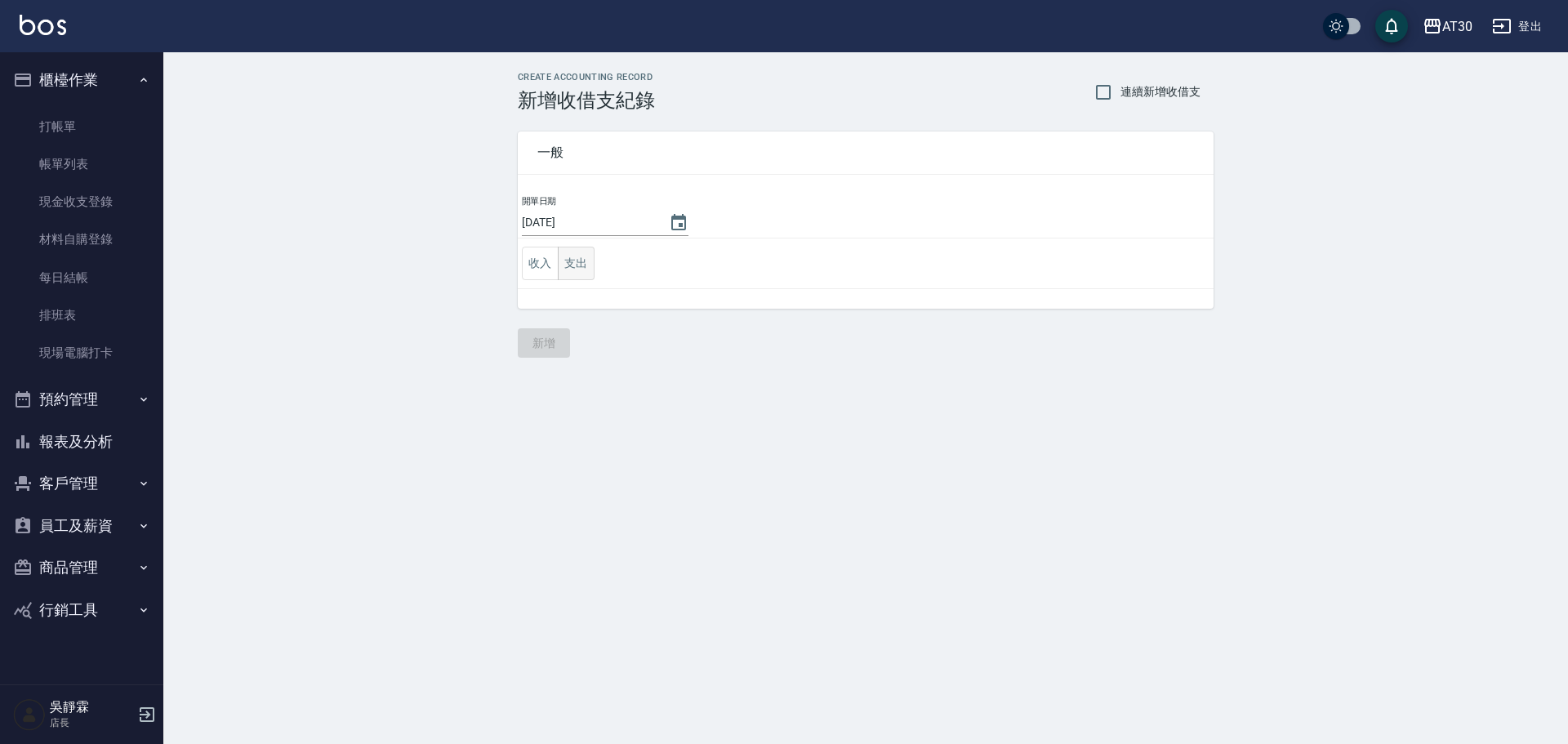
click at [579, 262] on button "支出" at bounding box center [577, 264] width 37 height 33
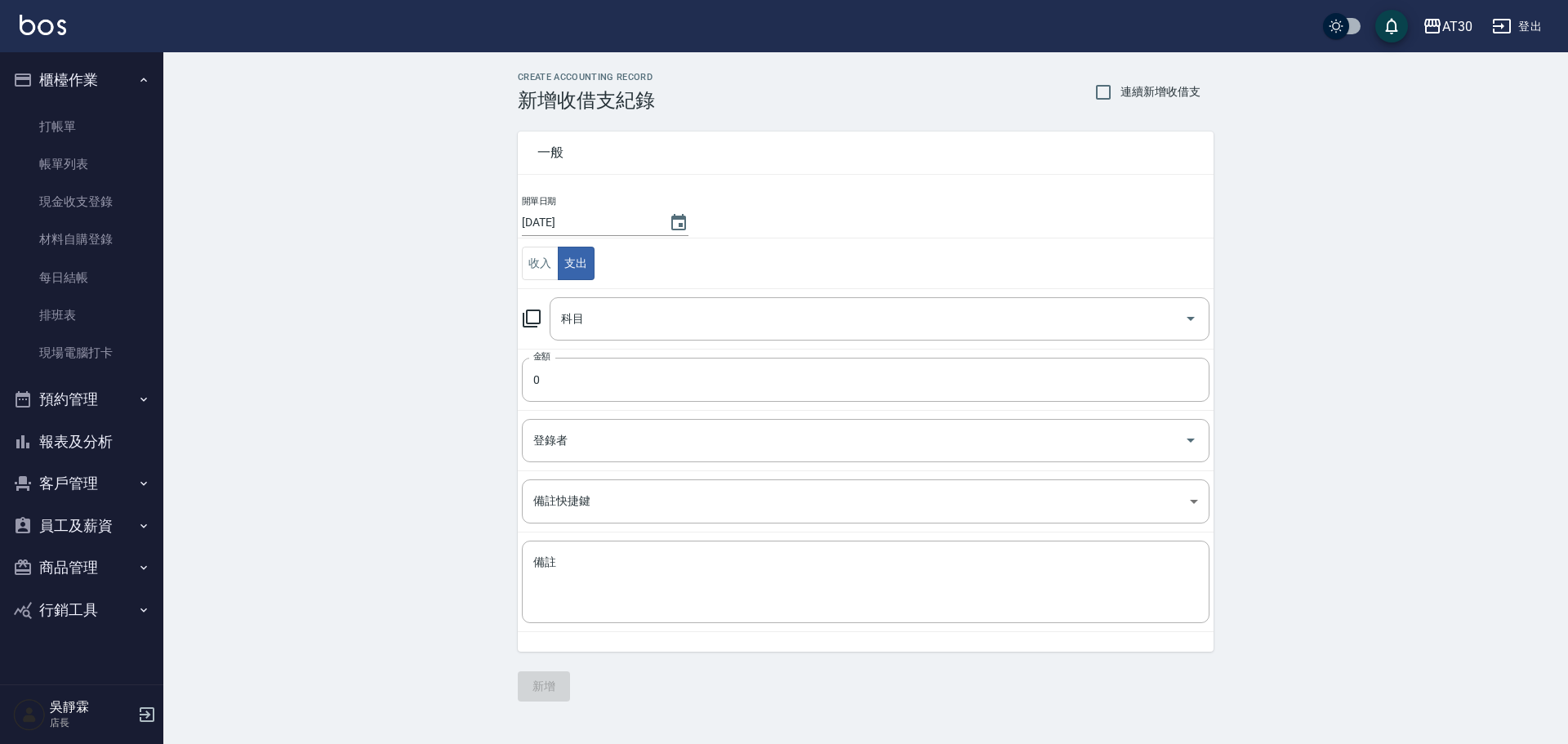
click at [540, 316] on icon at bounding box center [531, 318] width 18 height 18
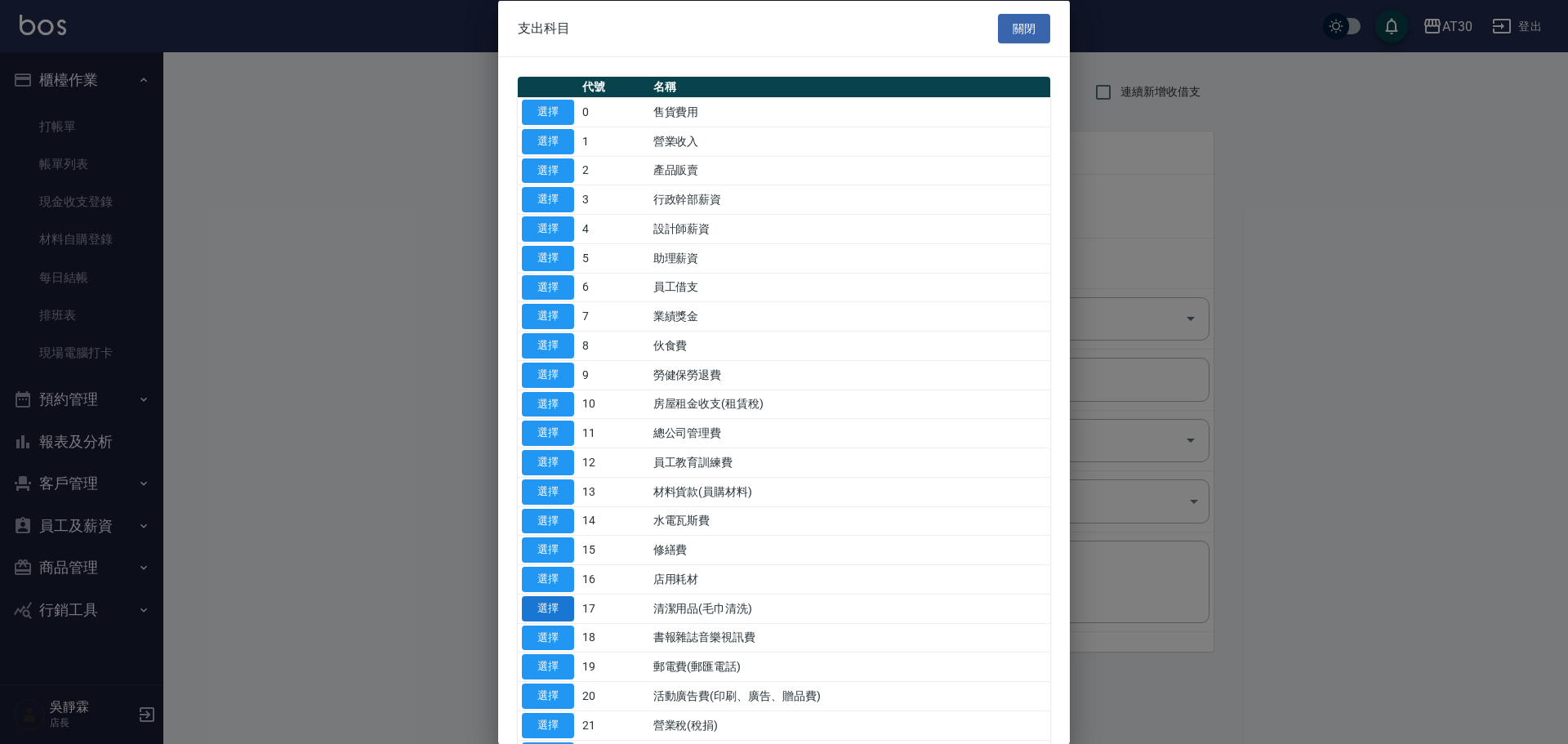
click at [563, 599] on button "選擇" at bounding box center [549, 608] width 53 height 25
type input "17 清潔用品(毛巾清洗)"
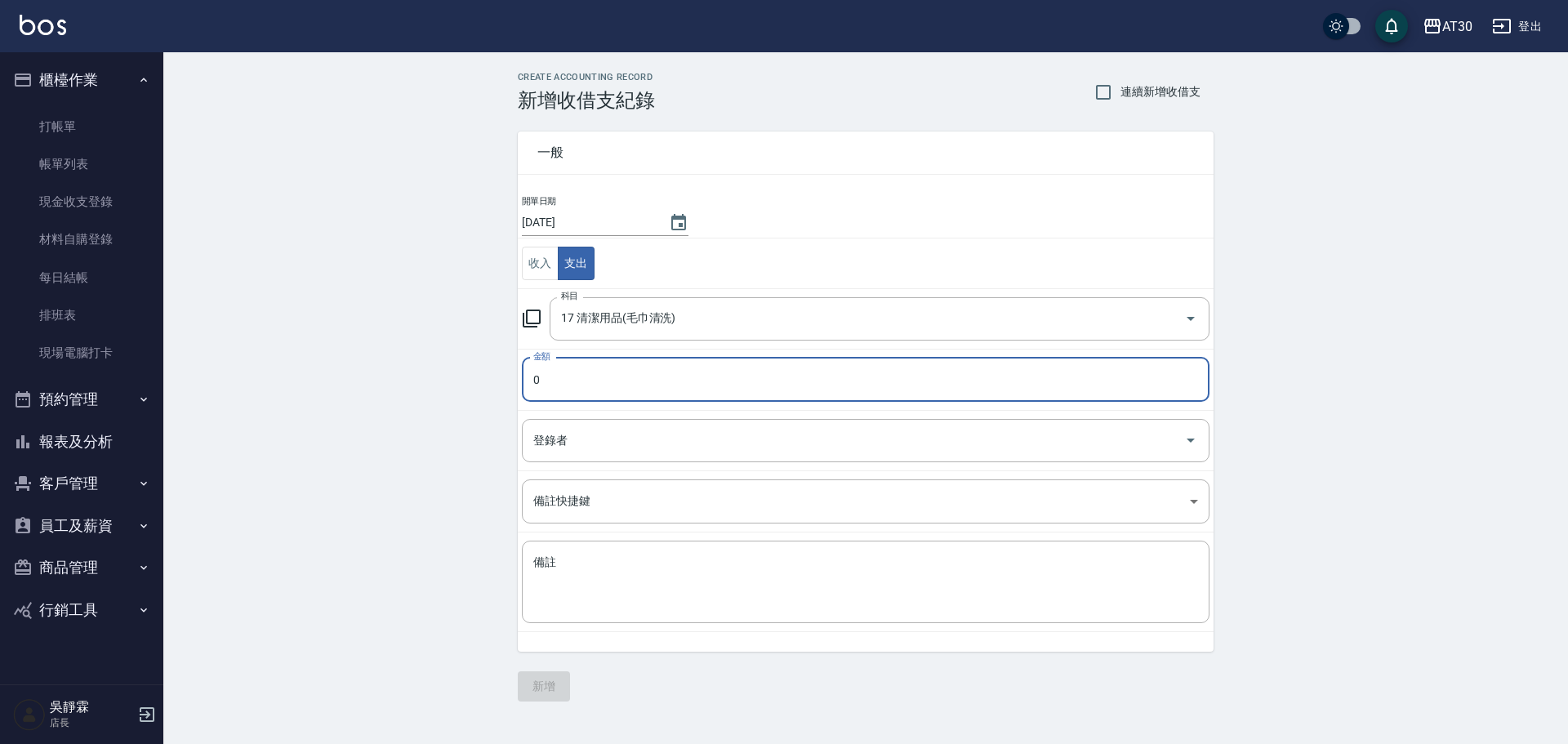
click at [570, 388] on input "0" at bounding box center [866, 379] width 688 height 44
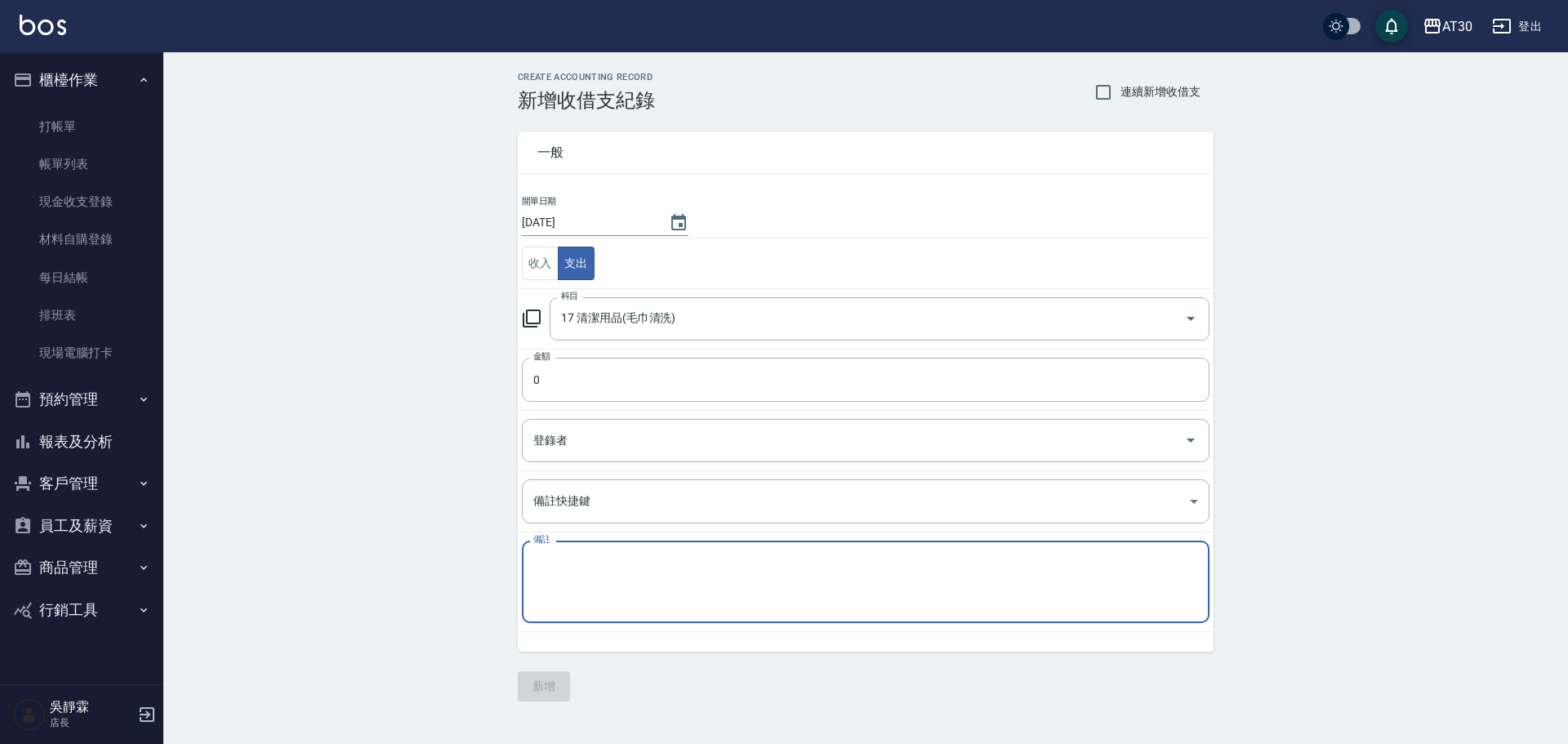
click at [574, 565] on textarea "備註" at bounding box center [866, 582] width 665 height 55
paste textarea "地墊清潔"
type textarea "地墊清潔"
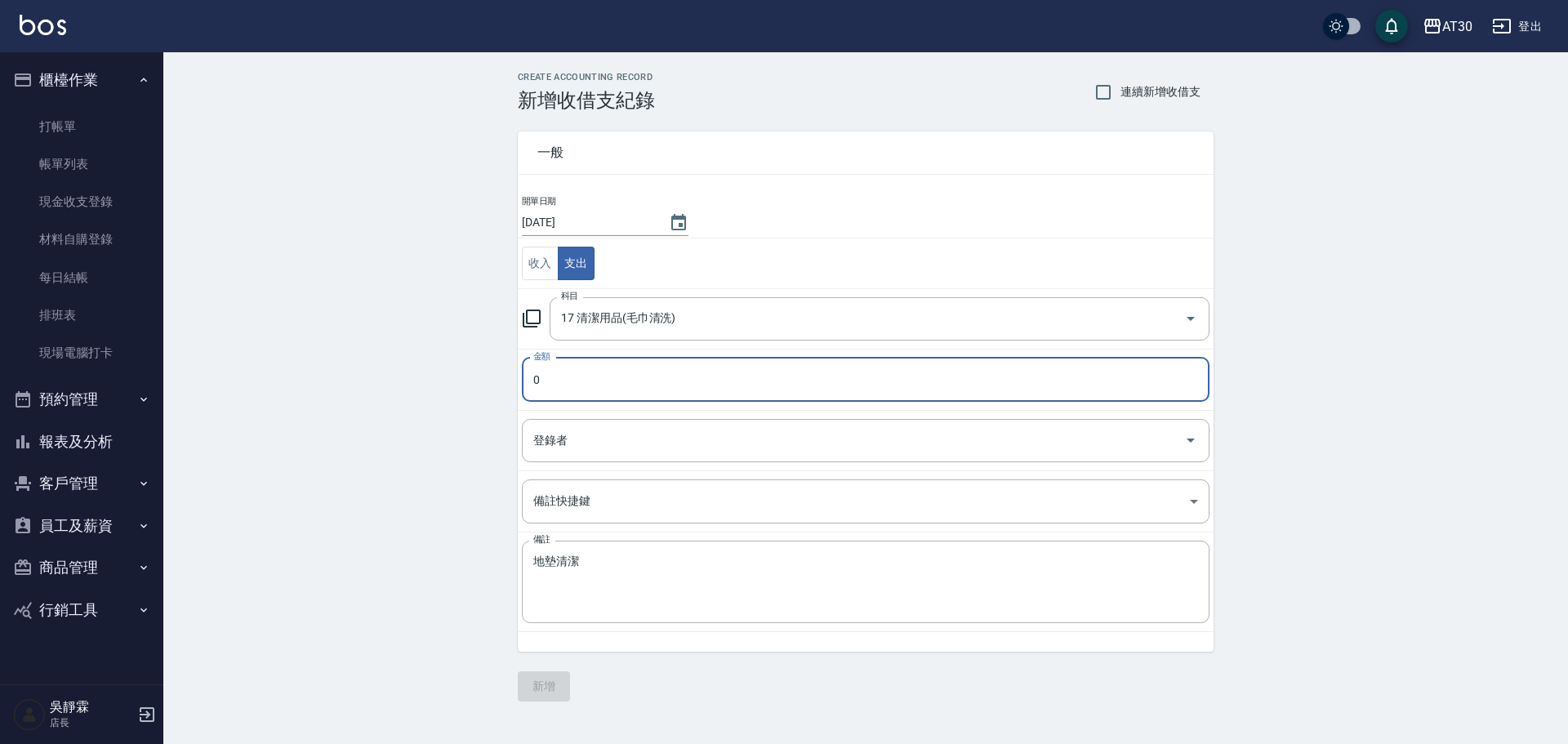
click at [620, 374] on input "0" at bounding box center [866, 379] width 688 height 44
type input "280"
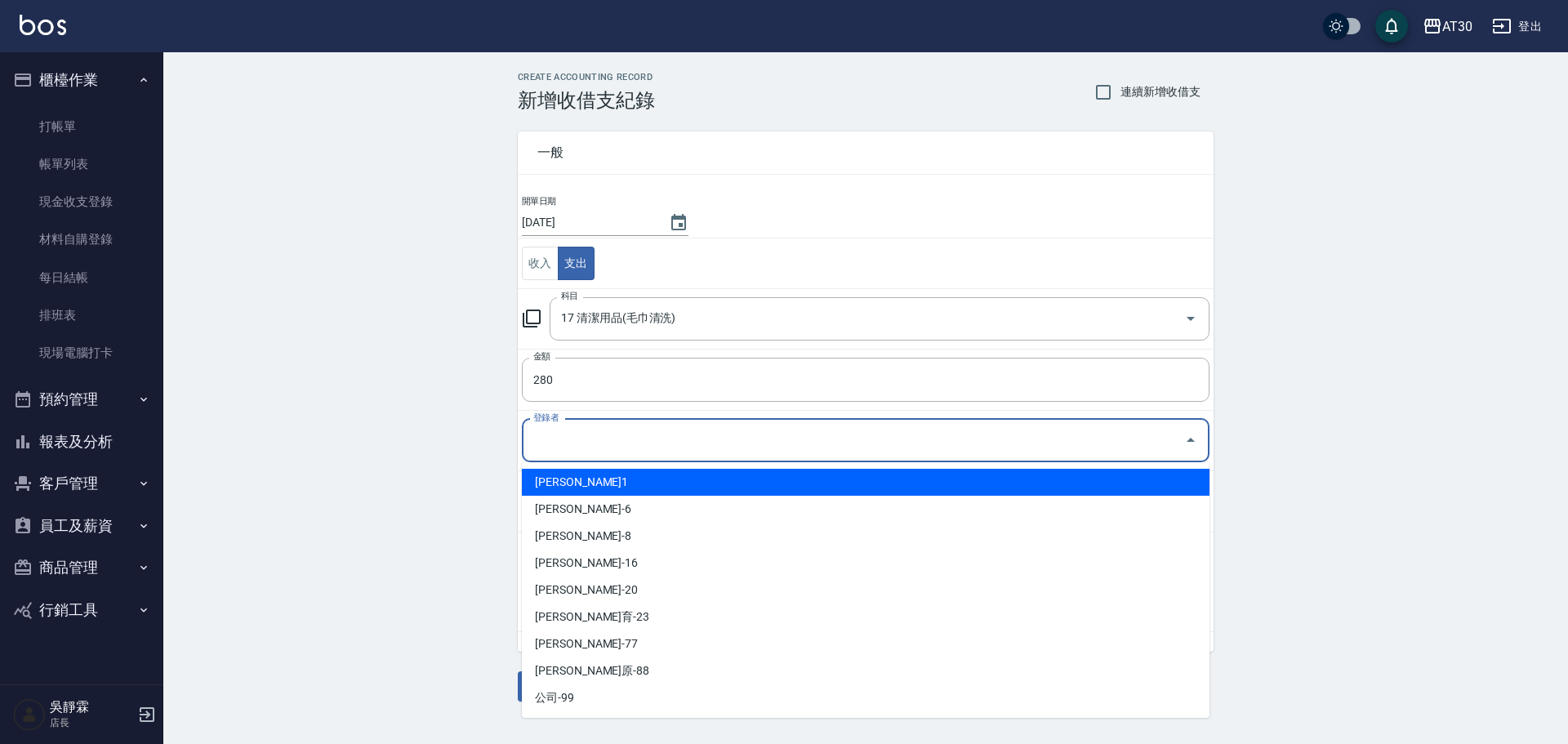
click at [556, 432] on input "登錄者" at bounding box center [853, 440] width 649 height 28
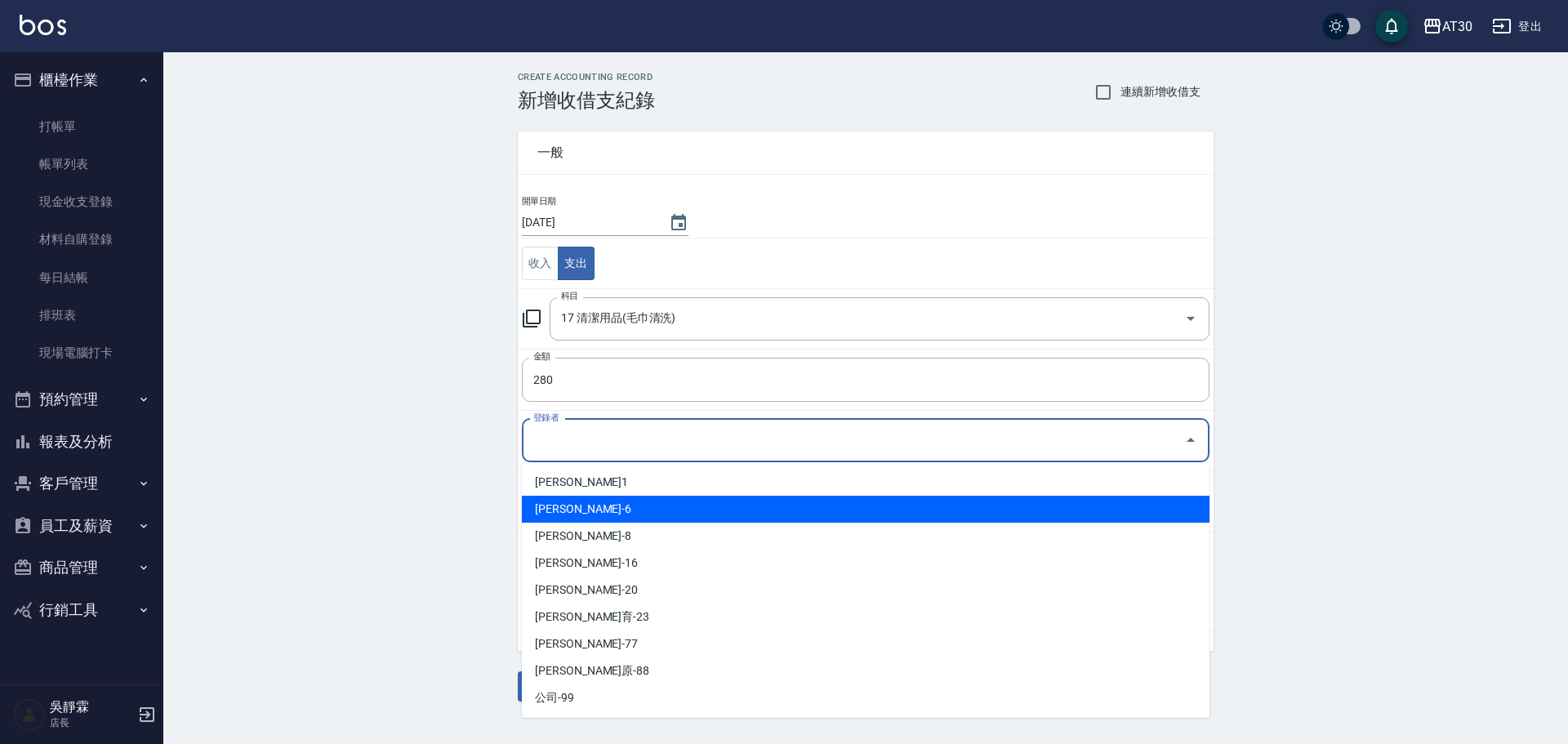
click at [585, 499] on li "吳靜霖-6" at bounding box center [866, 510] width 688 height 27
type input "吳靜霖-6"
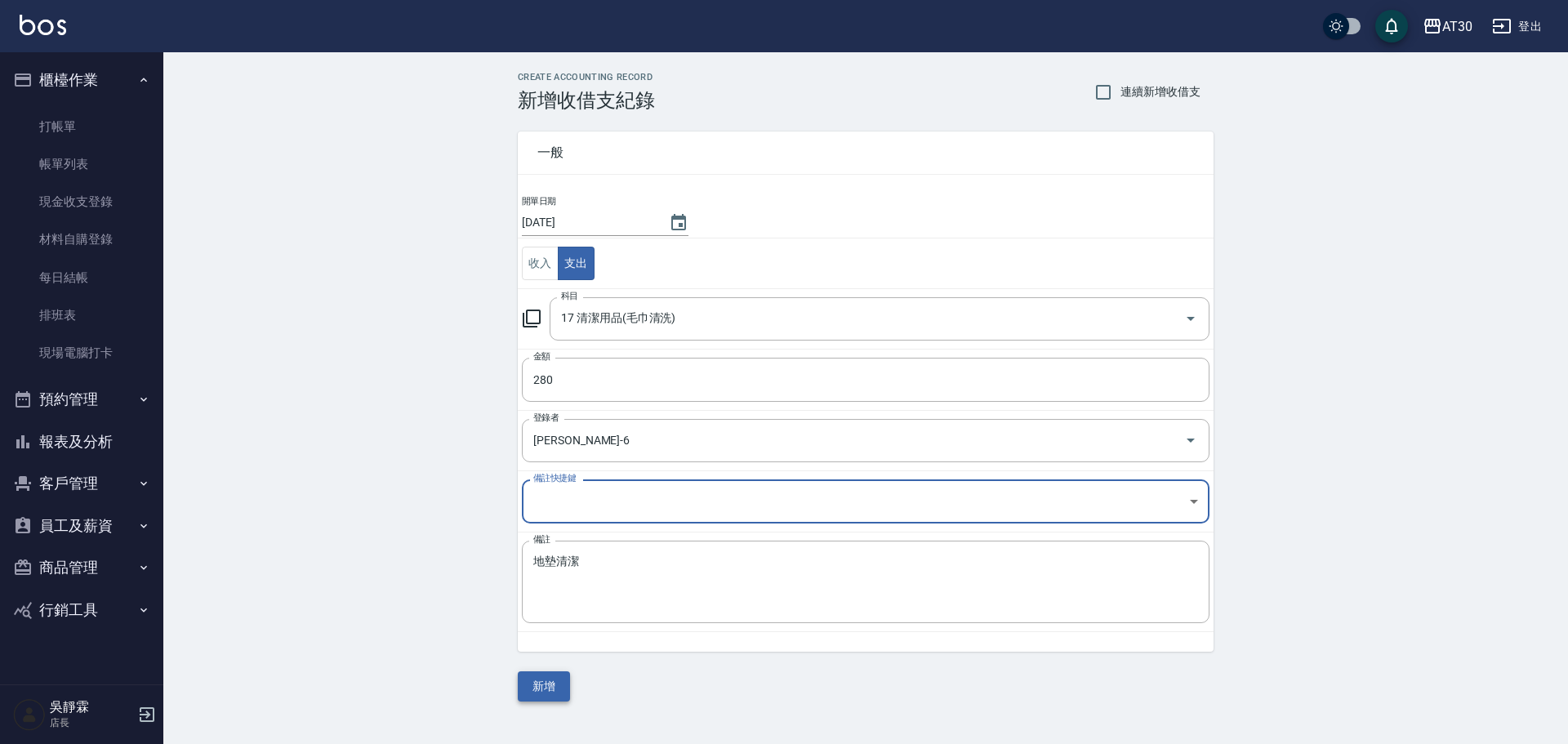
click at [552, 684] on button "新增" at bounding box center [544, 686] width 53 height 30
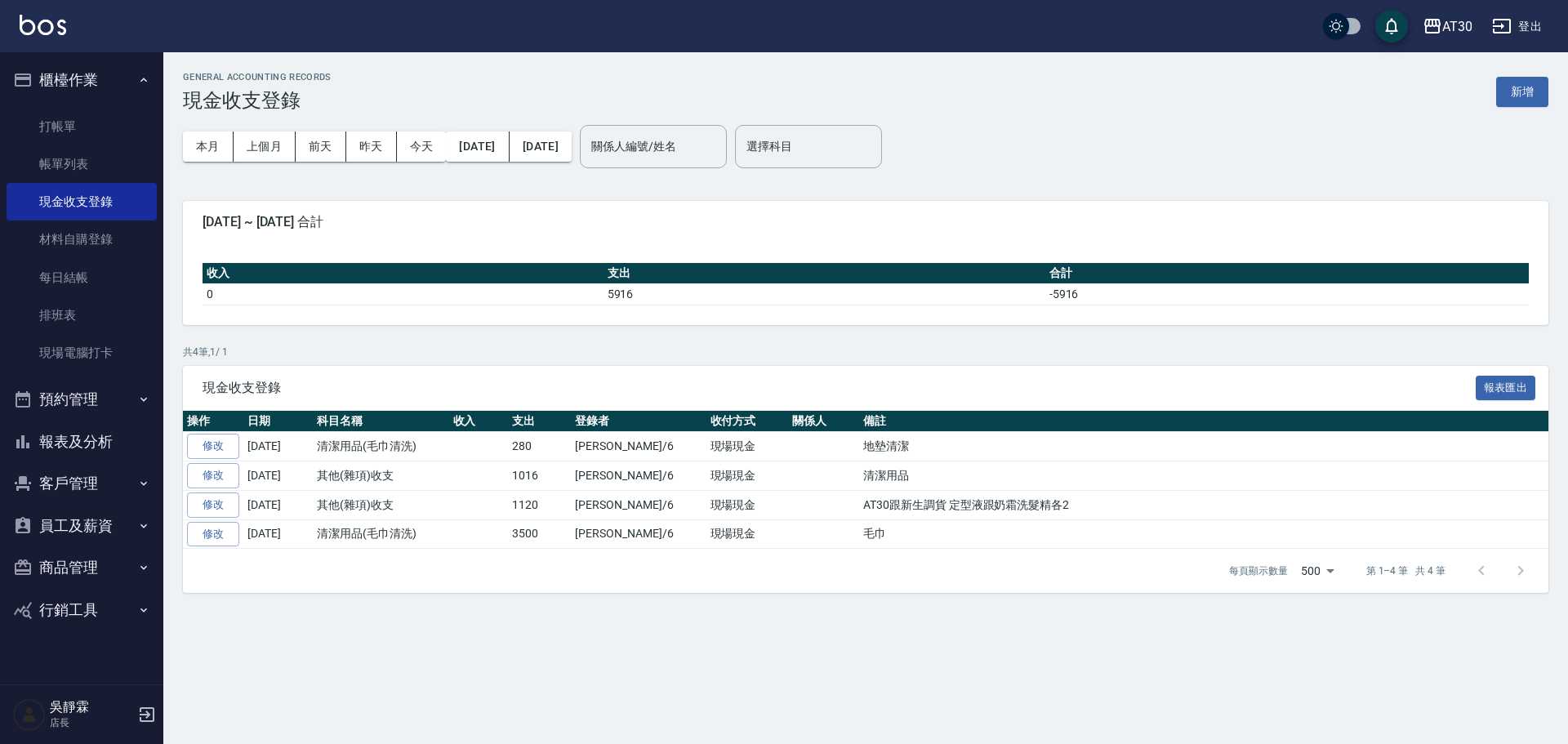
click at [492, 171] on div "本月 上個月 前天 昨天 今天 2025/08/01 2025/08/14" at bounding box center [377, 146] width 389 height 69
drag, startPoint x: 251, startPoint y: 140, endPoint x: 236, endPoint y: 159, distance: 24.2
click at [251, 143] on button "上個月" at bounding box center [265, 146] width 62 height 30
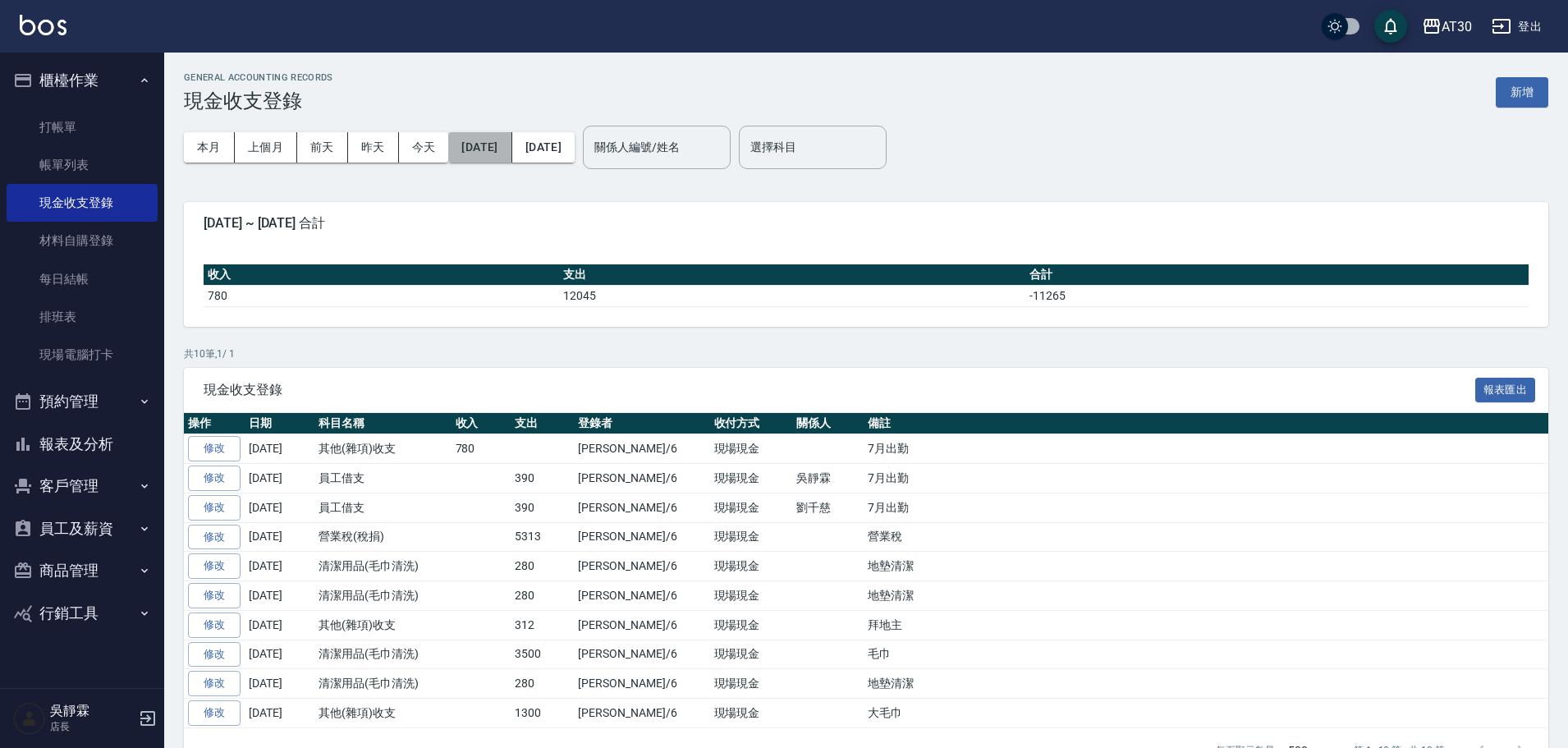
click at [498, 147] on button "2025/07/01" at bounding box center [480, 147] width 64 height 30
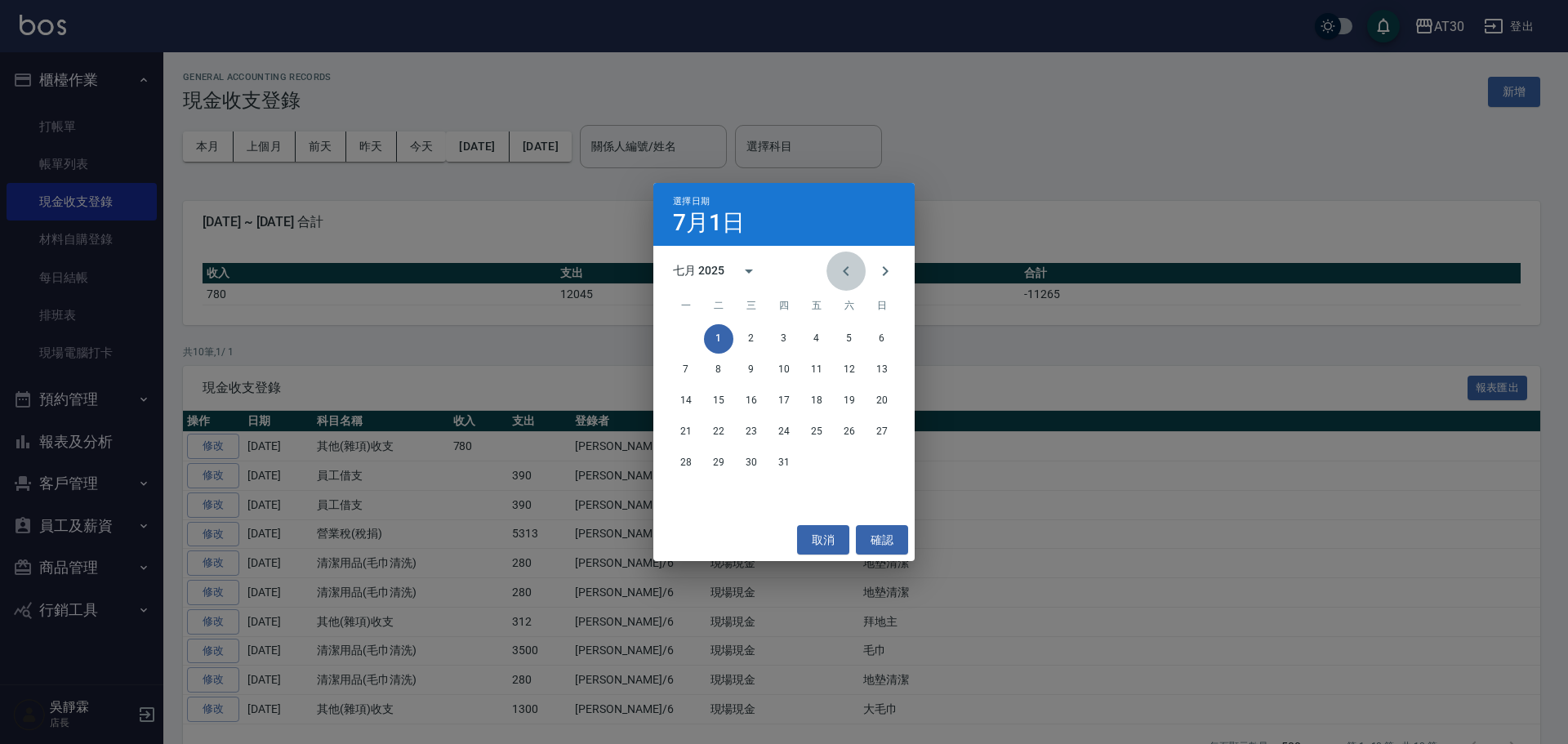
click at [836, 270] on button "Previous month" at bounding box center [846, 271] width 39 height 39
click at [850, 274] on icon "Previous month" at bounding box center [846, 271] width 19 height 19
click at [716, 337] on button "1" at bounding box center [719, 338] width 29 height 29
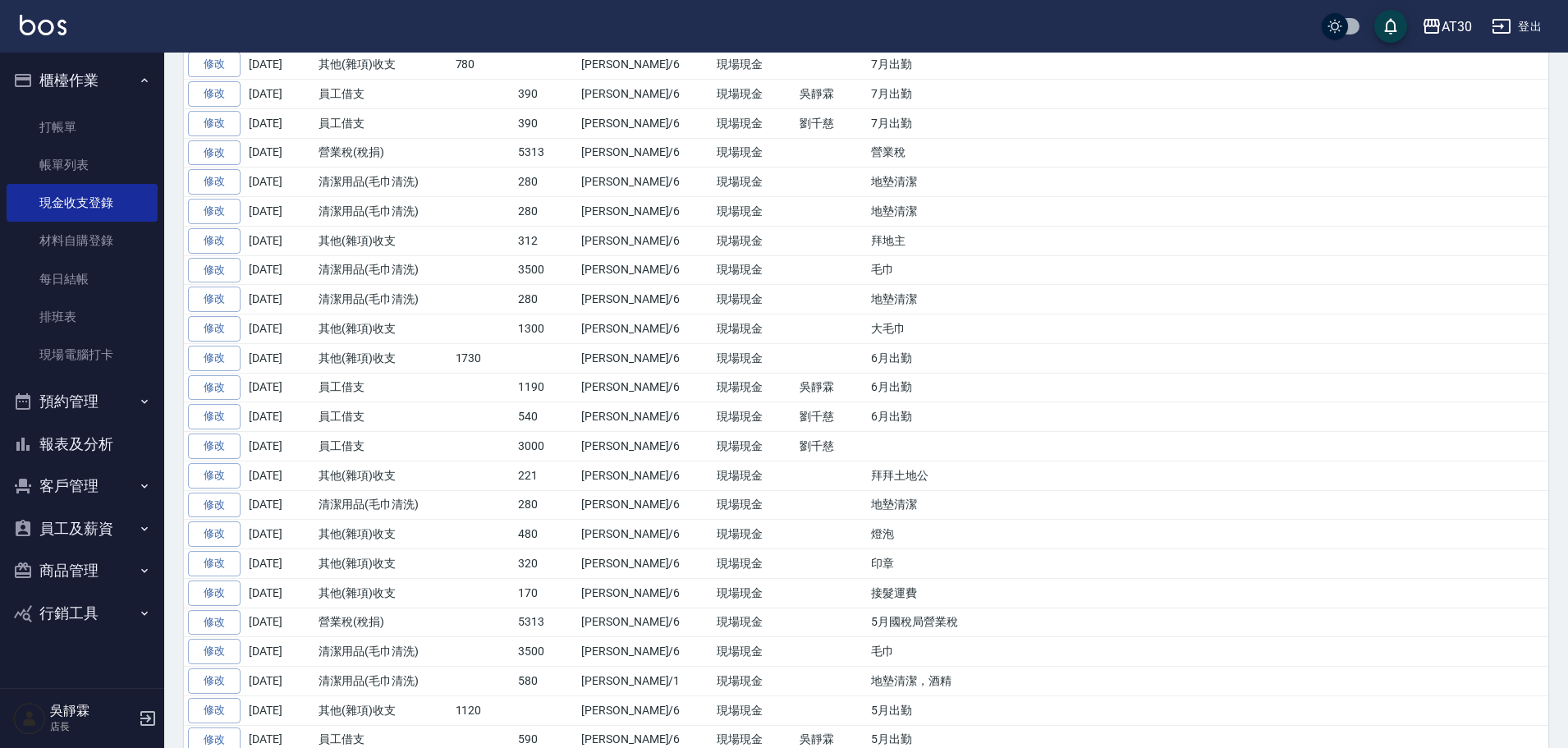
scroll to position [397, 0]
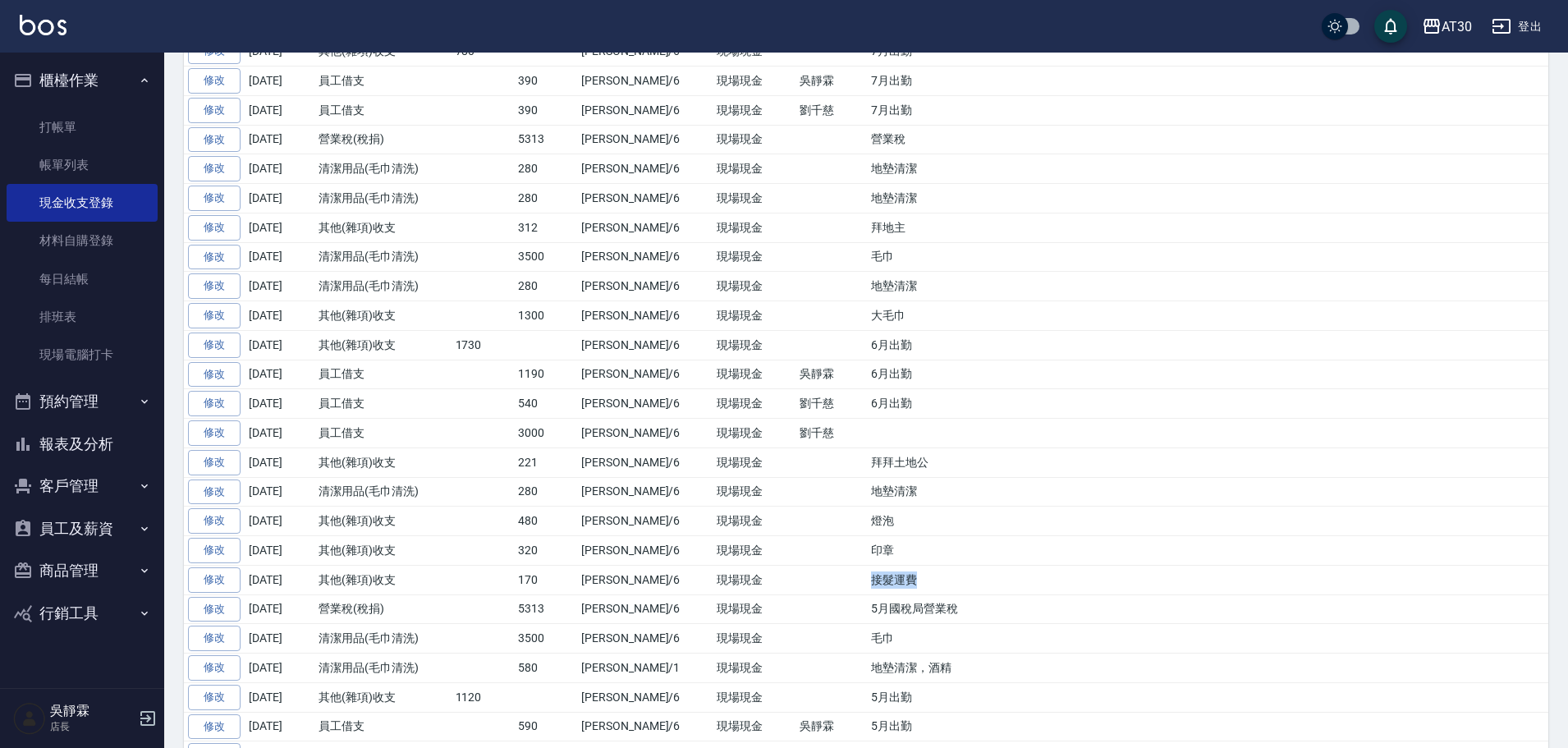
drag, startPoint x: 868, startPoint y: 583, endPoint x: 838, endPoint y: 587, distance: 30.3
click at [867, 591] on td "接髮運費" at bounding box center [1207, 580] width 681 height 29
copy td "接髮運費"
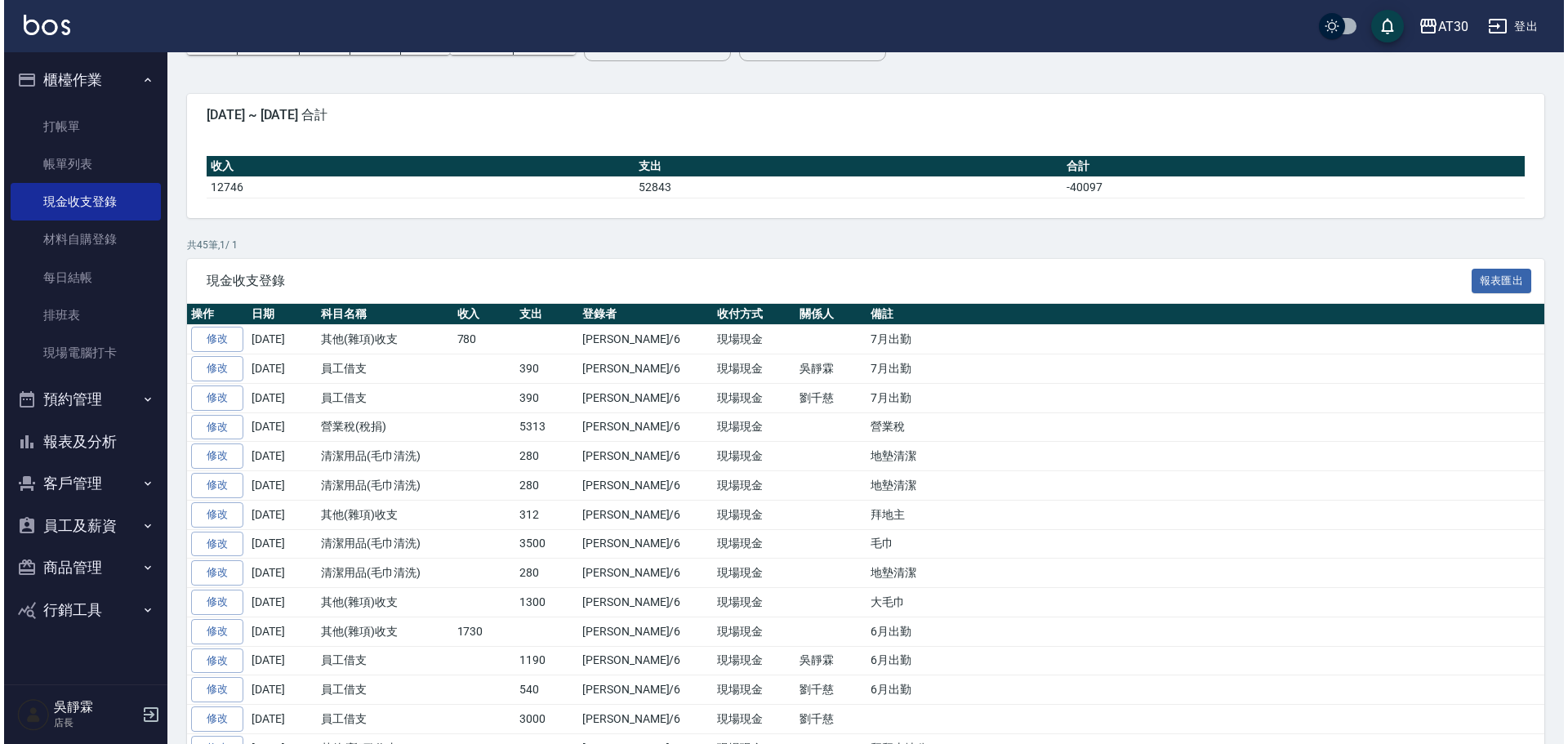
scroll to position [0, 0]
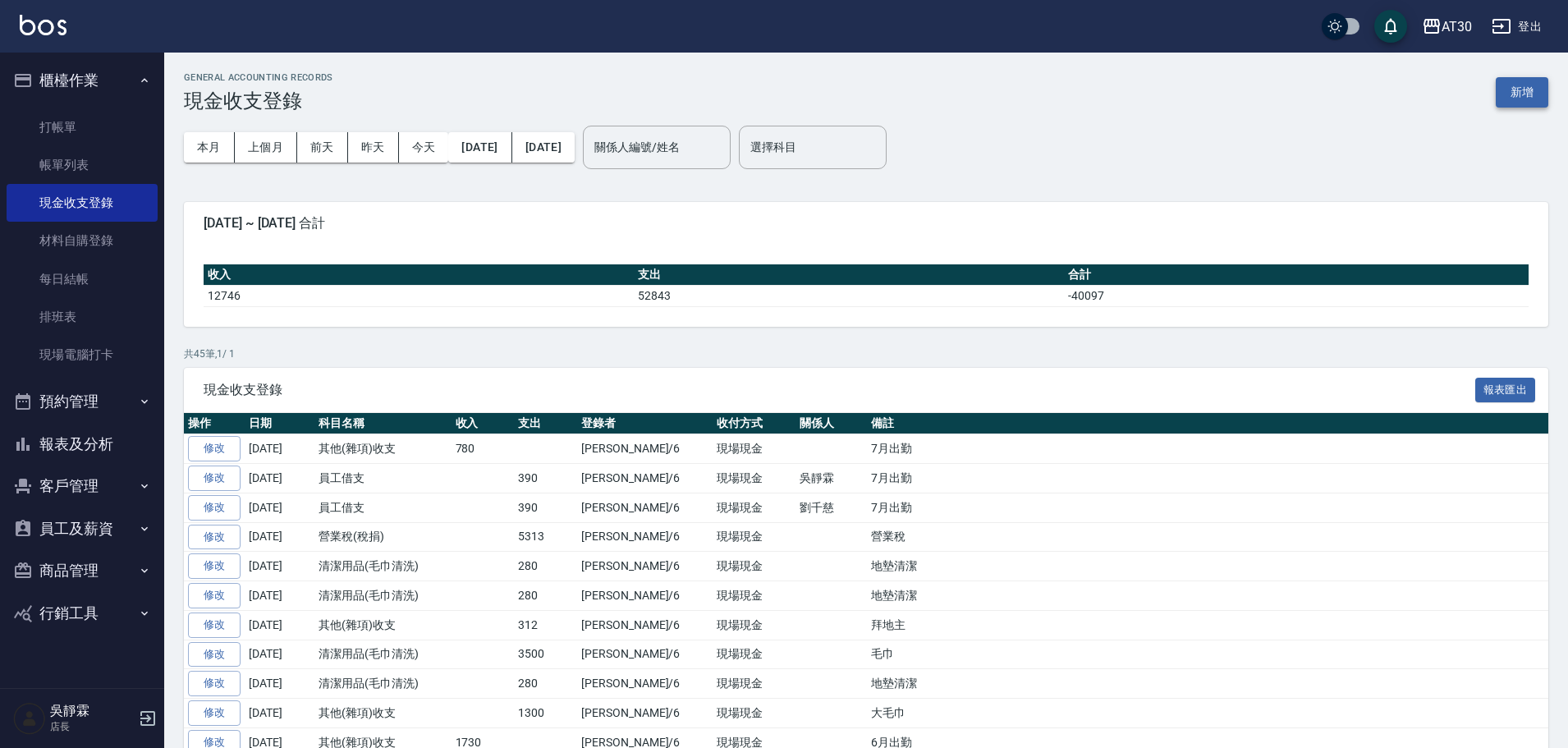
click at [1520, 95] on button "新增" at bounding box center [1522, 92] width 53 height 30
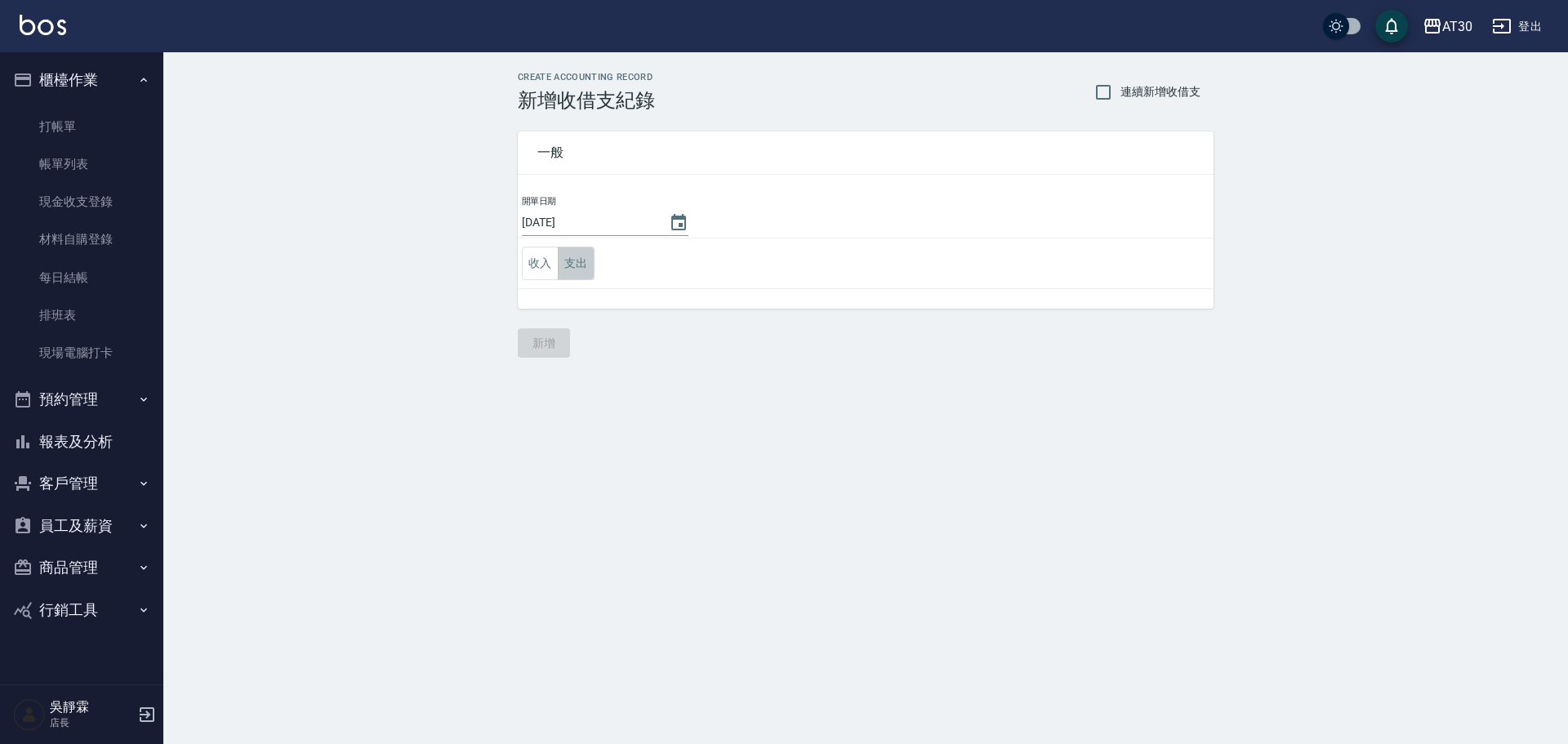
click at [571, 273] on button "支出" at bounding box center [577, 264] width 37 height 33
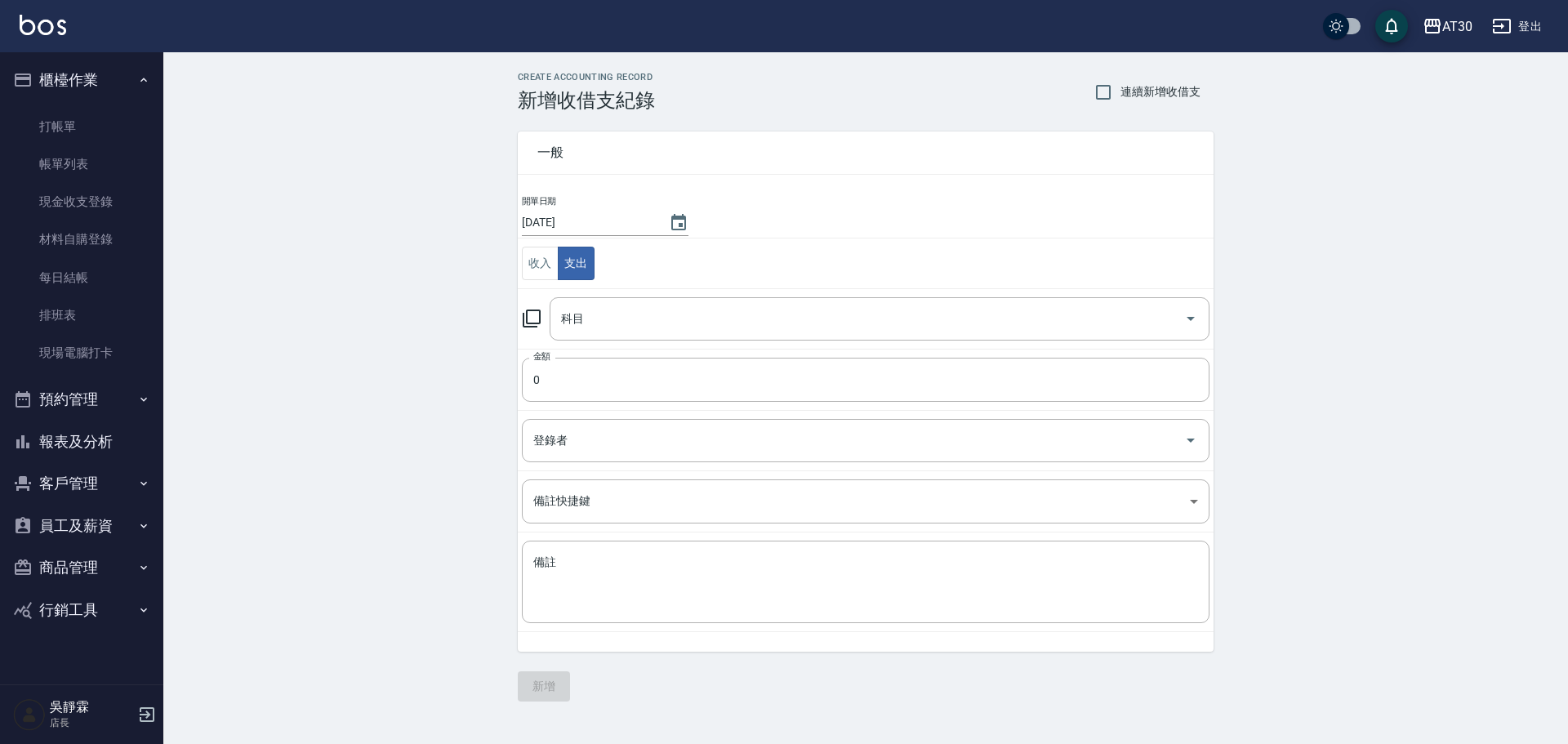
click at [528, 323] on icon at bounding box center [531, 318] width 18 height 18
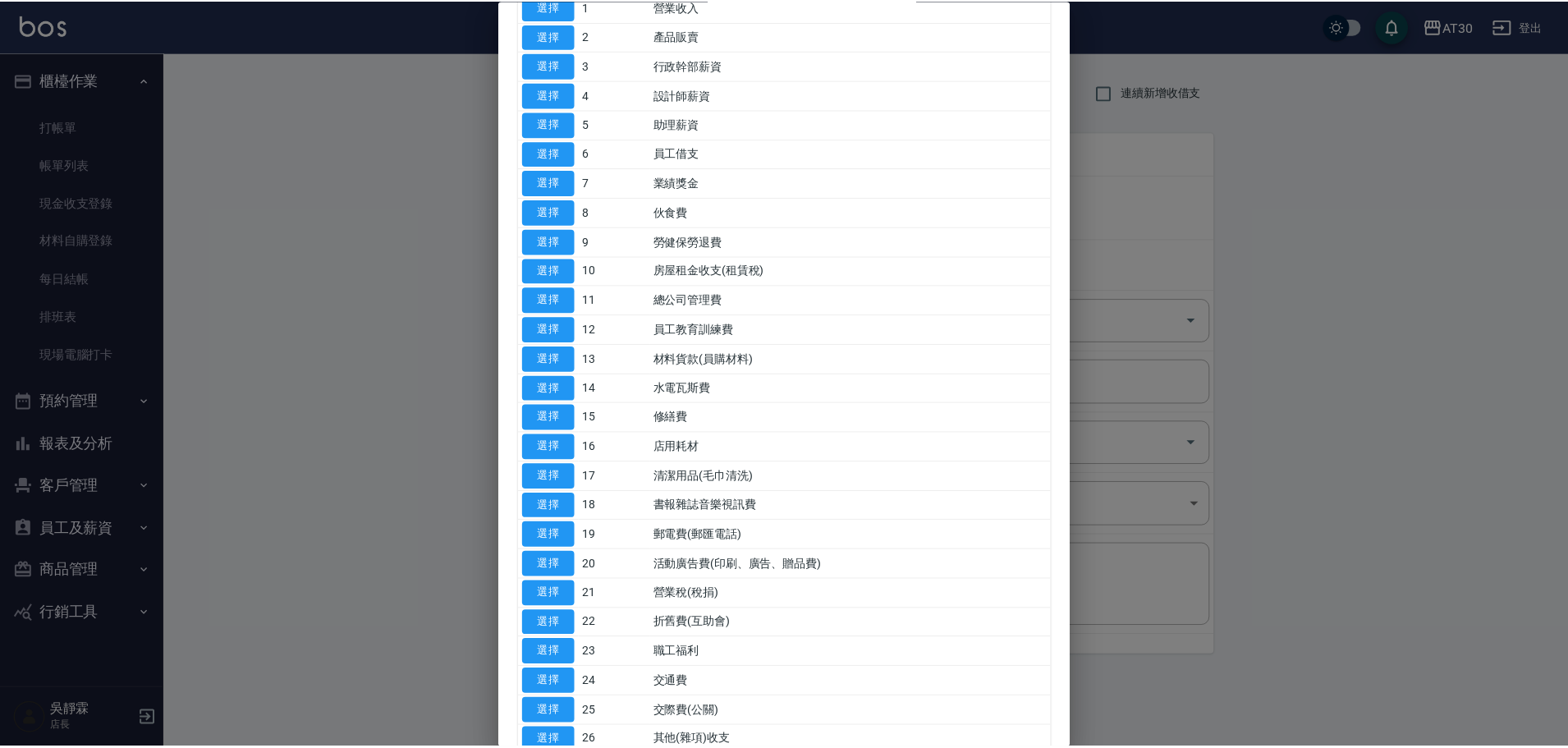
scroll to position [152, 0]
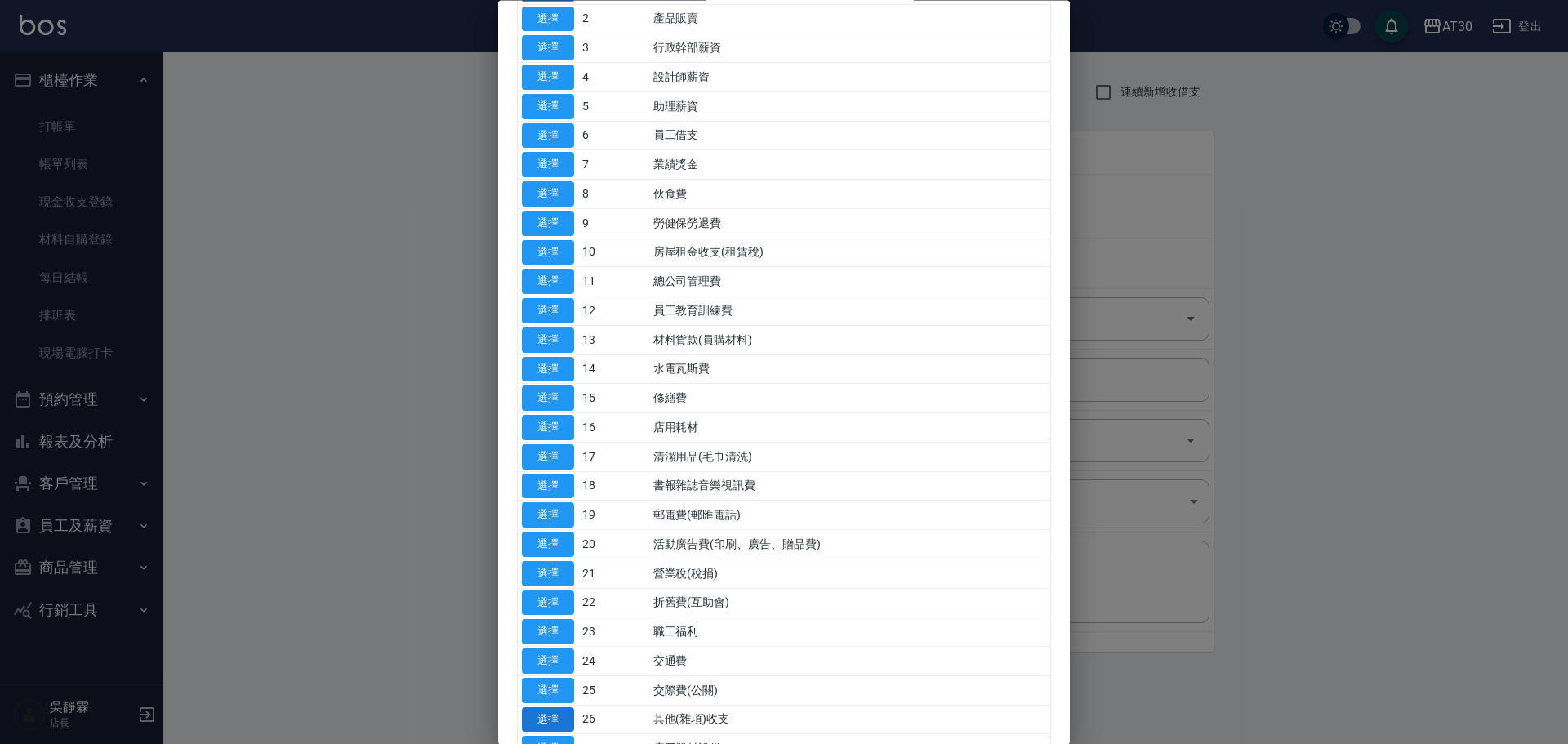
click at [545, 718] on button "選擇" at bounding box center [549, 720] width 53 height 25
type input "26 其他(雜項)收支"
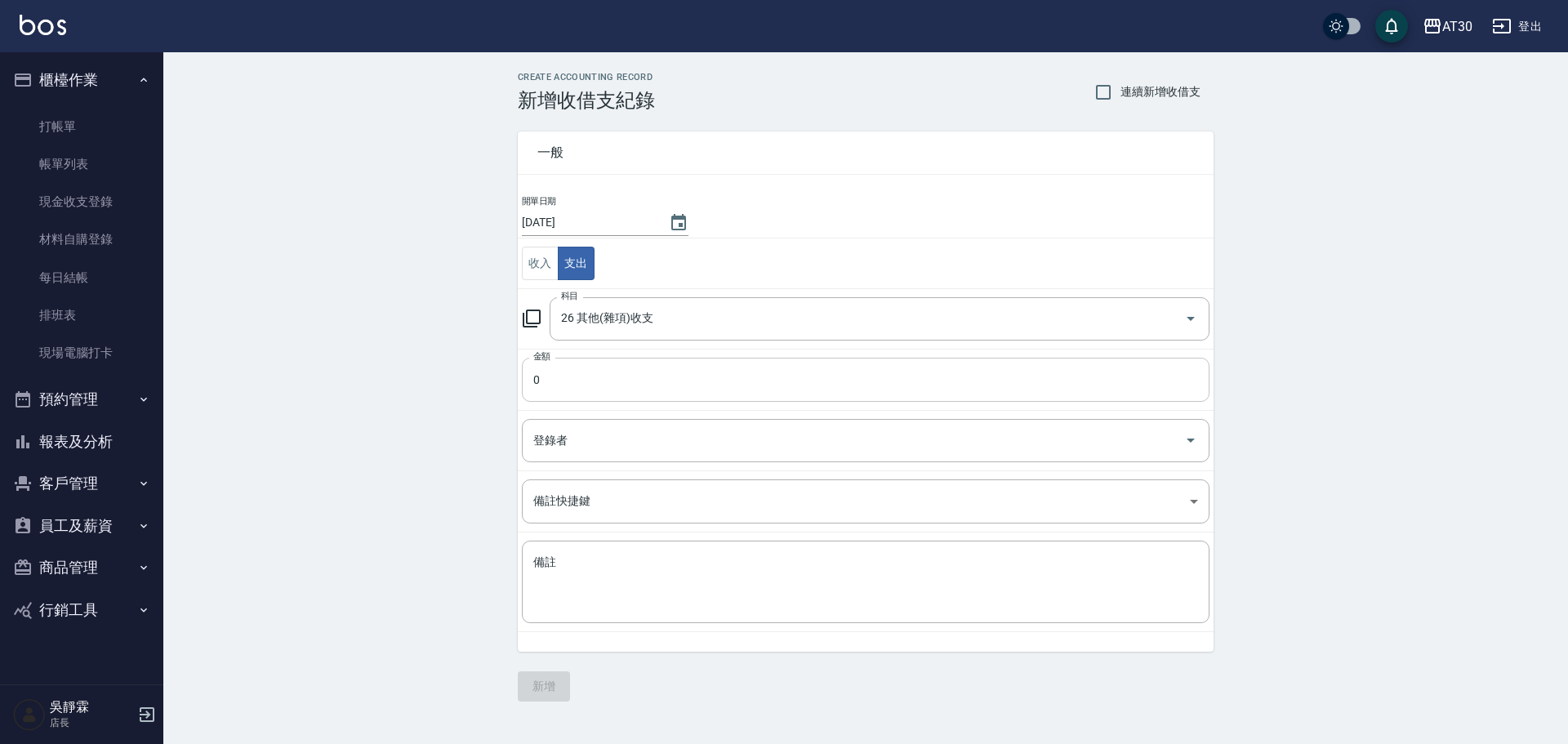
click at [540, 392] on input "0" at bounding box center [866, 379] width 688 height 44
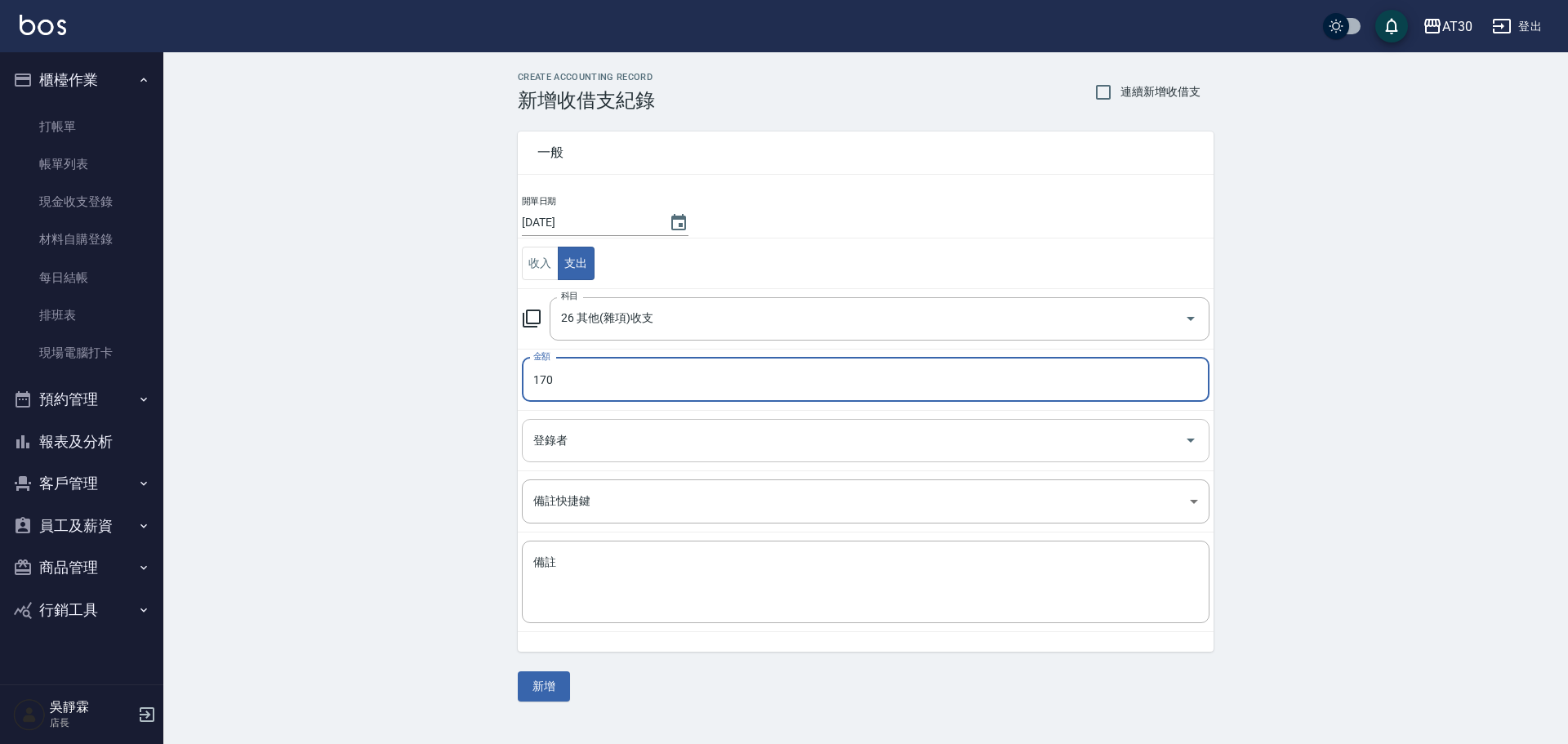
type input "170"
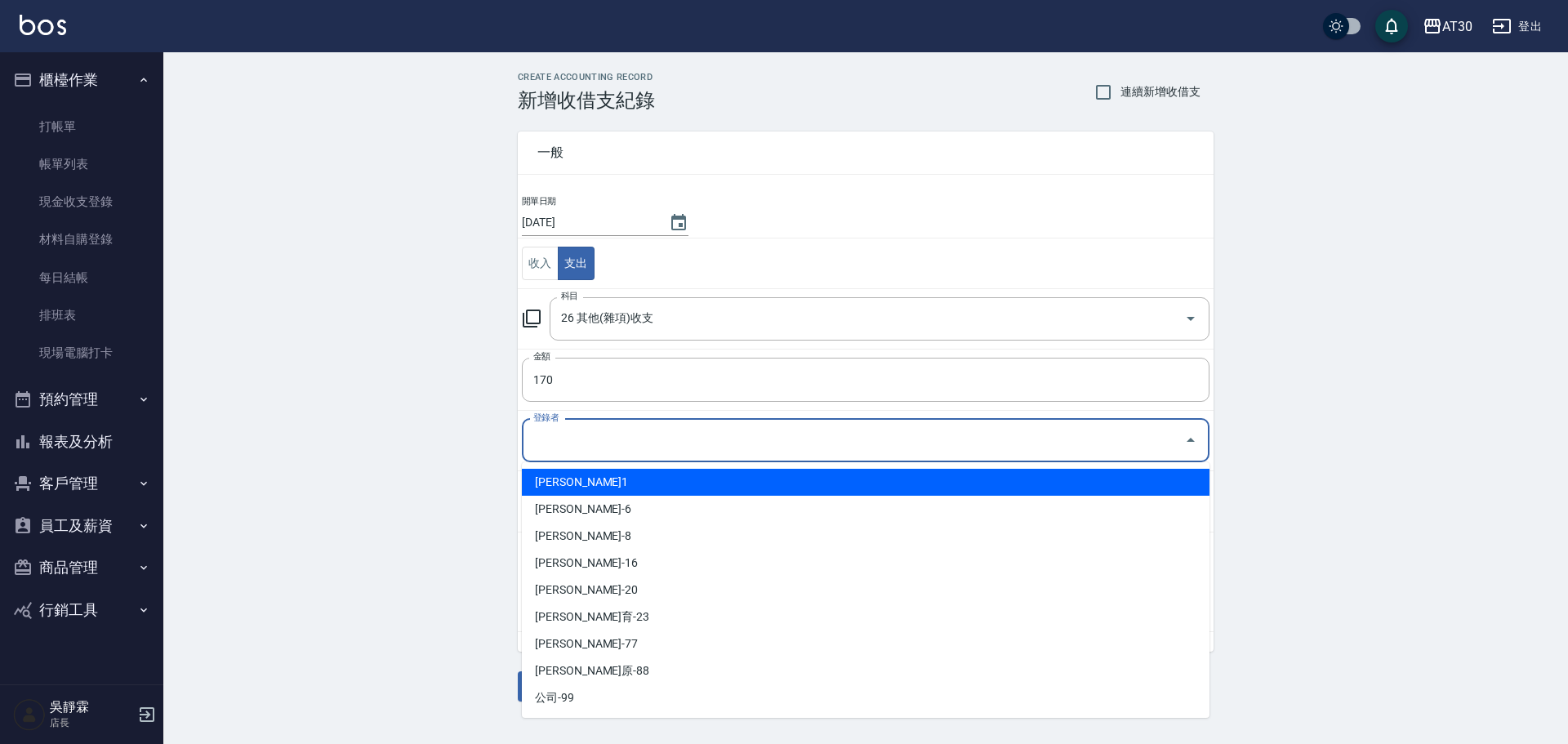
click at [551, 449] on input "登錄者" at bounding box center [853, 440] width 649 height 28
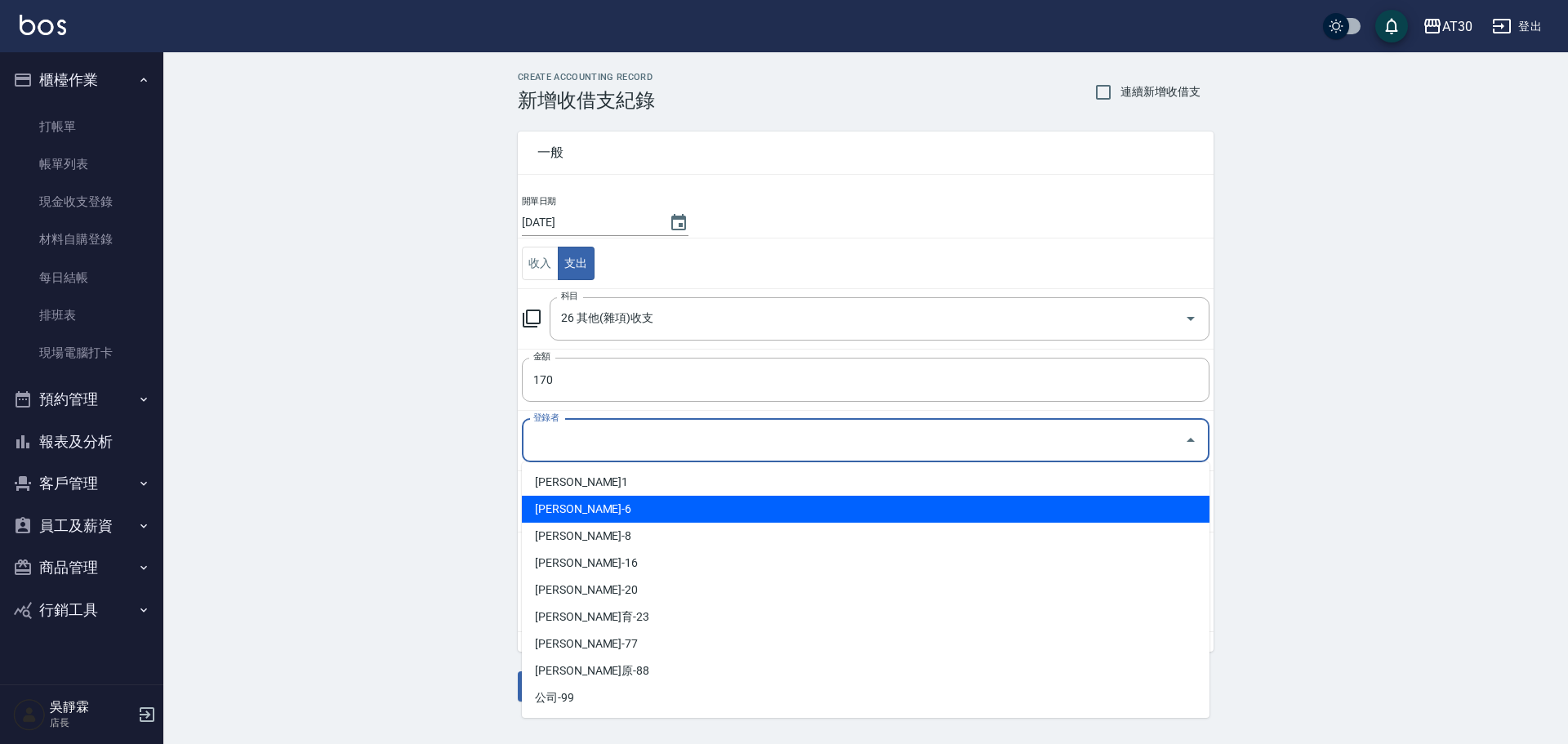
click at [560, 508] on li "吳靜霖-6" at bounding box center [866, 510] width 688 height 27
type input "吳靜霖-6"
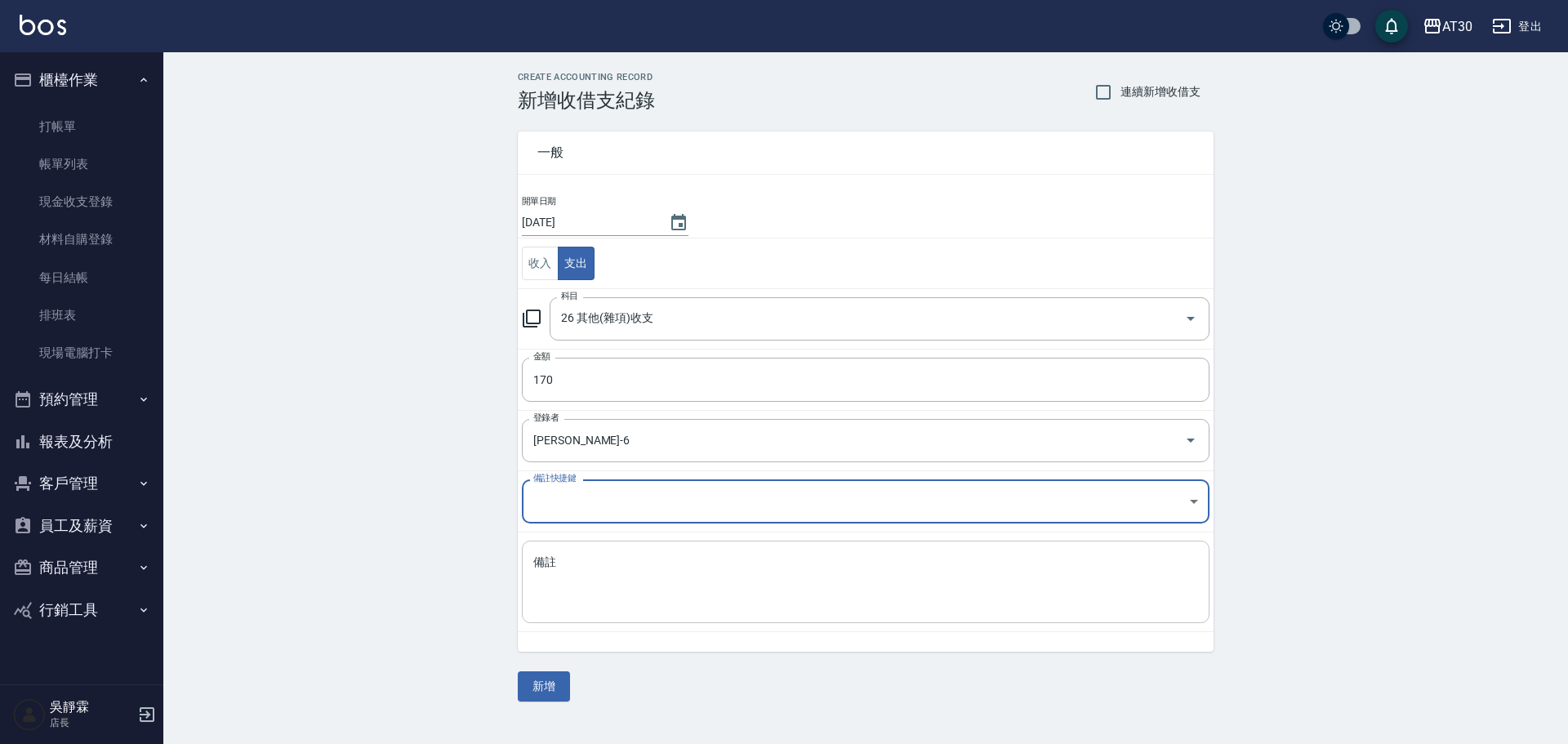
click at [562, 576] on textarea "備註" at bounding box center [866, 582] width 665 height 55
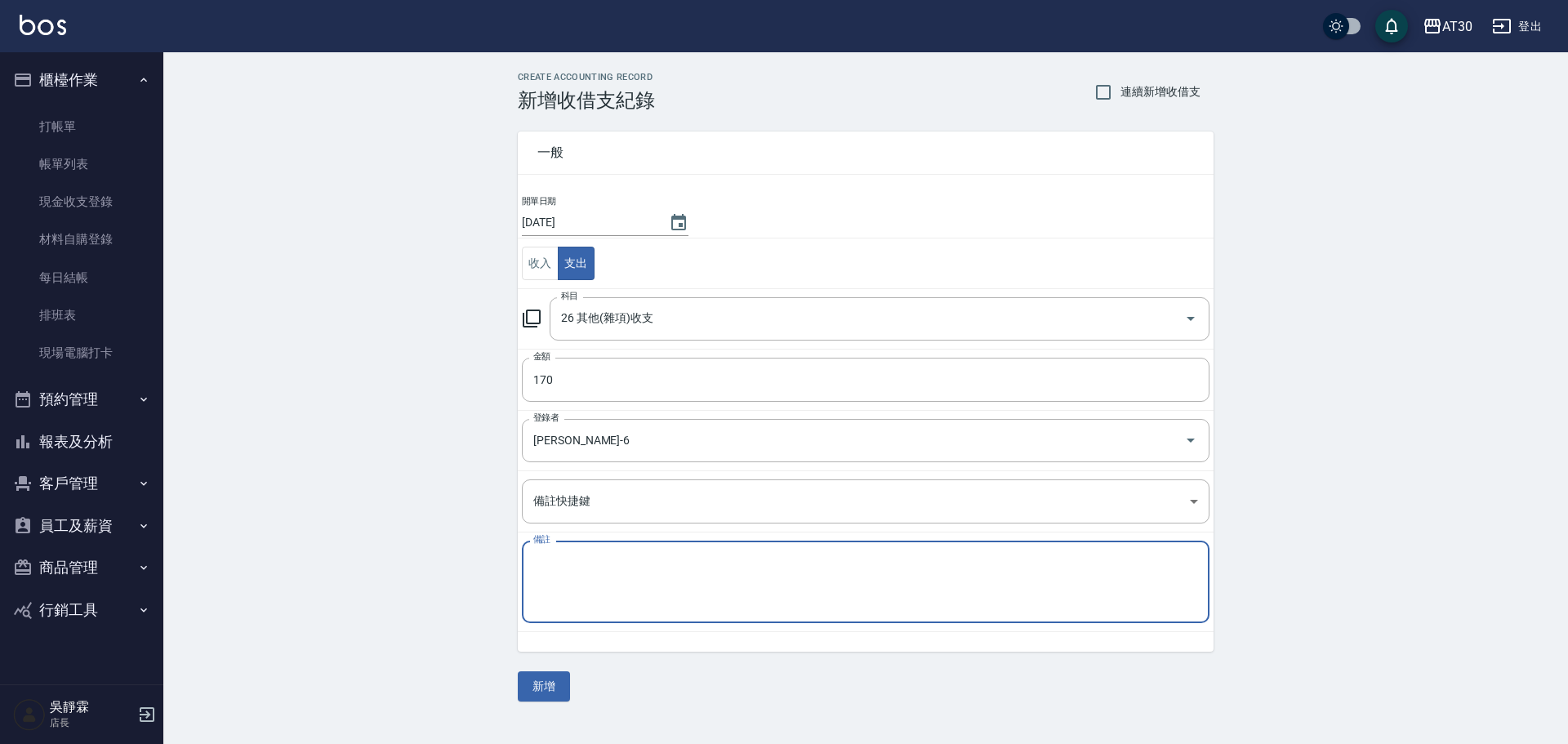
paste textarea "接髮運費"
type textarea "接髮運費"
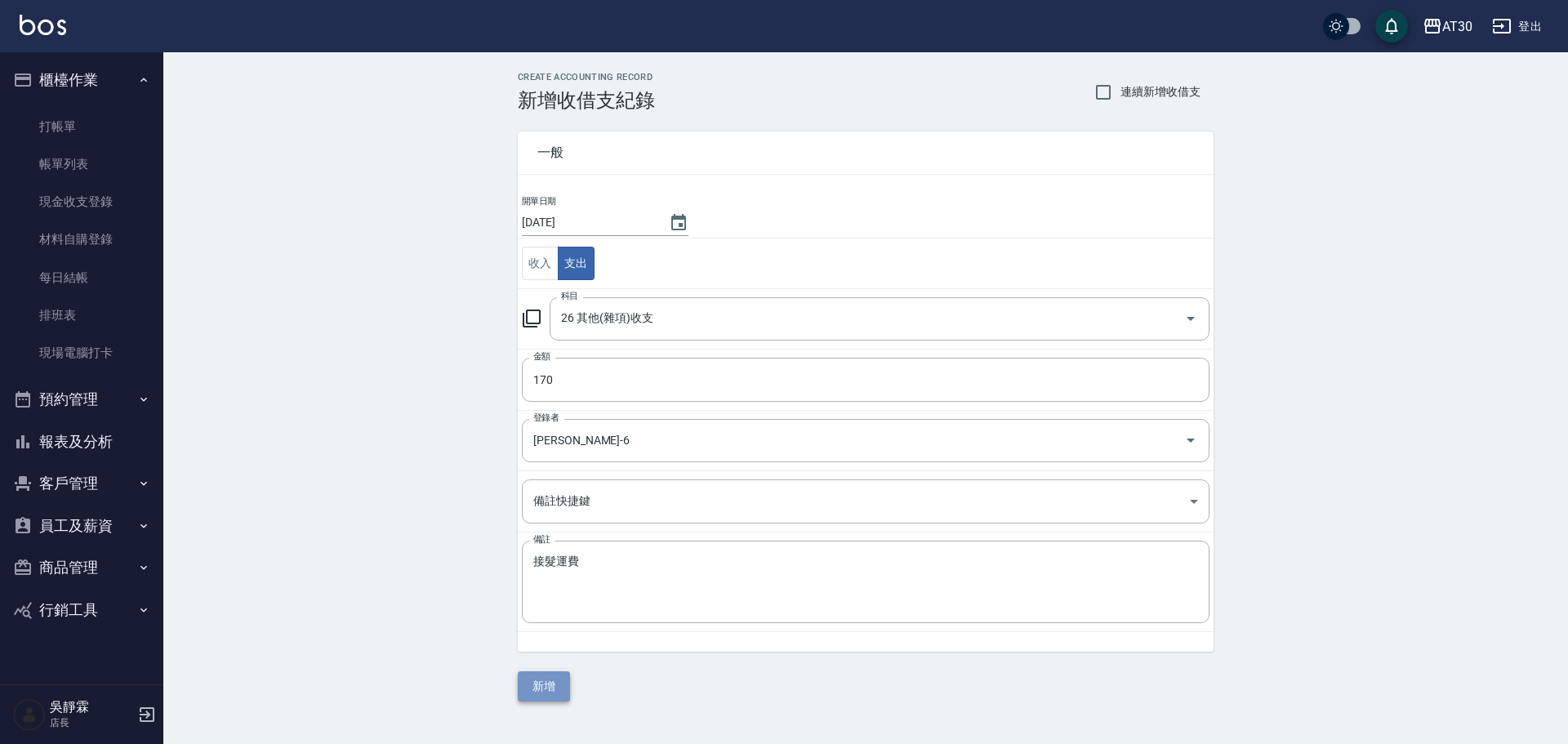
click at [543, 697] on button "新增" at bounding box center [544, 686] width 53 height 30
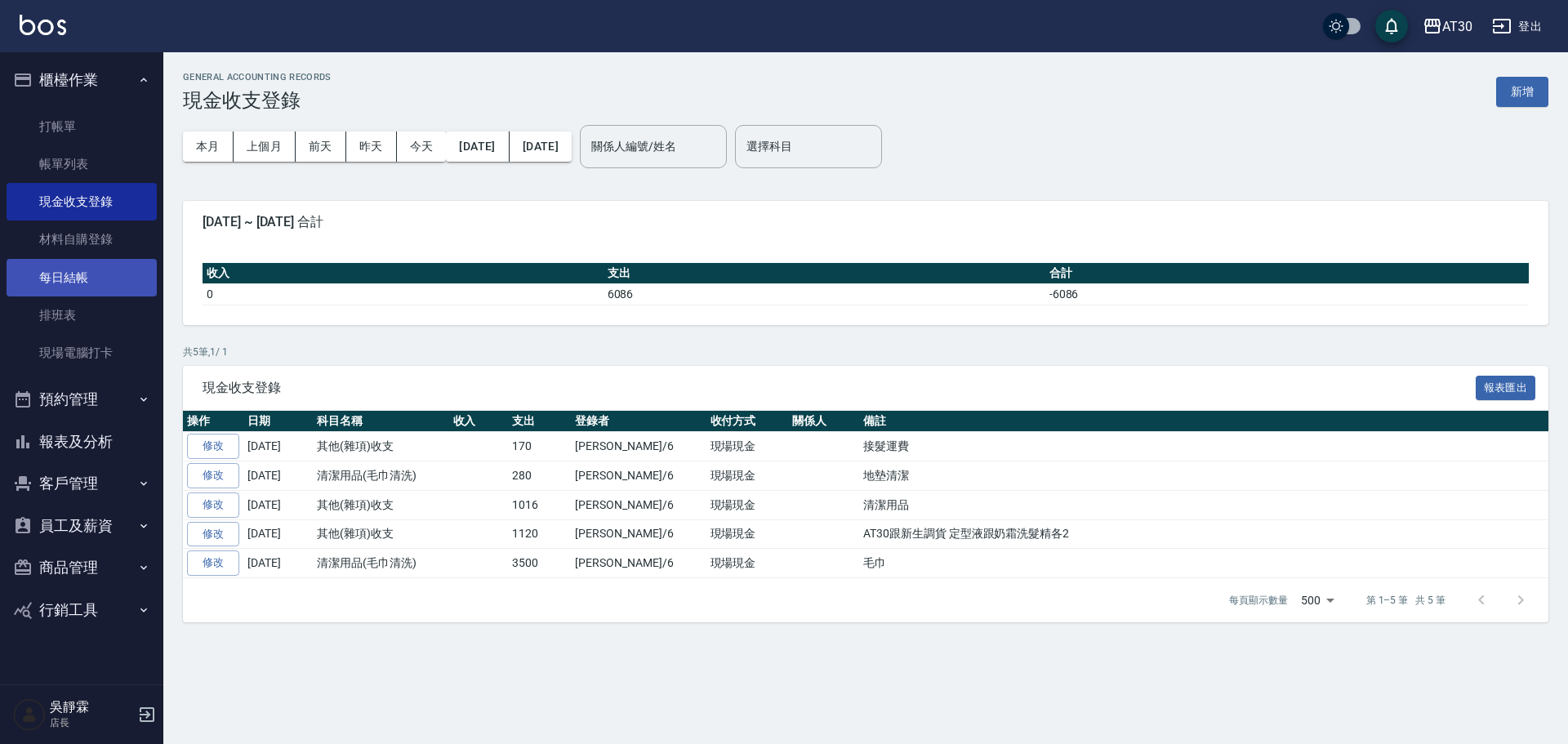
click at [73, 287] on link "每日結帳" at bounding box center [82, 277] width 151 height 38
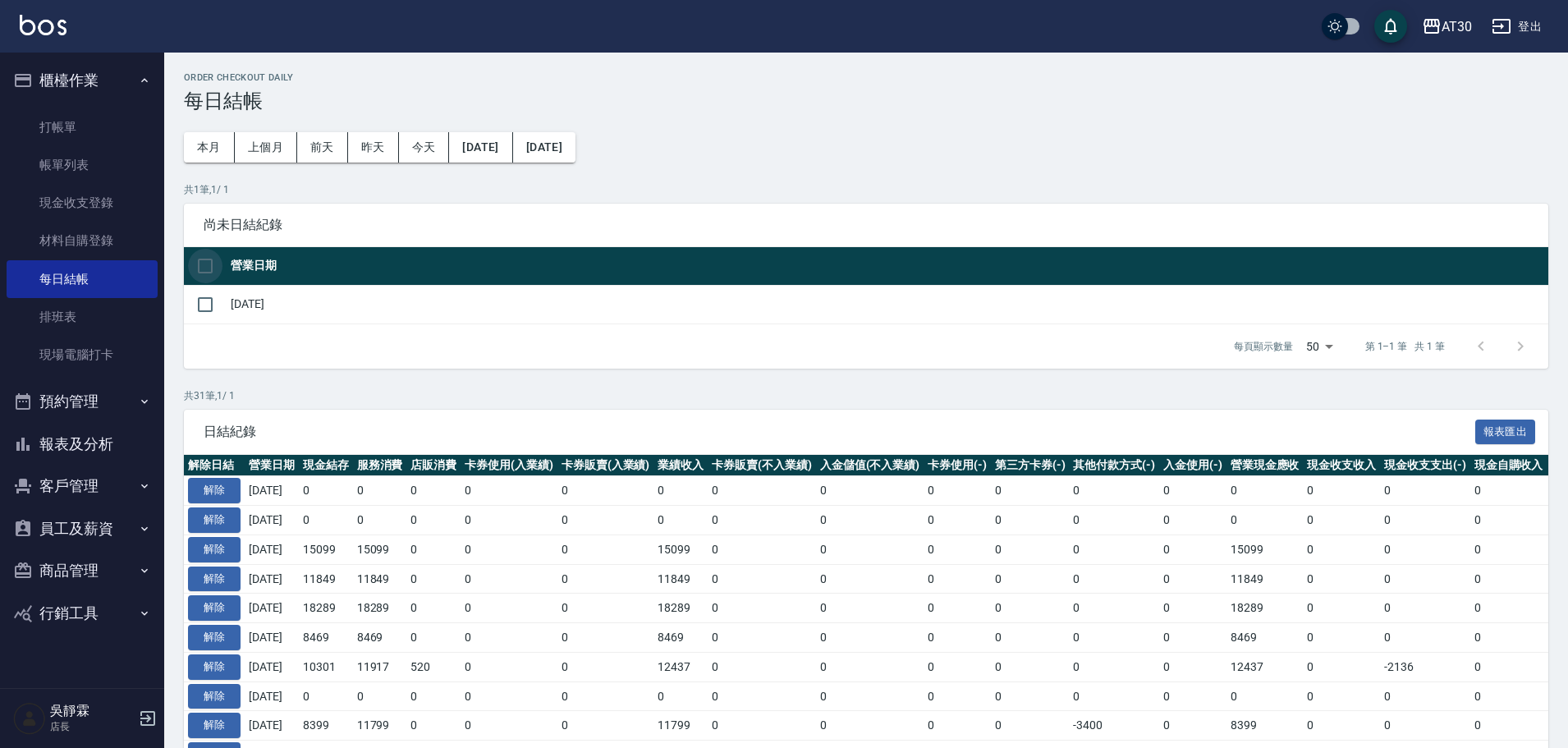
click at [202, 265] on input "checkbox" at bounding box center [204, 265] width 34 height 34
checkbox input "true"
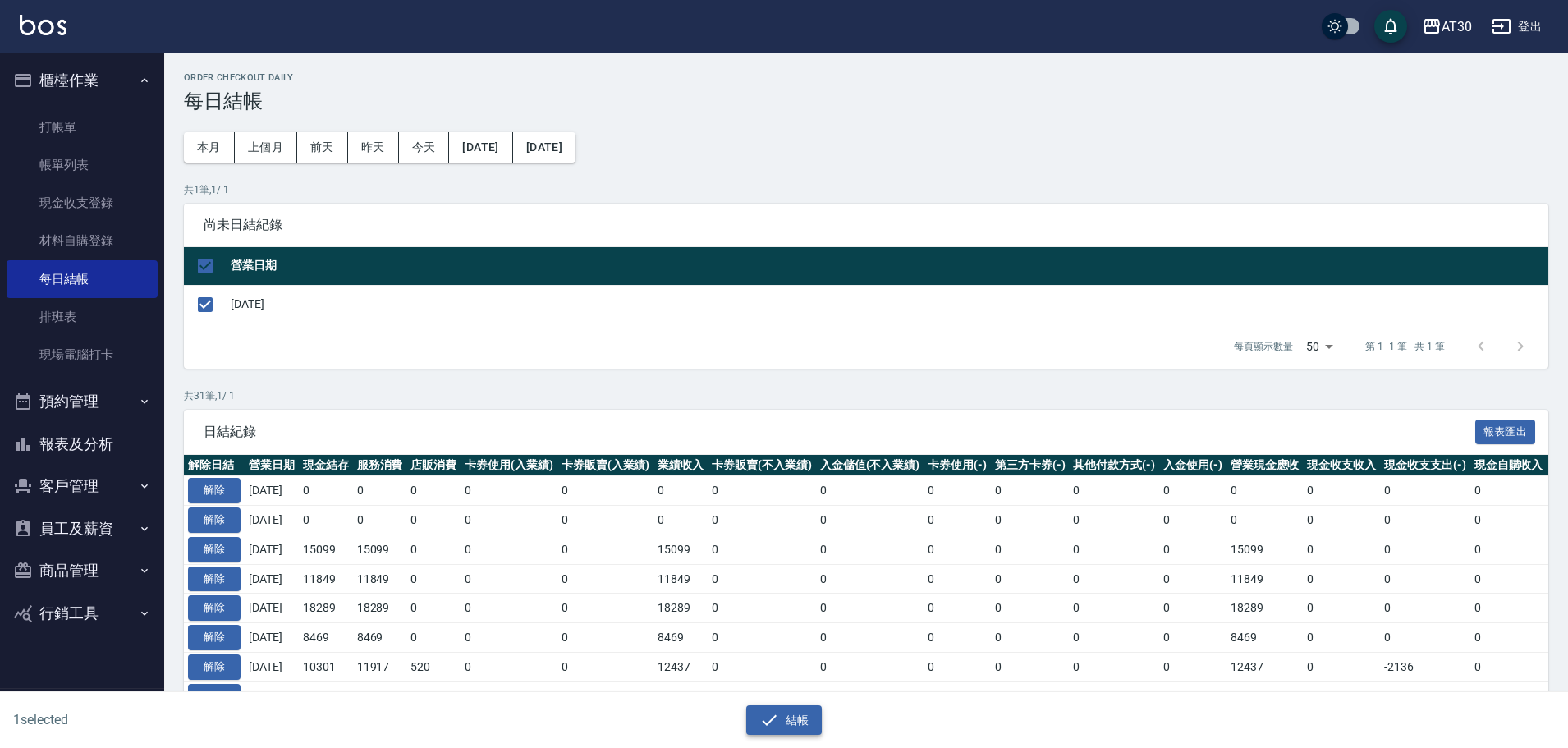
click at [777, 714] on icon "button" at bounding box center [769, 720] width 20 height 20
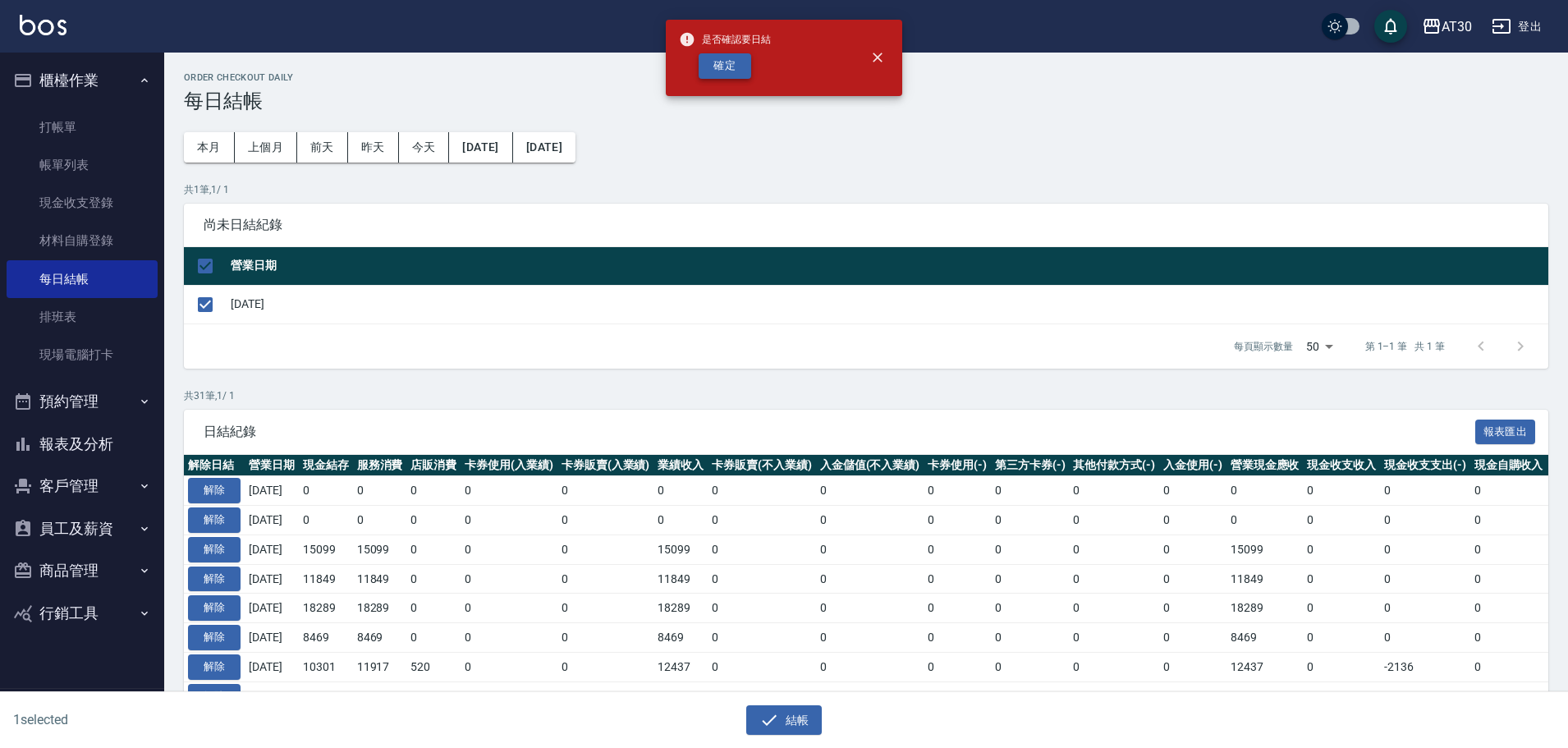
click at [719, 64] on button "確定" at bounding box center [725, 66] width 53 height 25
checkbox input "false"
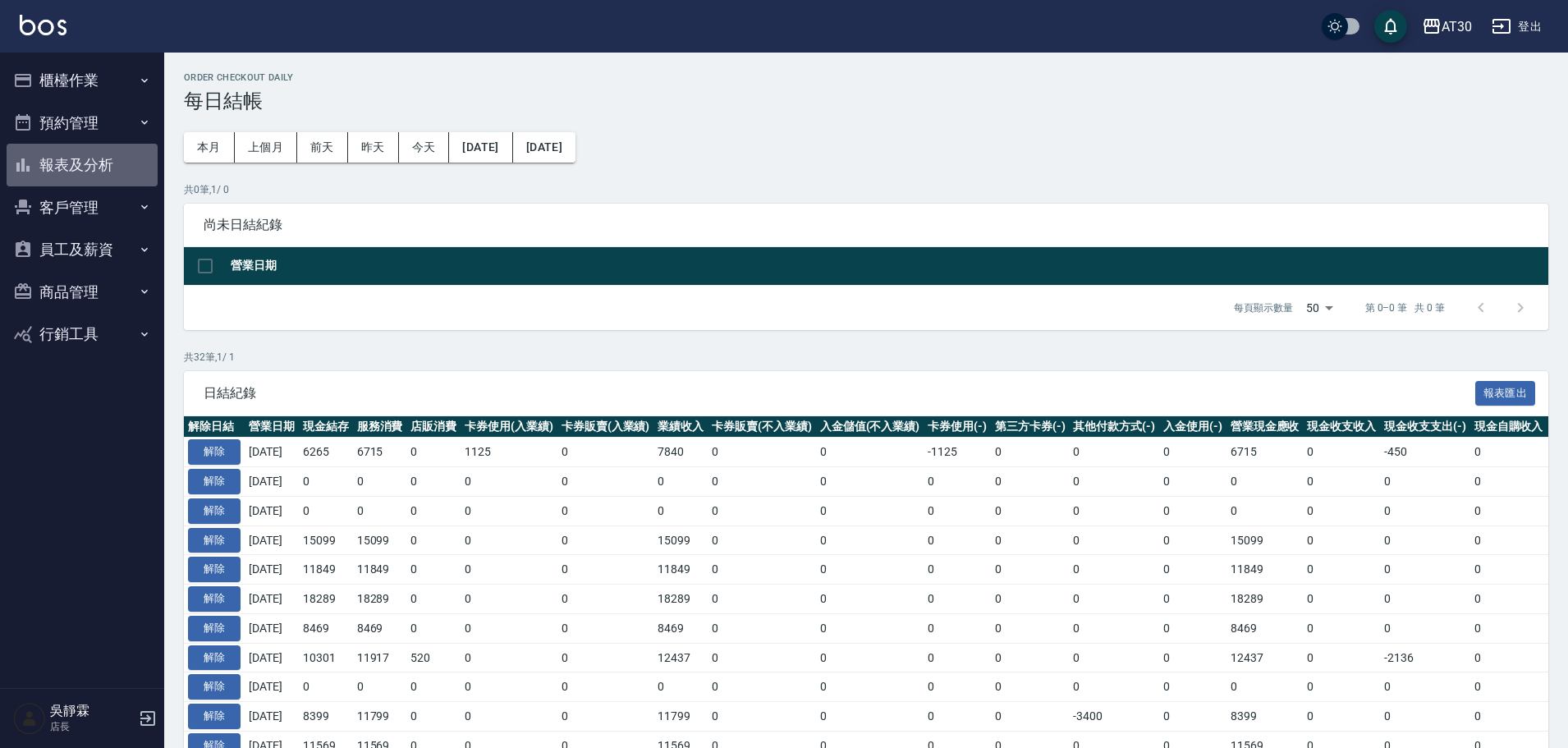
click at [92, 154] on button "報表及分析" at bounding box center [82, 165] width 152 height 43
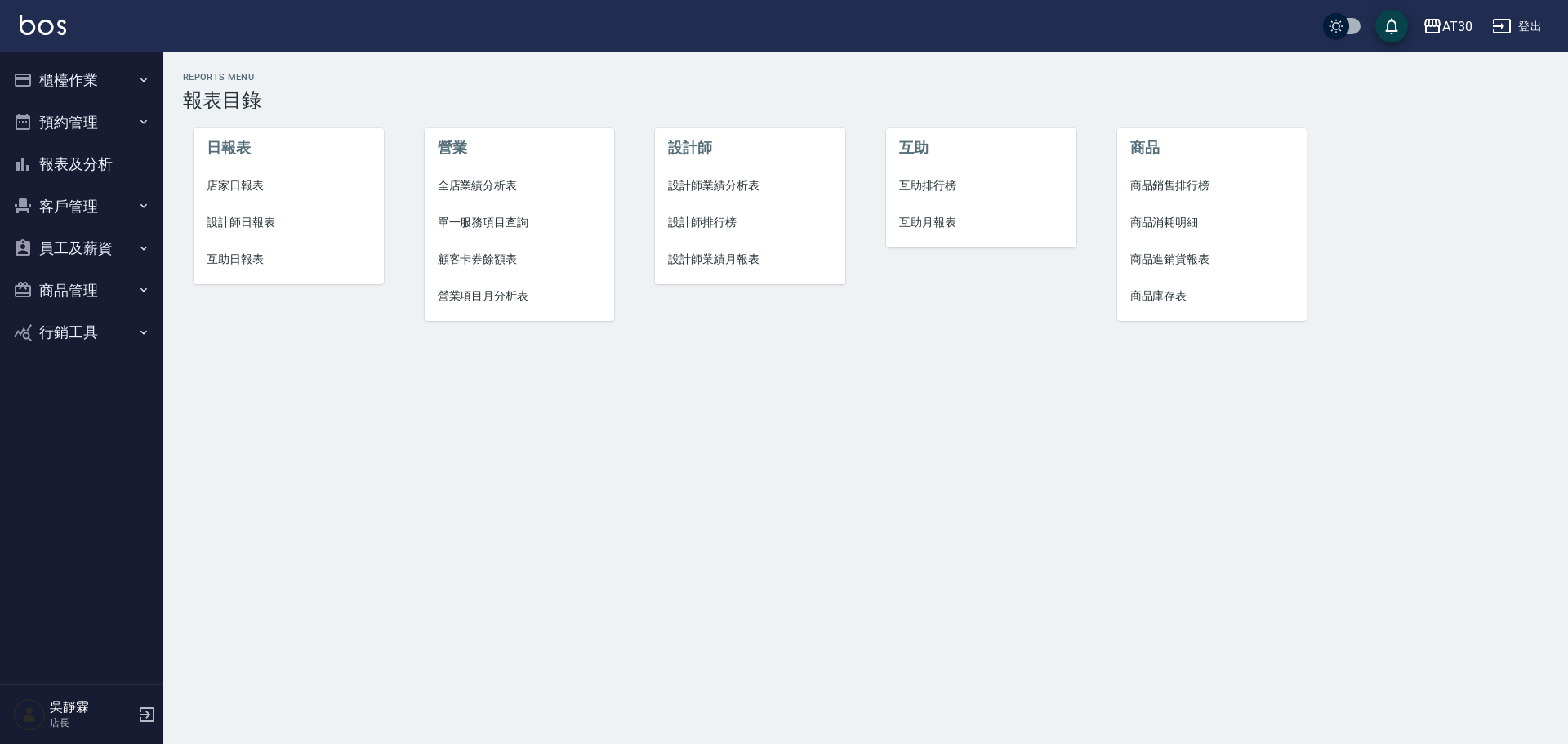
click at [228, 184] on span "店家日報表" at bounding box center [288, 186] width 164 height 18
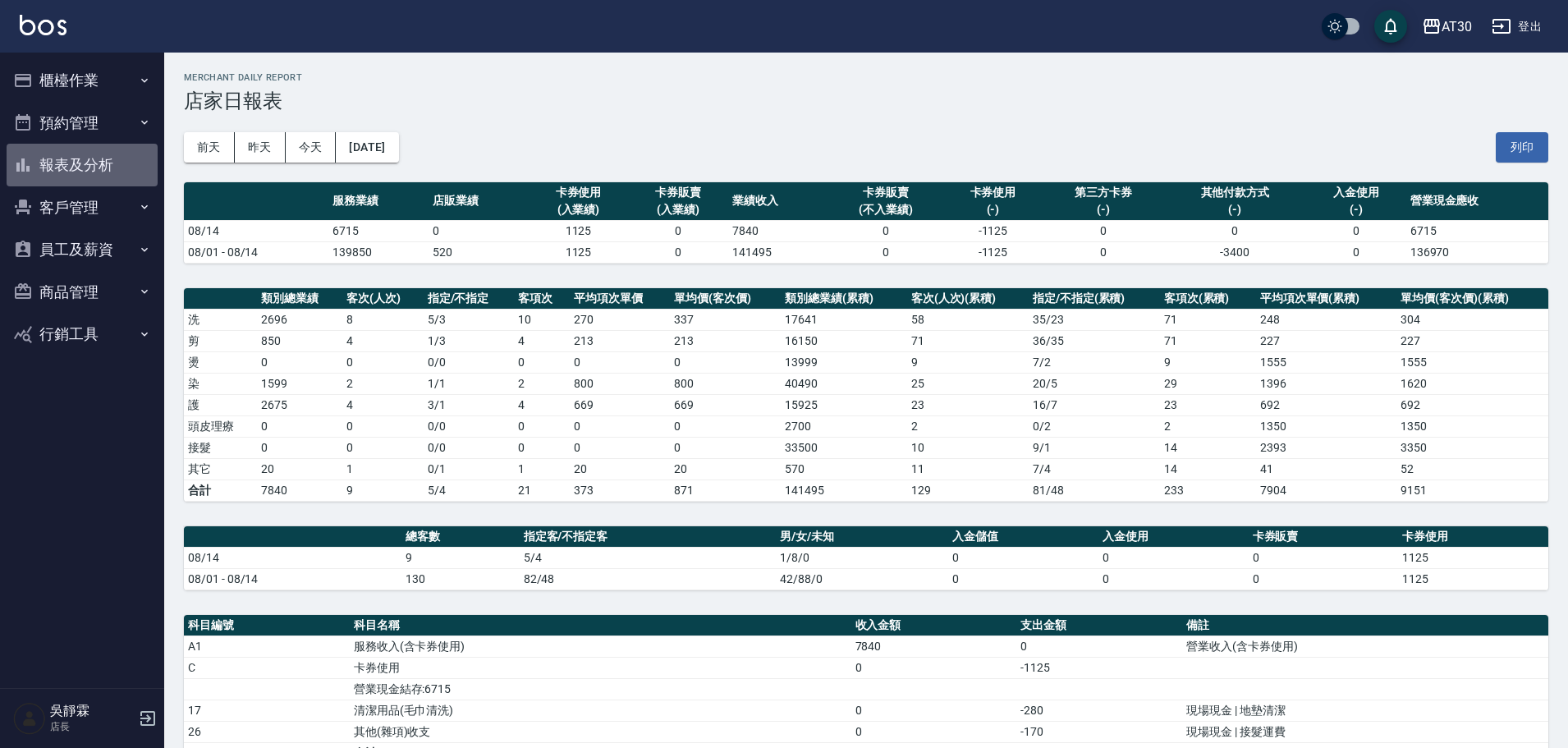
click at [95, 170] on button "報表及分析" at bounding box center [82, 165] width 152 height 43
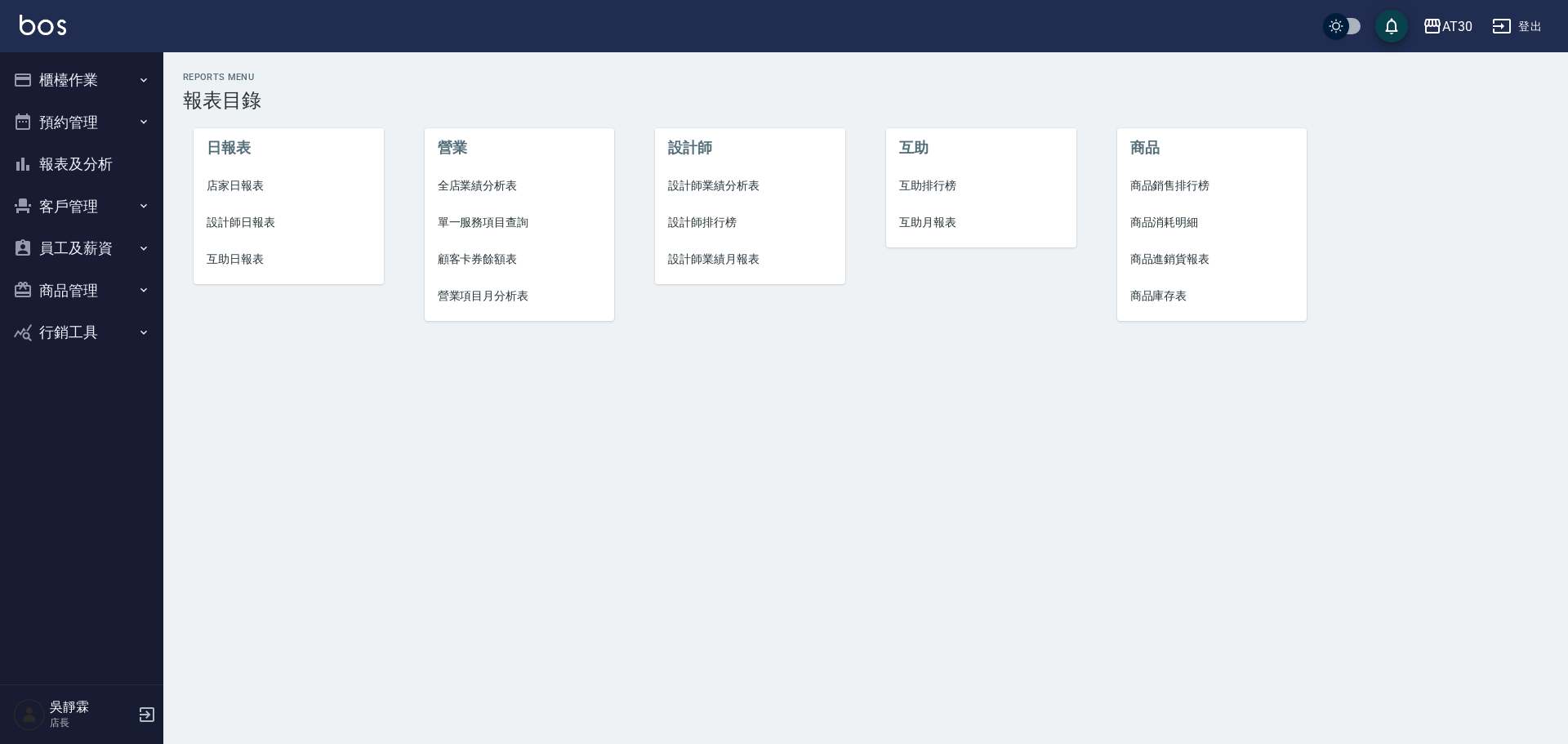
drag, startPoint x: 715, startPoint y: 225, endPoint x: 690, endPoint y: 225, distance: 25.0
click at [714, 225] on span "設計師排行榜" at bounding box center [750, 223] width 164 height 18
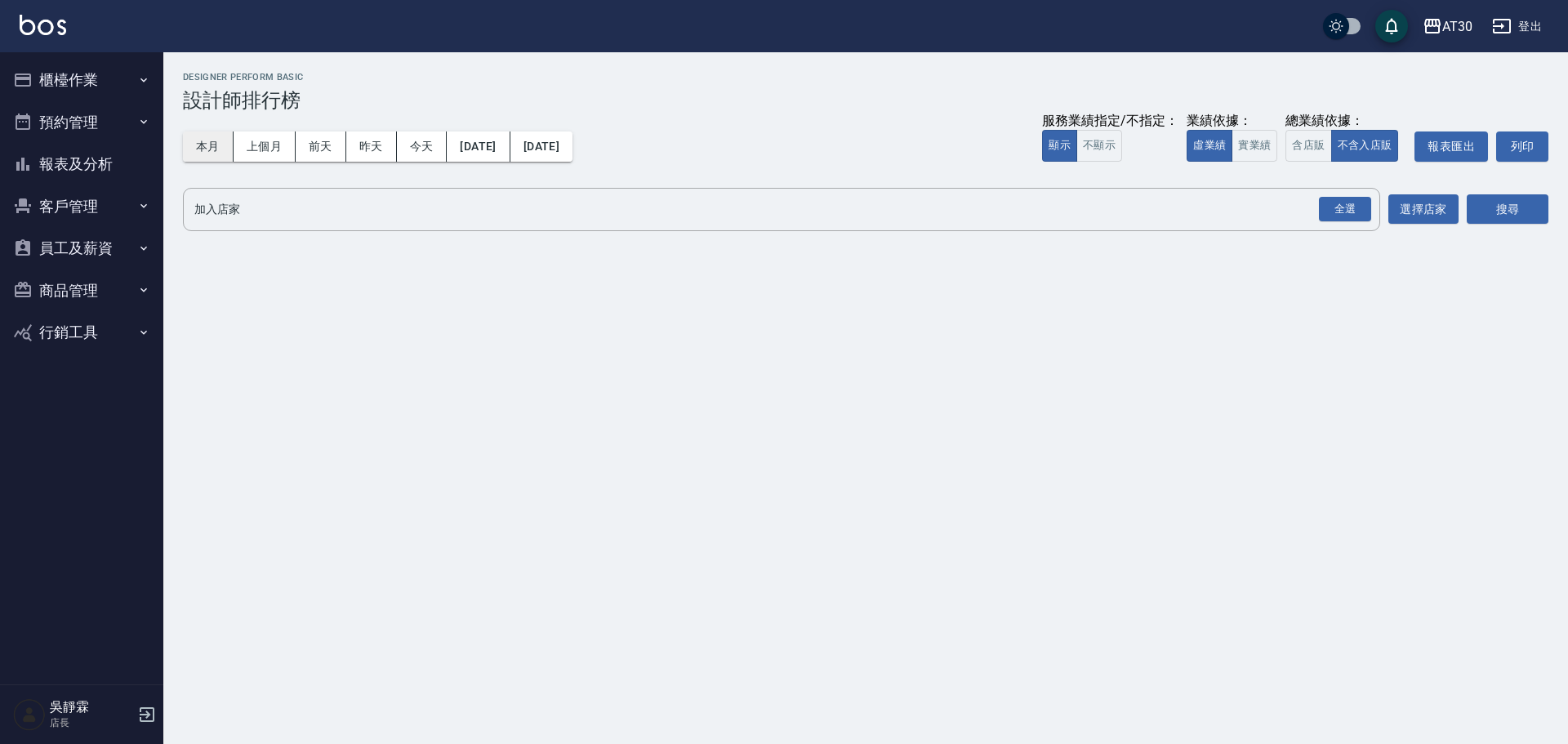
click at [218, 140] on button "本月" at bounding box center [208, 146] width 51 height 30
click at [1349, 202] on div "全選" at bounding box center [1345, 209] width 53 height 25
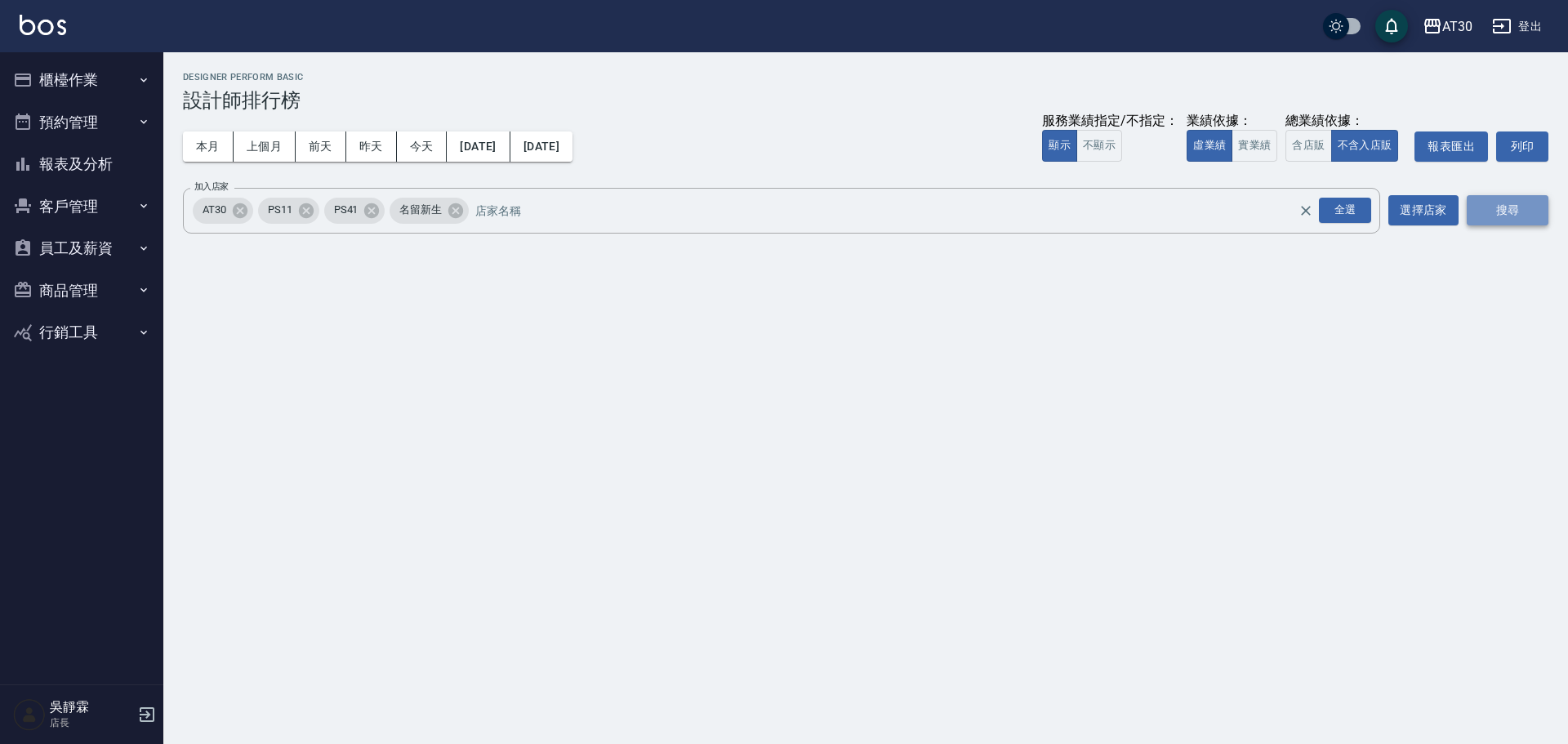
click at [1528, 213] on button "搜尋" at bounding box center [1508, 210] width 82 height 30
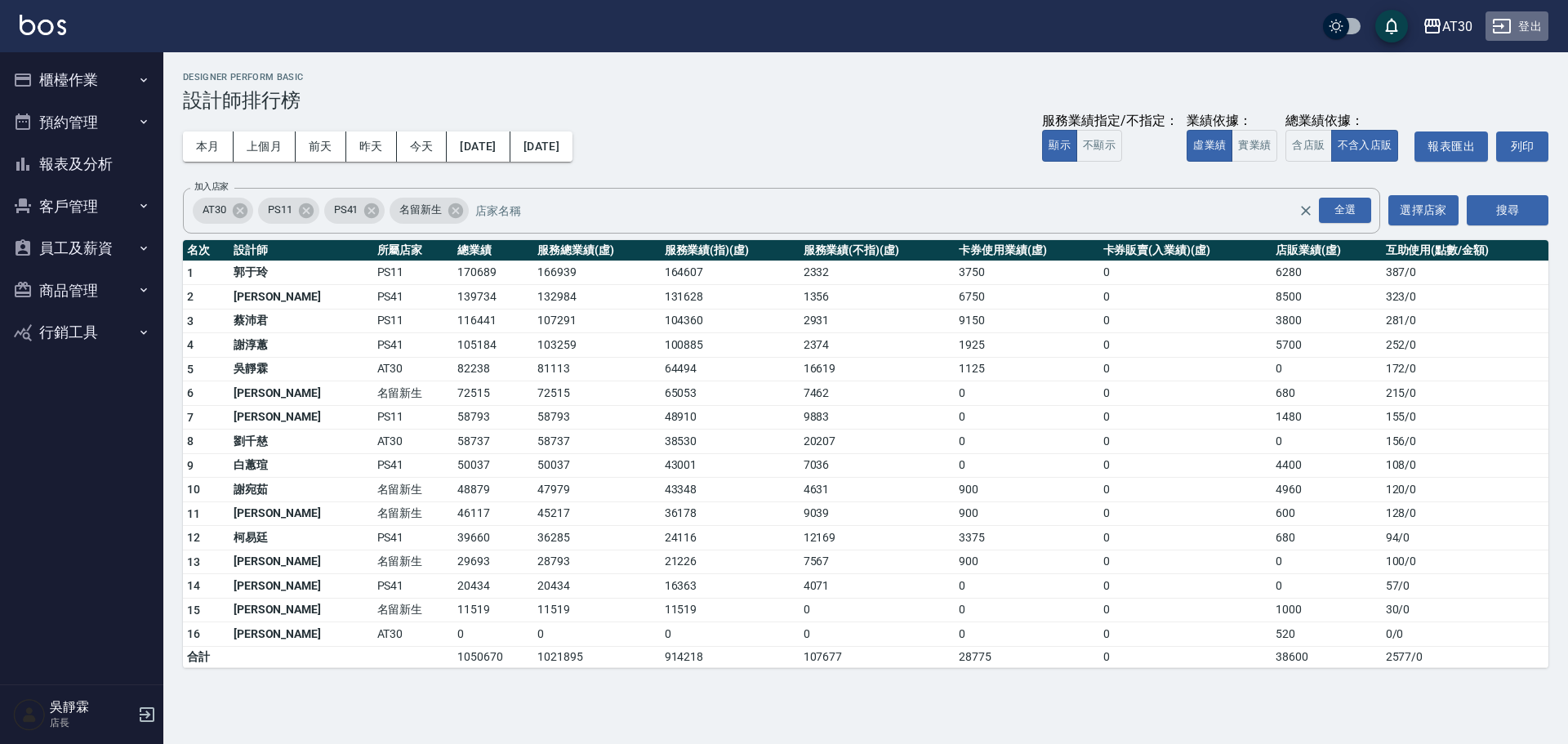
click at [1537, 13] on button "登出" at bounding box center [1517, 26] width 63 height 30
